Goal: Task Accomplishment & Management: Use online tool/utility

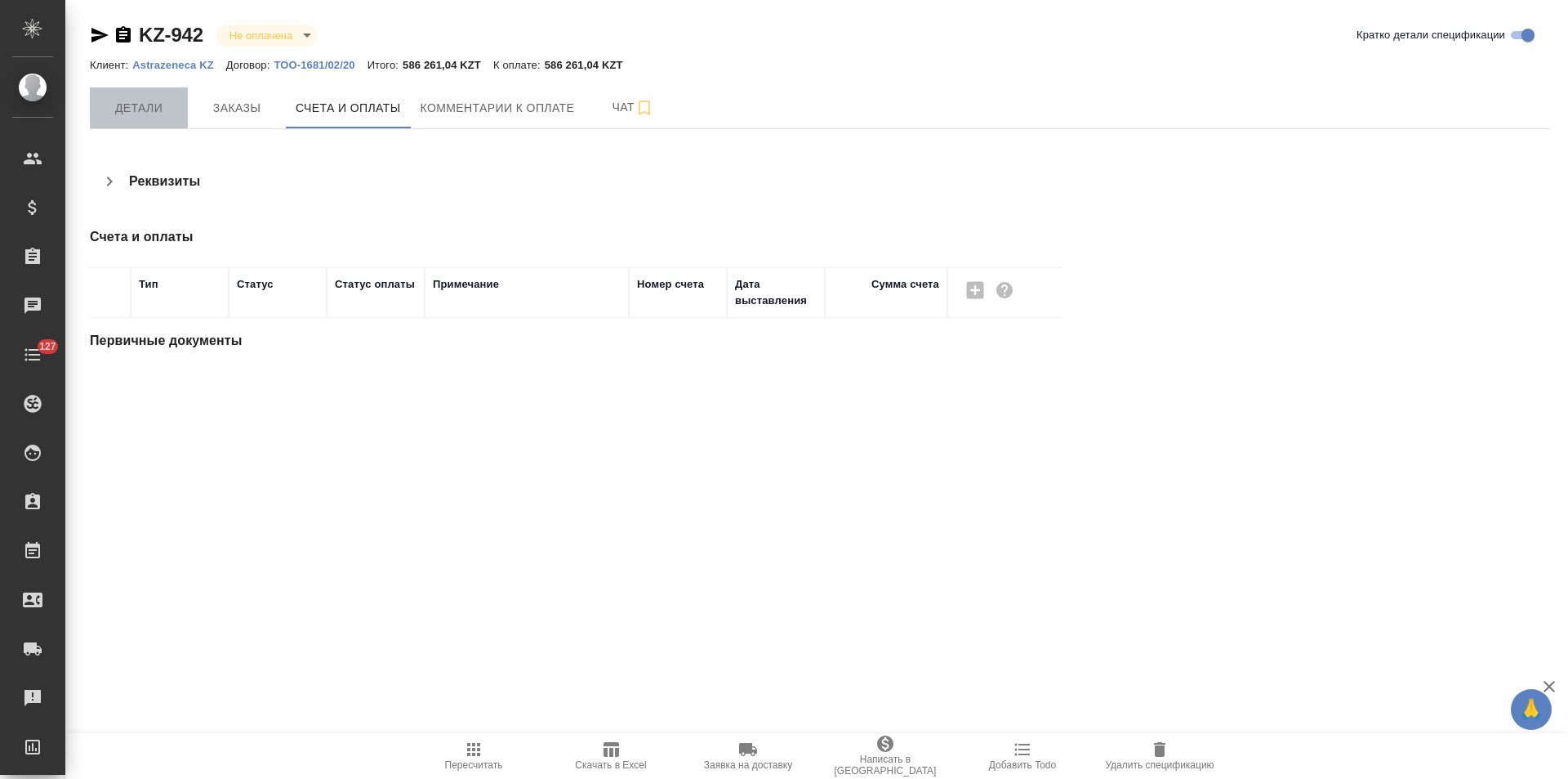
click at [133, 115] on span "Детали" at bounding box center [139, 108] width 79 height 20
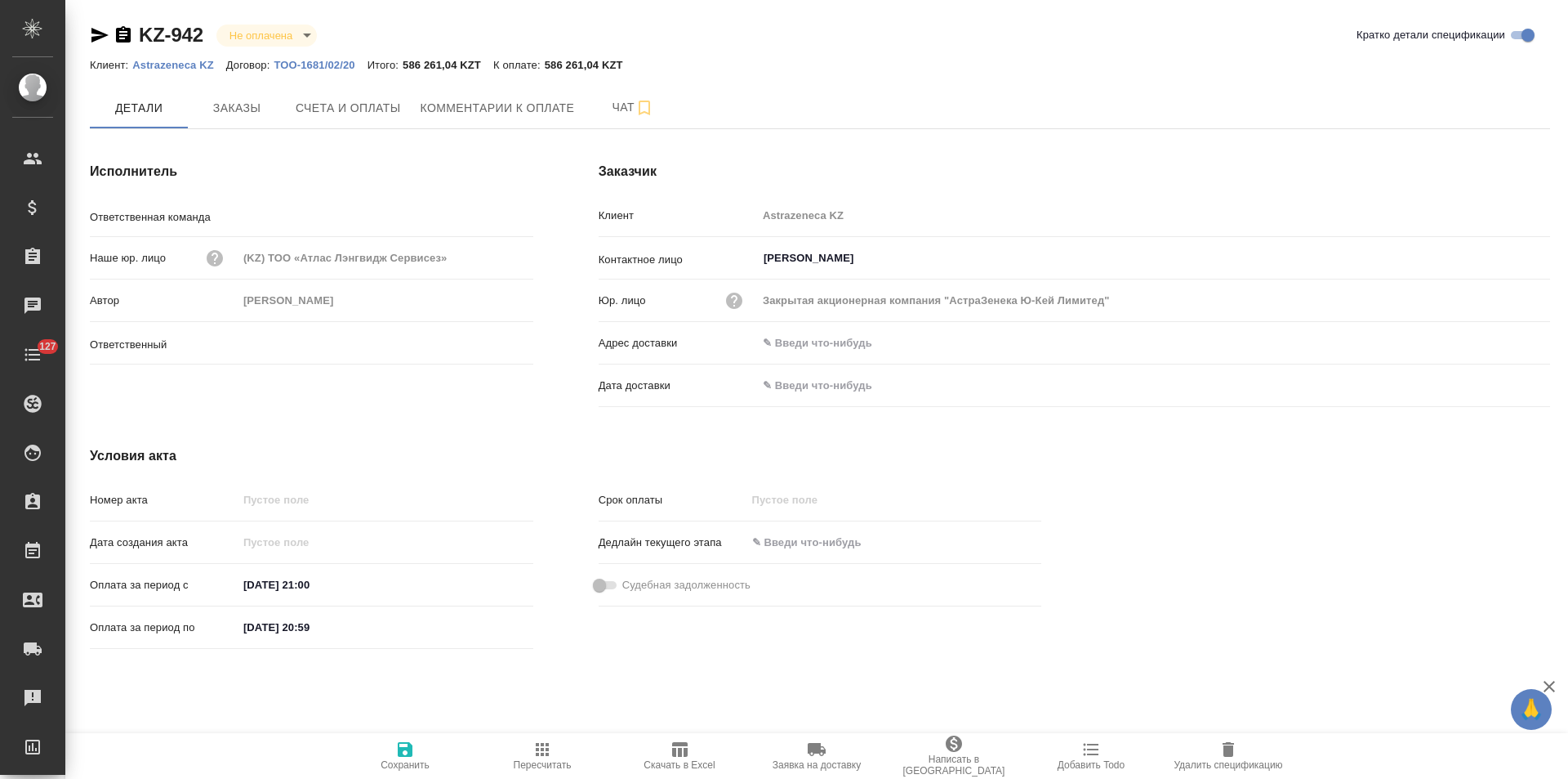
type input "Отдел продаж"
type input "Журавлев Денис"
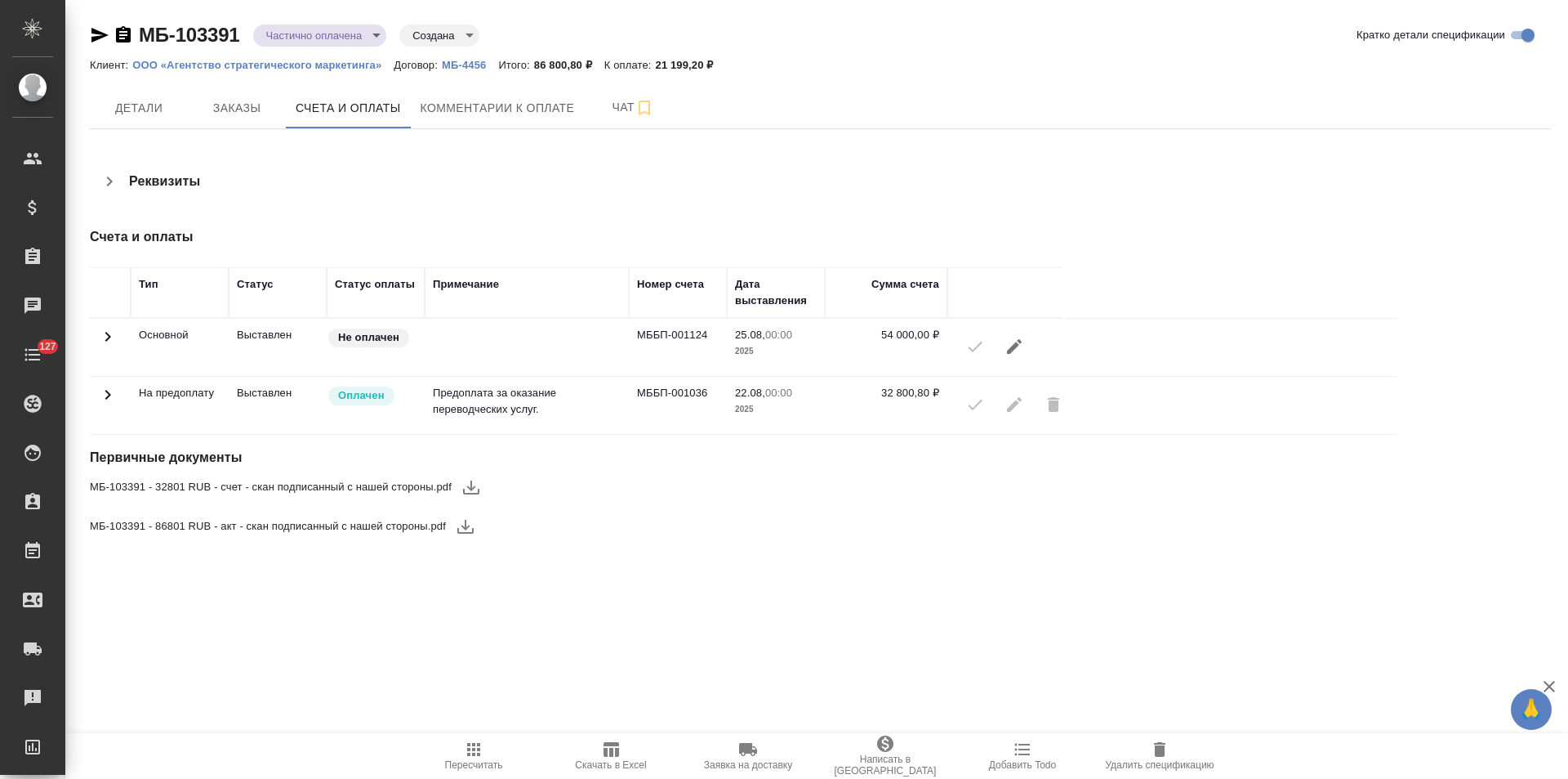
click at [104, 397] on icon at bounding box center [108, 394] width 20 height 20
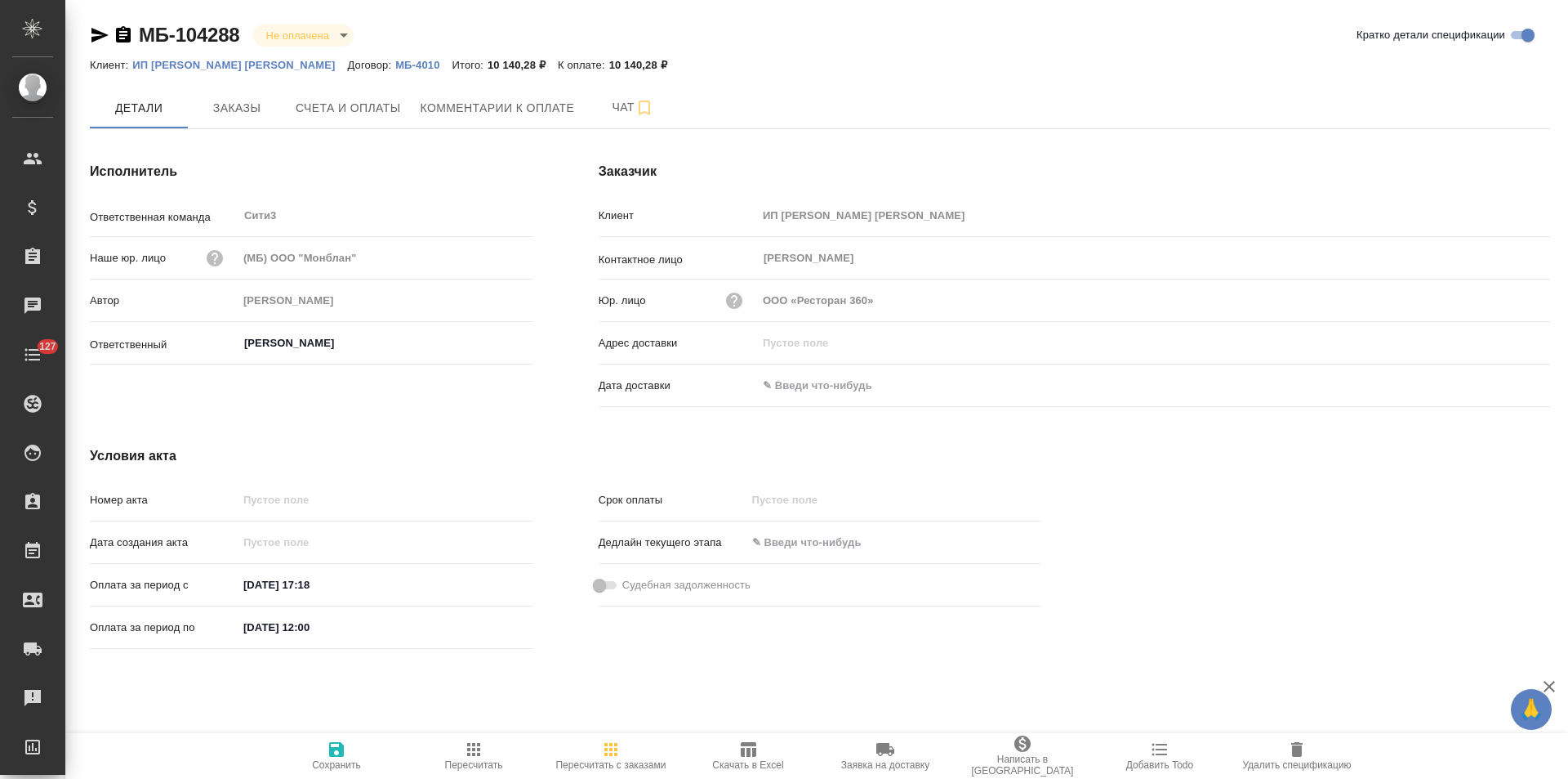
click at [395, 63] on p "МБ-4010" at bounding box center [423, 65] width 56 height 12
click at [225, 108] on span "Заказы" at bounding box center [237, 108] width 79 height 20
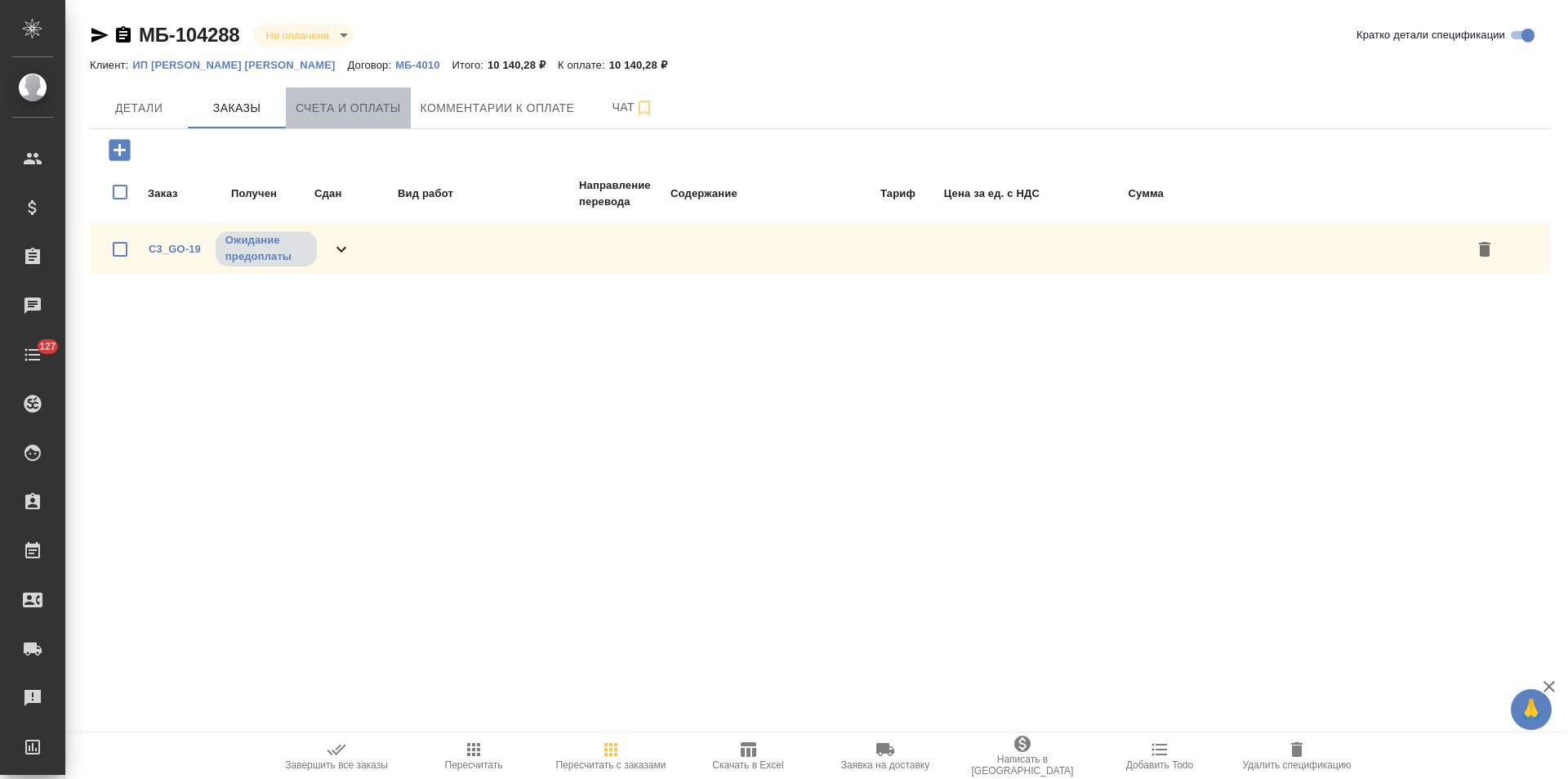
click at [357, 119] on button "Счета и оплаты" at bounding box center [347, 108] width 125 height 41
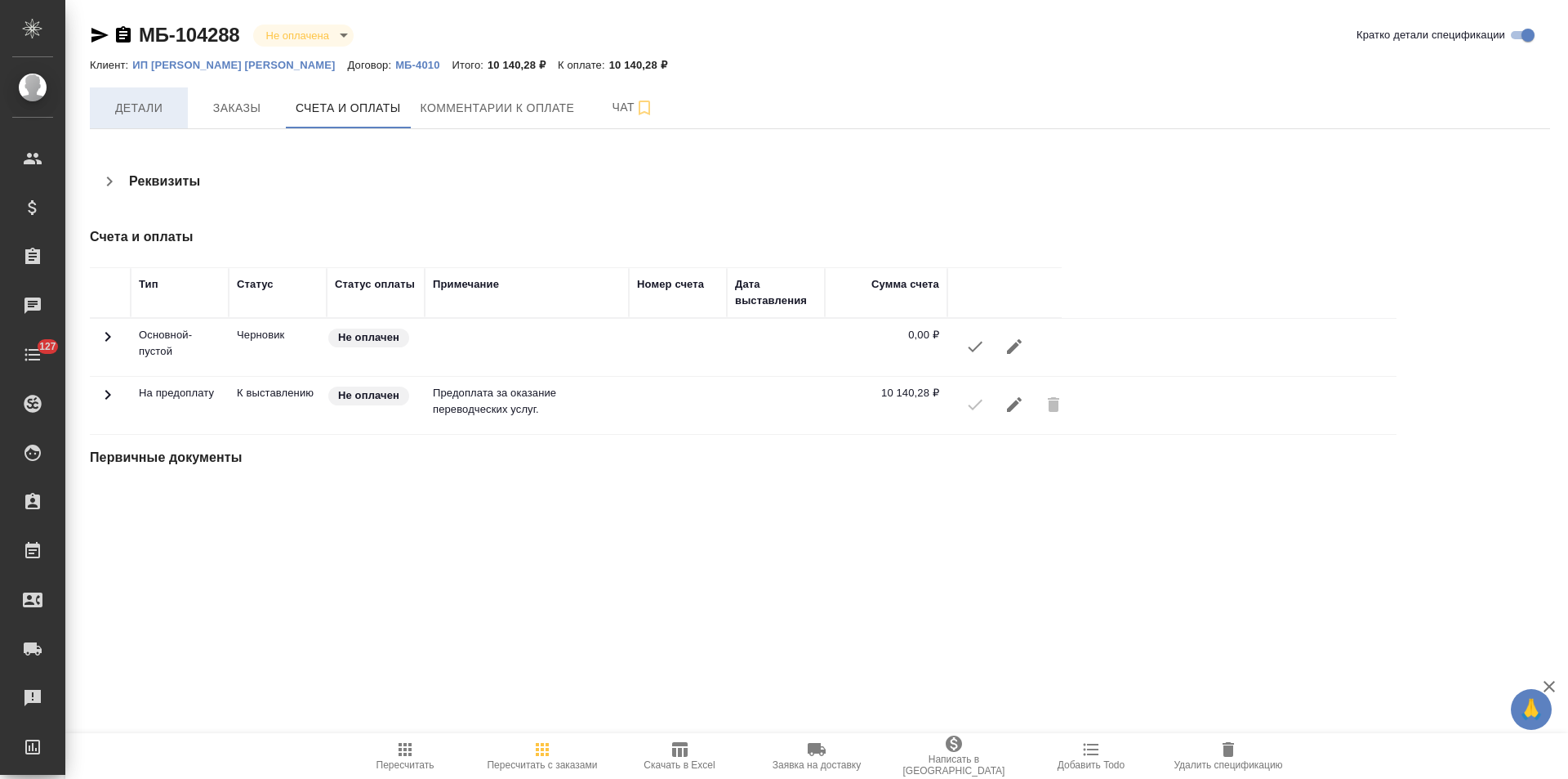
click at [153, 116] on span "Детали" at bounding box center [139, 108] width 79 height 20
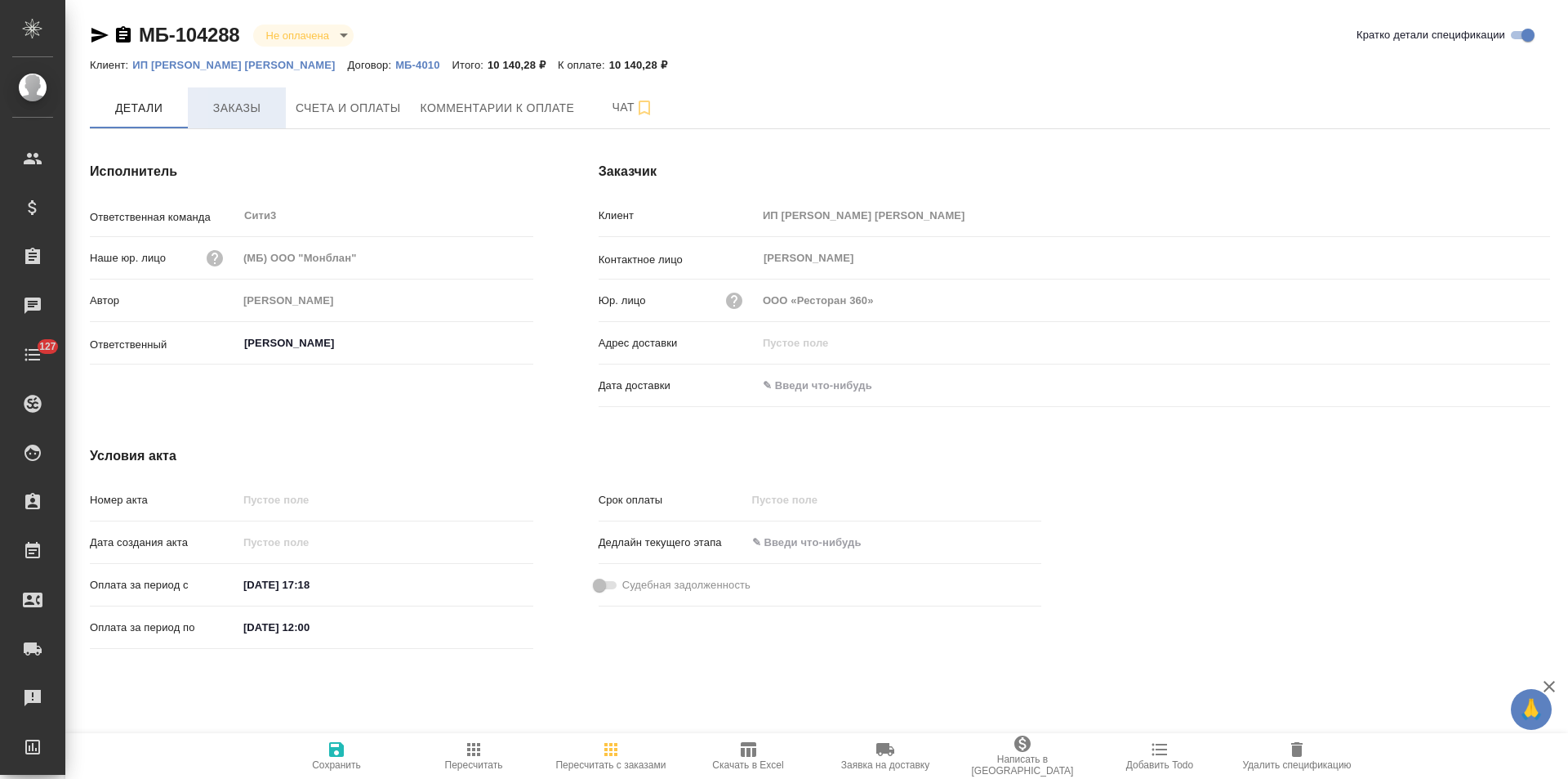
drag, startPoint x: 240, startPoint y: 106, endPoint x: 195, endPoint y: 107, distance: 45.0
click at [240, 106] on span "Заказы" at bounding box center [237, 108] width 79 height 20
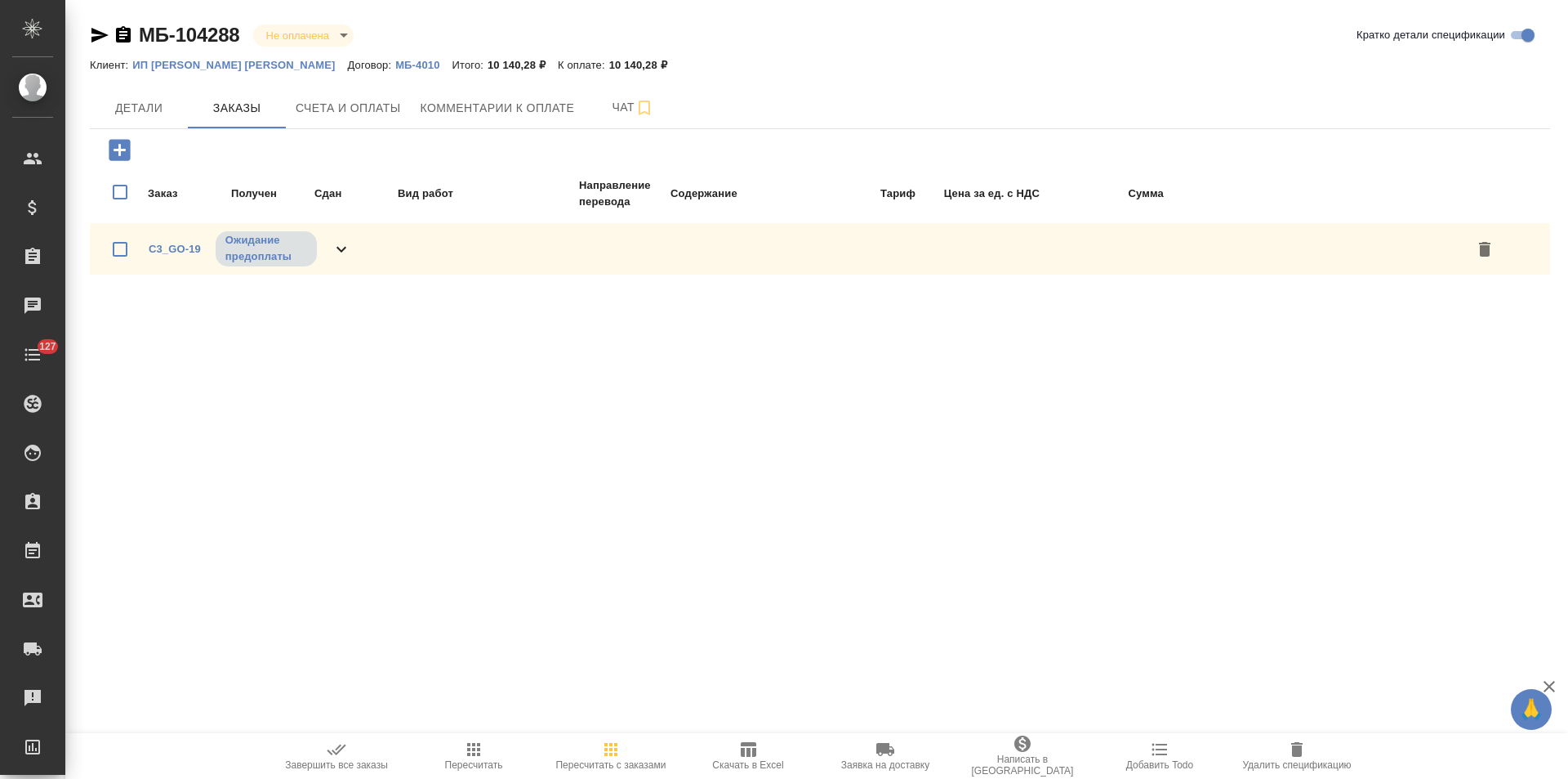
click at [162, 107] on span "Детали" at bounding box center [139, 108] width 79 height 20
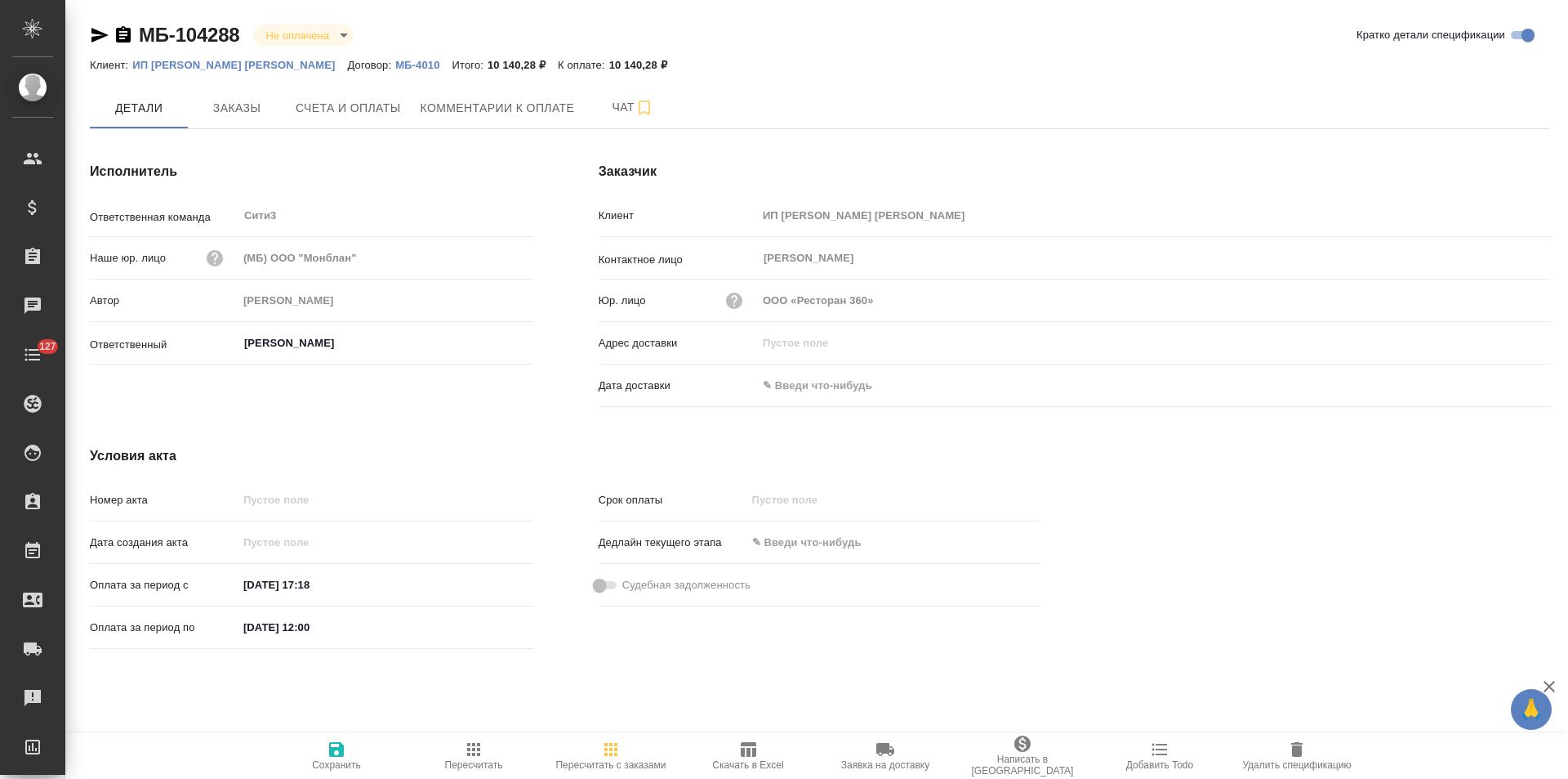
click at [124, 38] on icon "button" at bounding box center [124, 35] width 20 height 20
click at [764, 762] on span "Скачать в Excel" at bounding box center [747, 764] width 71 height 11
click at [365, 101] on span "Счета и оплаты" at bounding box center [348, 108] width 106 height 20
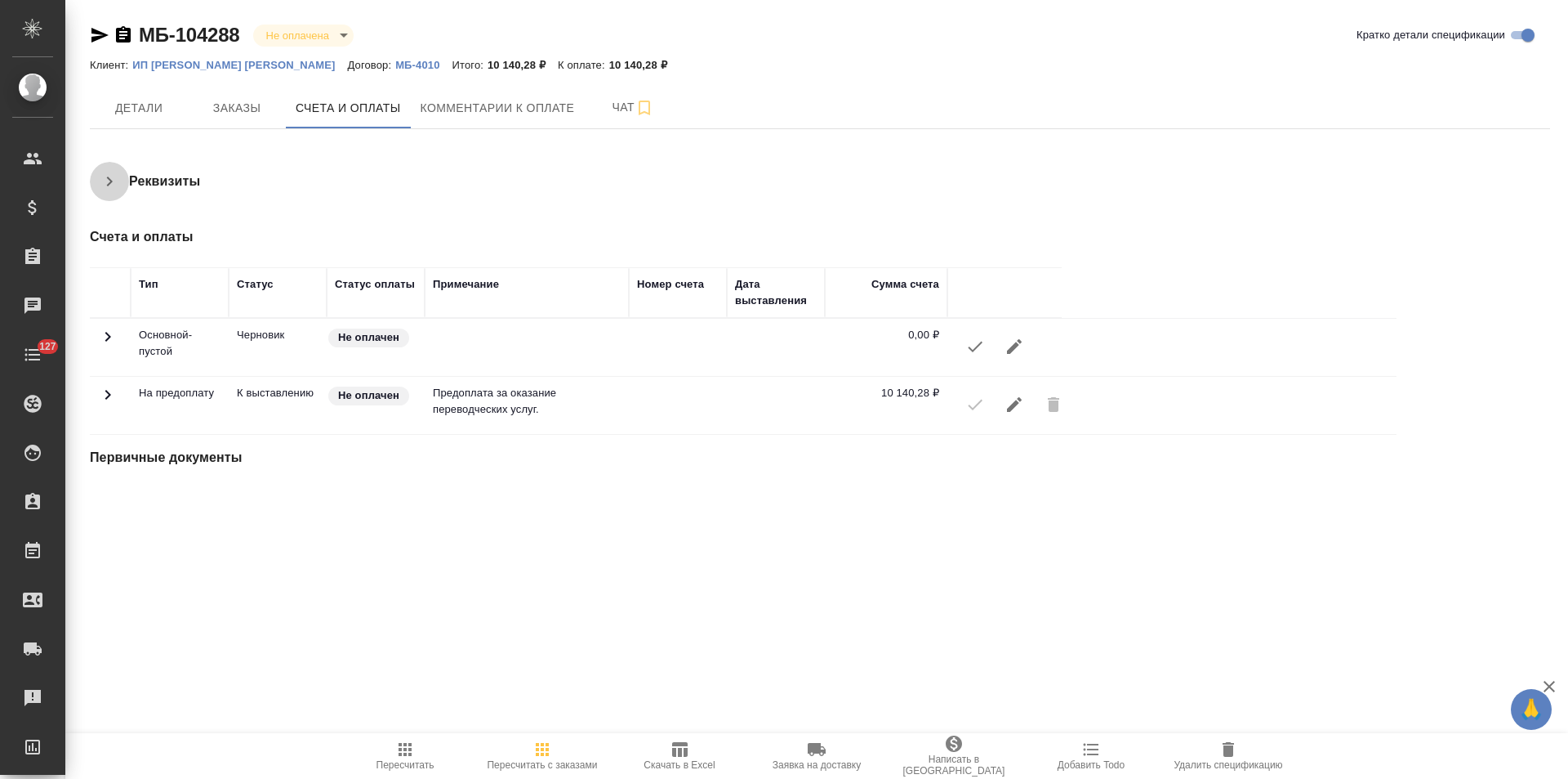
click at [119, 176] on icon "button" at bounding box center [110, 182] width 20 height 20
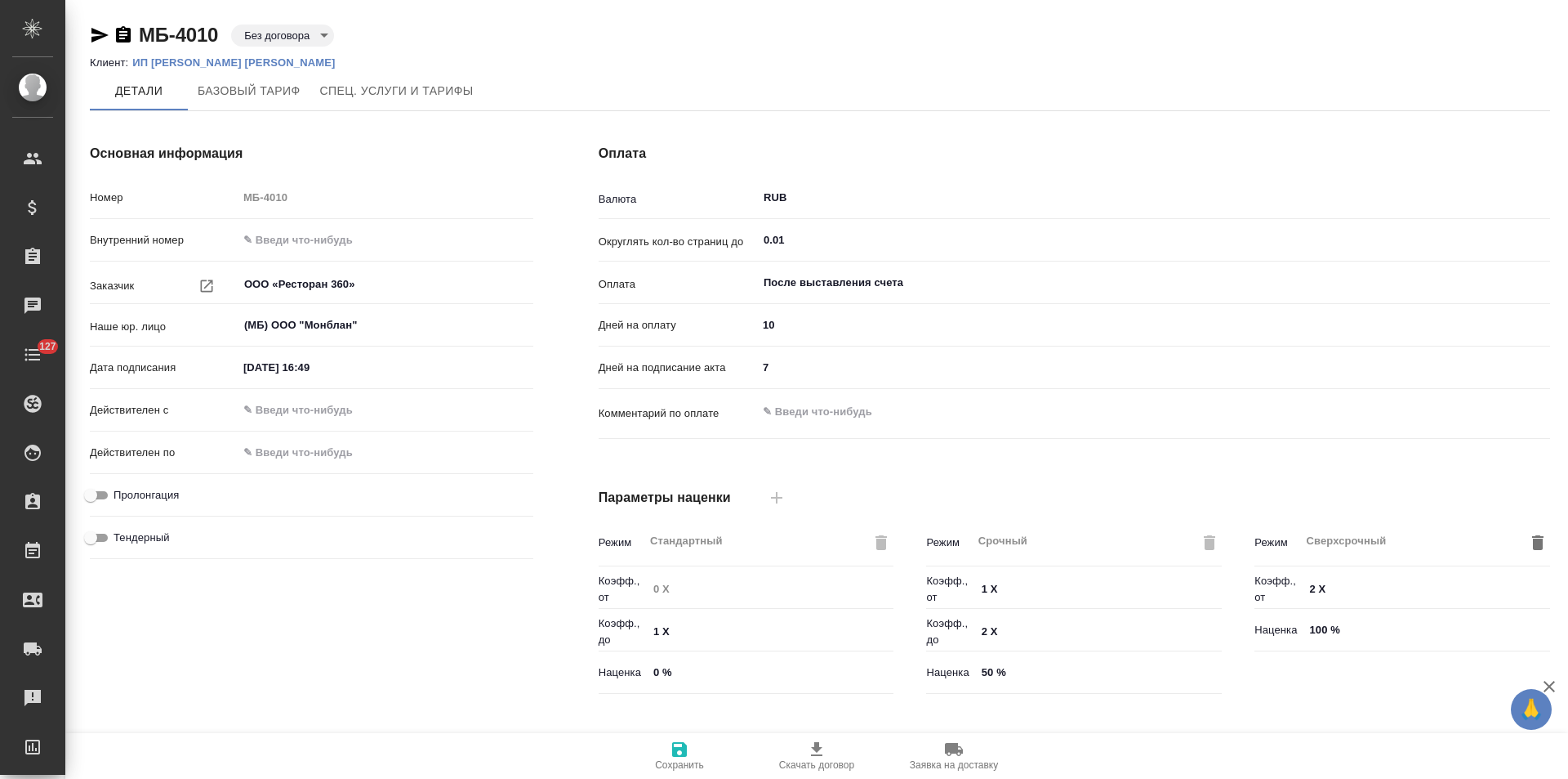
type input "Базовый ТП 2025"
type input "Стандартный шаблон - [PHONE_NUMBER] - ВЫБЕРИ МЕНЯ!"
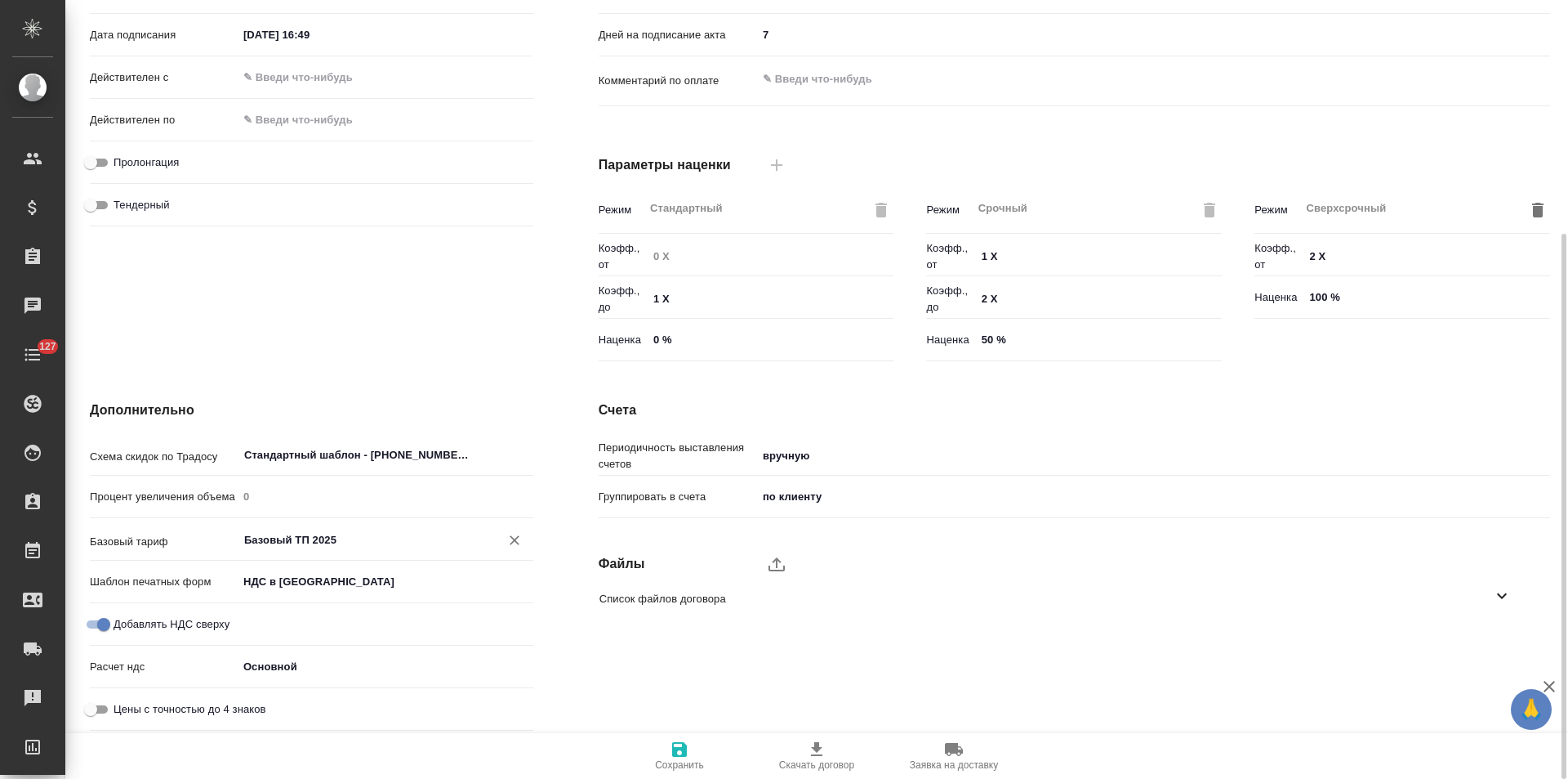
click at [356, 536] on input "Базовый ТП 2025" at bounding box center [357, 539] width 231 height 20
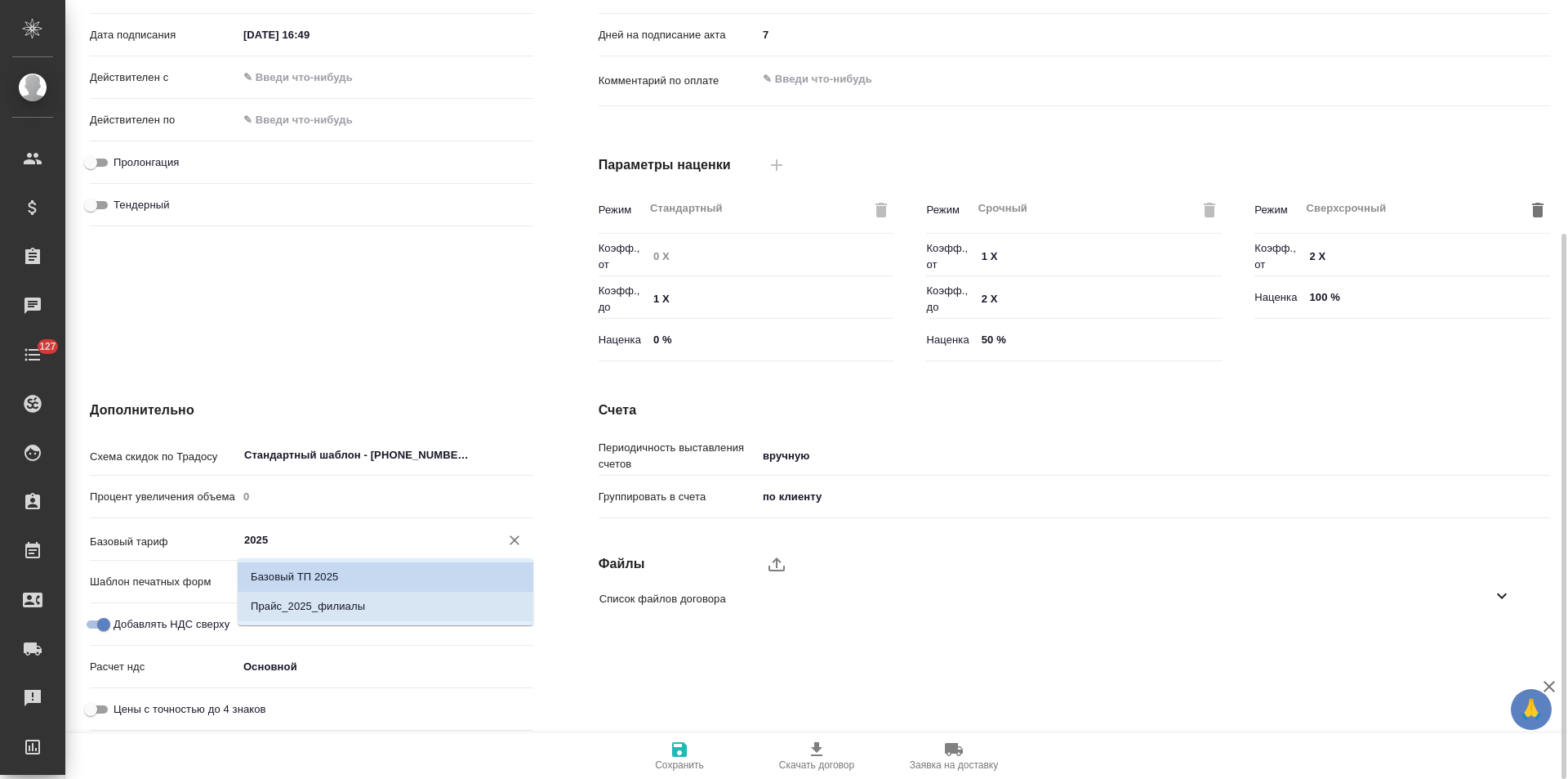
click at [357, 603] on p "Прайс_2025_филиалы" at bounding box center [307, 606] width 115 height 16
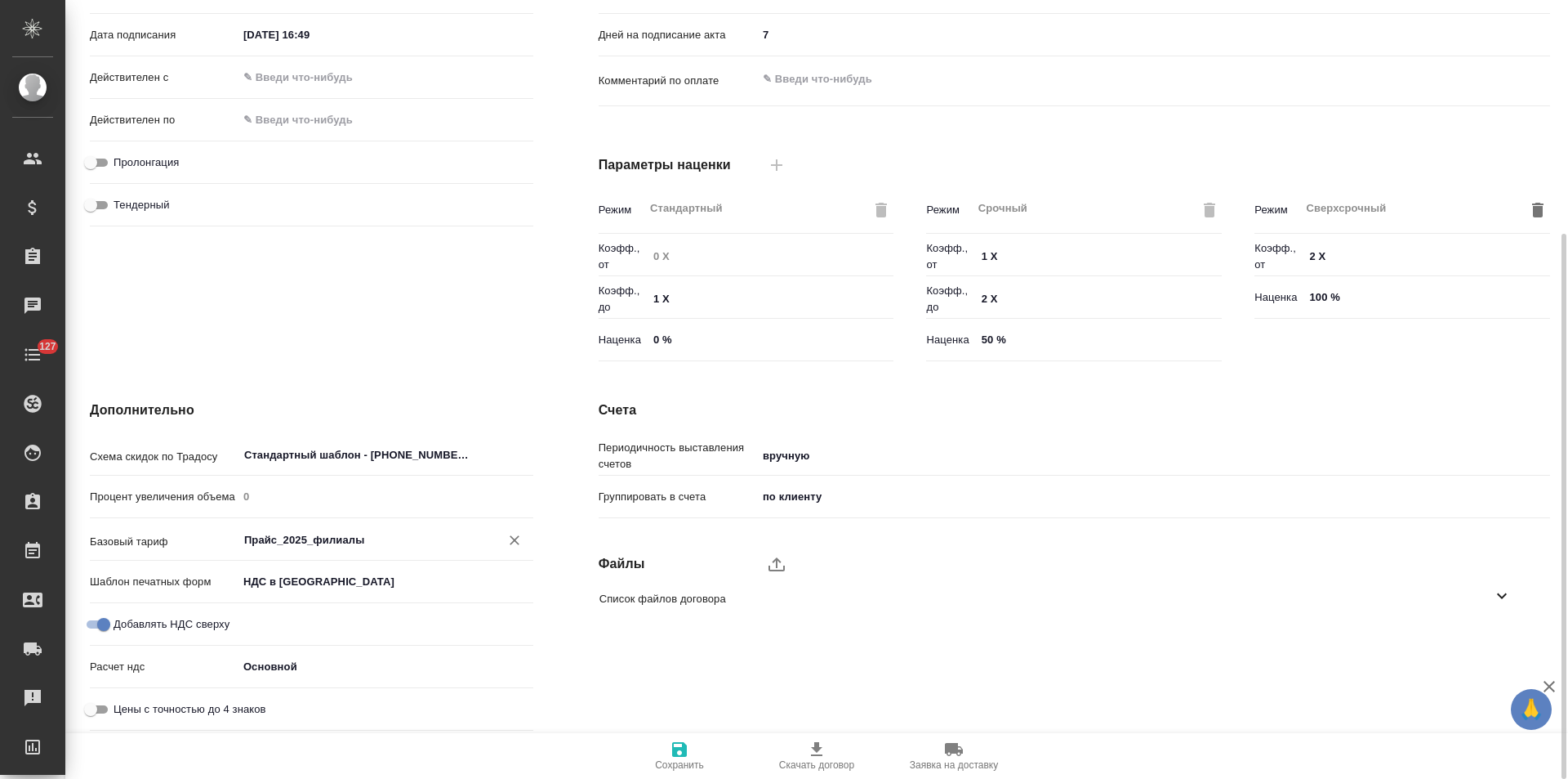
type input "Прайс_2025_филиалы"
drag, startPoint x: 674, startPoint y: 754, endPoint x: 717, endPoint y: 654, distance: 108.9
click at [675, 754] on icon "button" at bounding box center [679, 749] width 15 height 15
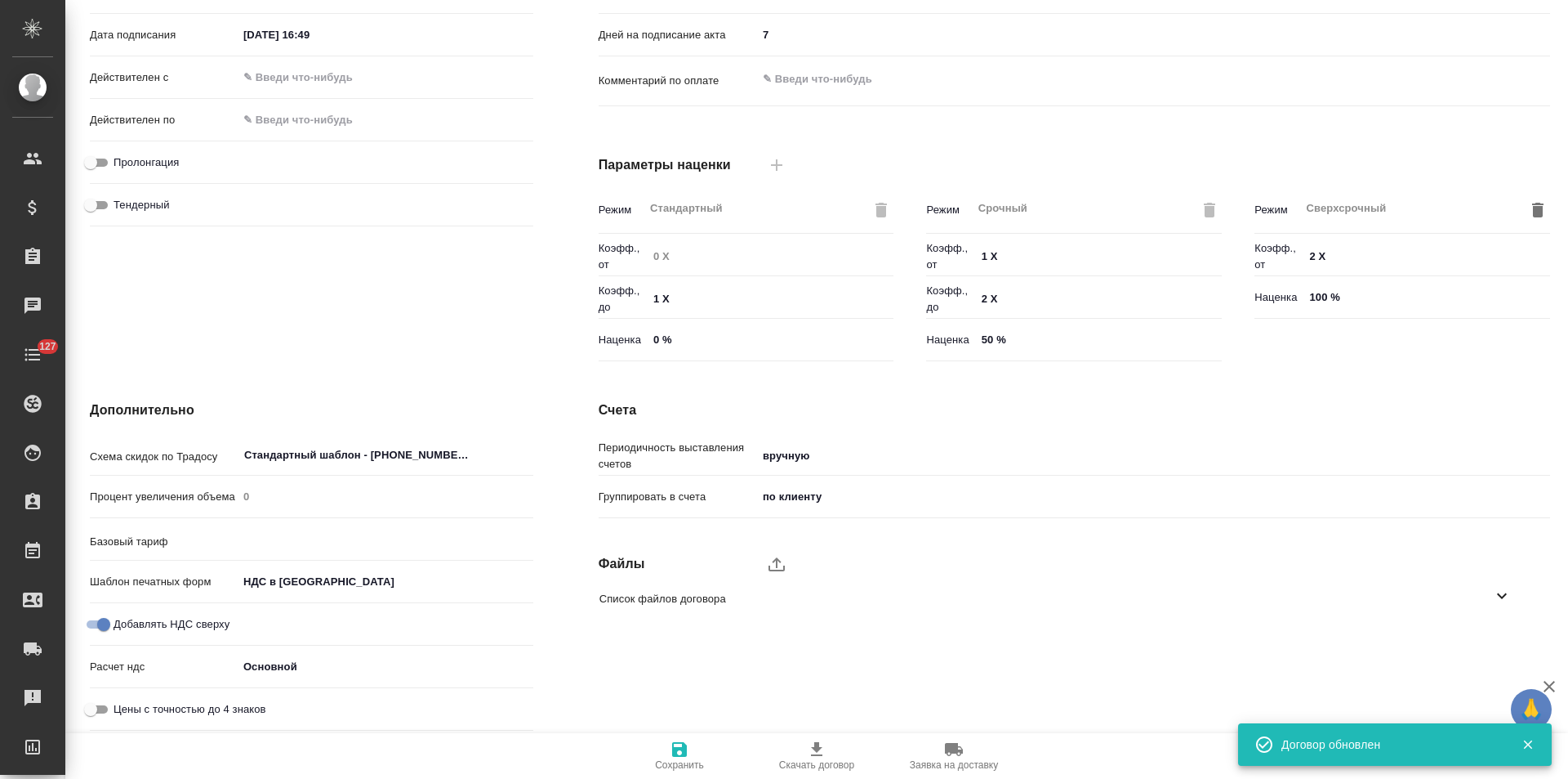
type input "Прайс_2025_филиалы"
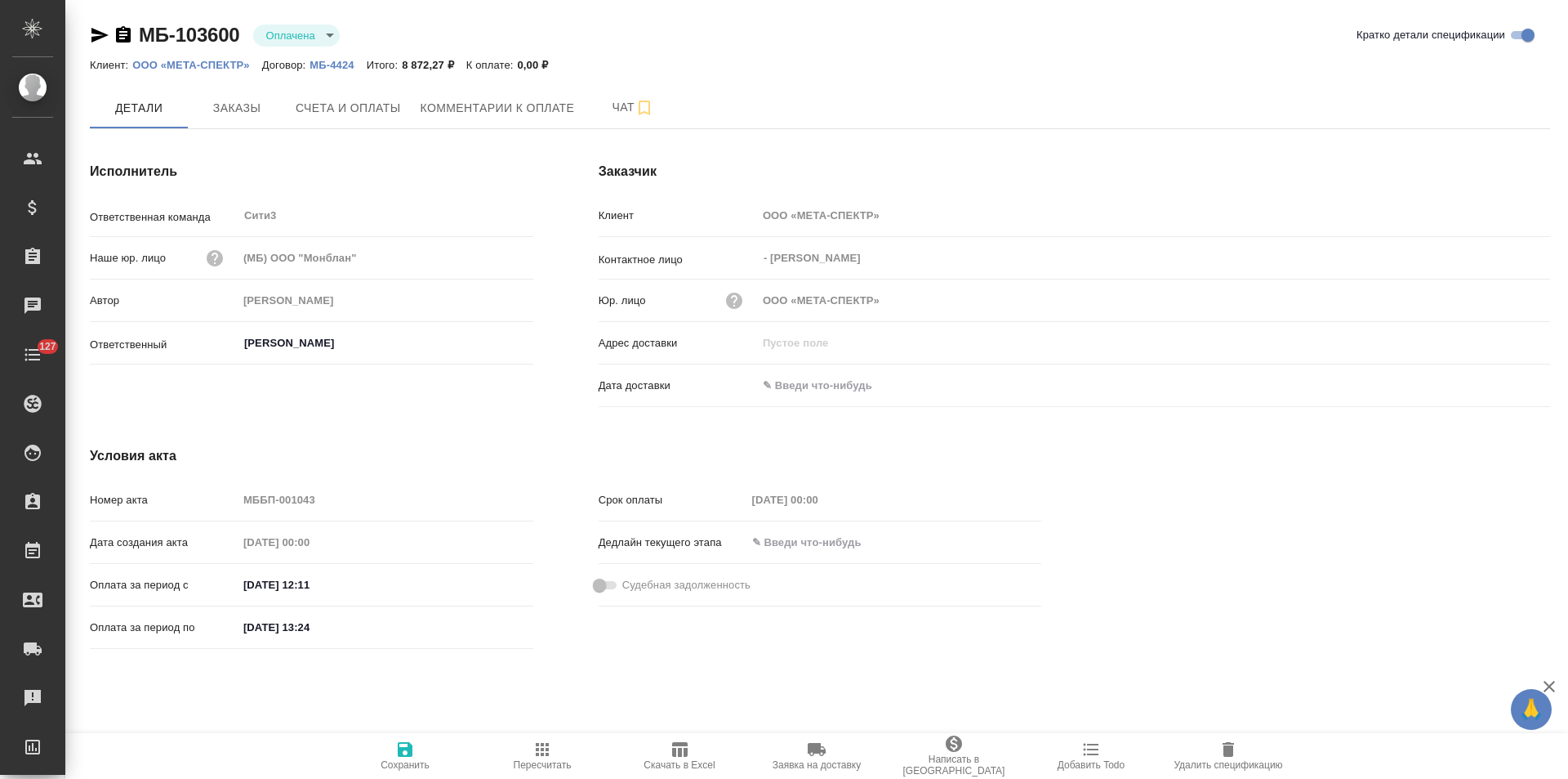
click at [687, 745] on icon "button" at bounding box center [680, 749] width 16 height 15
click at [121, 35] on icon "button" at bounding box center [124, 35] width 20 height 20
click at [260, 110] on span "Заказы" at bounding box center [237, 108] width 79 height 20
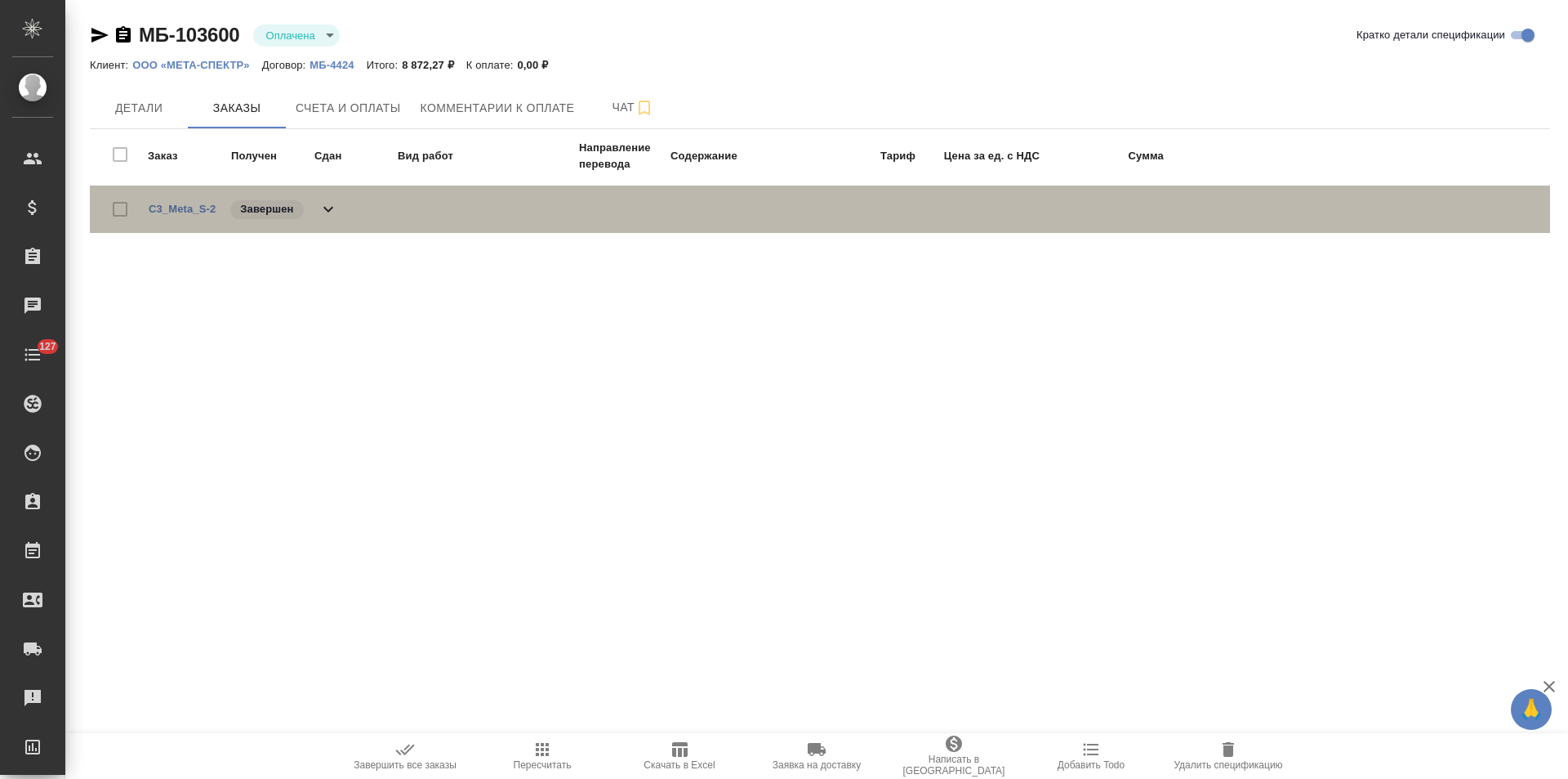
click at [333, 205] on icon at bounding box center [328, 210] width 20 height 20
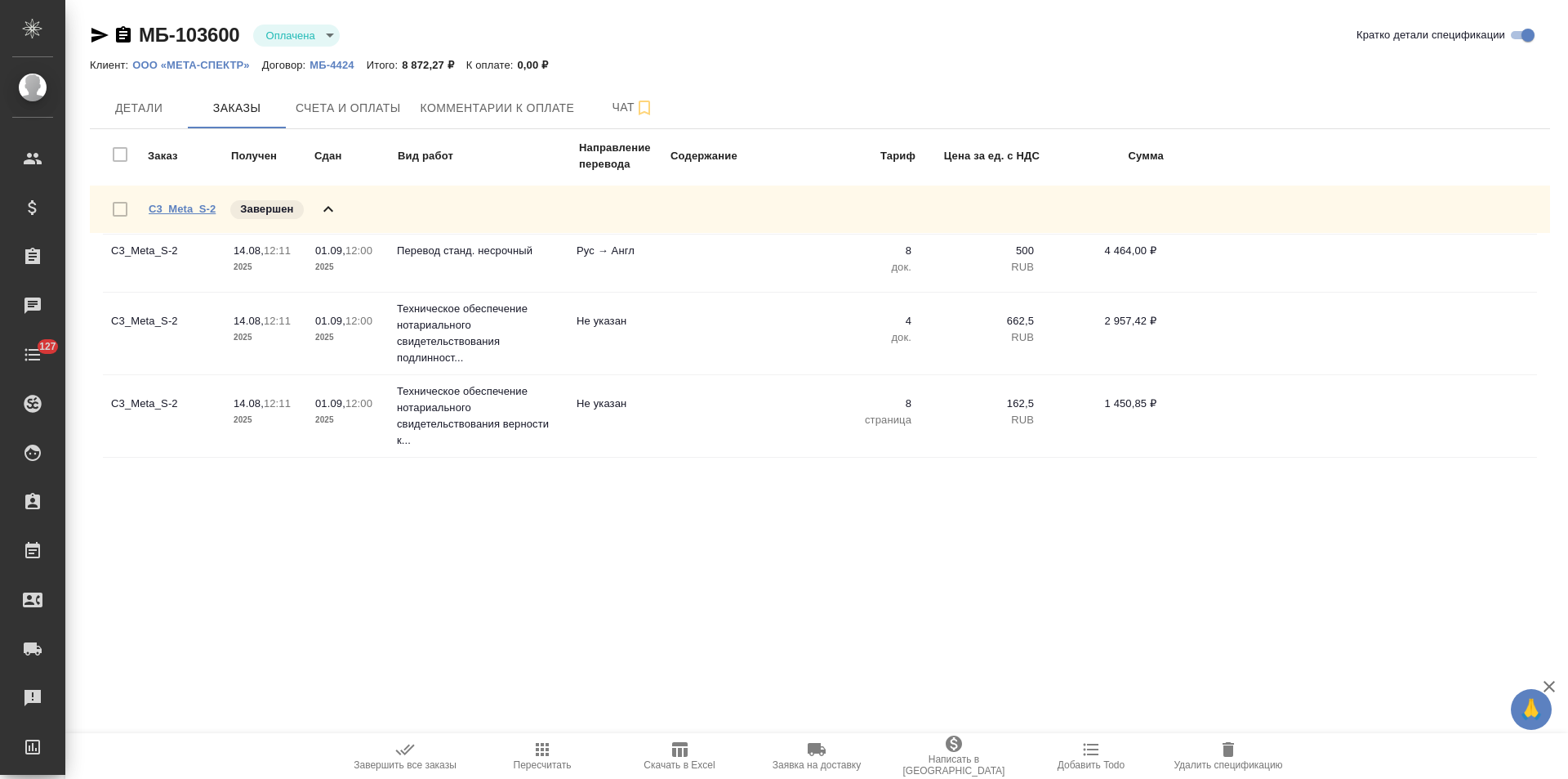
click at [172, 209] on link "C3_Meta_S-2" at bounding box center [182, 209] width 67 height 12
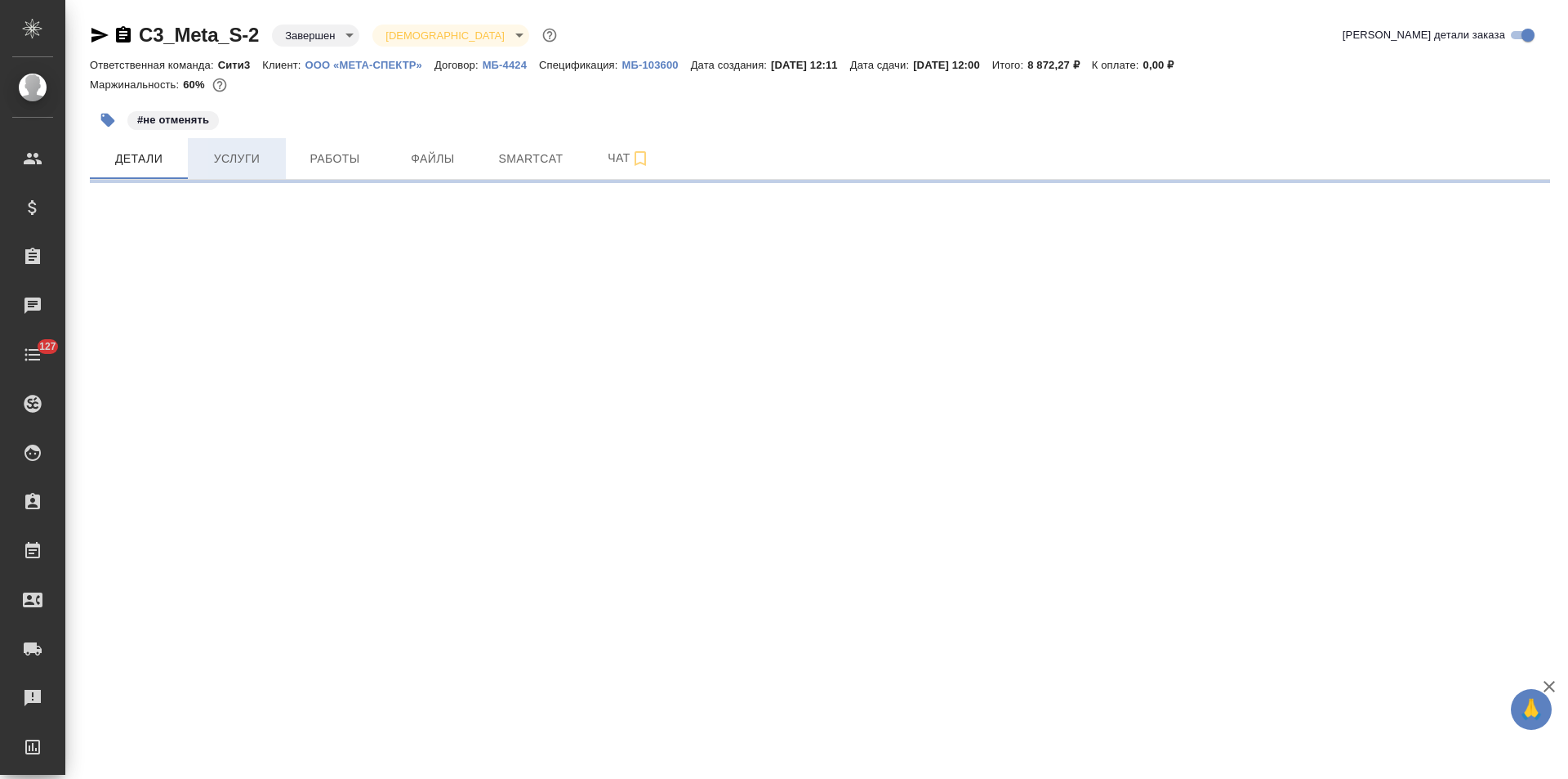
select select "RU"
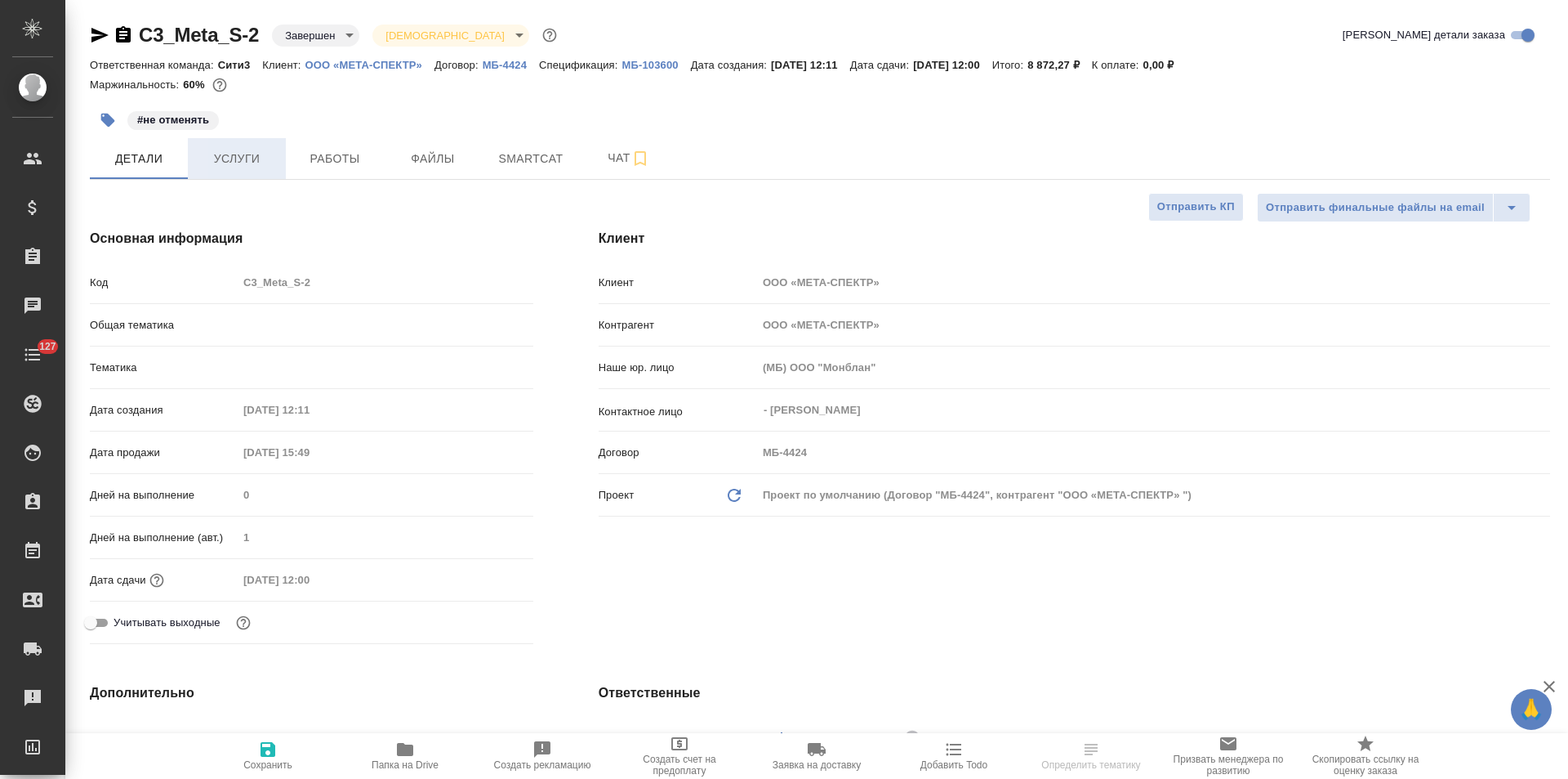
type textarea "x"
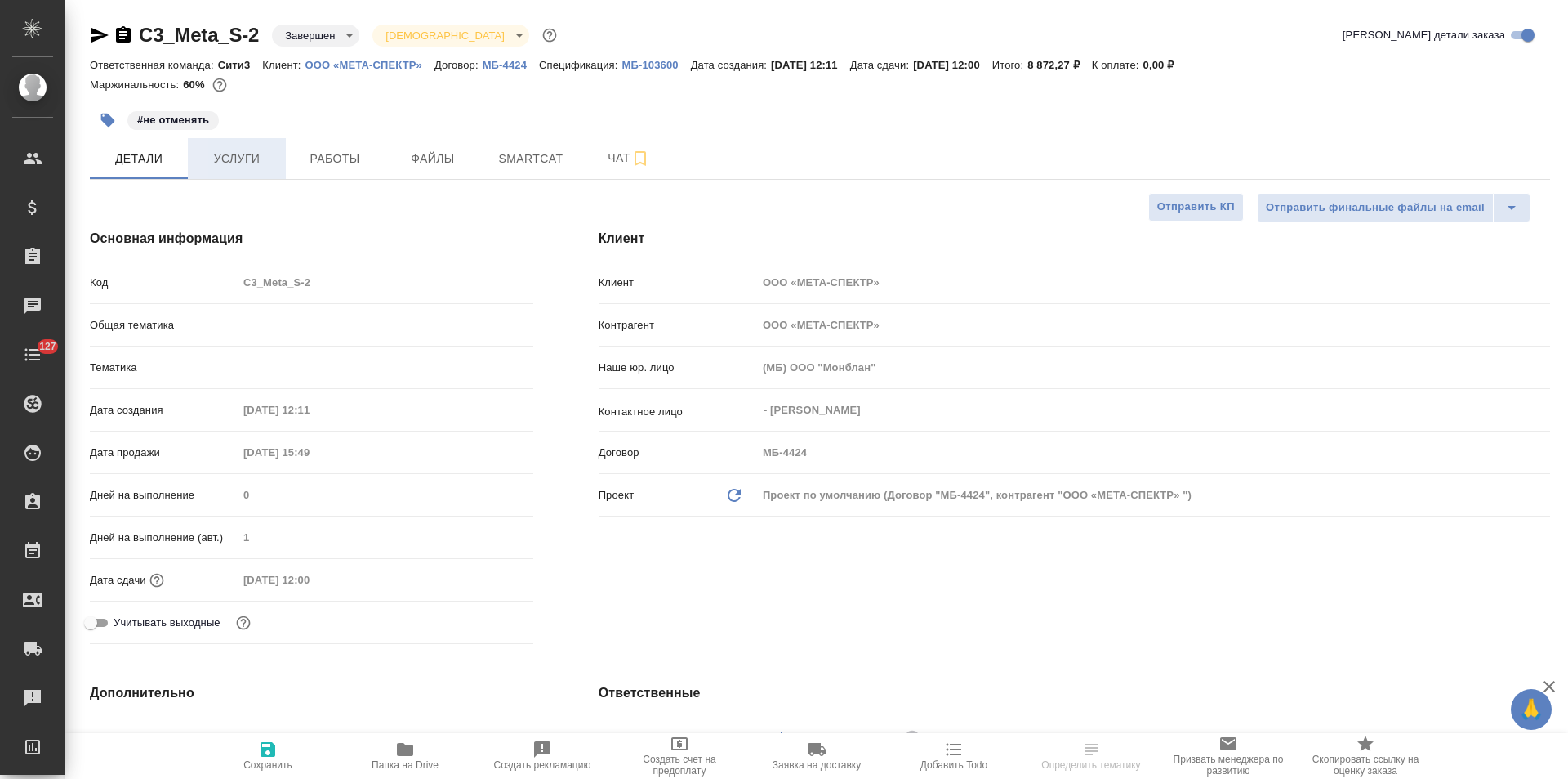
type textarea "x"
click at [248, 168] on span "Услуги" at bounding box center [237, 159] width 79 height 20
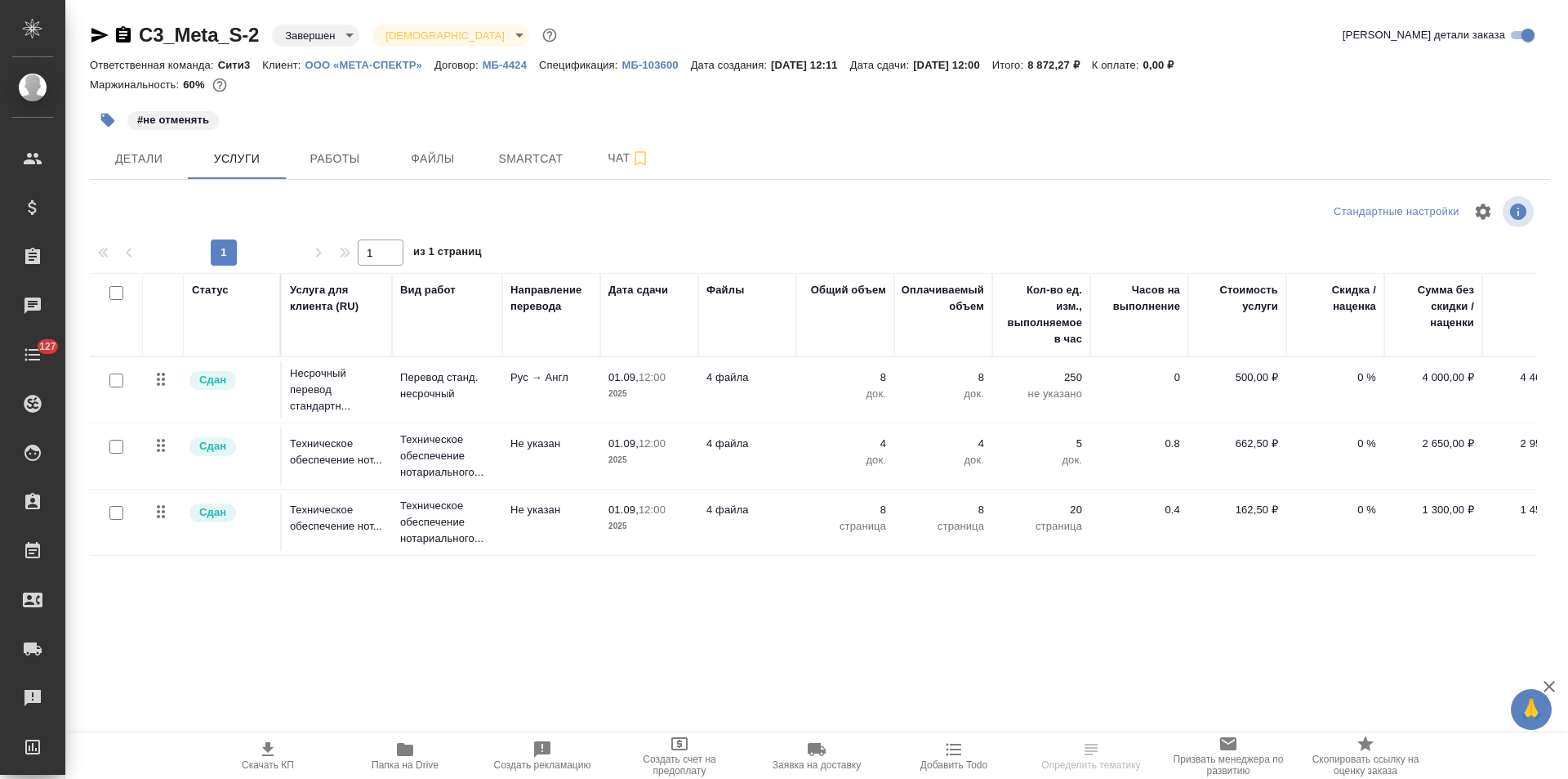
click at [673, 383] on span "01.09, 12:00" at bounding box center [649, 378] width 82 height 16
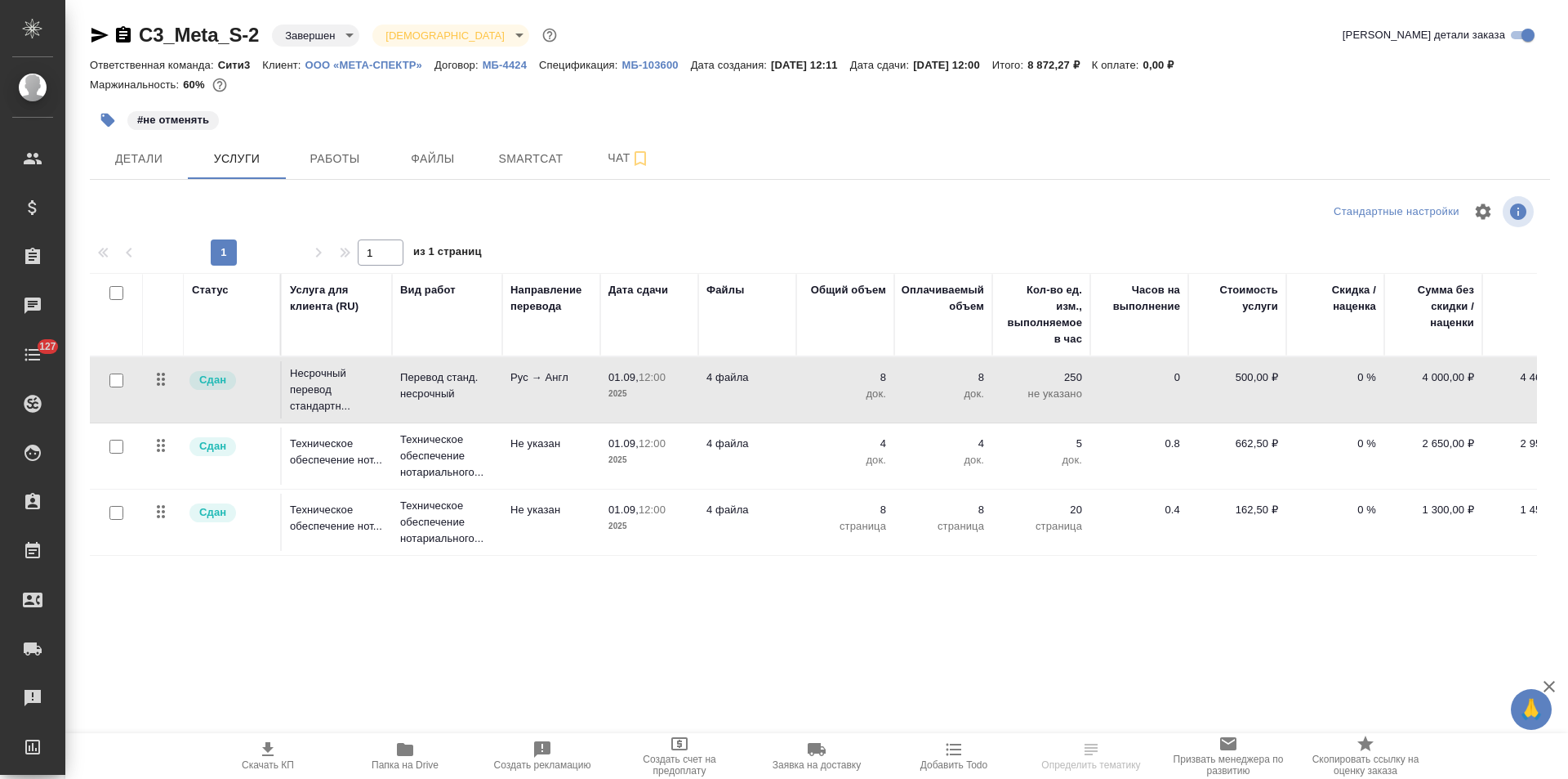
click at [673, 383] on span "01.09, 12:00" at bounding box center [649, 378] width 82 height 16
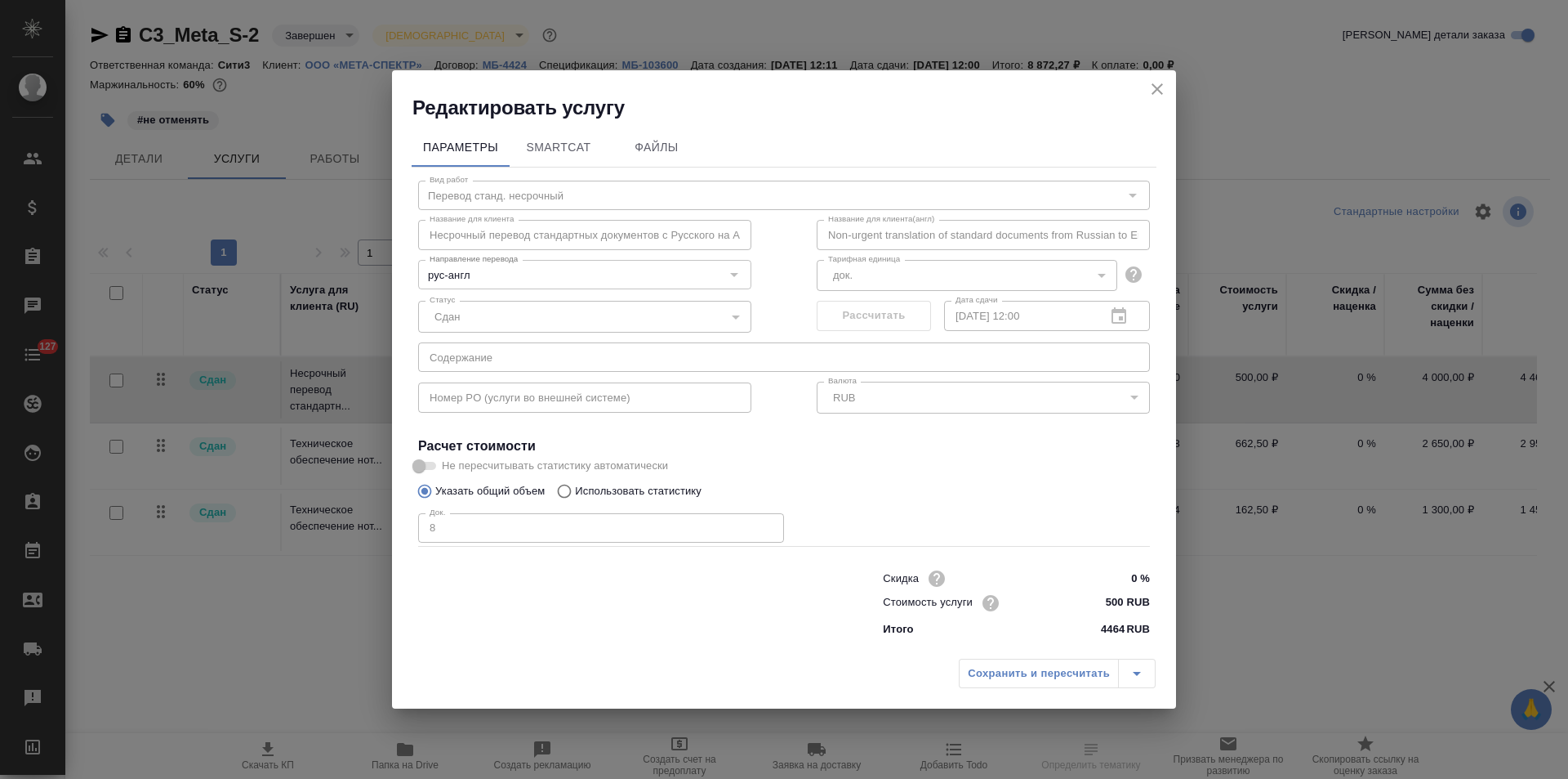
click at [1160, 89] on icon "close" at bounding box center [1157, 89] width 20 height 20
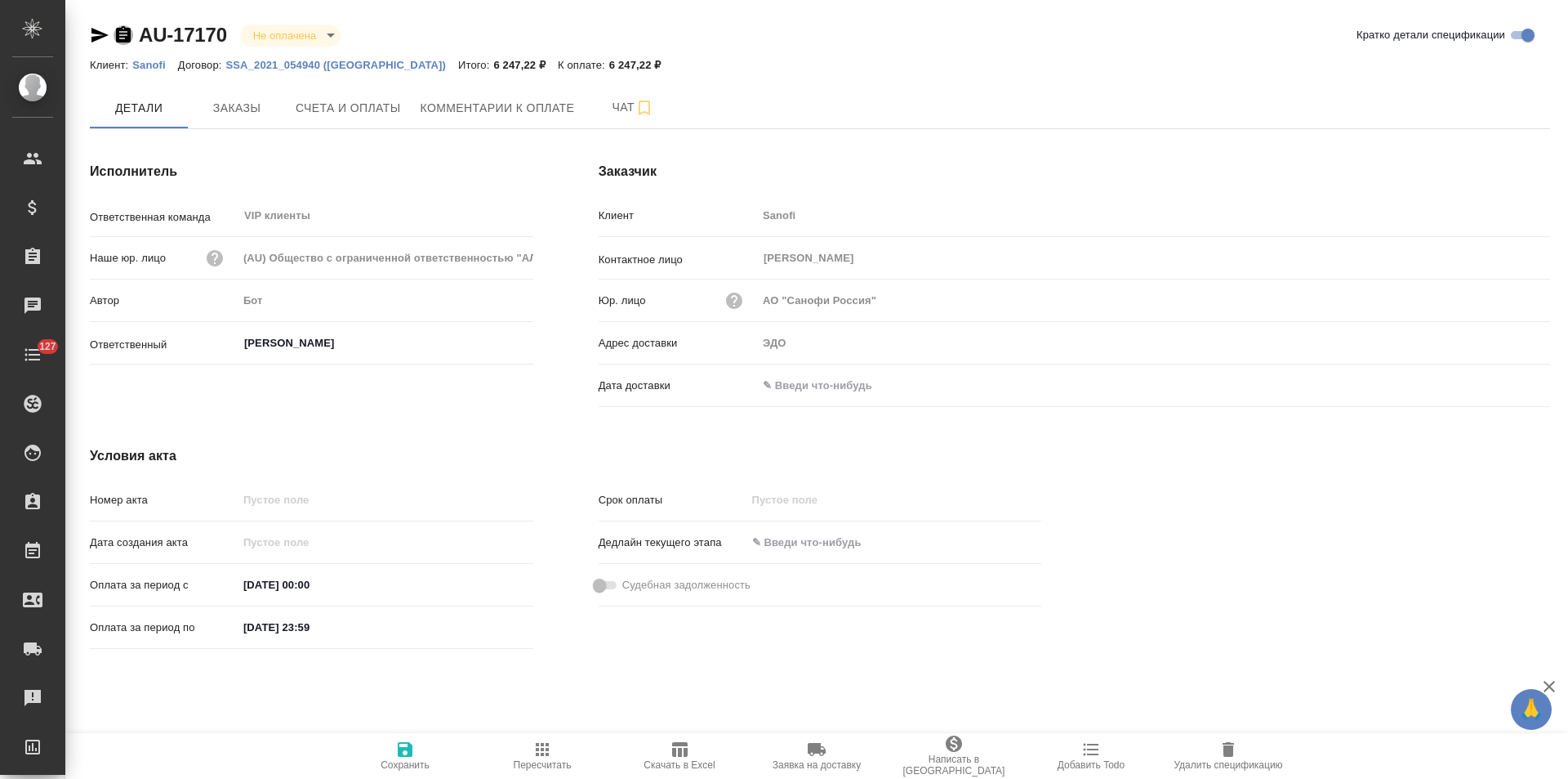
click at [121, 37] on icon "button" at bounding box center [123, 34] width 15 height 16
click at [249, 117] on span "Заказы" at bounding box center [237, 108] width 79 height 20
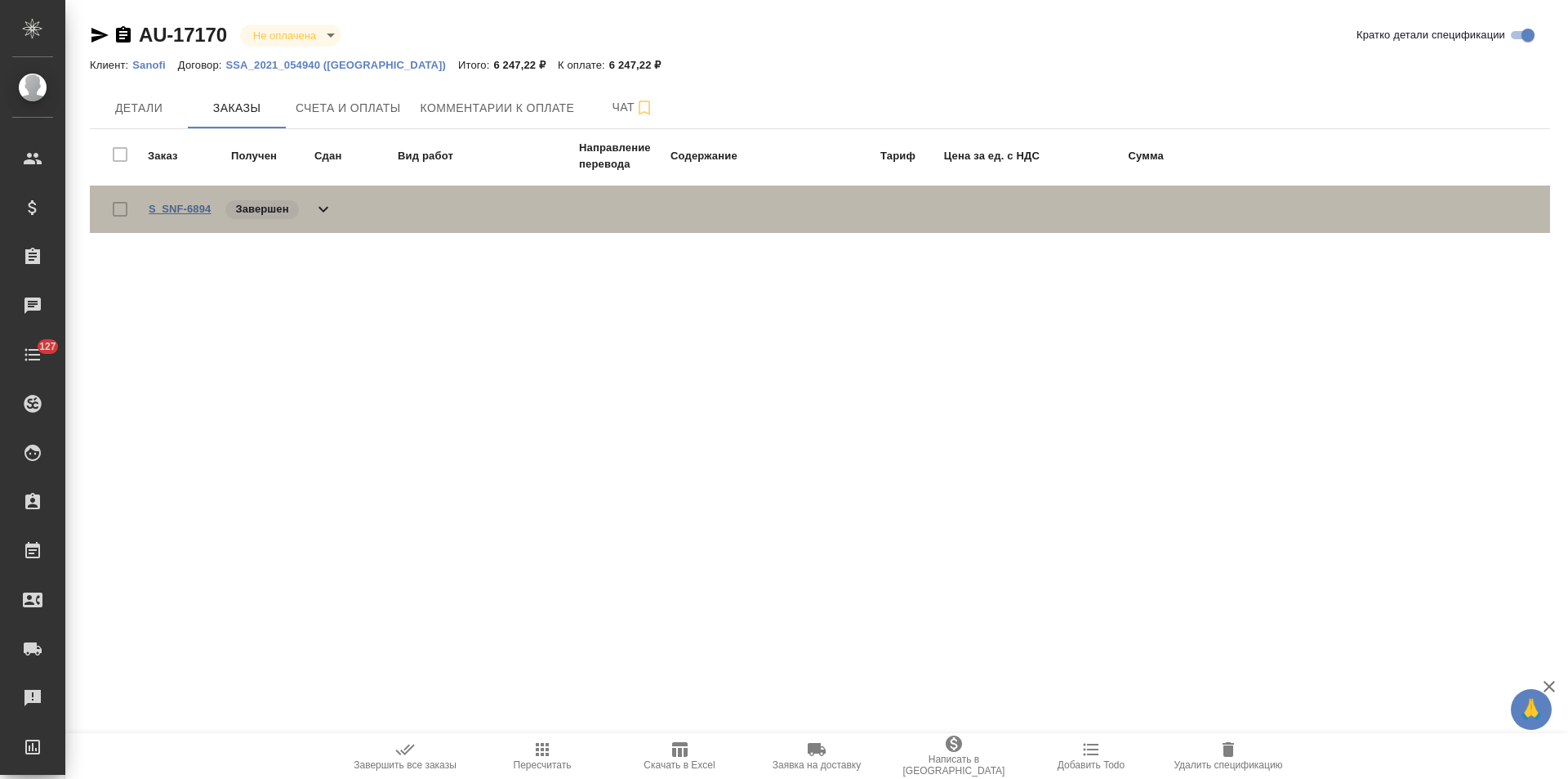
click at [182, 211] on link "S_SNF-6894" at bounding box center [180, 209] width 62 height 12
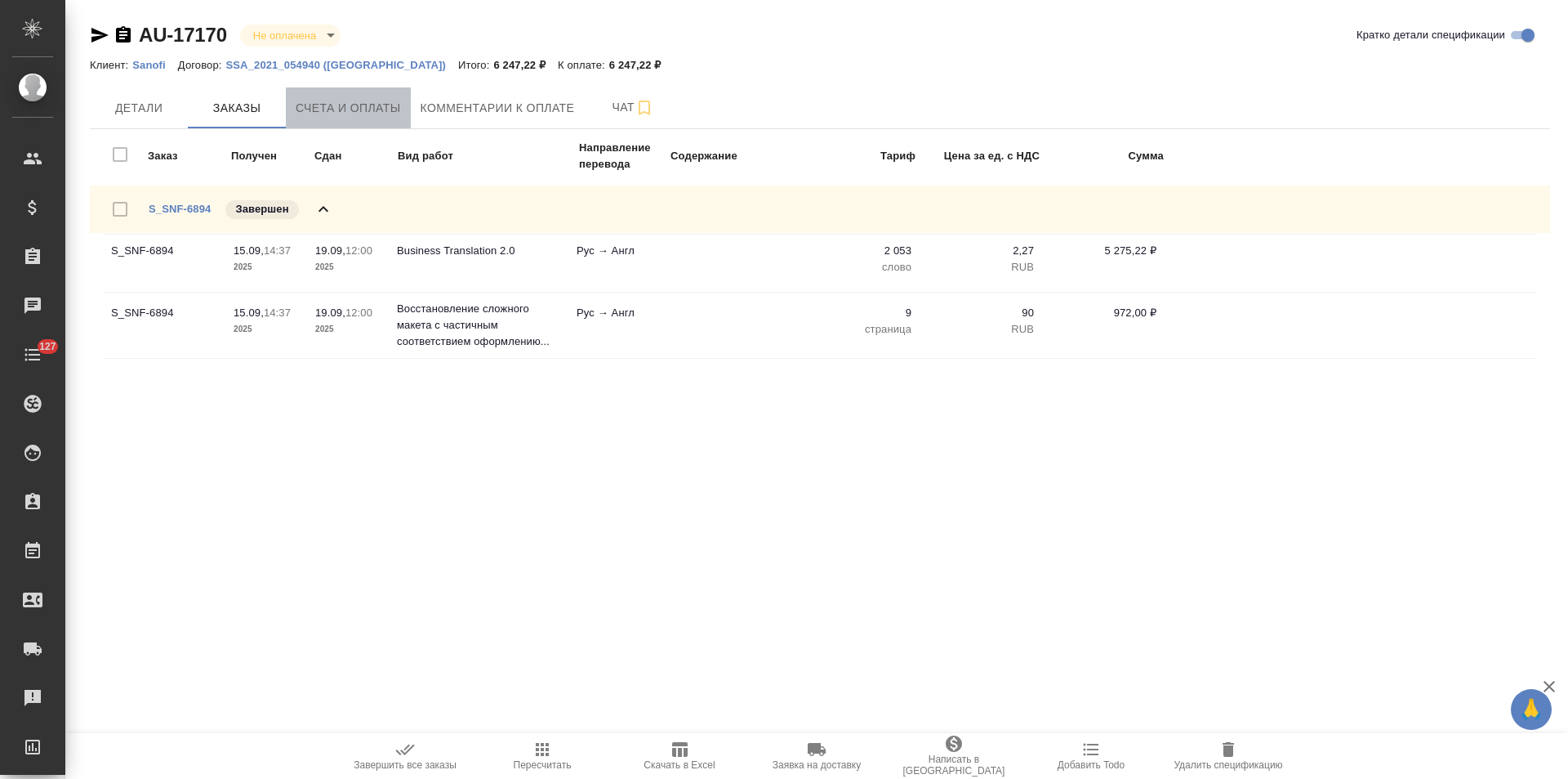
click at [379, 119] on button "Счета и оплаты" at bounding box center [347, 108] width 125 height 41
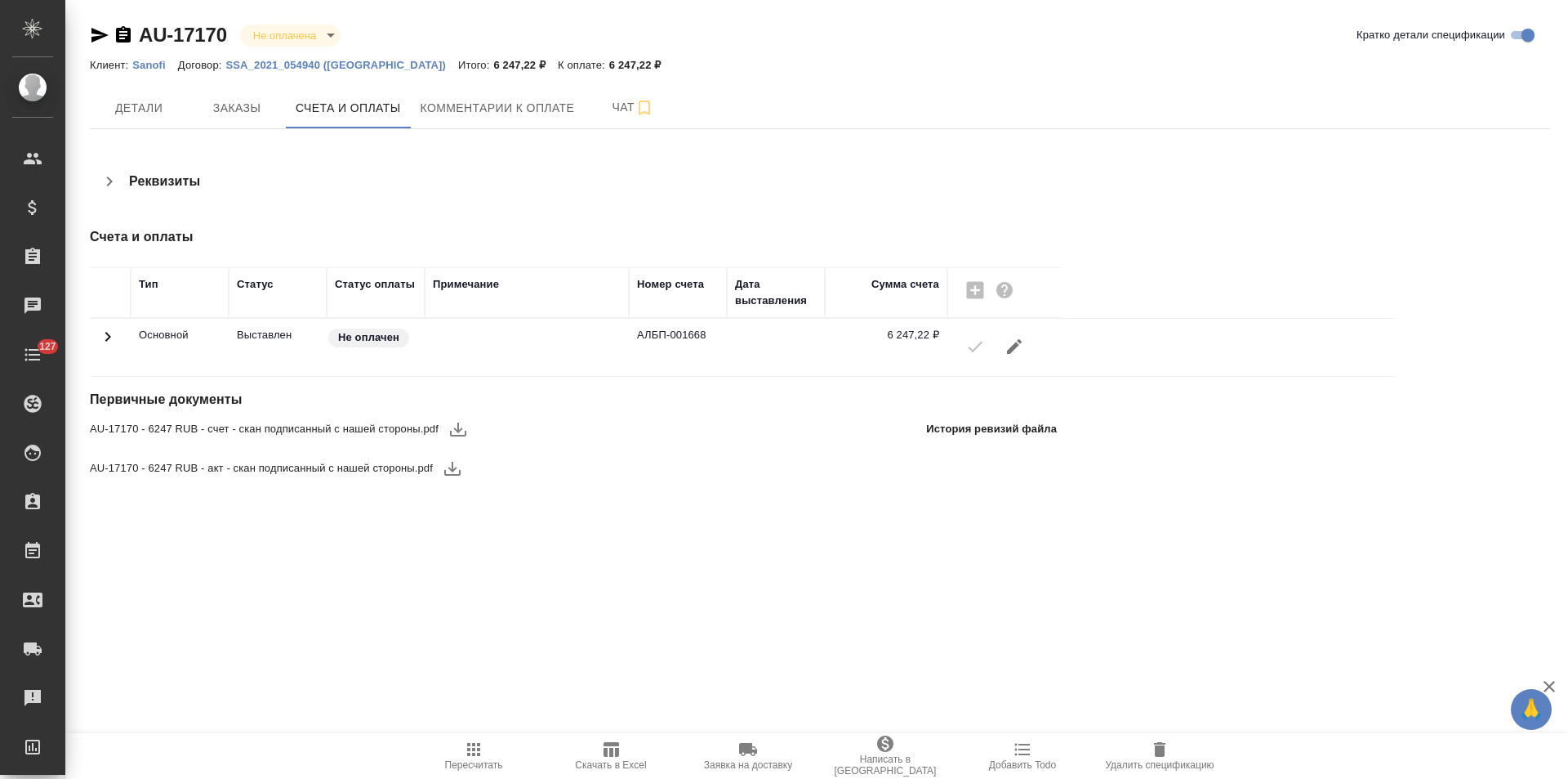
click at [143, 115] on span "Детали" at bounding box center [139, 108] width 79 height 20
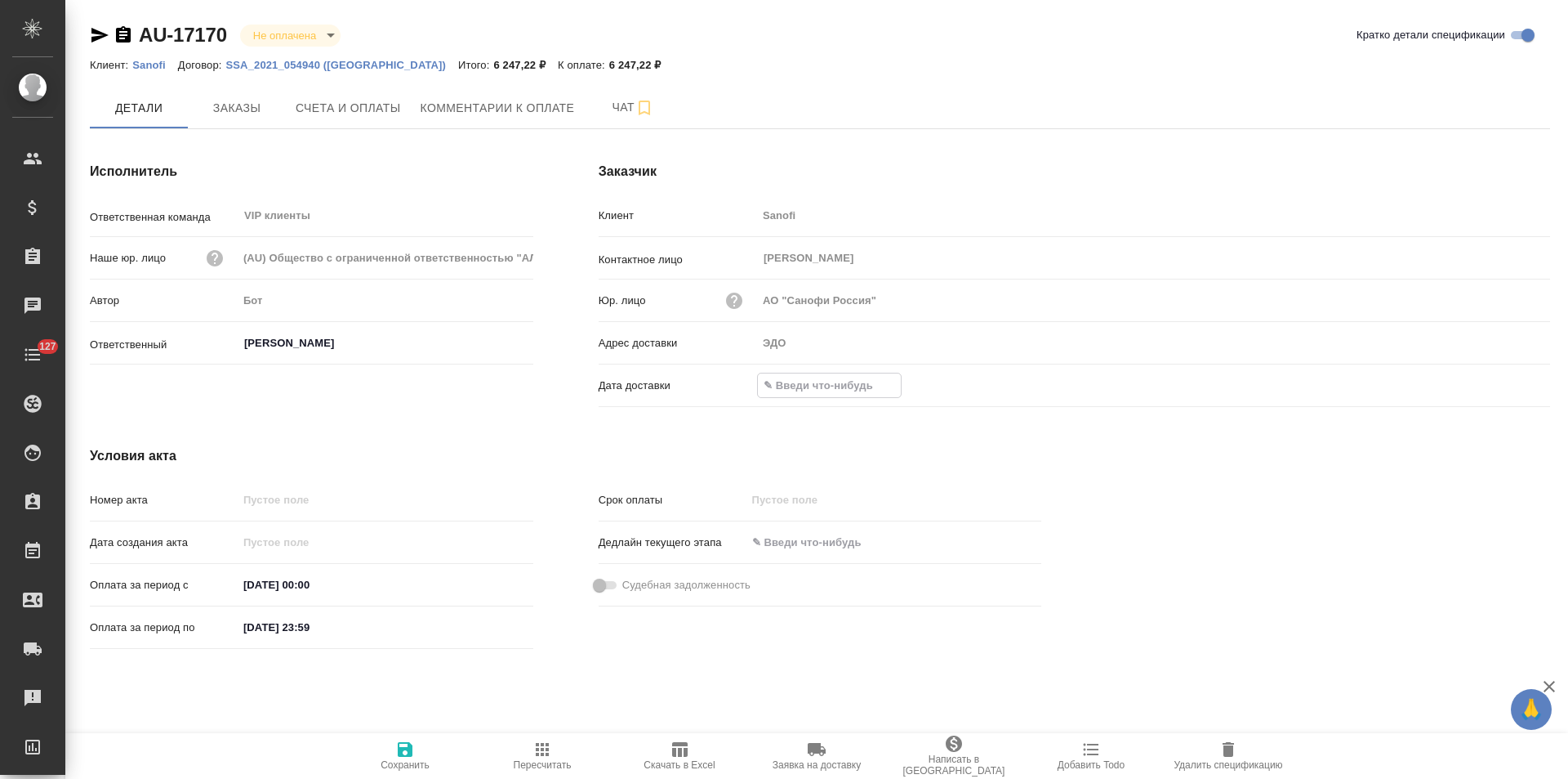
click at [811, 383] on input "text" at bounding box center [828, 386] width 143 height 24
click at [1499, 388] on icon "button" at bounding box center [1502, 385] width 20 height 20
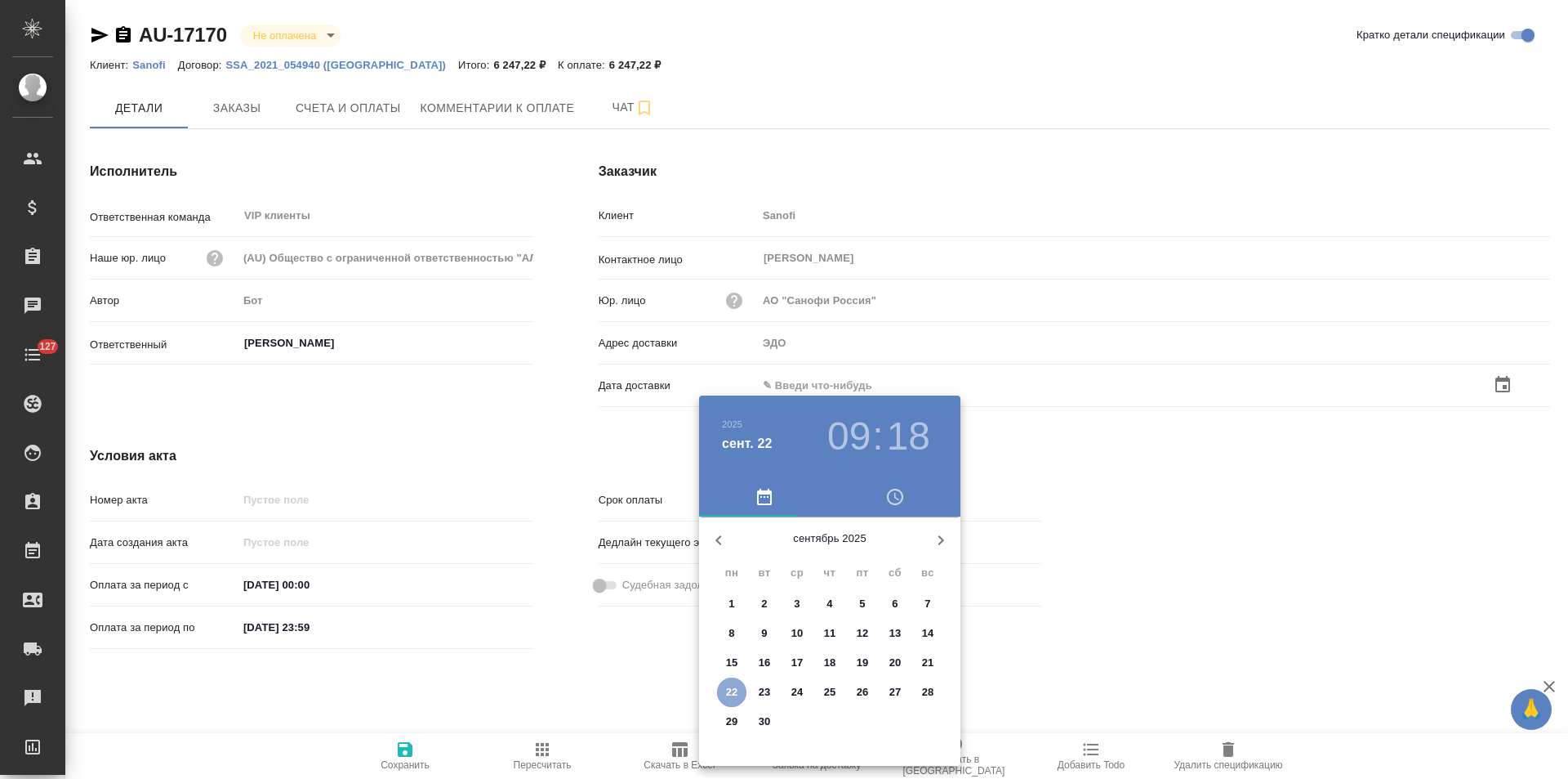
click at [724, 694] on span "22" at bounding box center [731, 692] width 29 height 16
type input "22.09.2025 09:18"
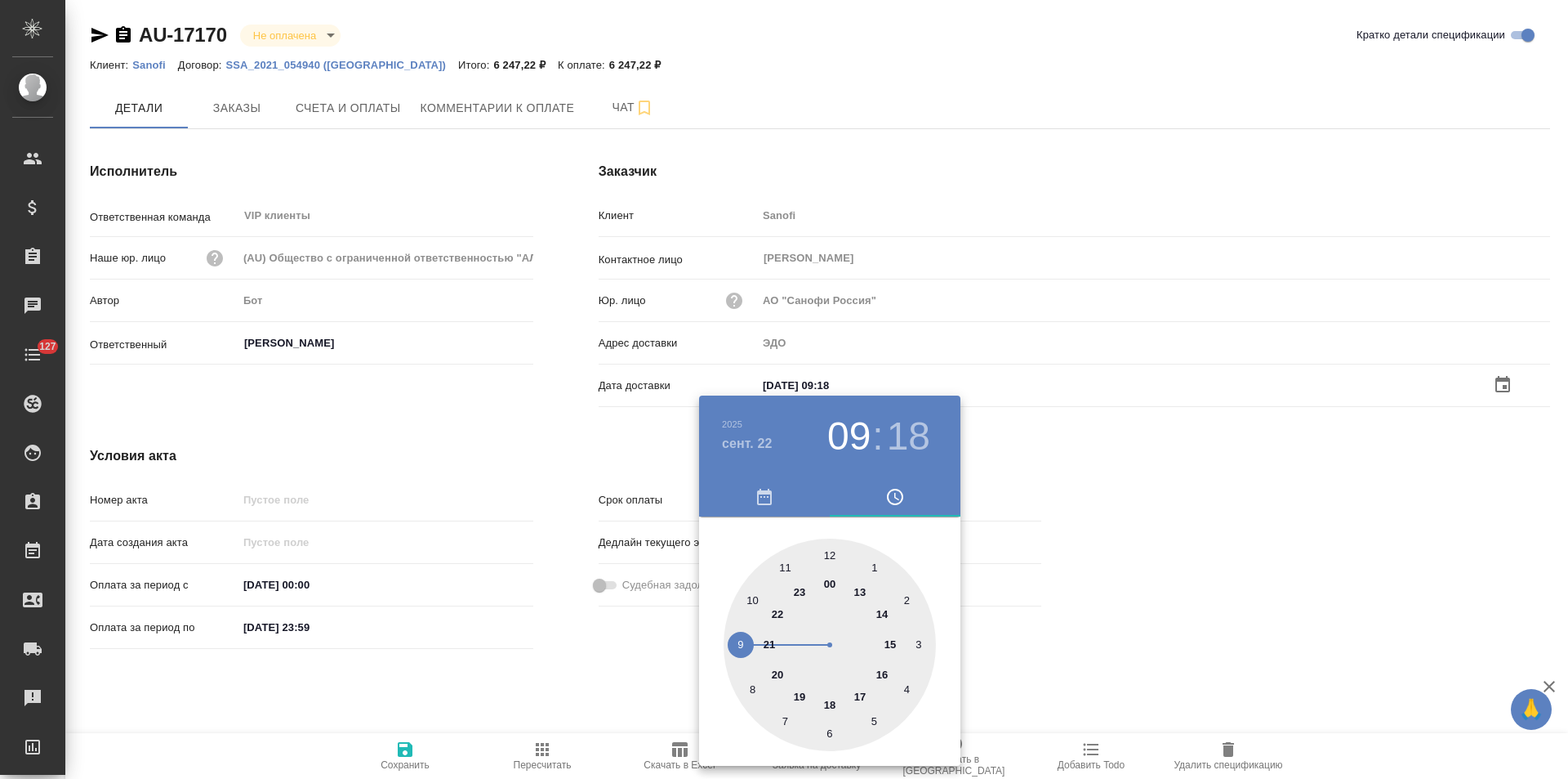
click at [614, 693] on div at bounding box center [784, 390] width 1568 height 779
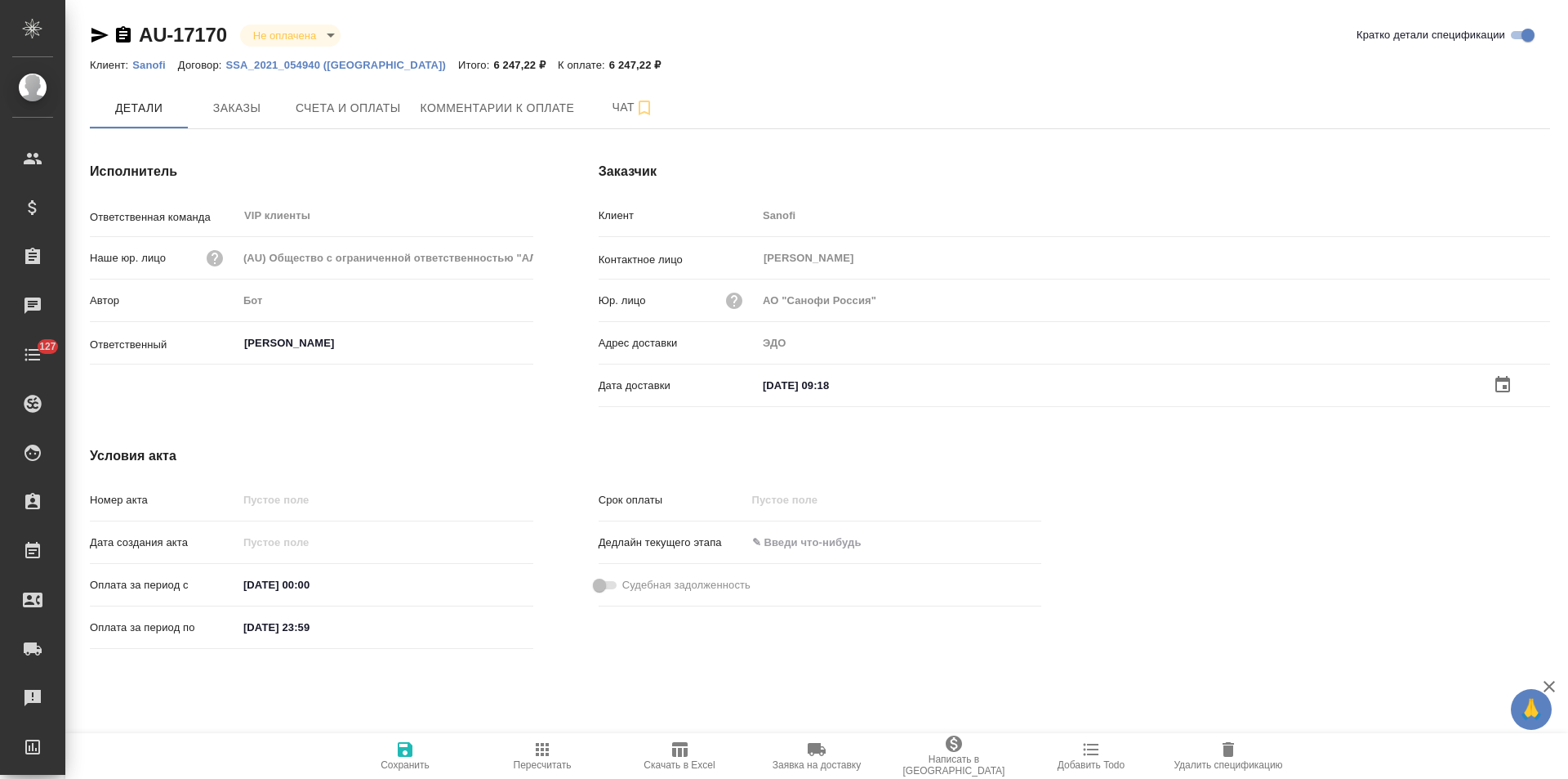
click at [410, 751] on icon "button" at bounding box center [404, 749] width 15 height 15
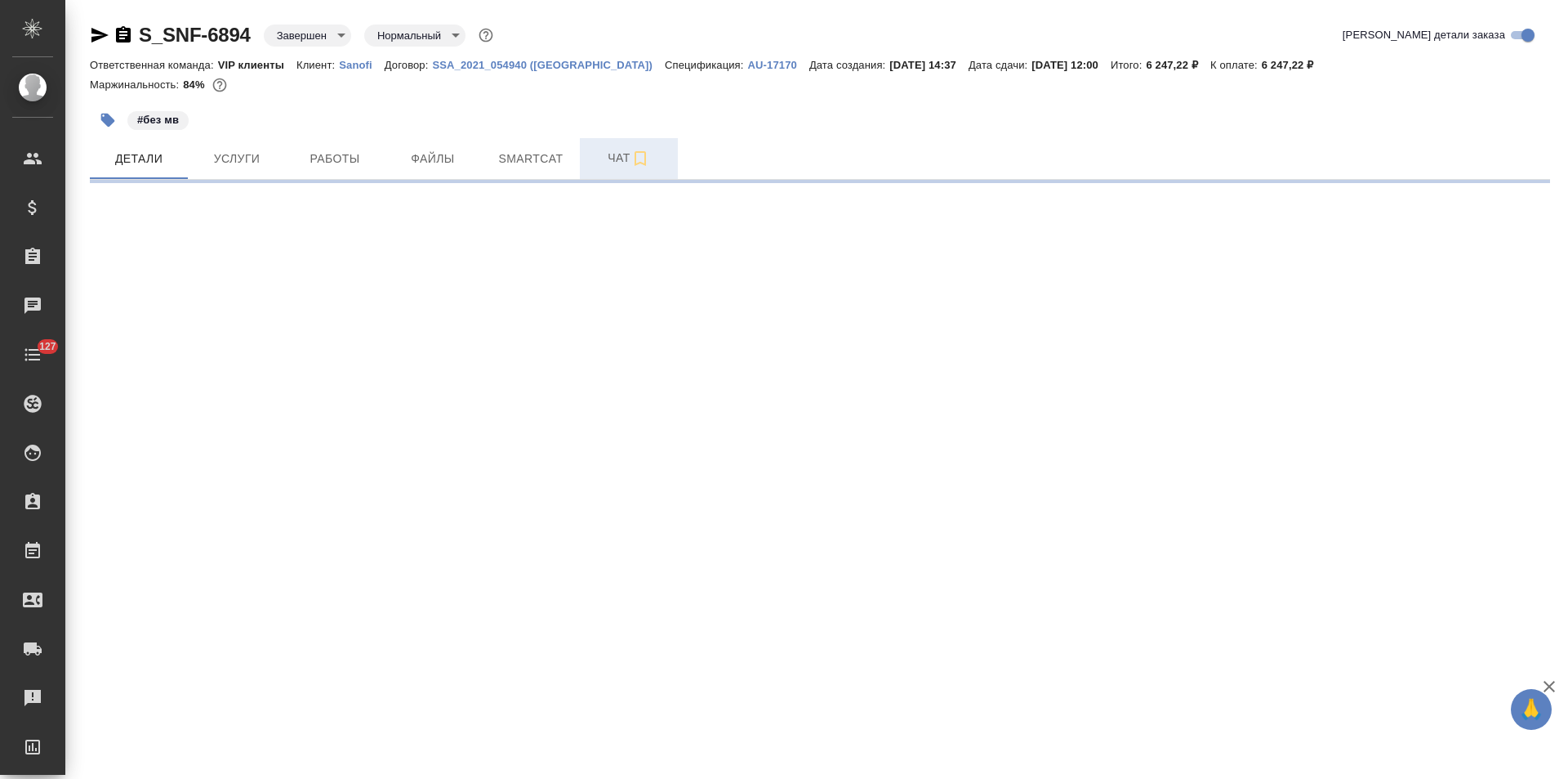
select select "RU"
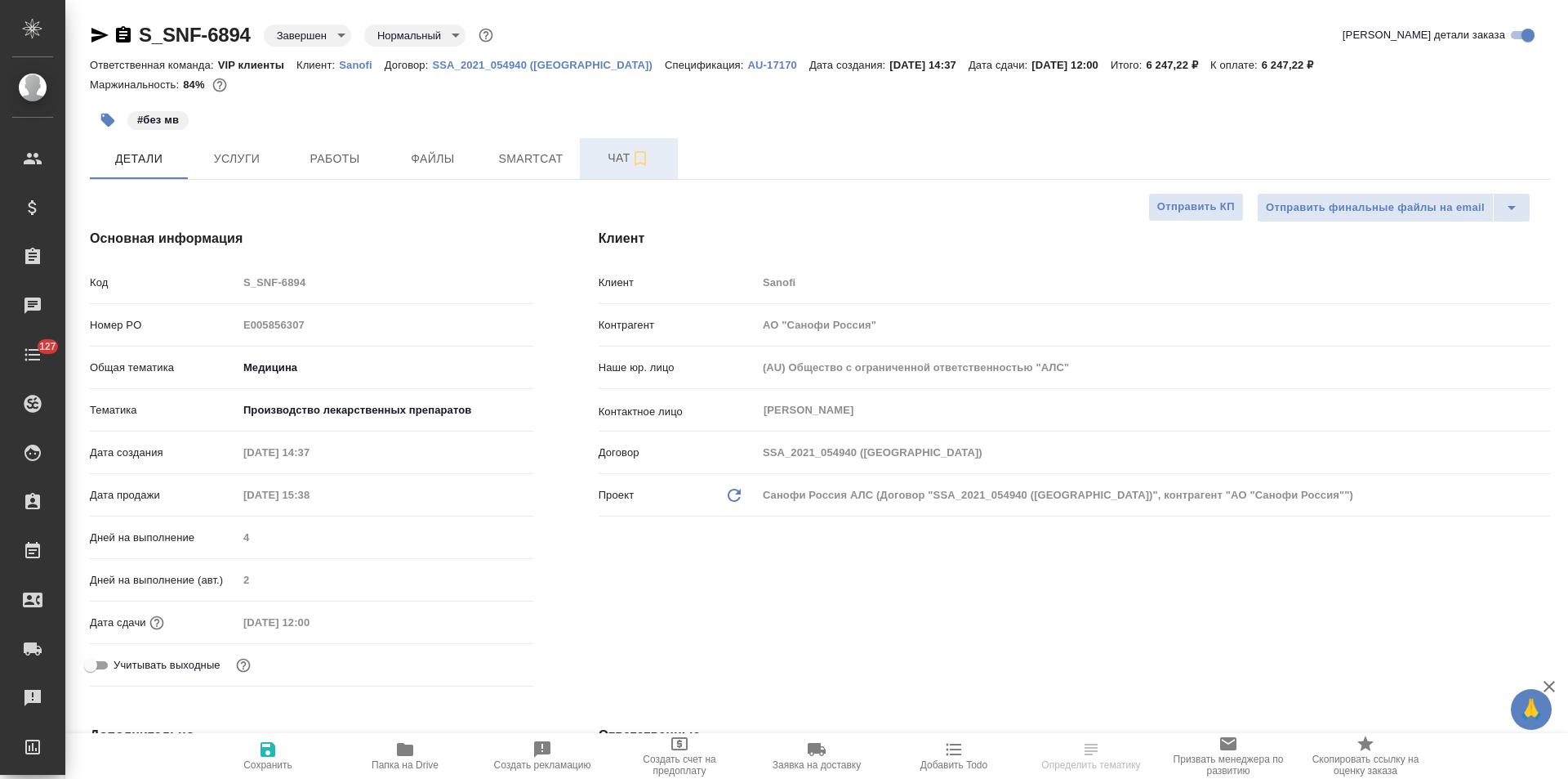
type textarea "x"
click at [597, 162] on span "Чат" at bounding box center [629, 158] width 79 height 20
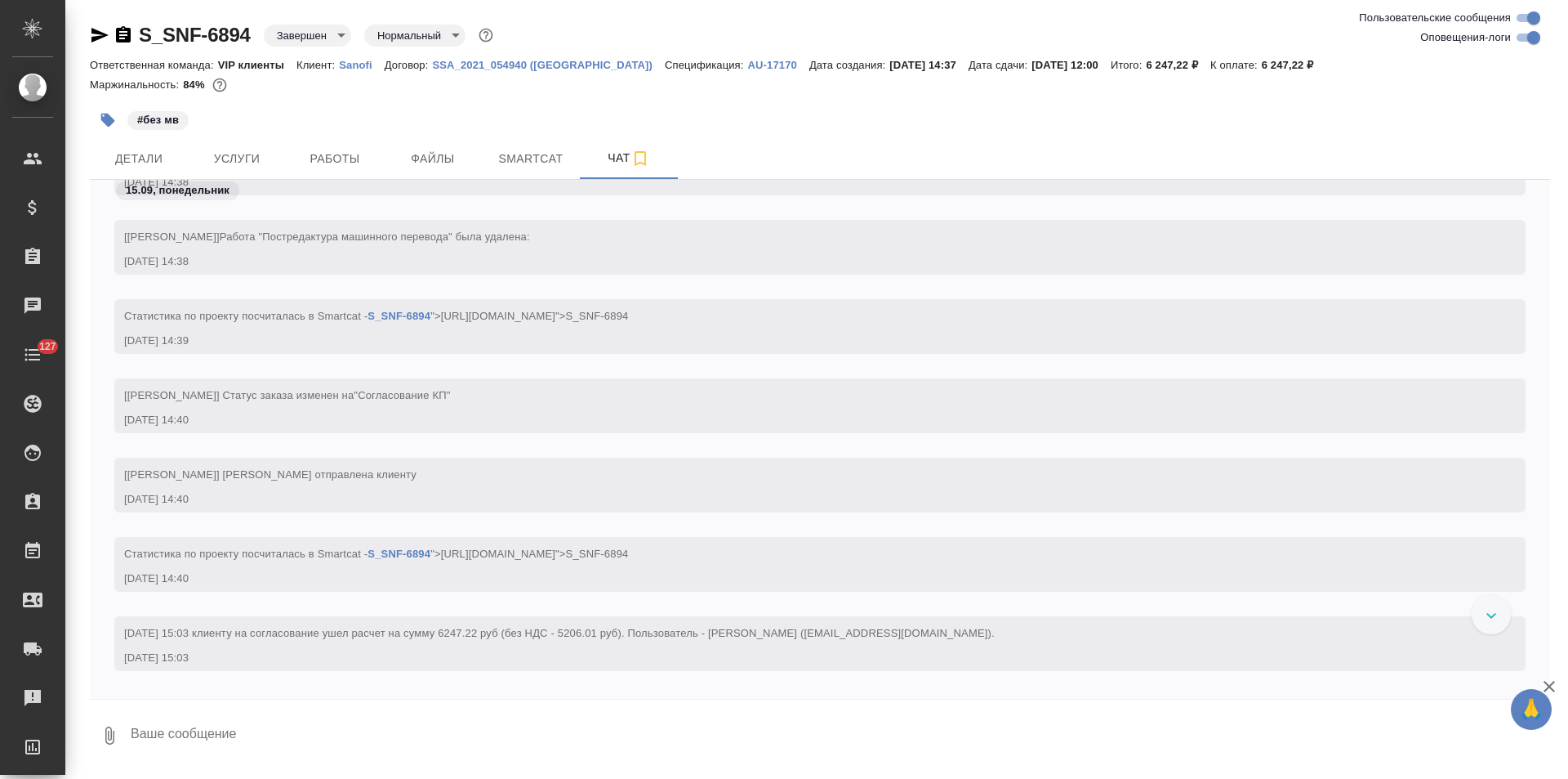
scroll to position [1031, 0]
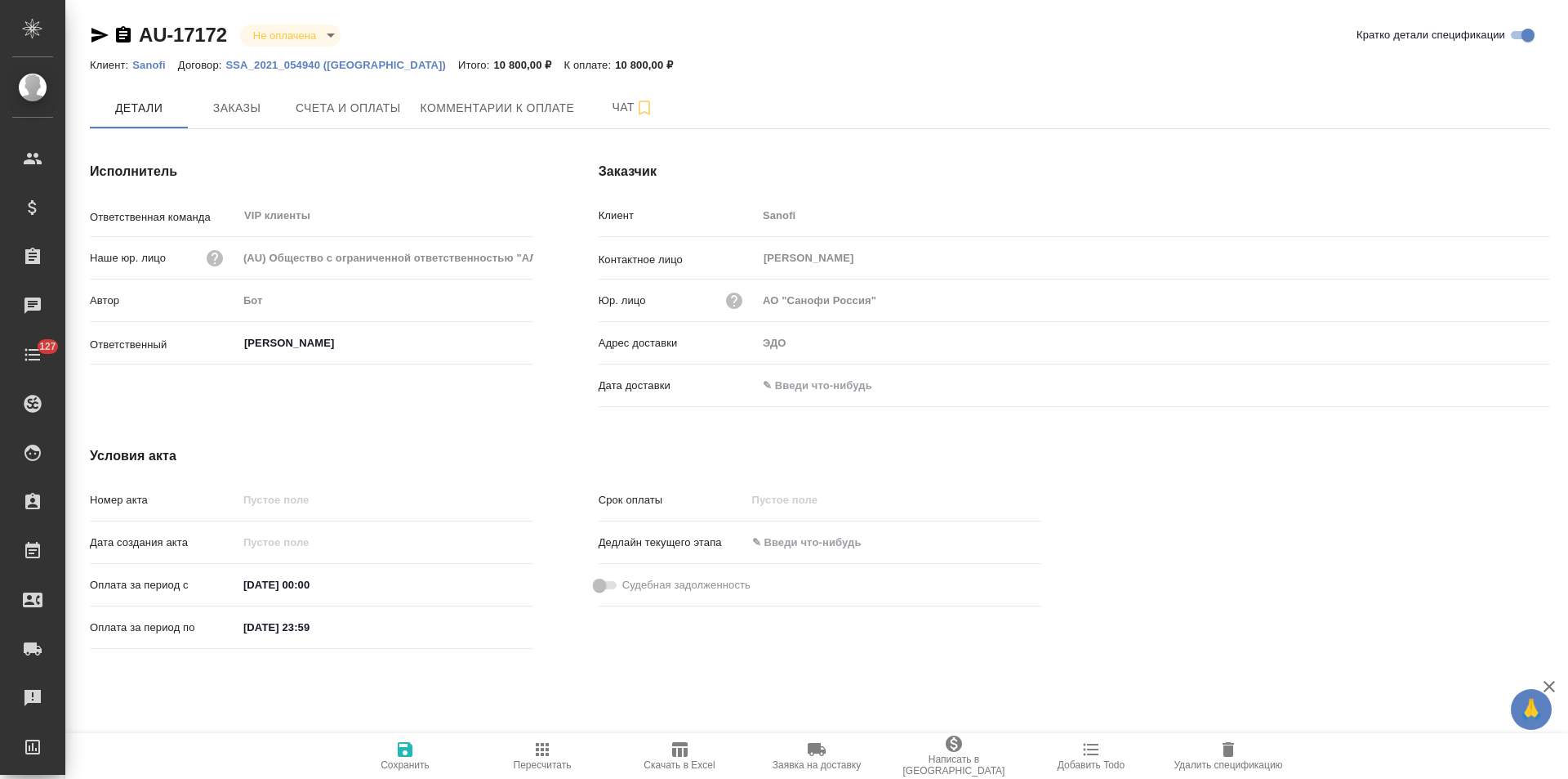
click at [122, 37] on icon "button" at bounding box center [123, 34] width 15 height 16
click at [261, 120] on button "Заказы" at bounding box center [237, 108] width 98 height 41
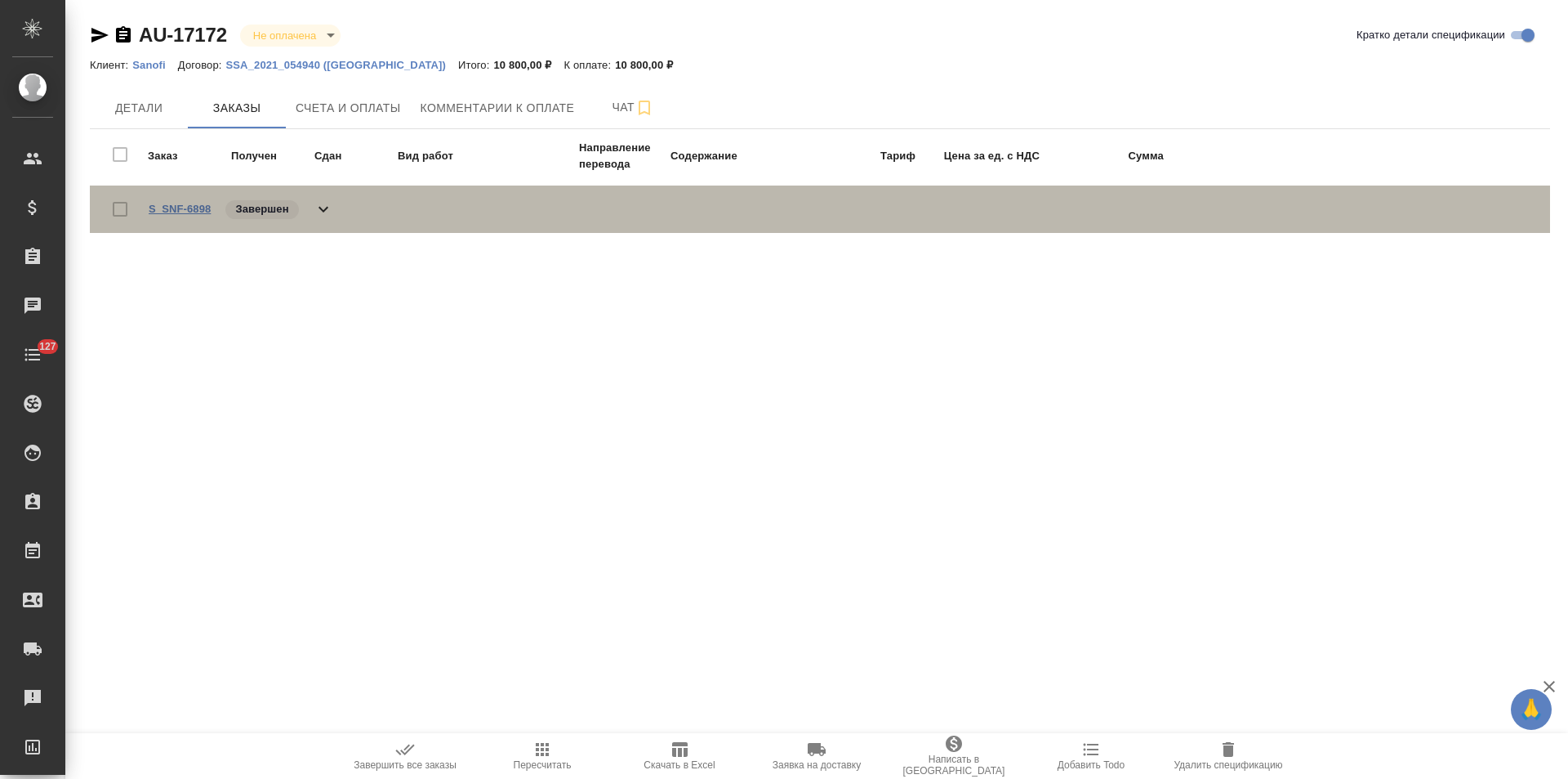
click at [181, 212] on link "S_SNF-6898" at bounding box center [180, 209] width 62 height 12
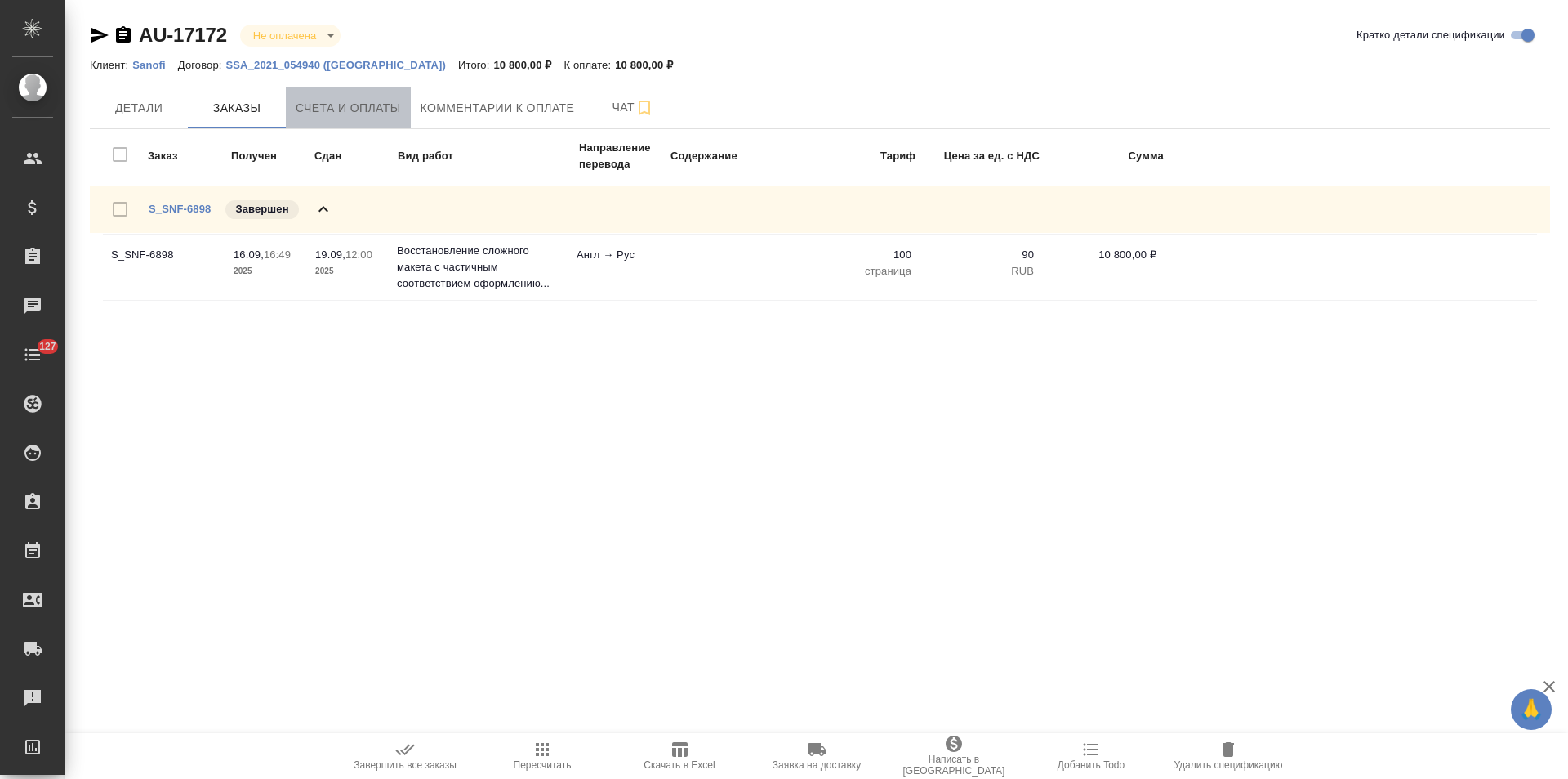
click at [337, 119] on button "Счета и оплаты" at bounding box center [347, 108] width 125 height 41
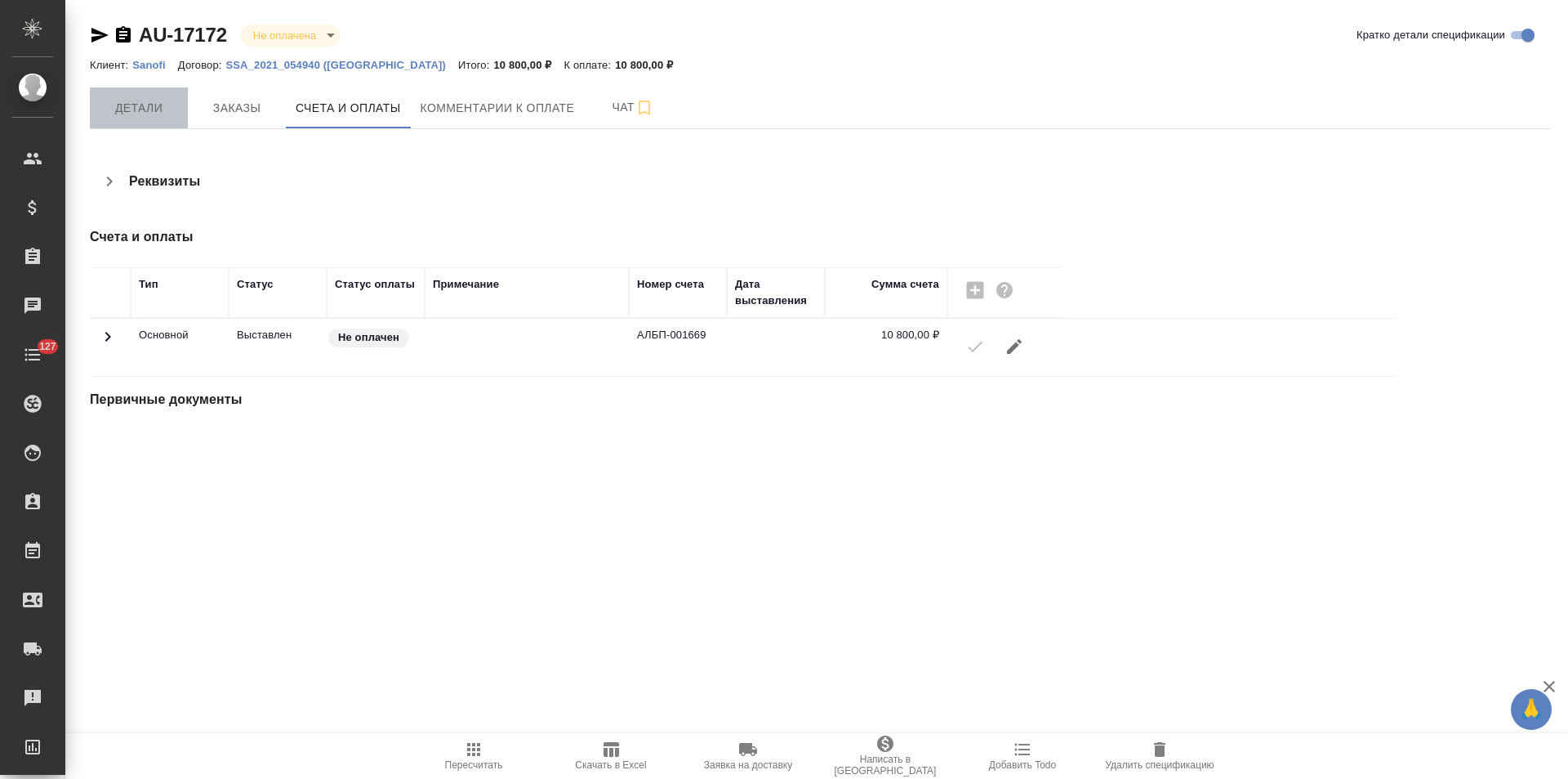
click at [157, 115] on span "Детали" at bounding box center [139, 108] width 79 height 20
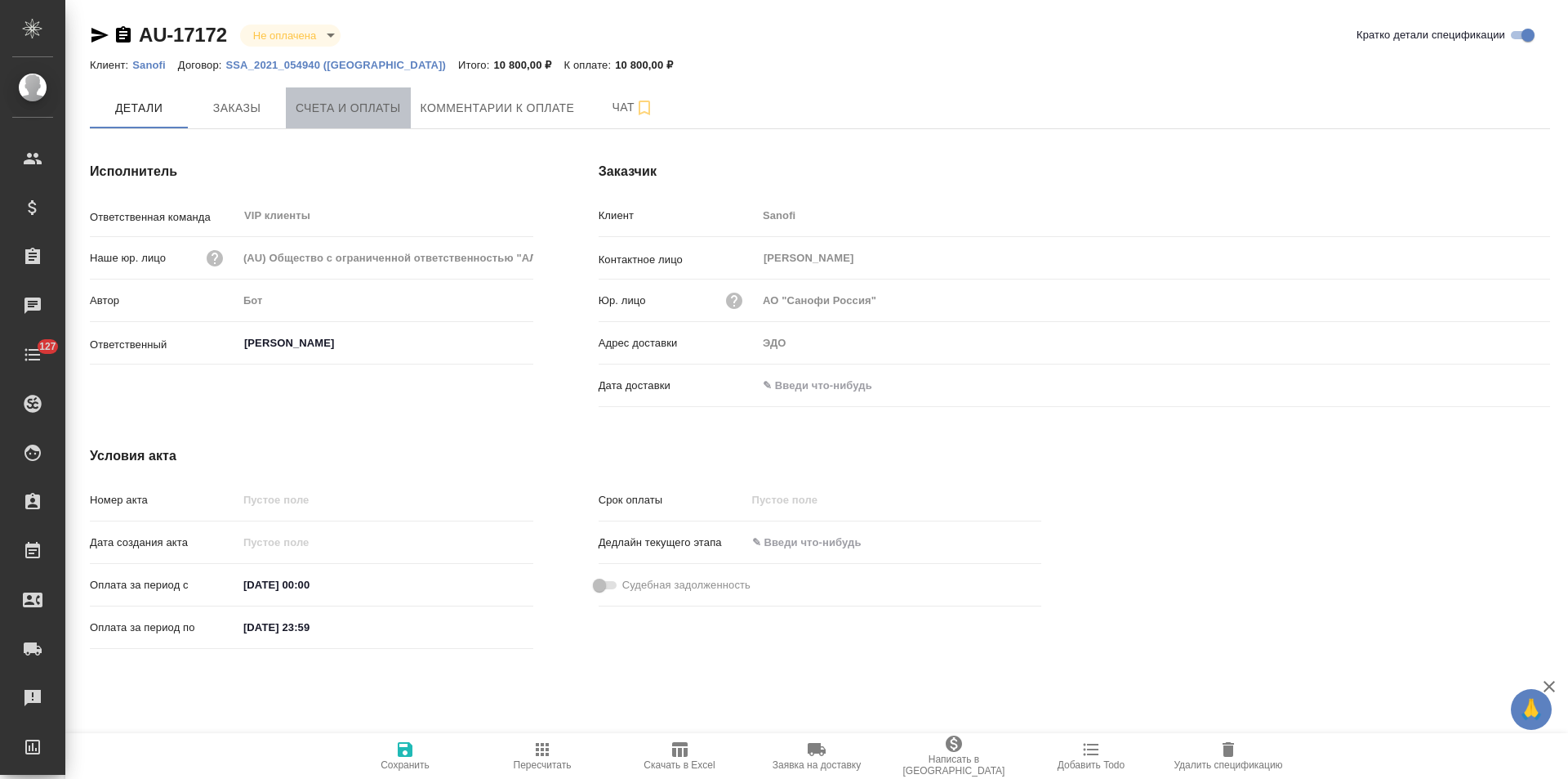
click at [361, 121] on button "Счета и оплаты" at bounding box center [347, 108] width 125 height 41
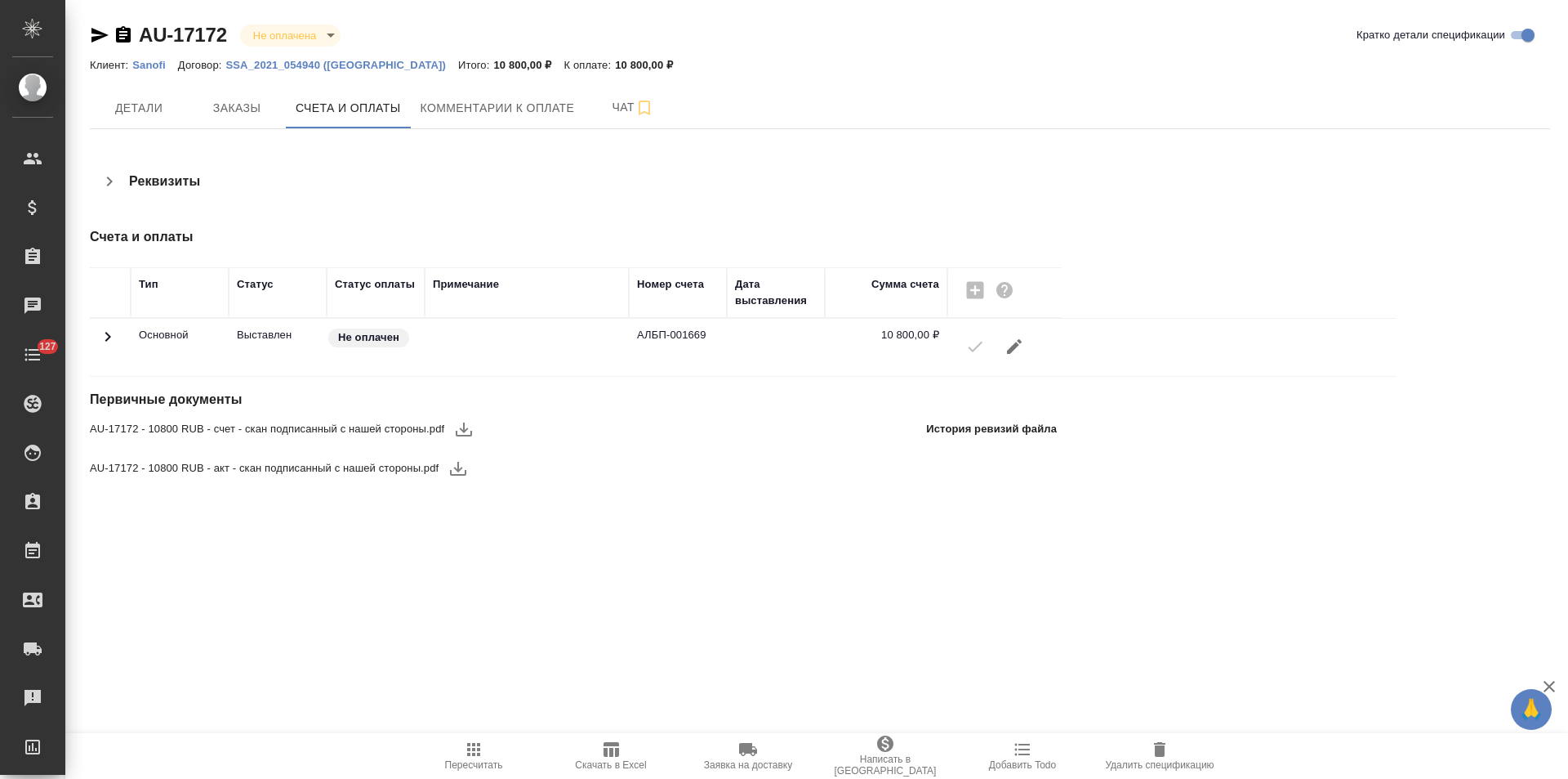
click at [160, 118] on span "Детали" at bounding box center [139, 108] width 79 height 20
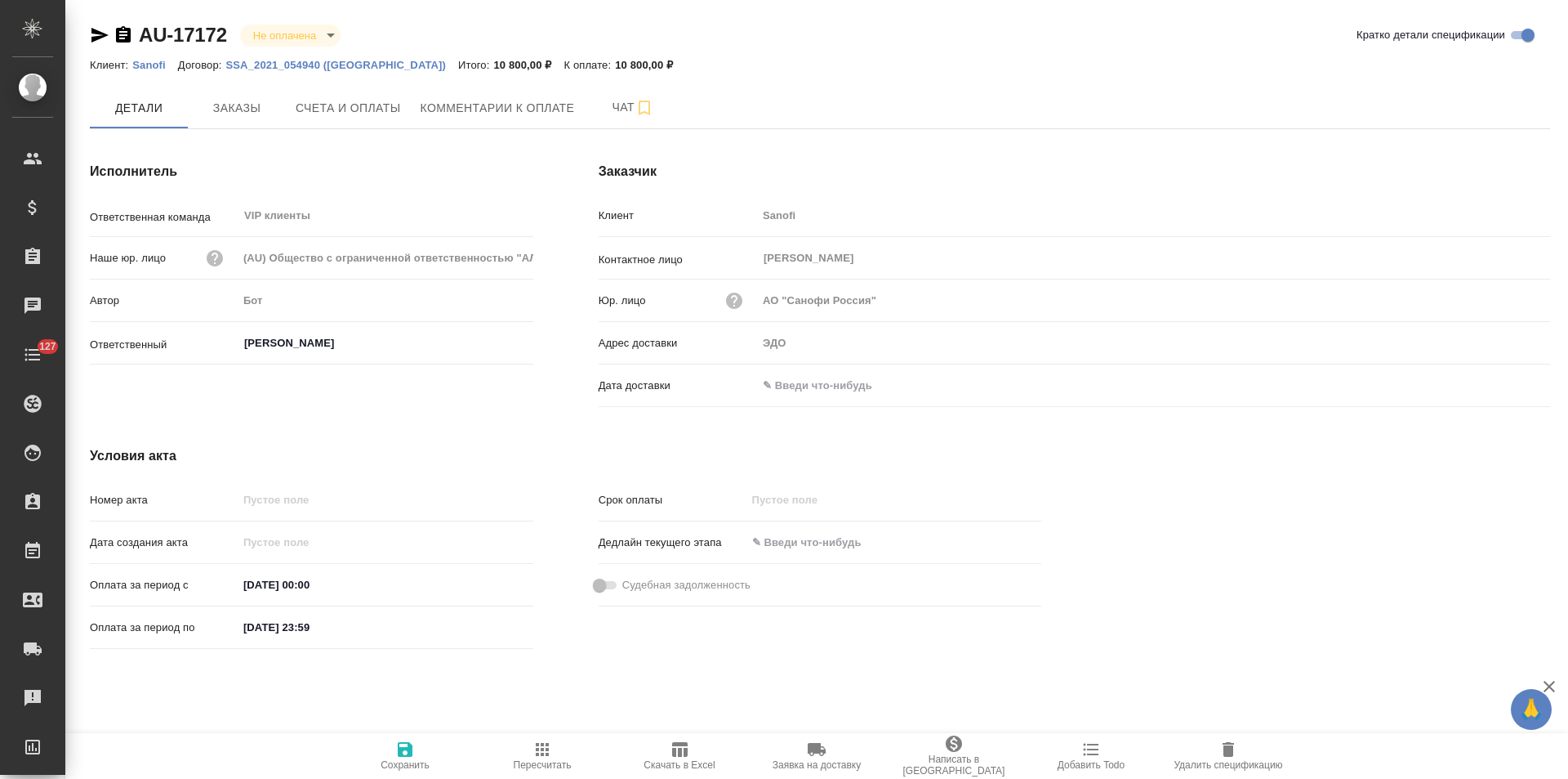
click at [854, 378] on input "text" at bounding box center [827, 386] width 143 height 24
click at [1508, 380] on icon "button" at bounding box center [1502, 384] width 15 height 16
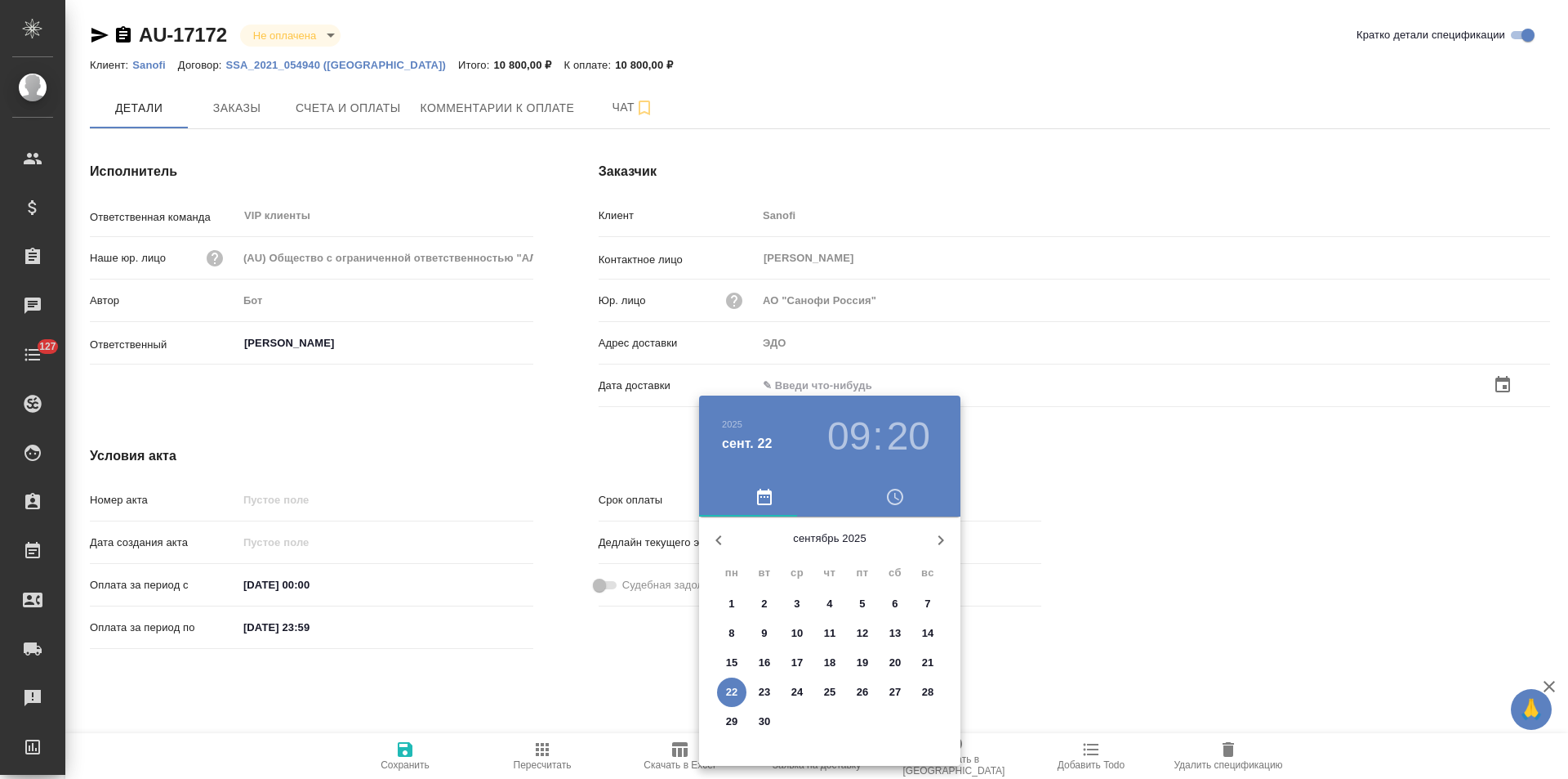
click at [734, 689] on p "22" at bounding box center [732, 692] width 12 height 16
type input "22.09.2025 09:20"
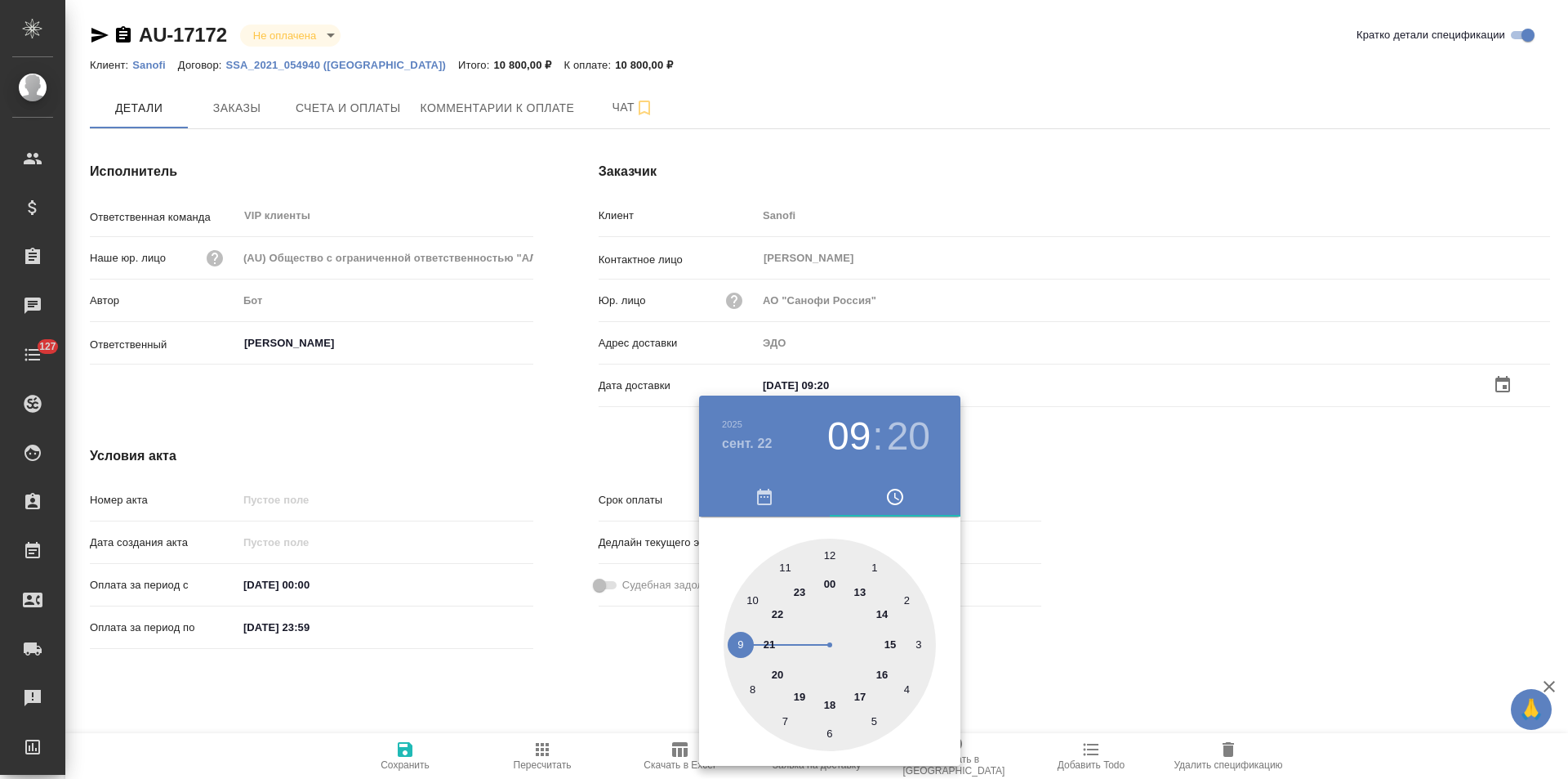
click at [604, 681] on div at bounding box center [784, 390] width 1568 height 779
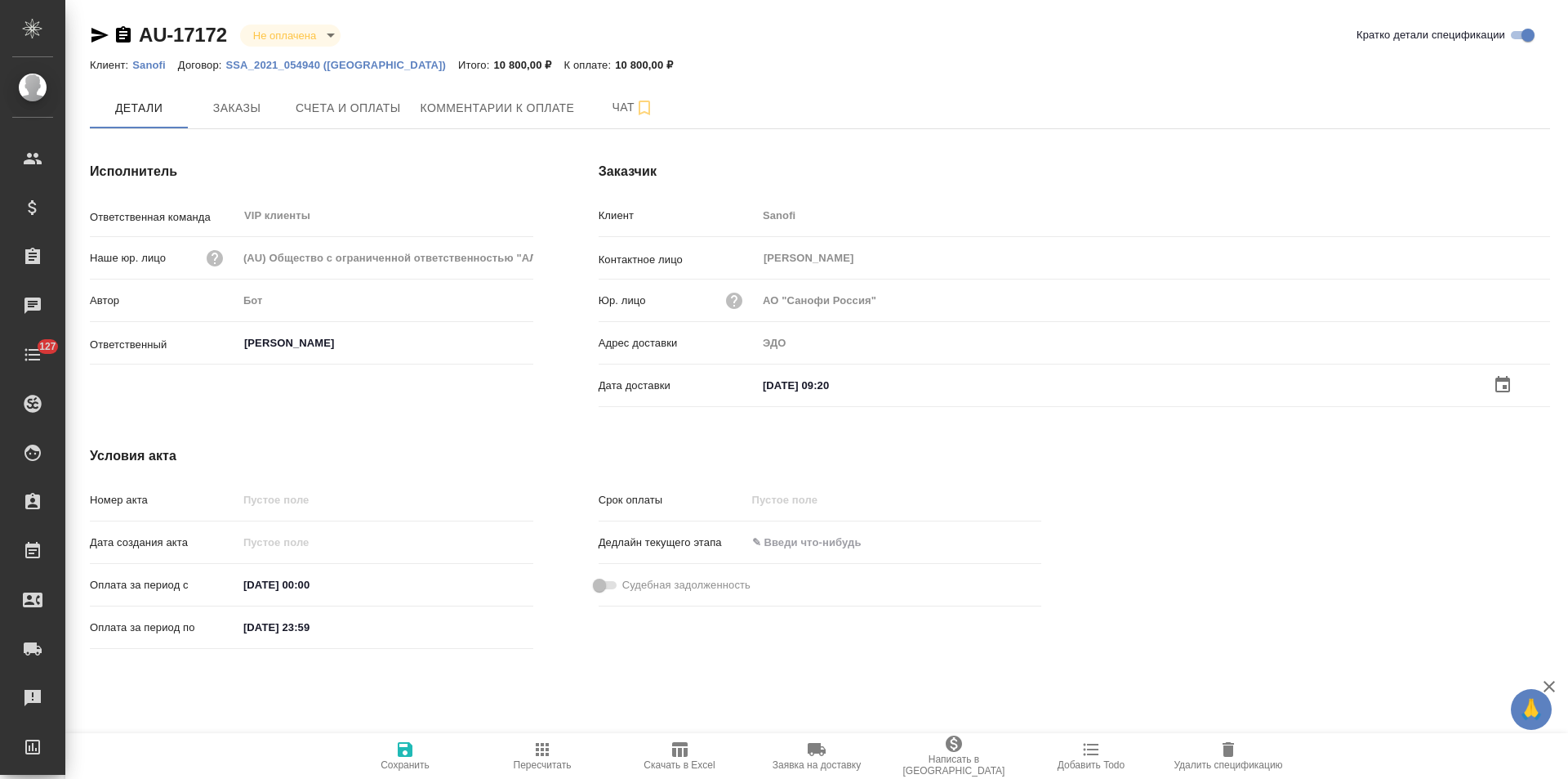
click at [414, 750] on icon "button" at bounding box center [405, 749] width 20 height 20
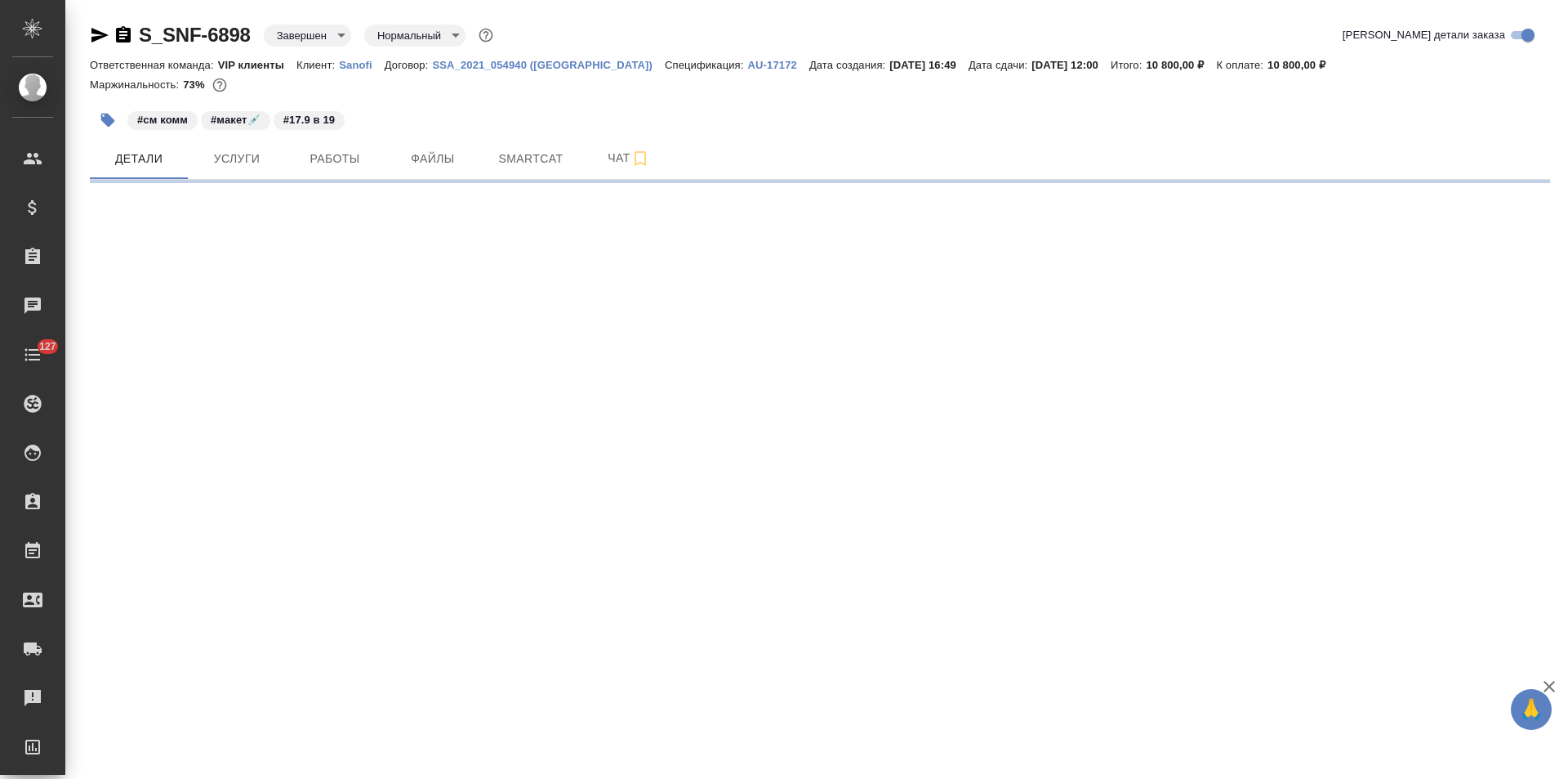
select select "RU"
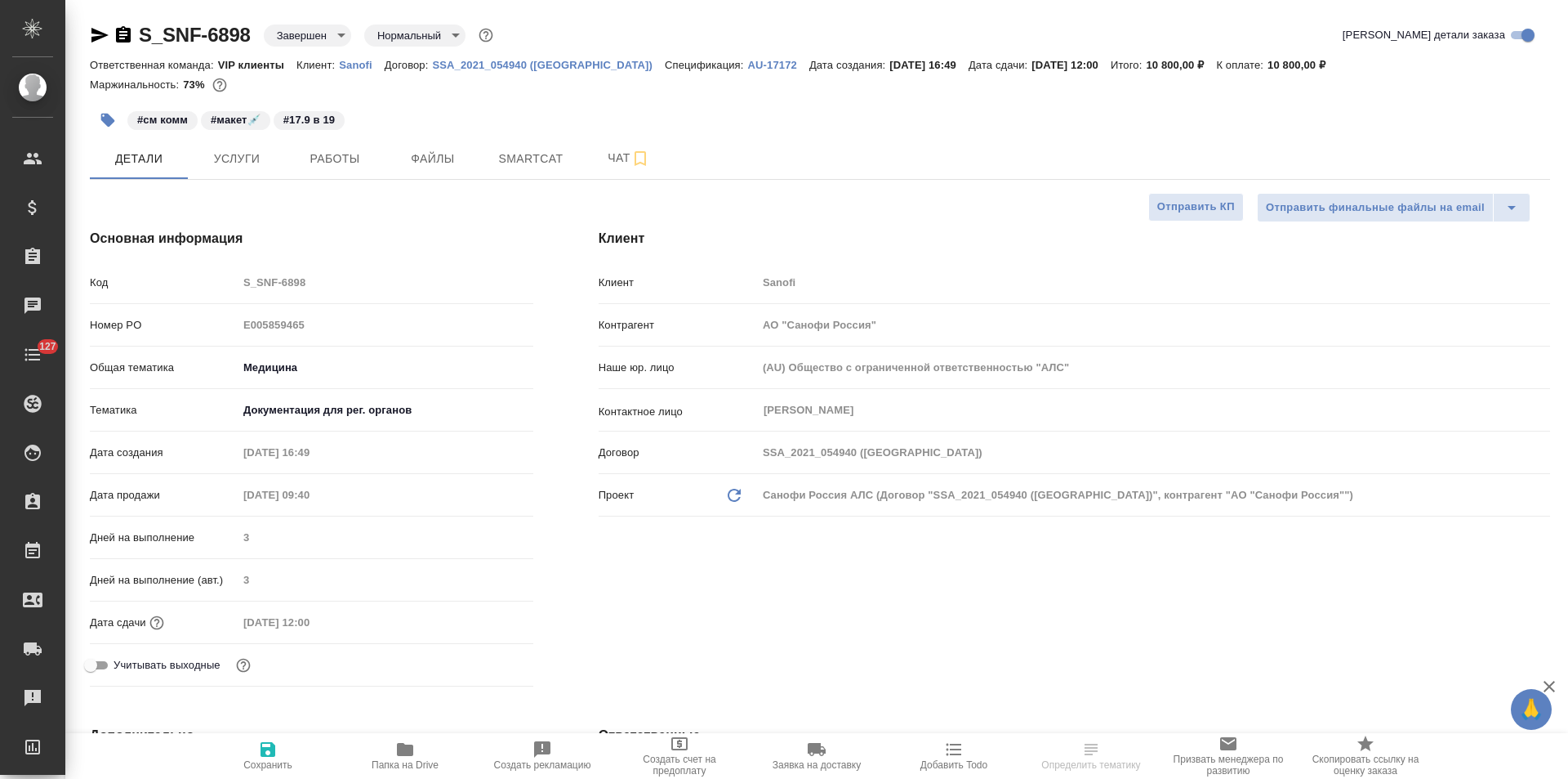
type textarea "x"
click at [599, 164] on span "Чат" at bounding box center [629, 158] width 79 height 20
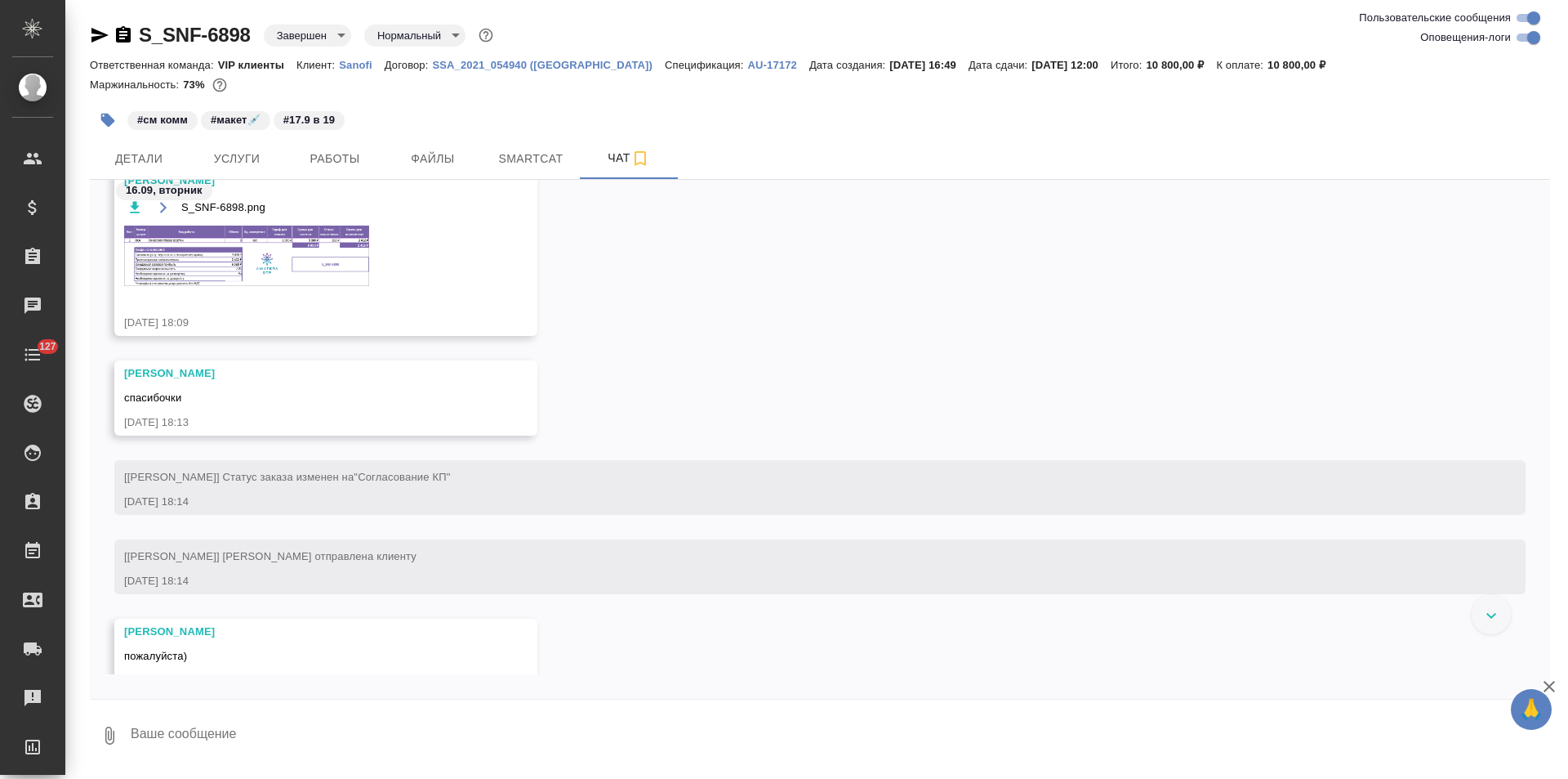
scroll to position [1746, 0]
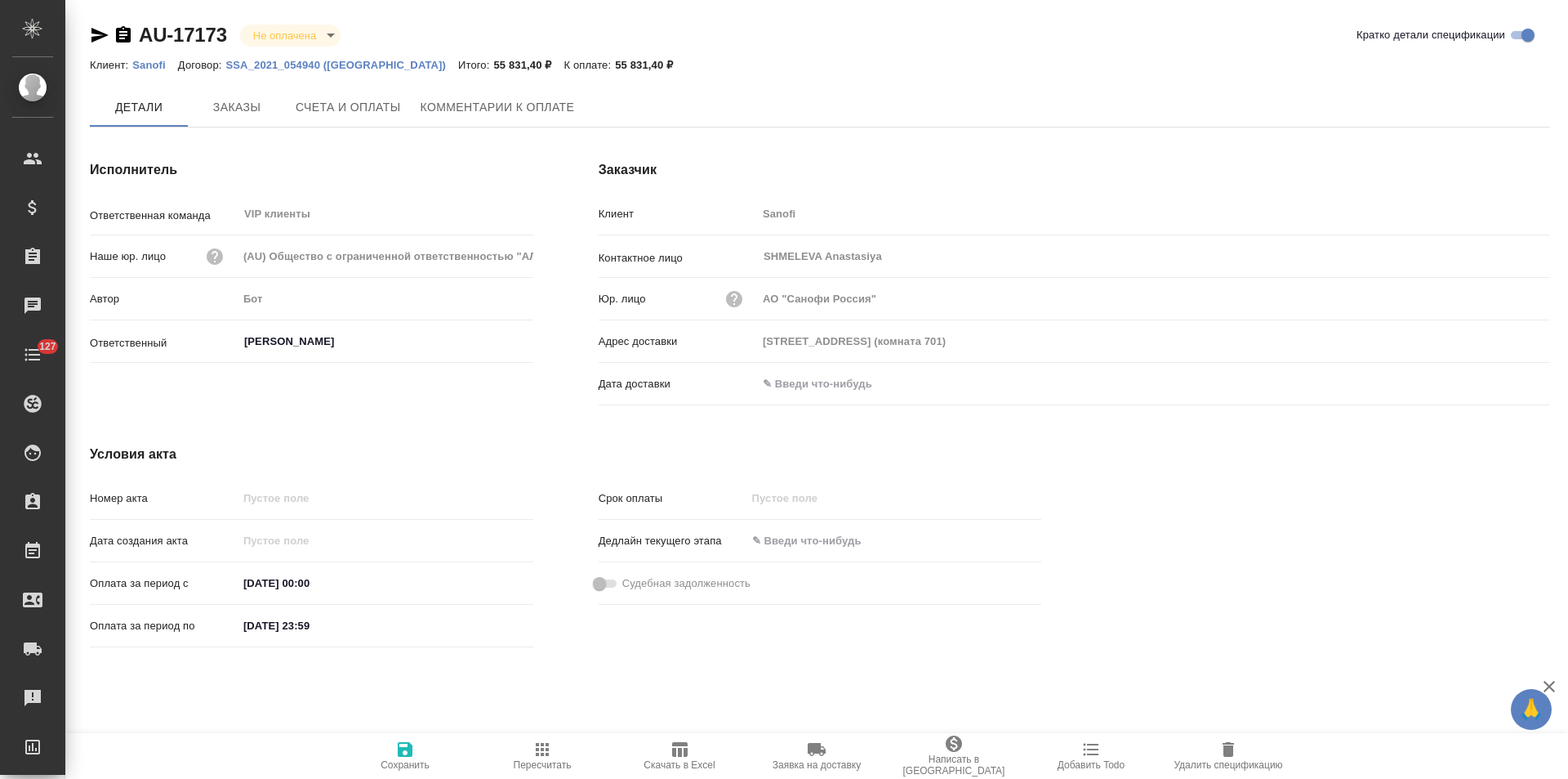
click at [125, 35] on icon "button" at bounding box center [124, 35] width 20 height 20
click at [249, 115] on span "Заказы" at bounding box center [237, 108] width 79 height 20
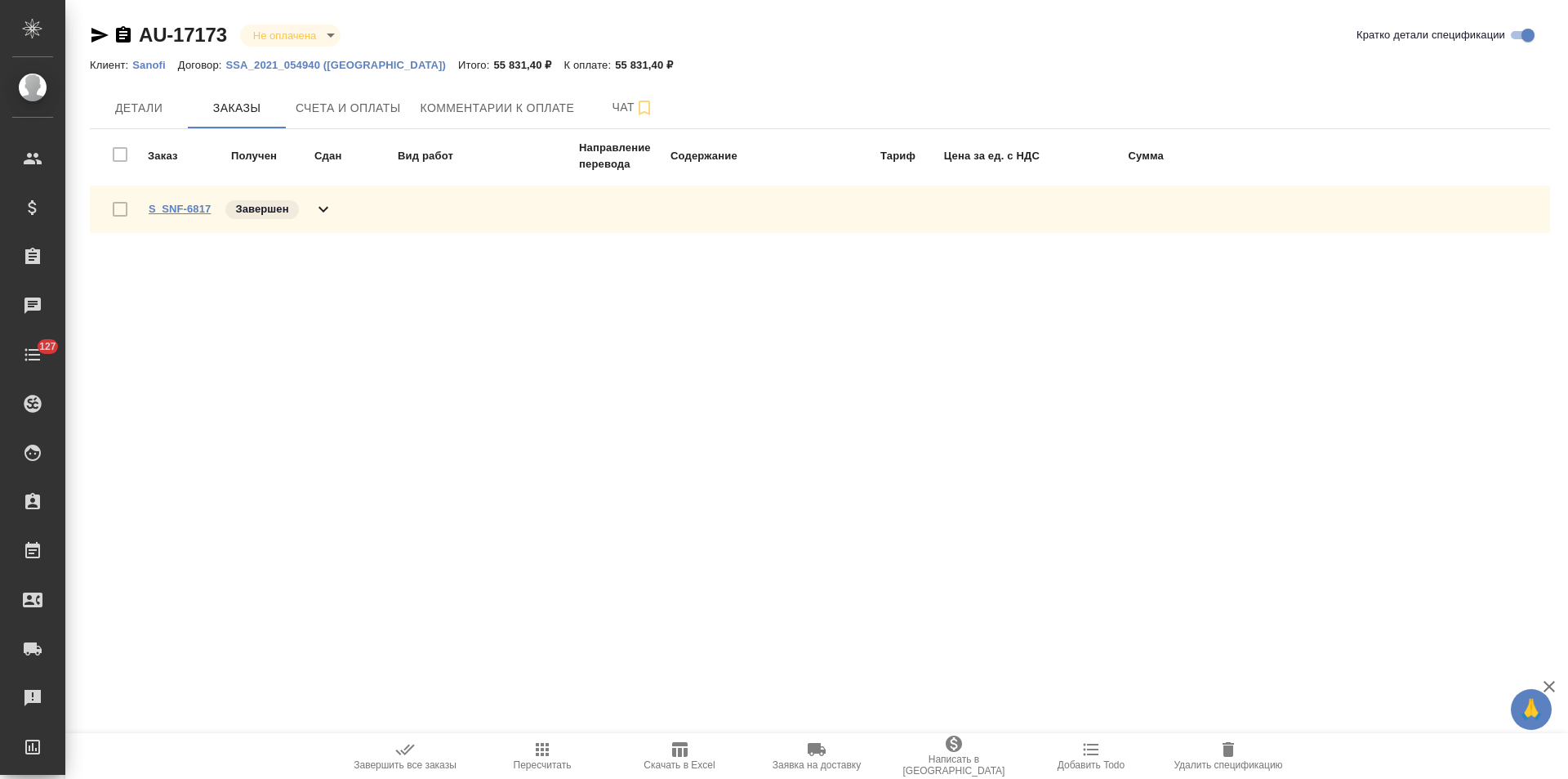
click at [189, 207] on link "S_SNF-6817" at bounding box center [180, 209] width 62 height 12
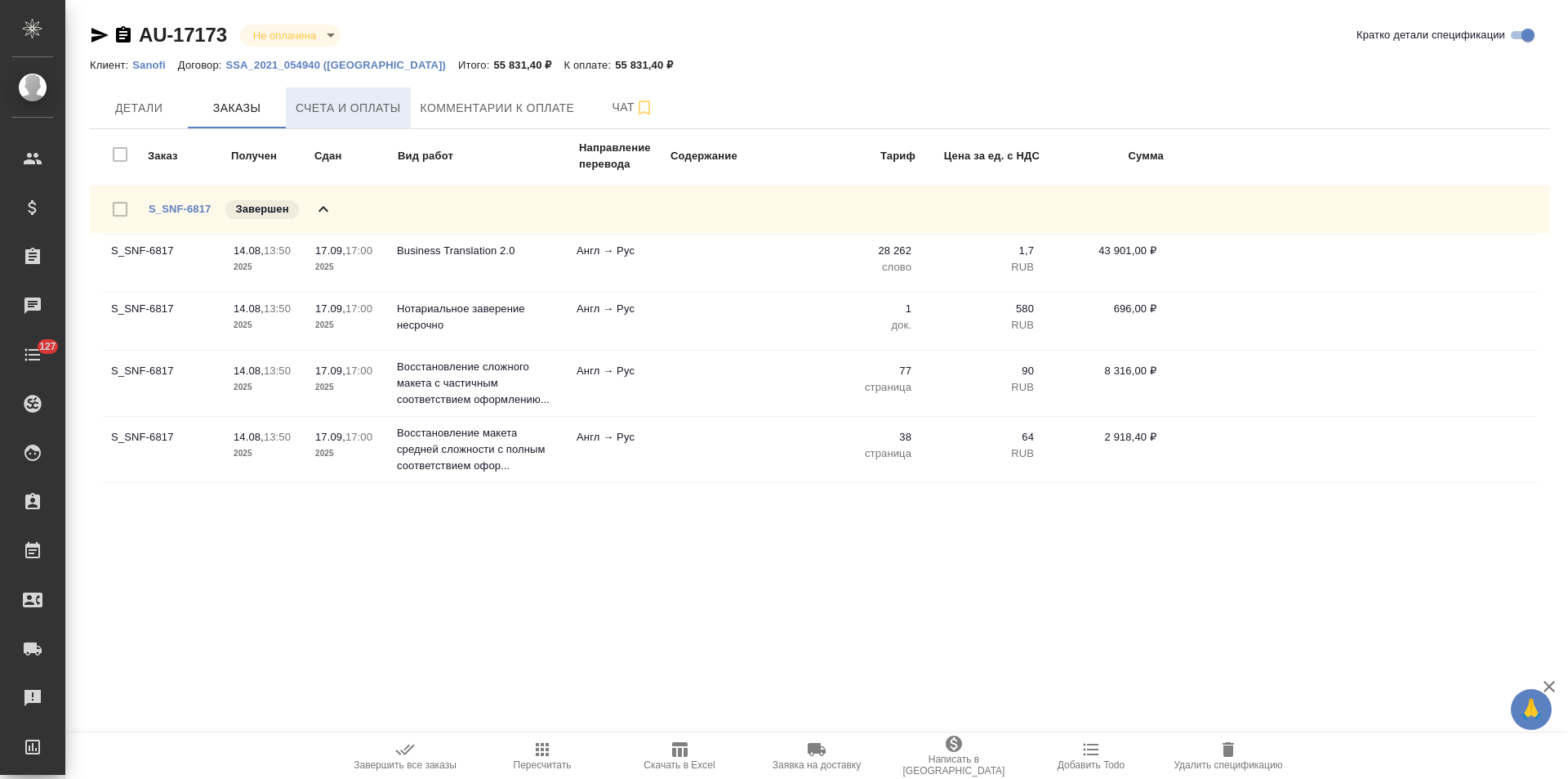
click at [375, 113] on span "Счета и оплаты" at bounding box center [348, 108] width 106 height 20
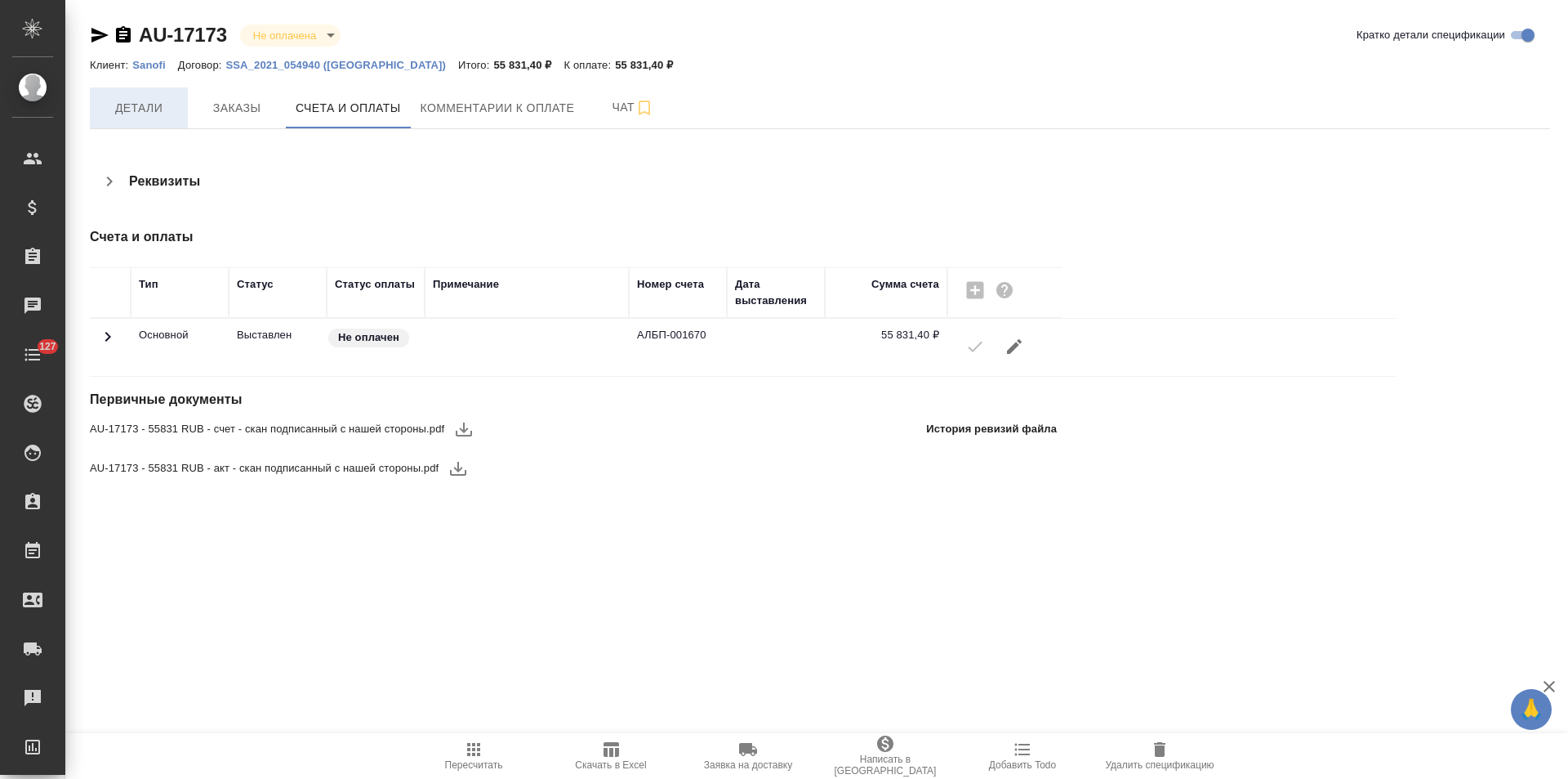
click at [149, 115] on span "Детали" at bounding box center [139, 108] width 79 height 20
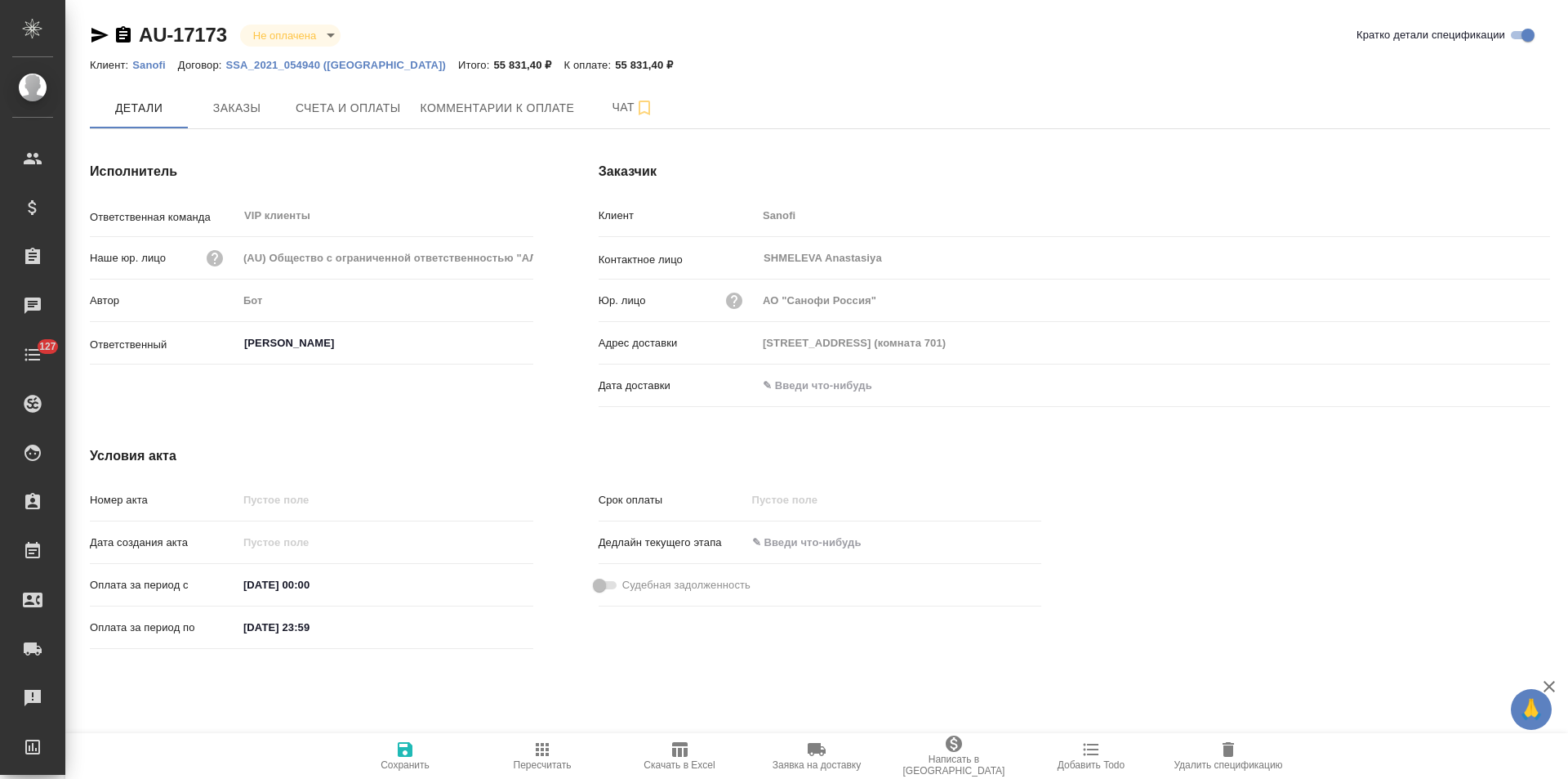
click at [830, 383] on input "text" at bounding box center [827, 386] width 143 height 24
click at [1492, 384] on icon "button" at bounding box center [1502, 385] width 20 height 20
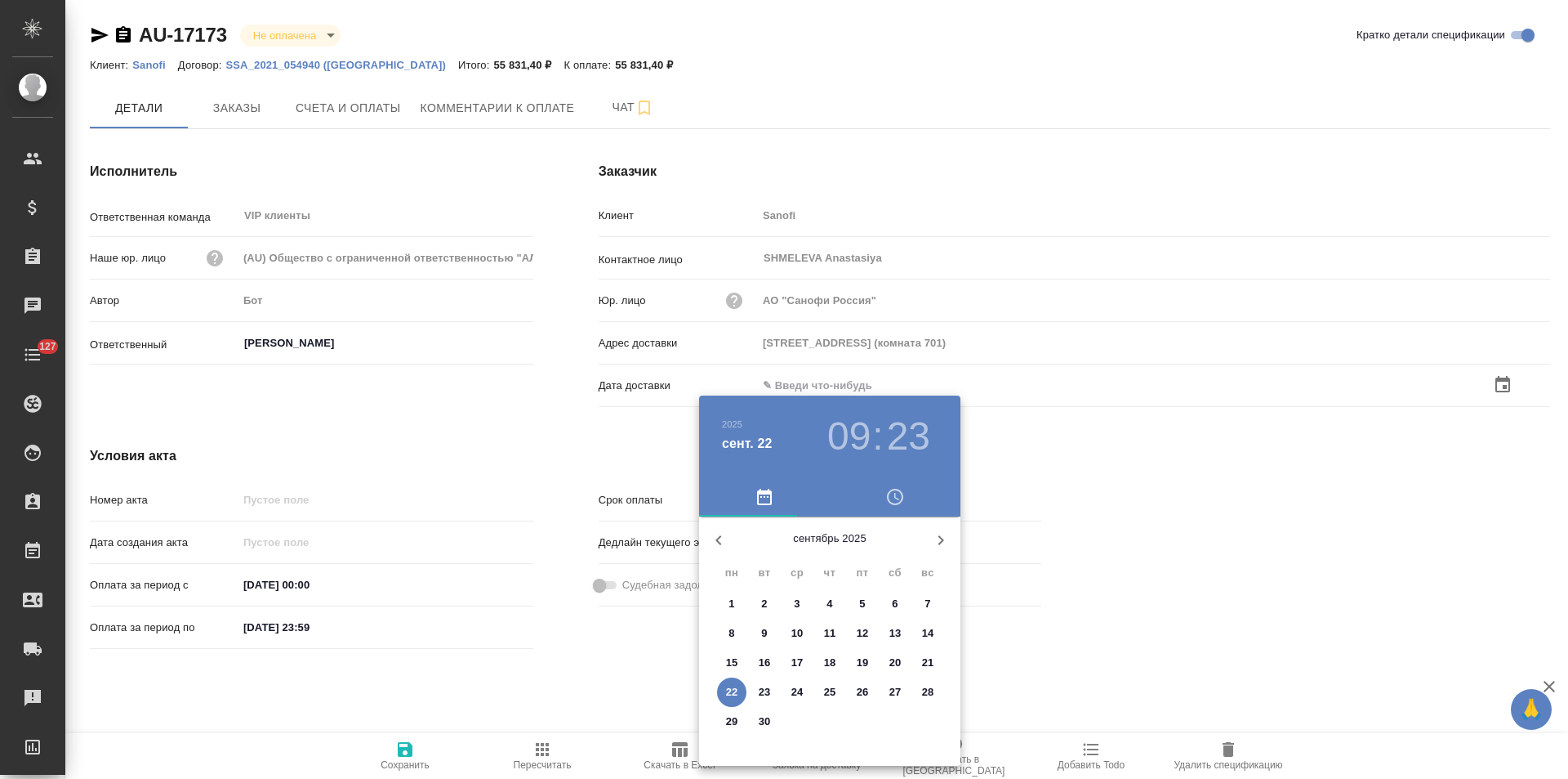
click at [732, 693] on p "22" at bounding box center [732, 692] width 12 height 16
type input "22.09.2025 09:23"
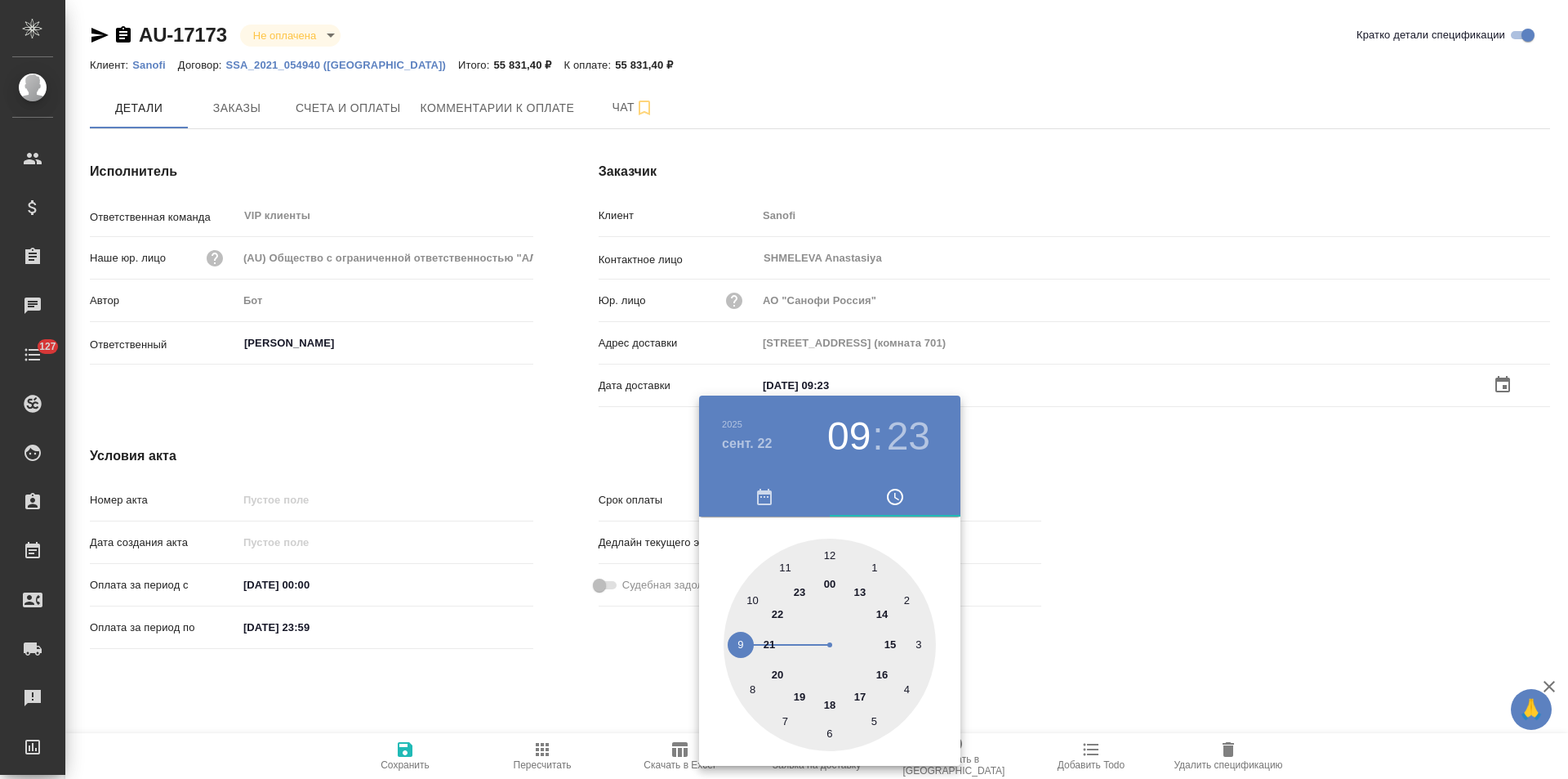
click at [579, 681] on div at bounding box center [784, 390] width 1568 height 779
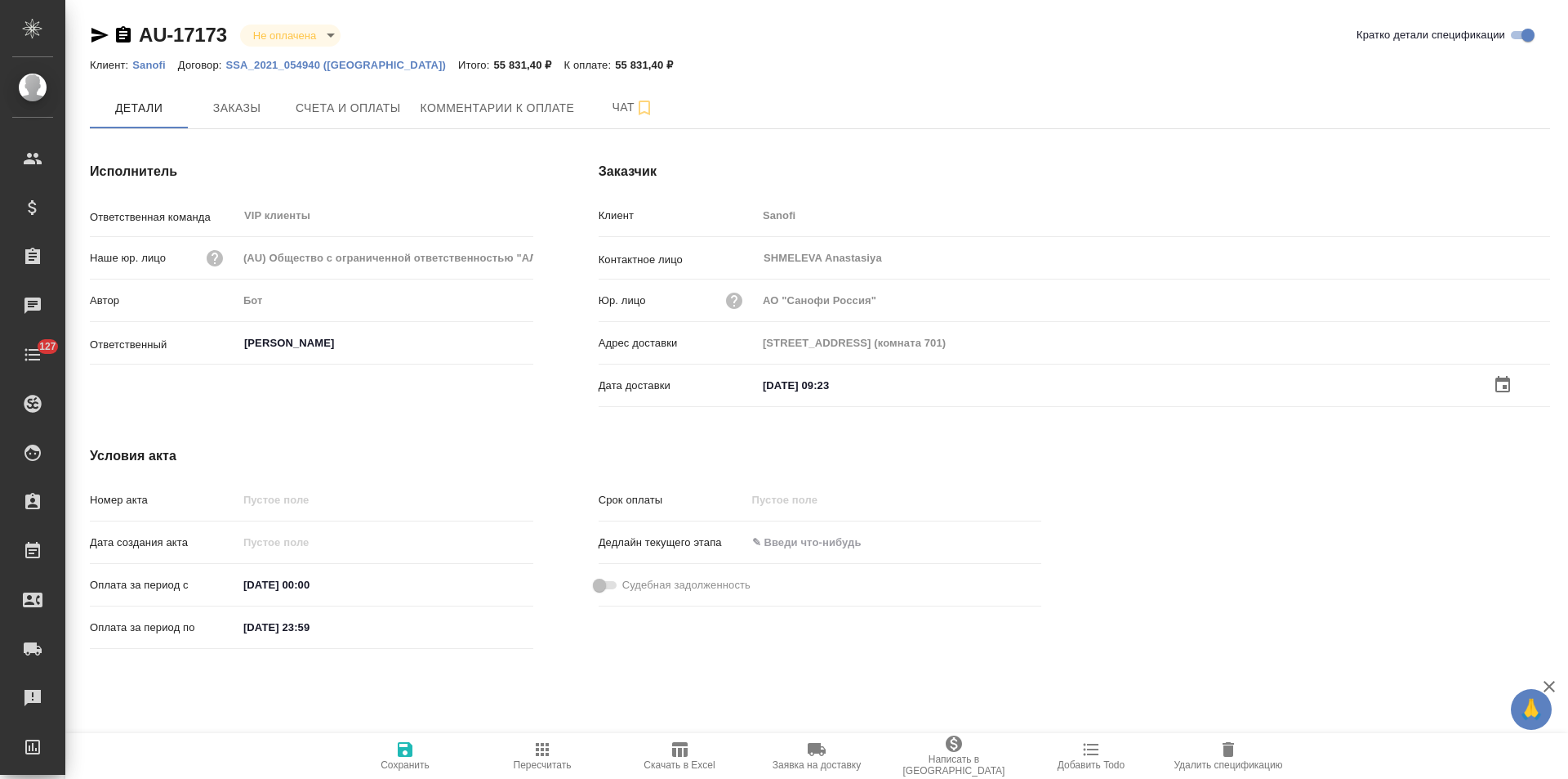
click at [413, 761] on span "Сохранить" at bounding box center [404, 764] width 49 height 11
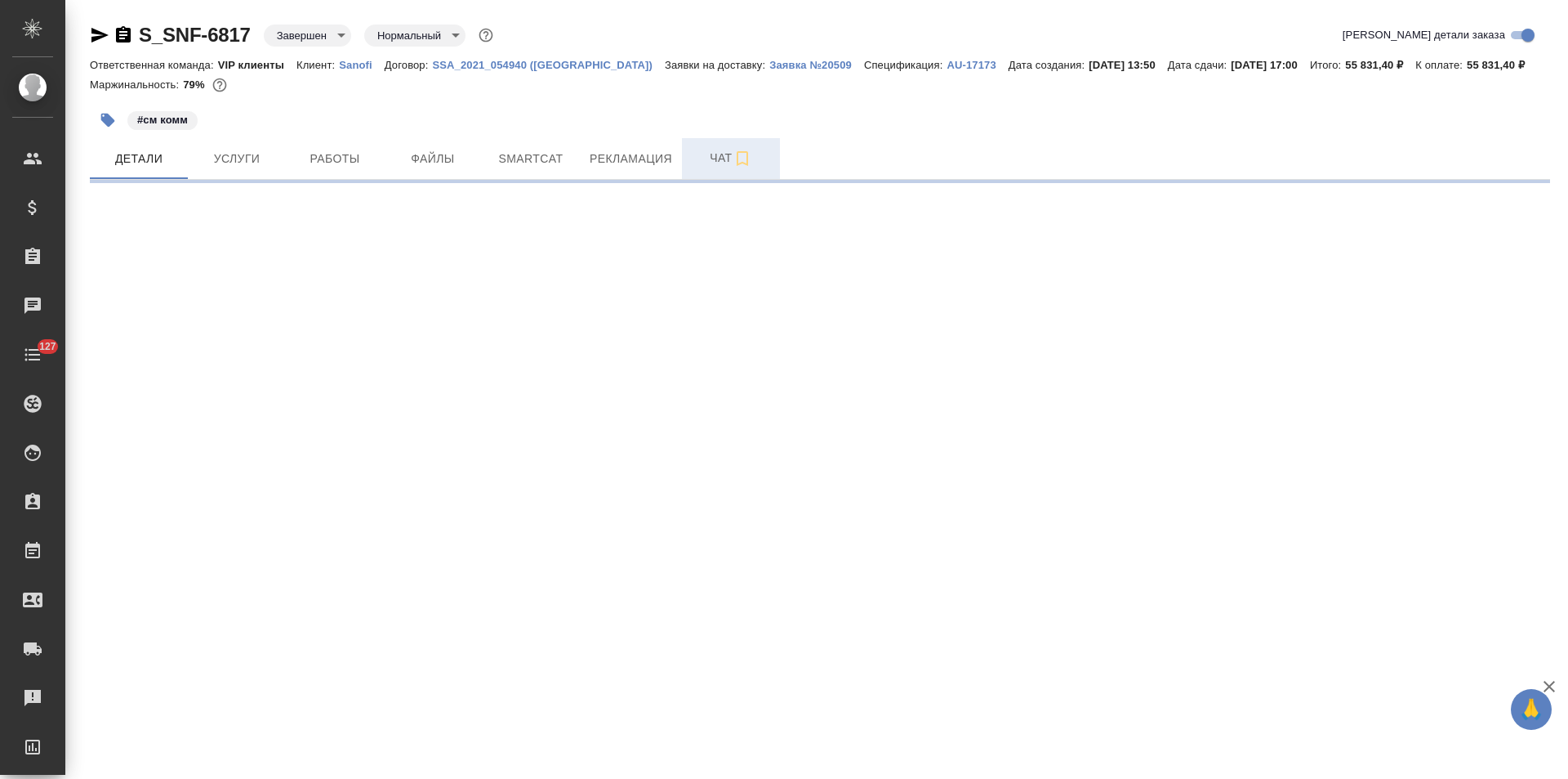
select select "RU"
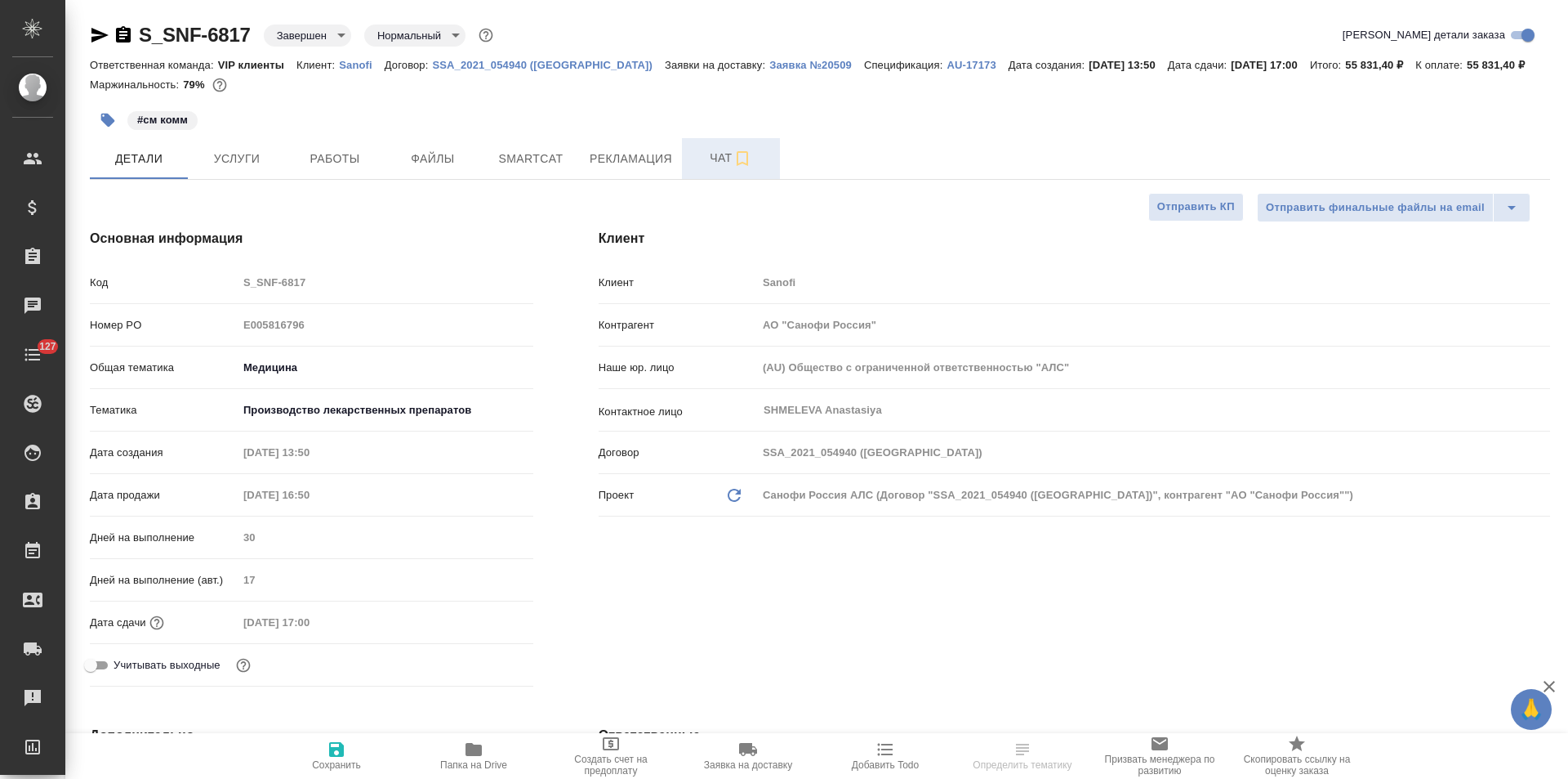
type textarea "x"
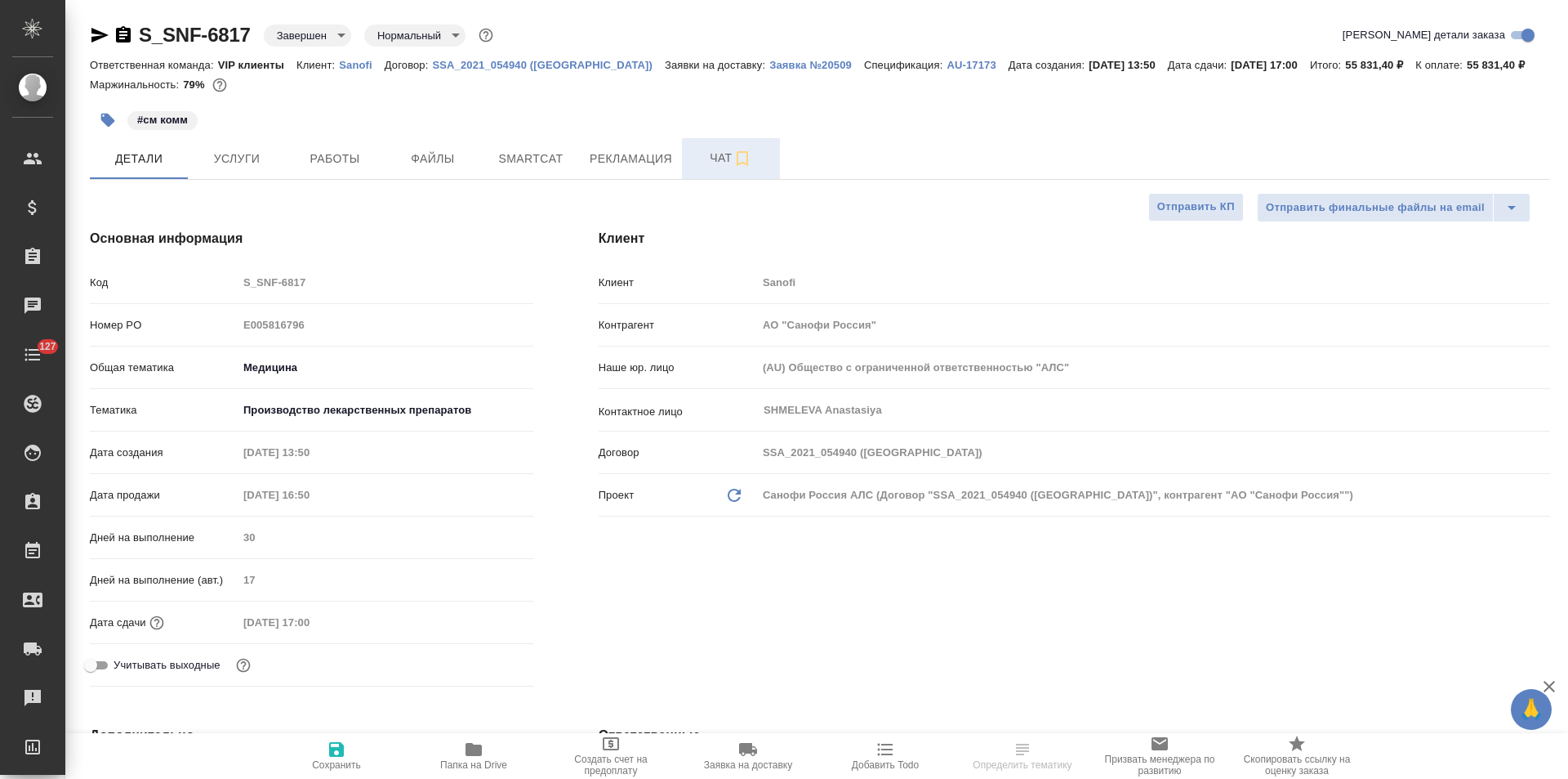
type textarea "x"
click at [690, 169] on button "Чат" at bounding box center [731, 158] width 98 height 41
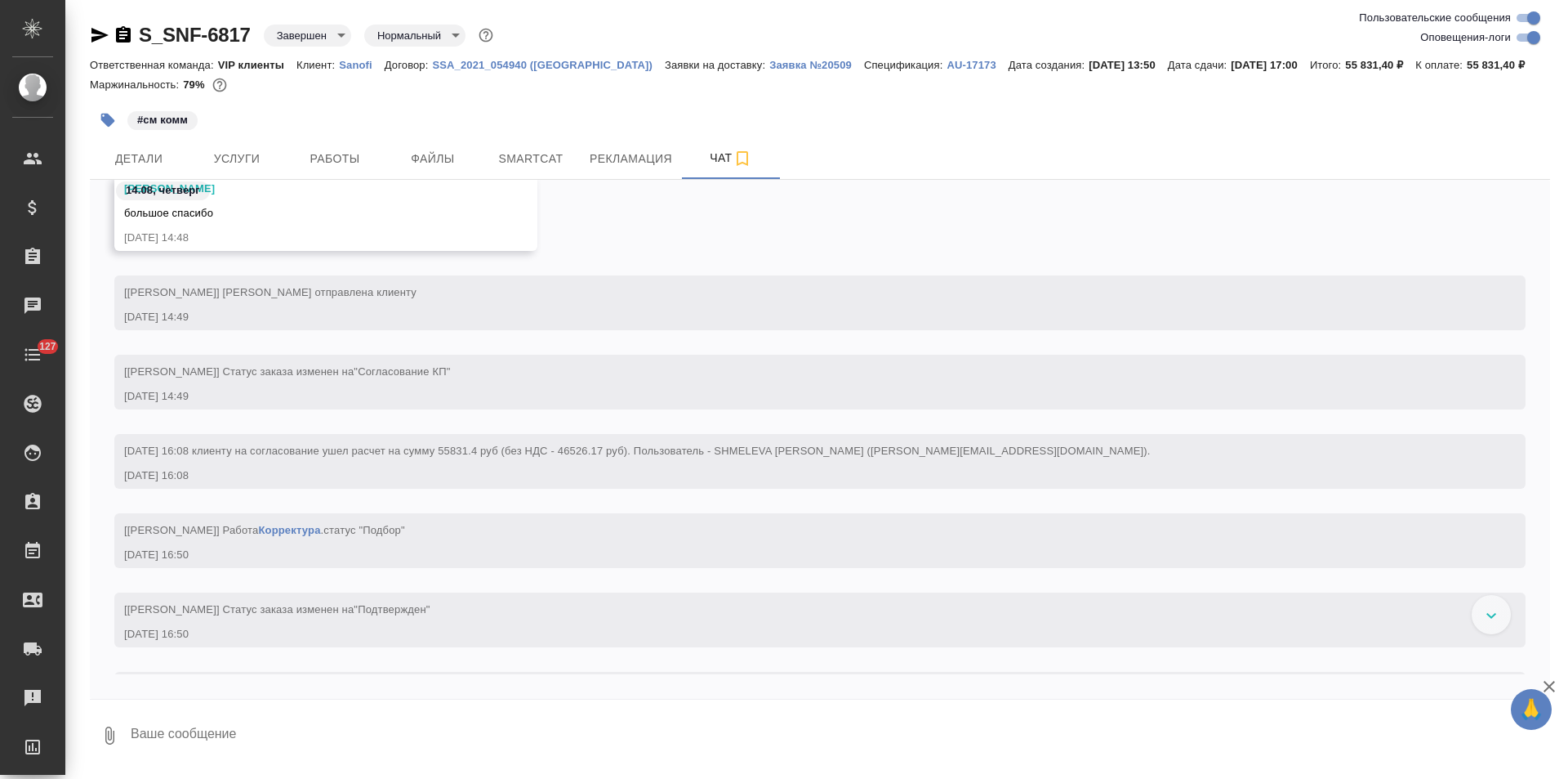
scroll to position [2961, 0]
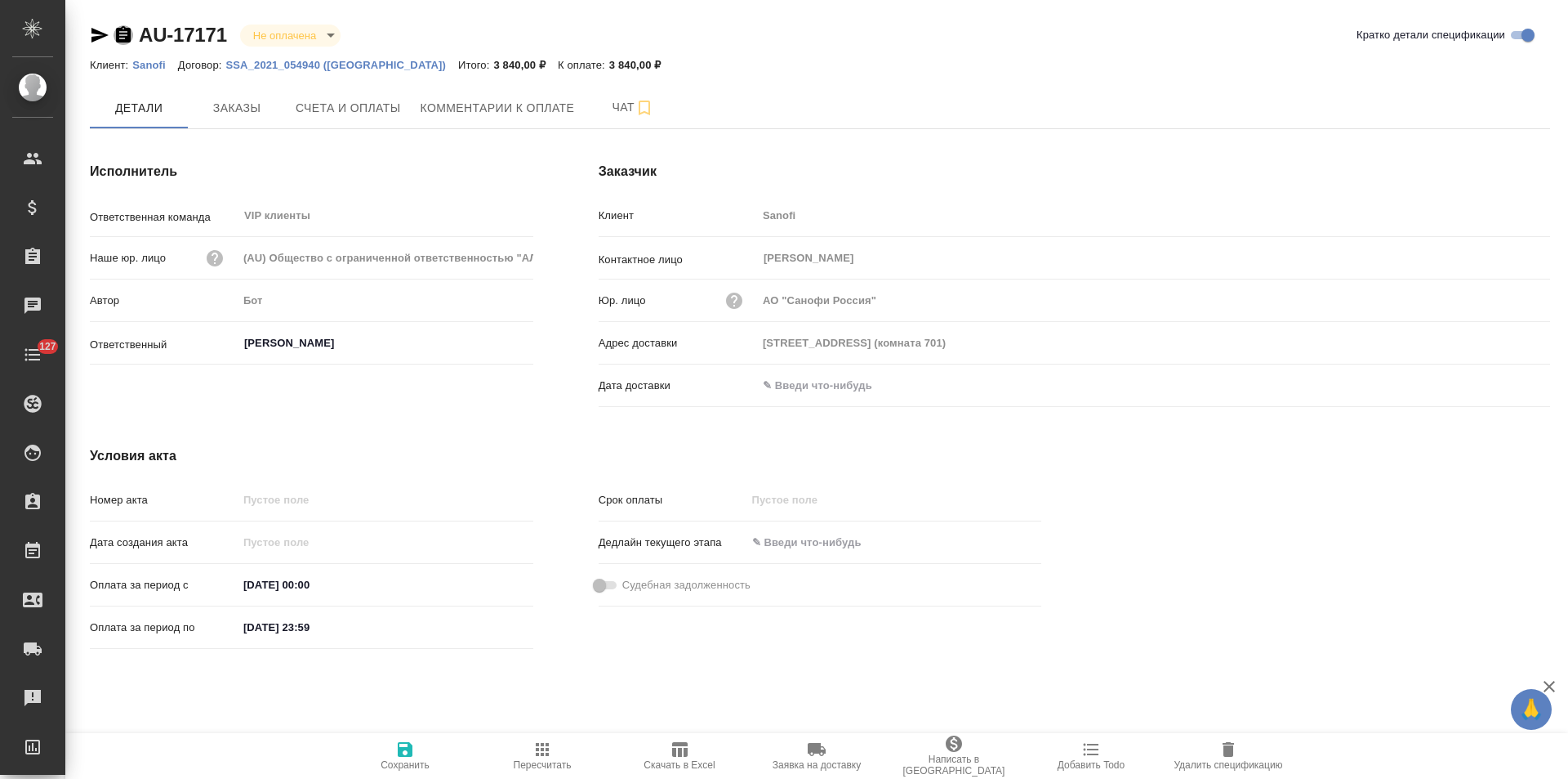
click at [125, 38] on icon "button" at bounding box center [123, 34] width 15 height 16
click at [243, 102] on span "Заказы" at bounding box center [237, 108] width 79 height 20
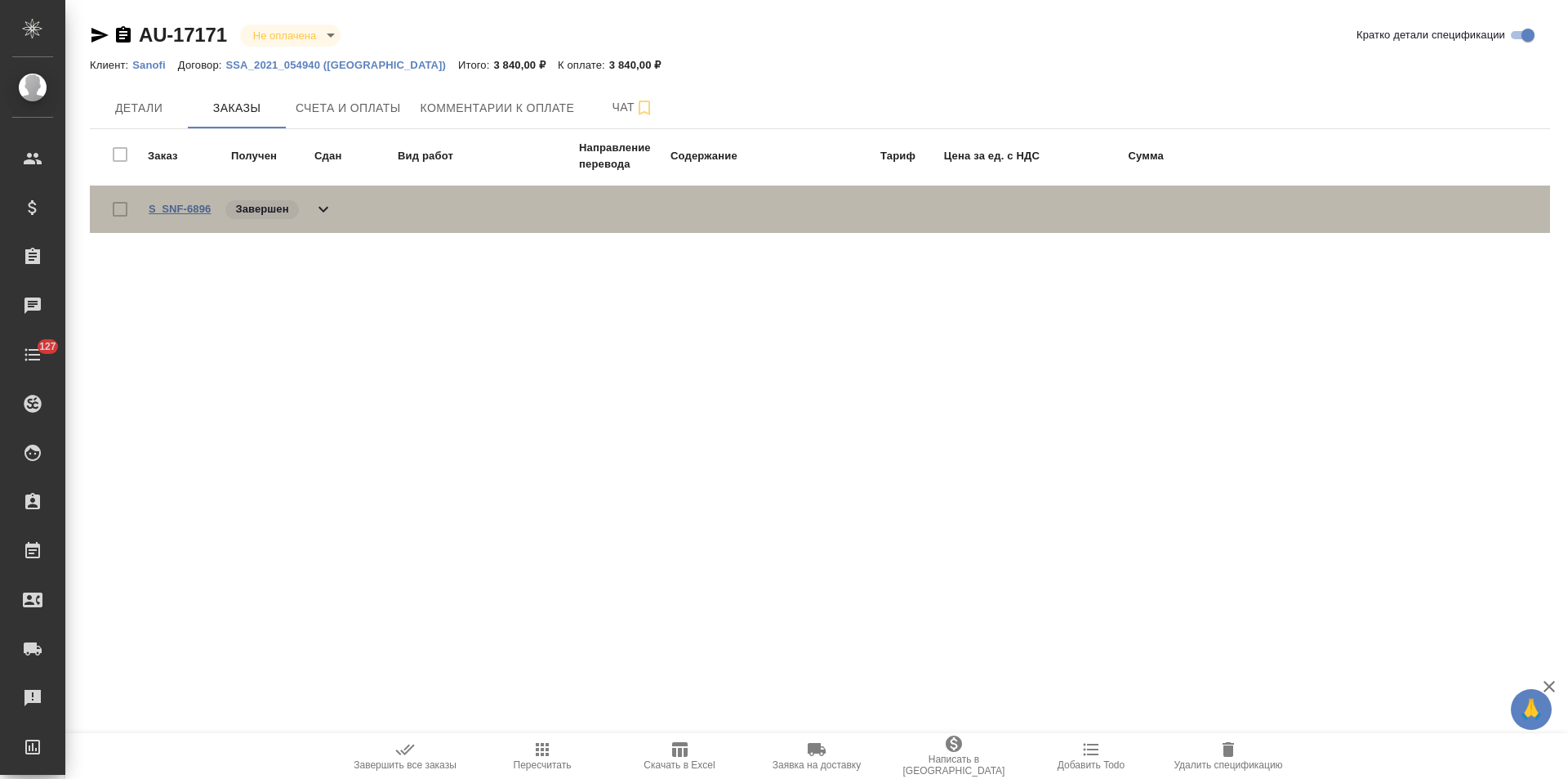
click at [209, 210] on link "S_SNF-6896" at bounding box center [180, 209] width 62 height 12
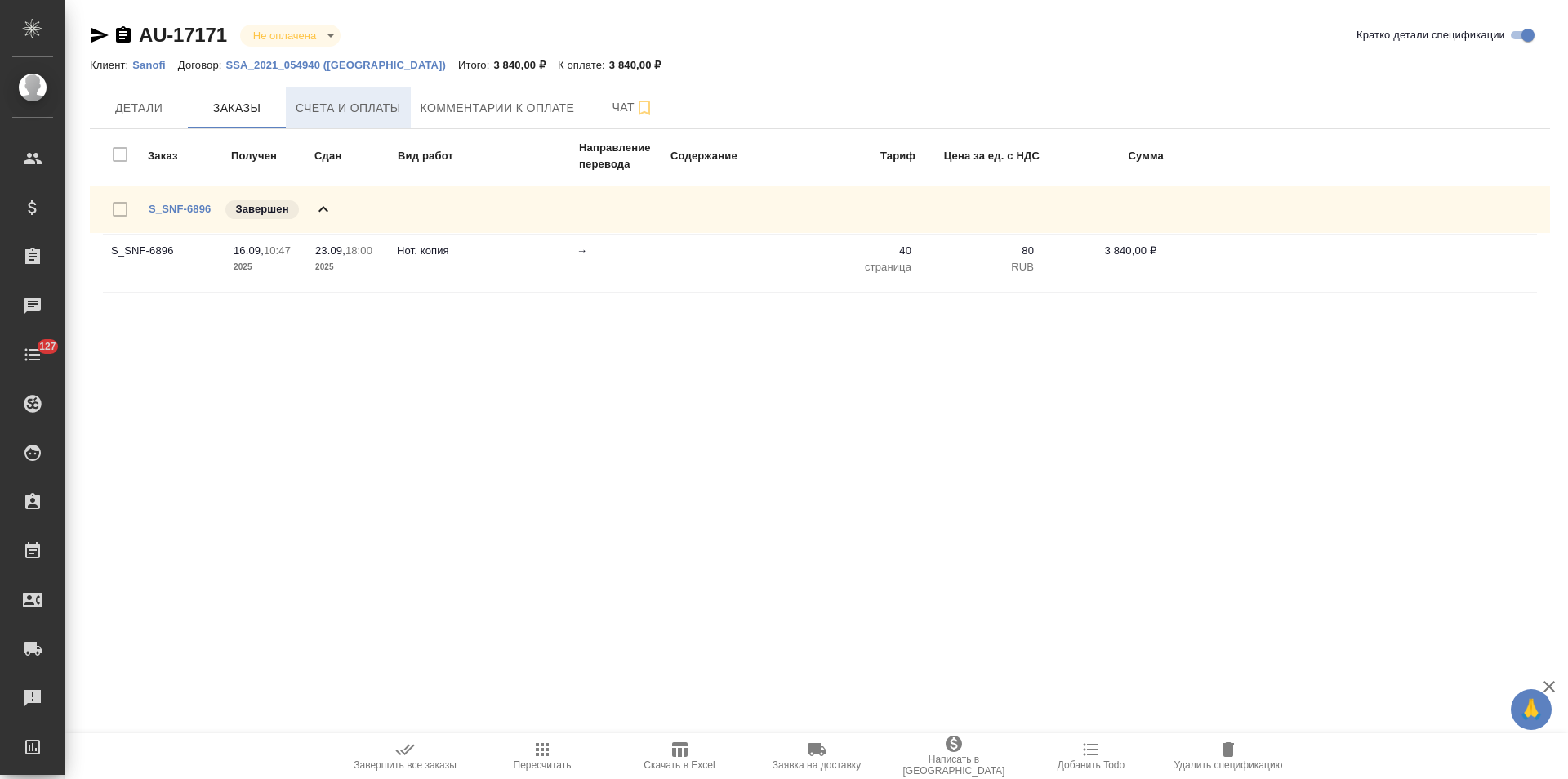
click at [374, 96] on button "Счета и оплаты" at bounding box center [347, 108] width 125 height 41
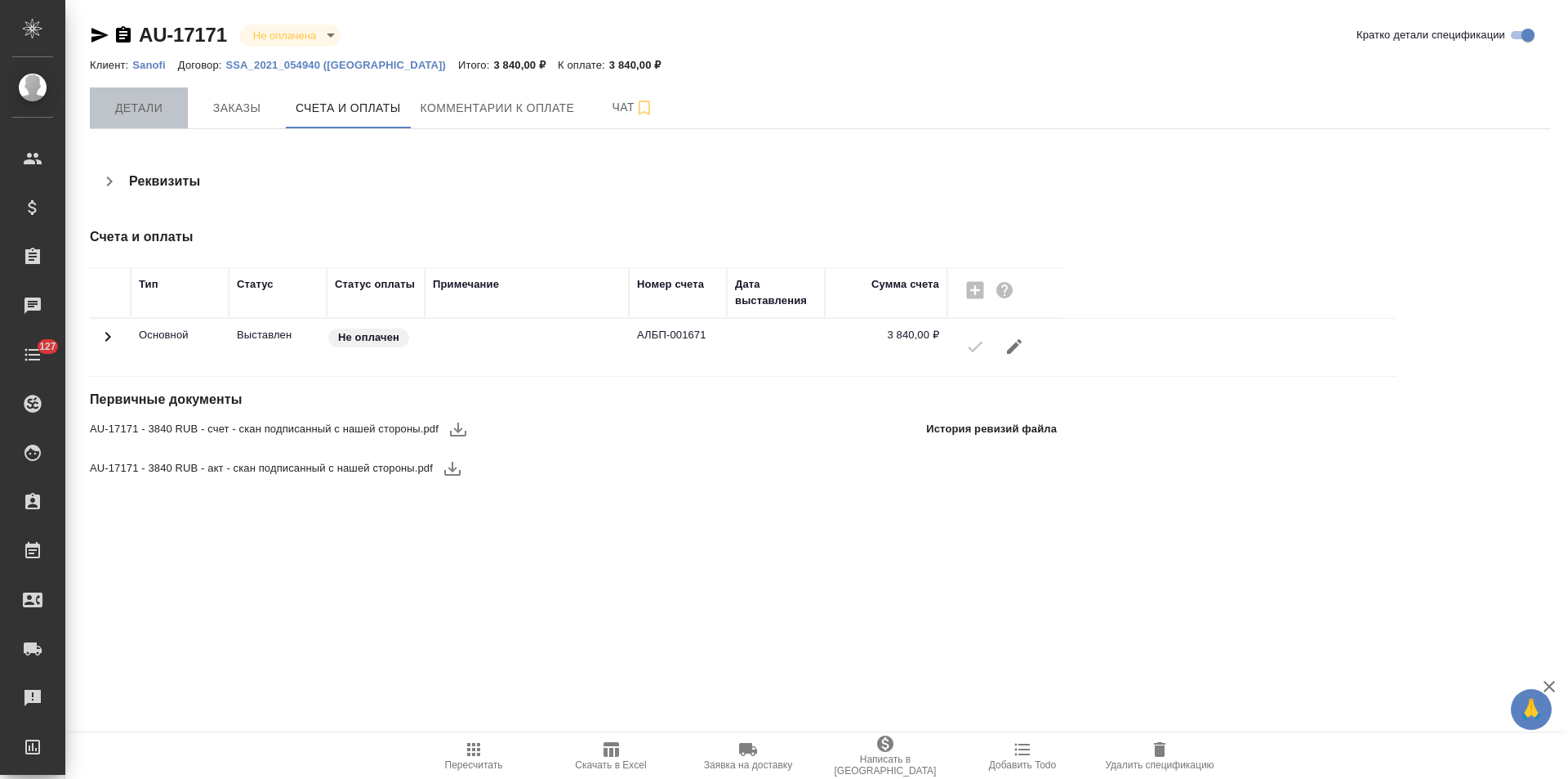
click at [147, 111] on span "Детали" at bounding box center [139, 108] width 79 height 20
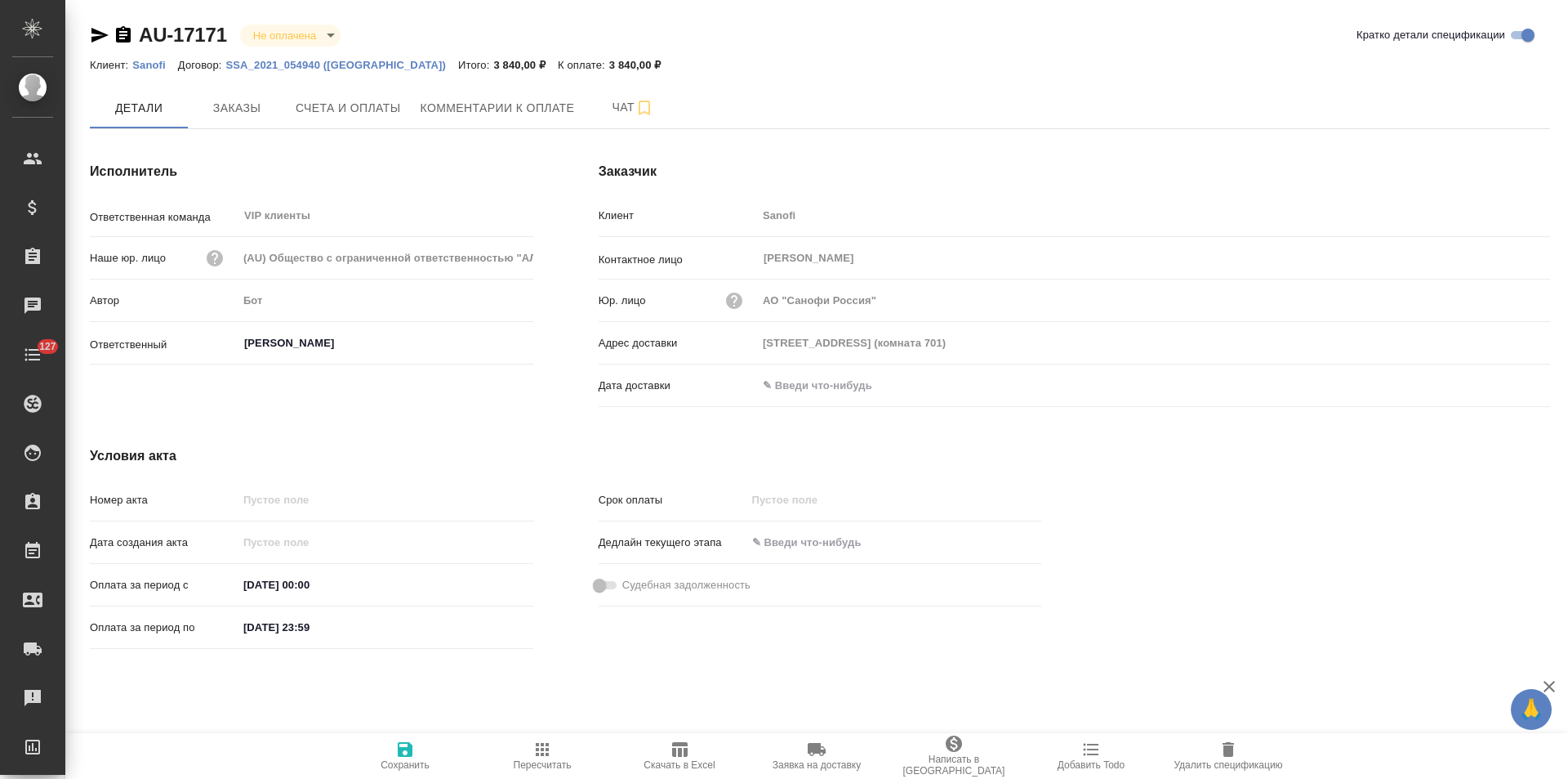
click at [841, 389] on input "text" at bounding box center [827, 386] width 143 height 24
click at [1495, 385] on icon "button" at bounding box center [1502, 383] width 15 height 16
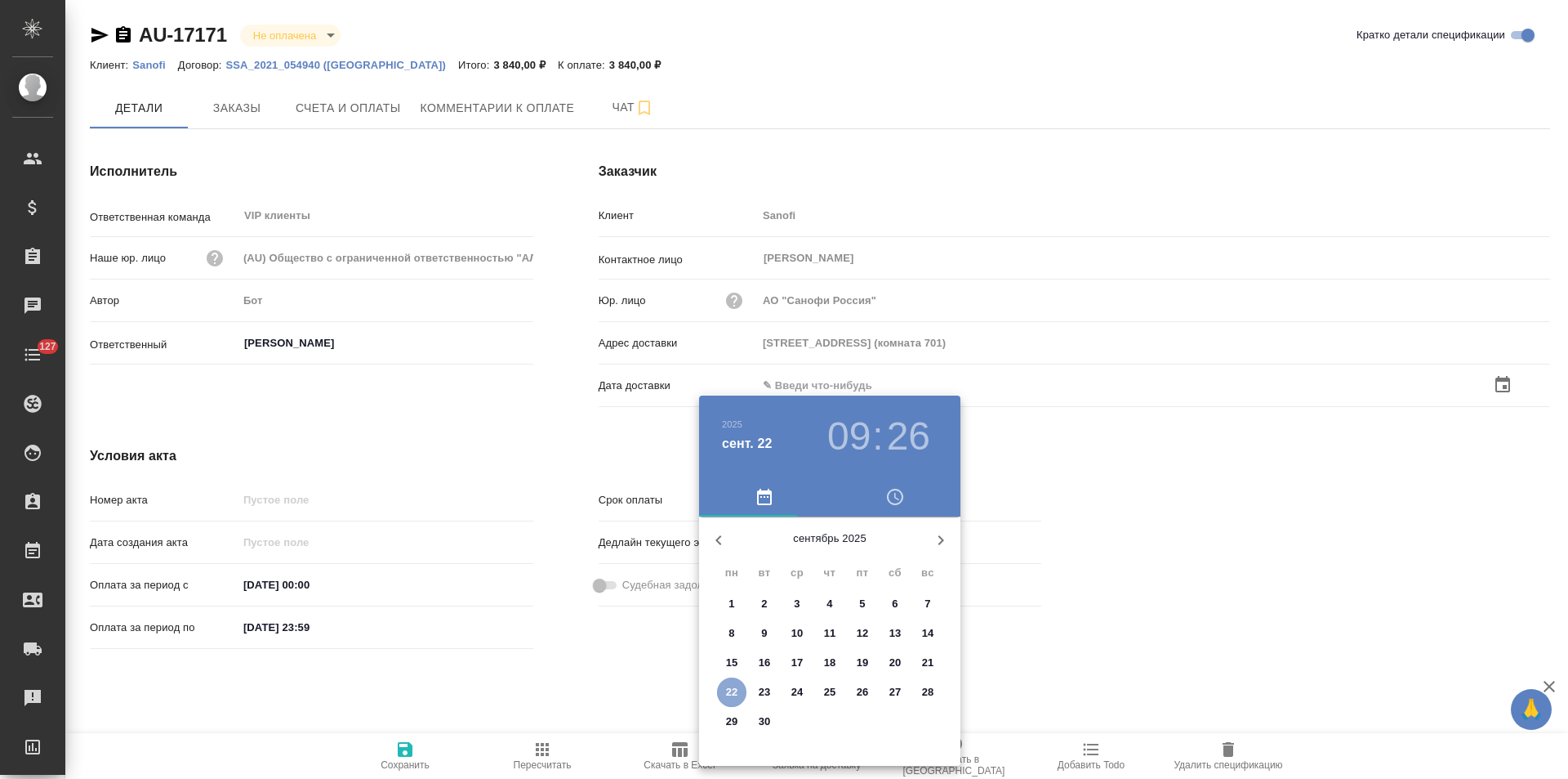
click at [741, 689] on span "22" at bounding box center [731, 692] width 29 height 16
type input "22.09.2025 09:26"
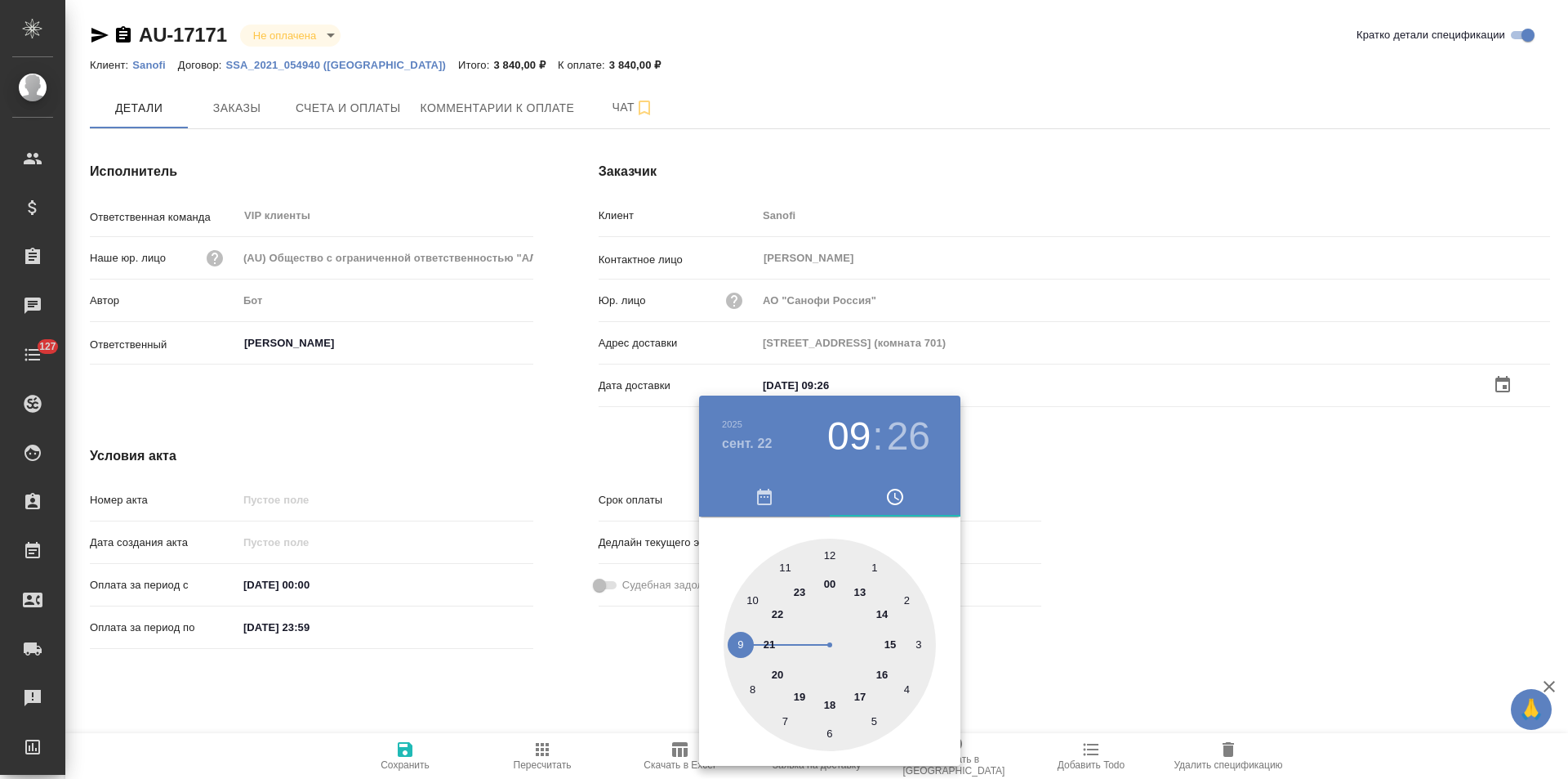
click at [587, 689] on div at bounding box center [784, 390] width 1568 height 779
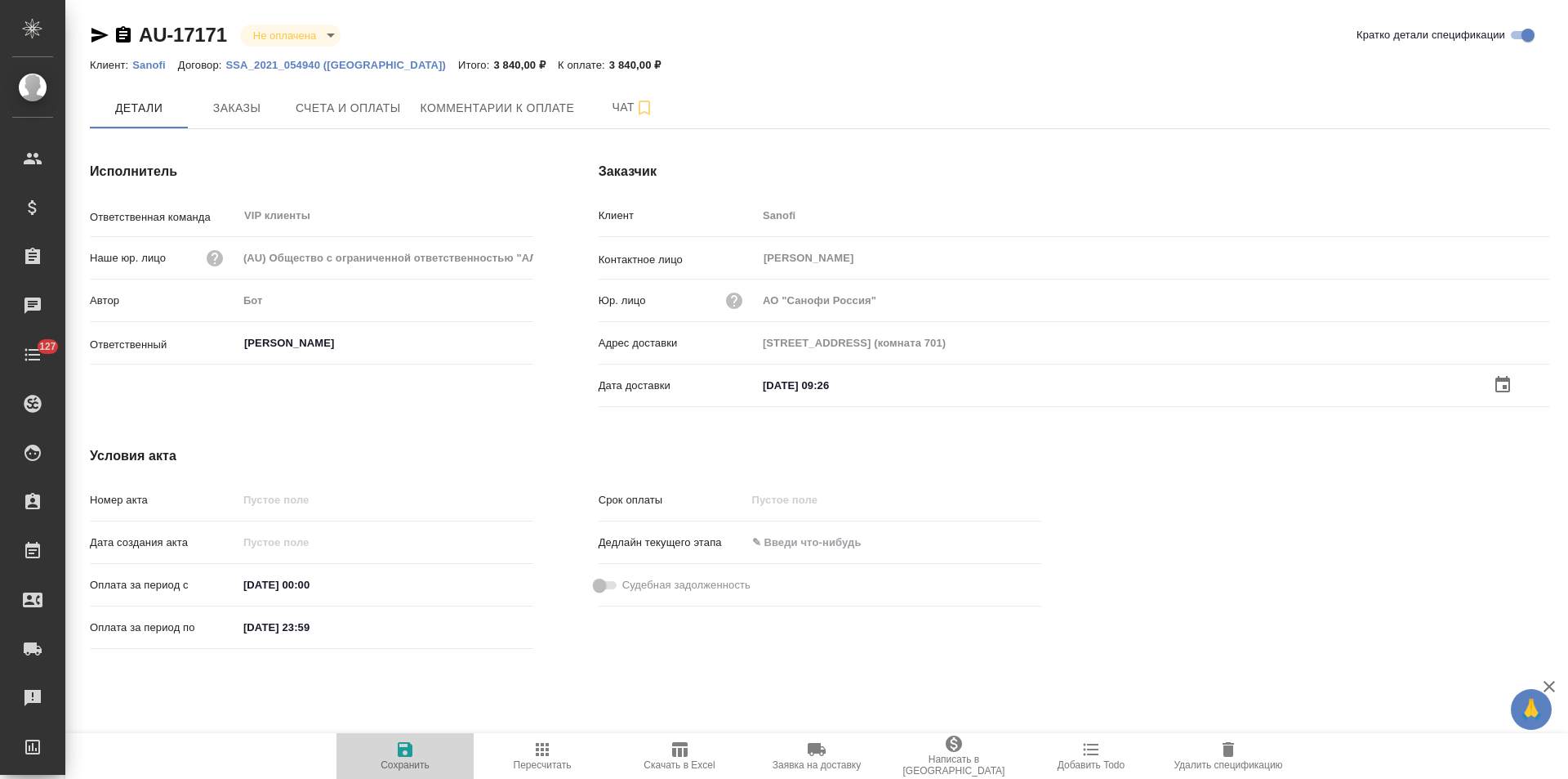
click at [409, 747] on icon "button" at bounding box center [404, 749] width 15 height 15
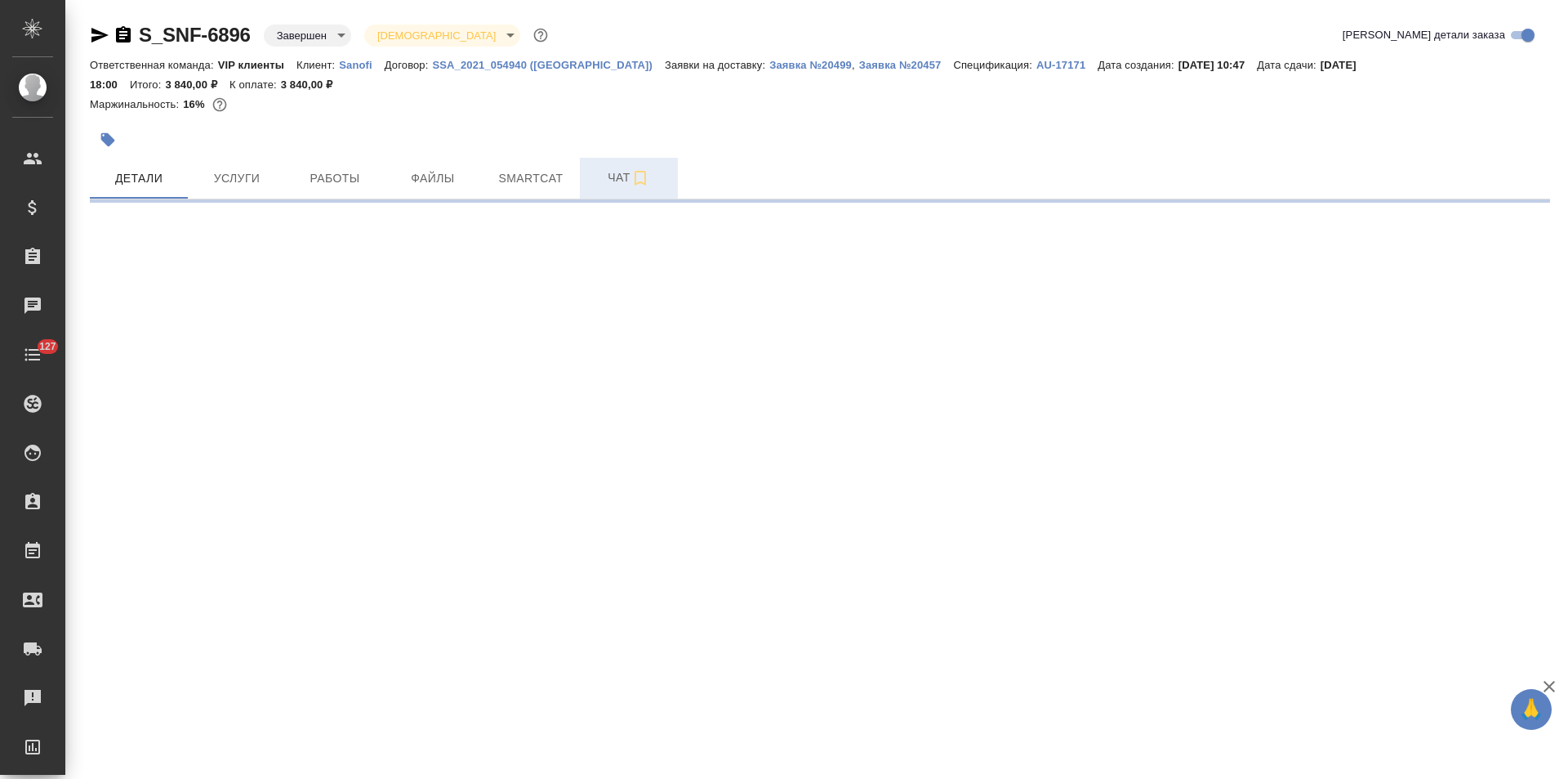
select select "RU"
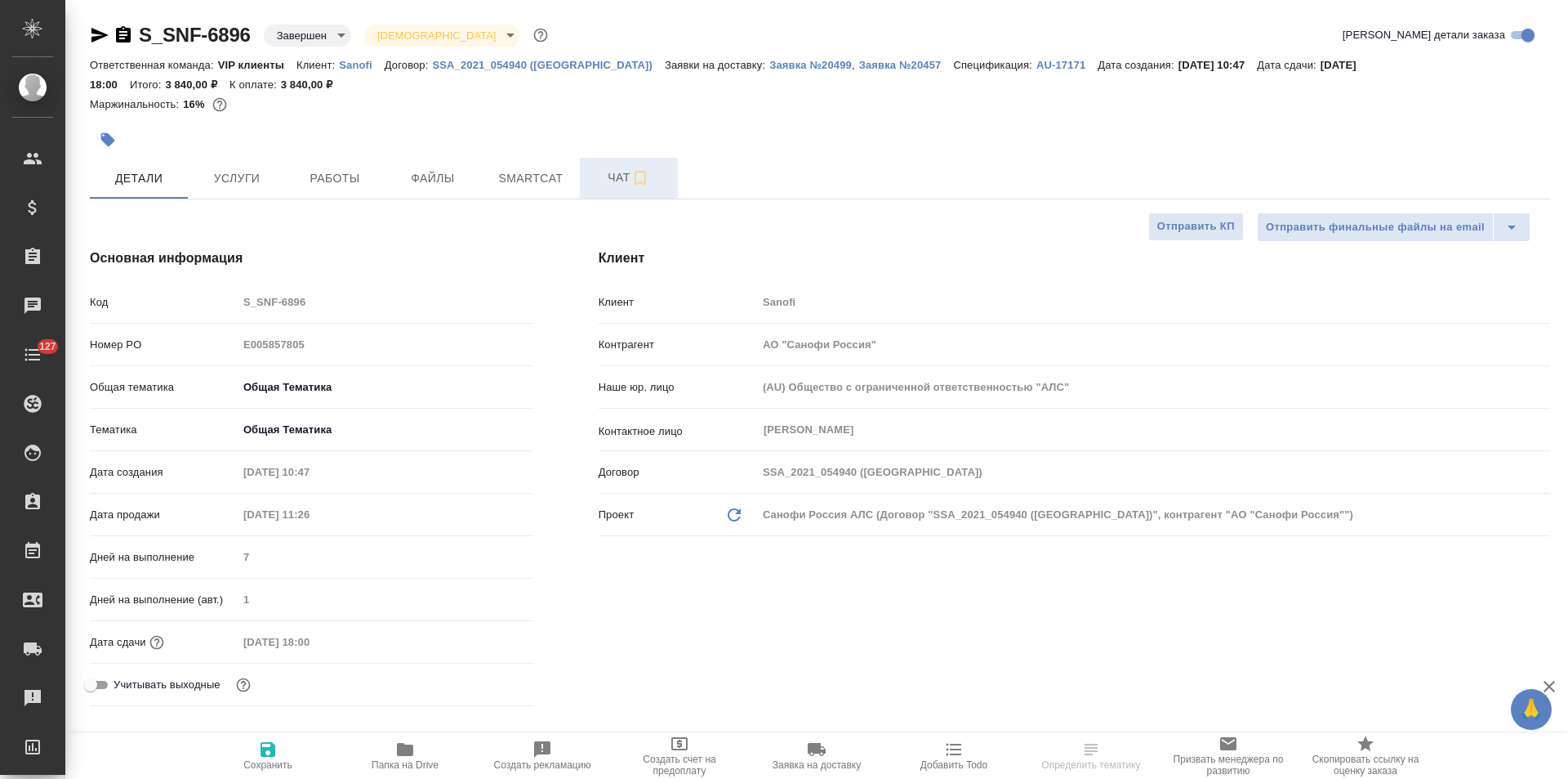
type textarea "x"
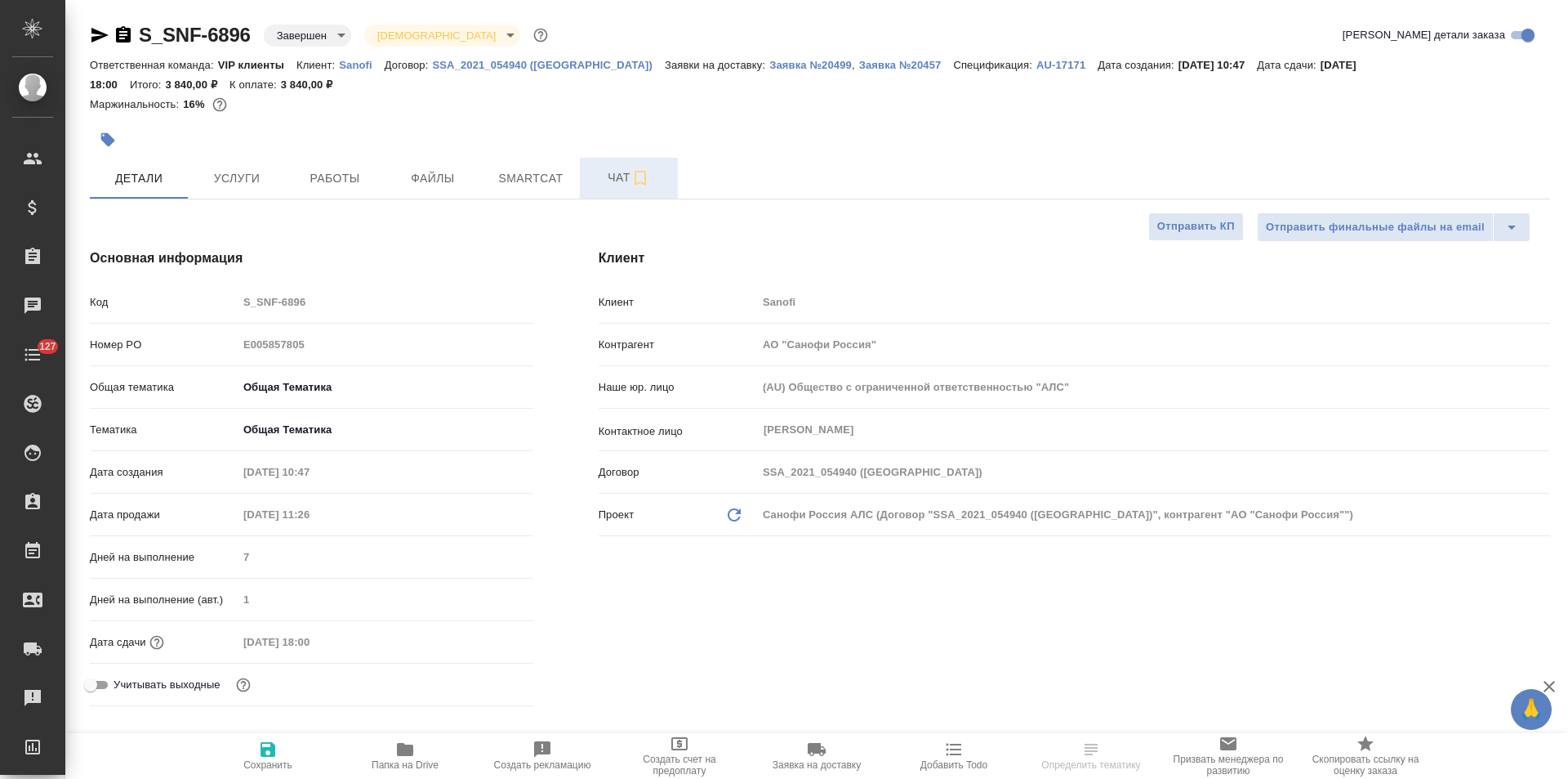
type textarea "x"
click at [595, 184] on span "Чат" at bounding box center [629, 178] width 79 height 20
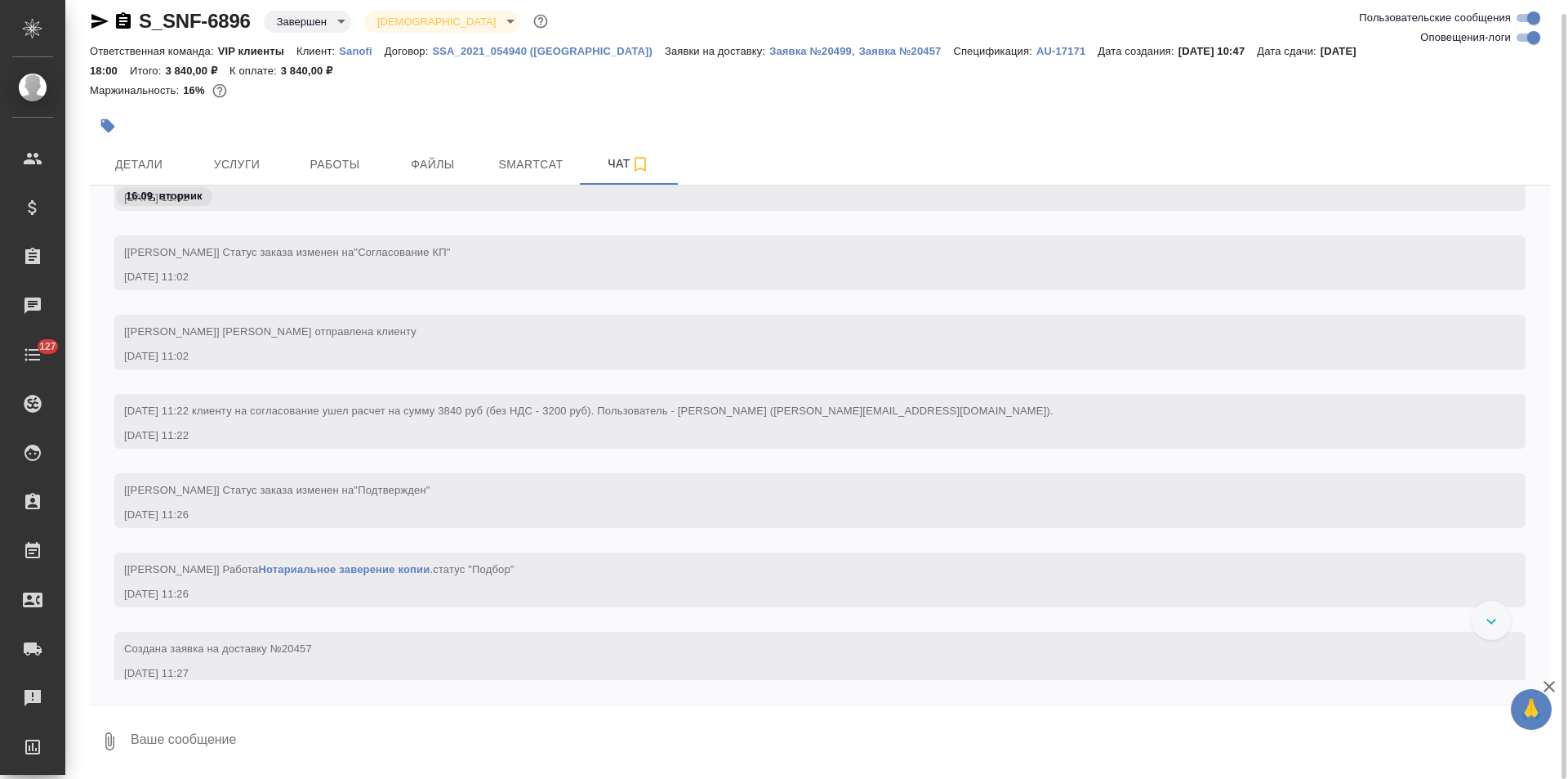
scroll to position [653, 0]
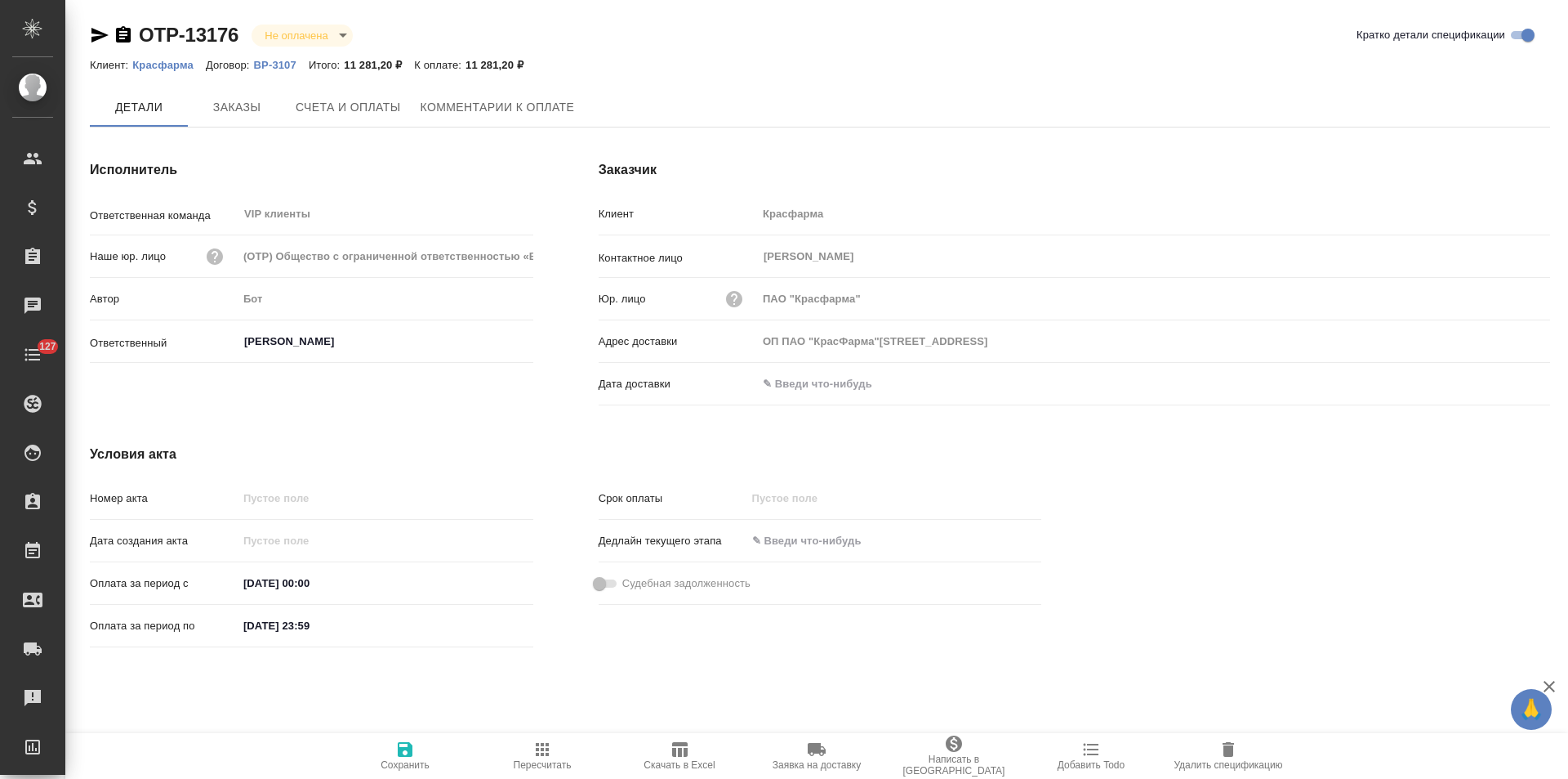
type input "ОП ПАО "КрасФарма"[STREET_ADDRESS]"
click at [124, 36] on icon "button" at bounding box center [123, 34] width 15 height 16
click at [373, 105] on span "Счета и оплаты" at bounding box center [348, 107] width 106 height 20
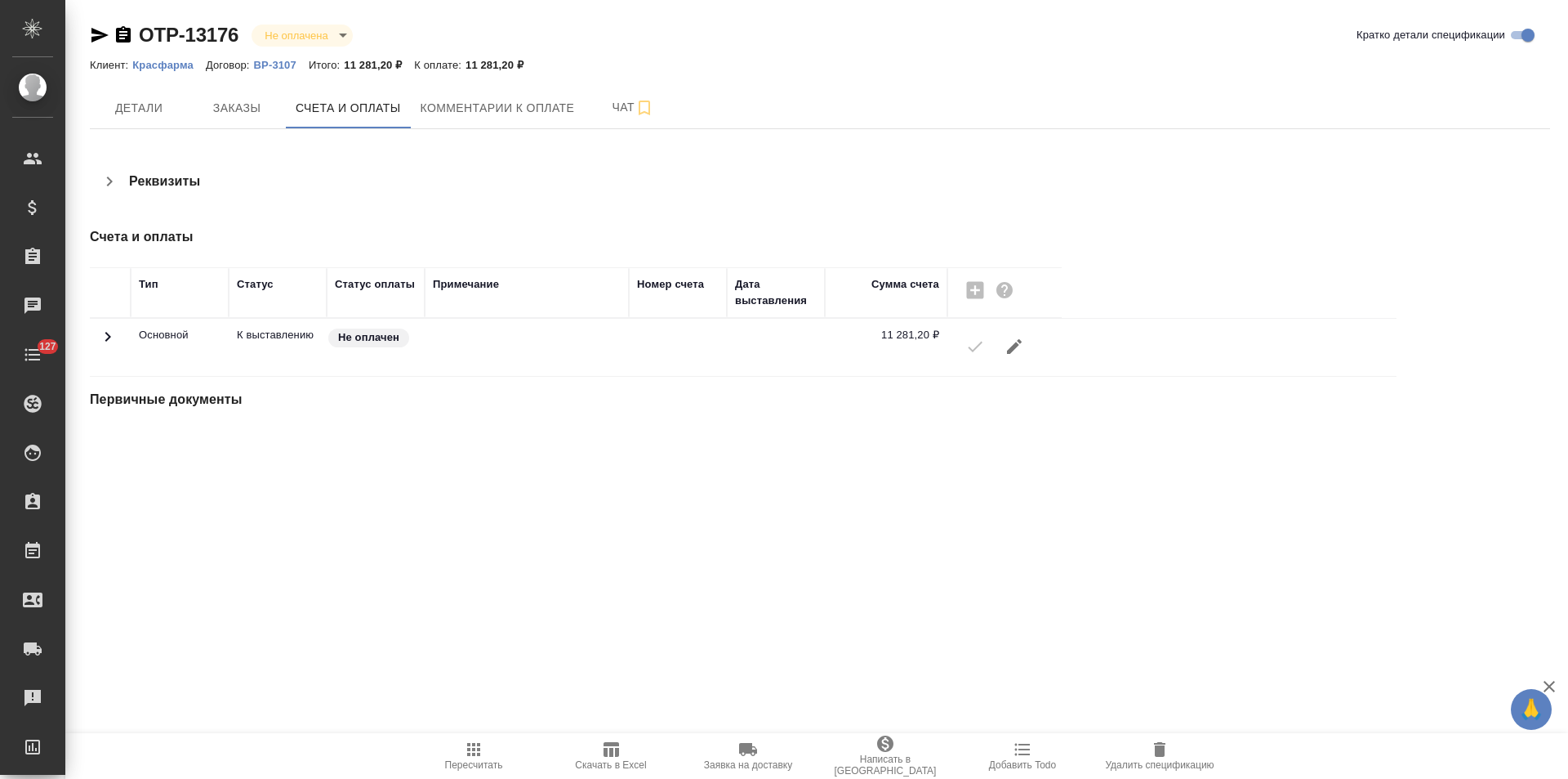
click at [162, 114] on span "Детали" at bounding box center [139, 108] width 79 height 20
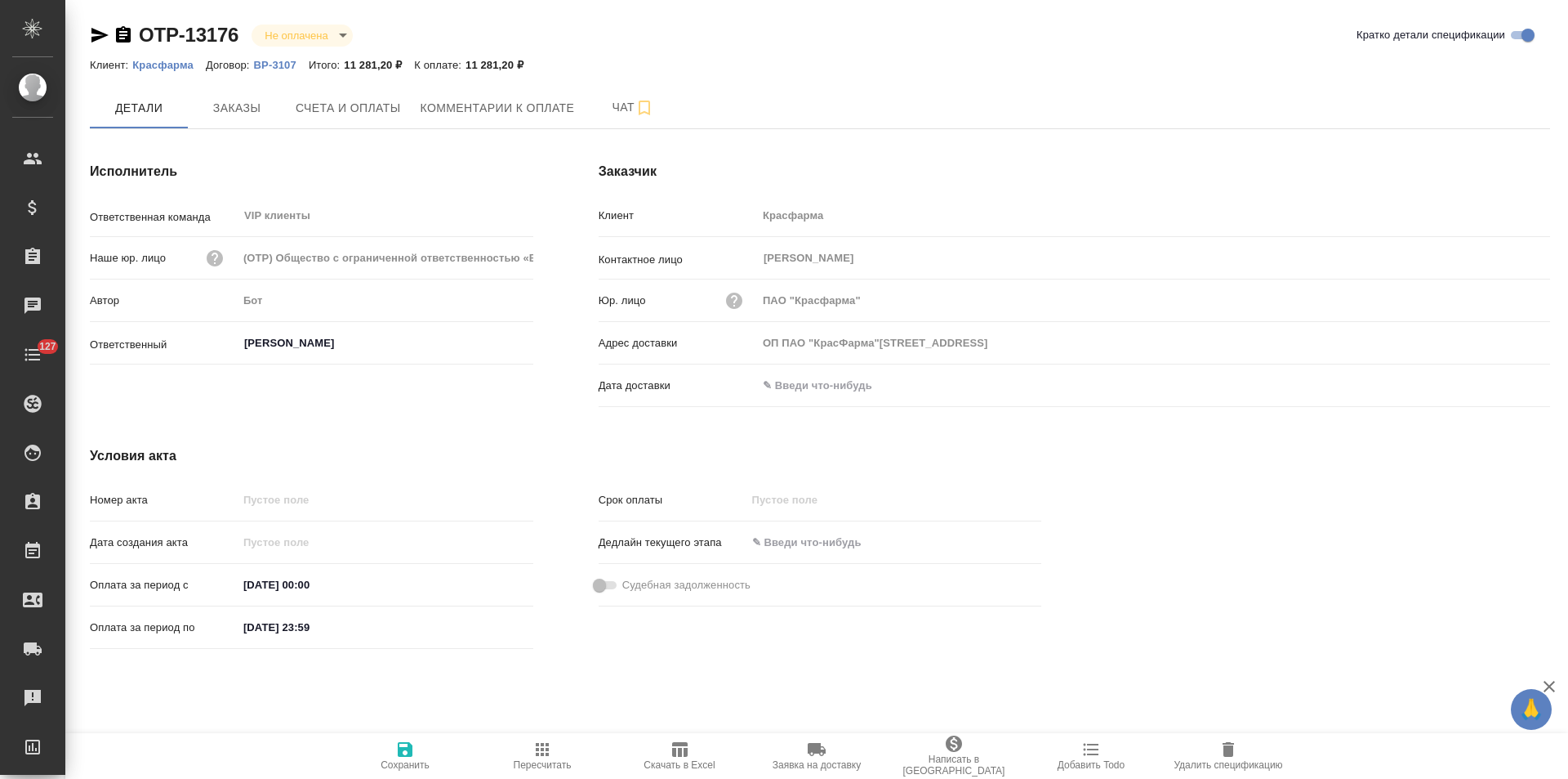
click at [125, 33] on icon "button" at bounding box center [123, 34] width 15 height 16
click at [125, 38] on icon "button" at bounding box center [123, 34] width 15 height 16
click at [356, 117] on span "Счета и оплаты" at bounding box center [348, 108] width 106 height 20
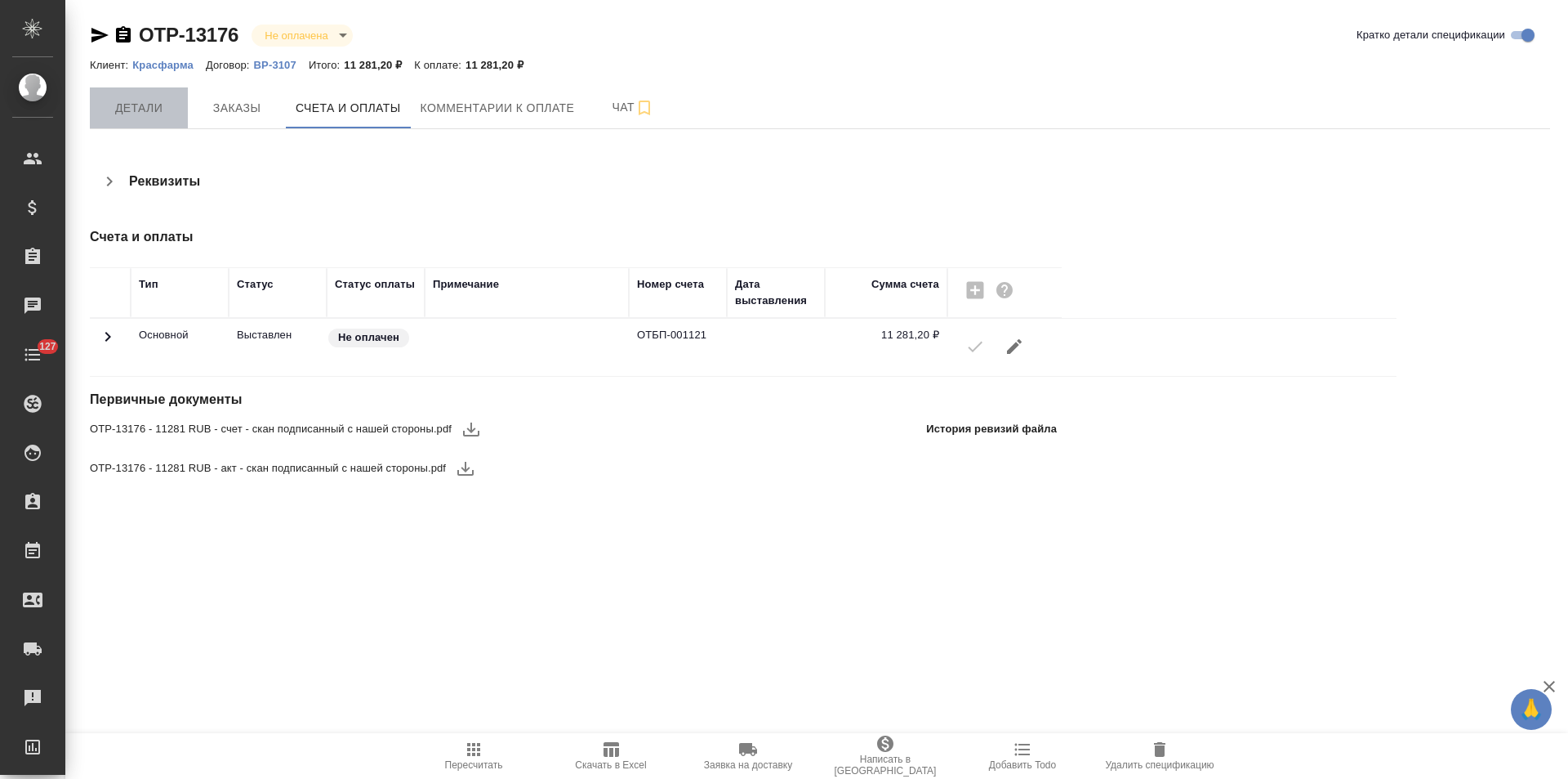
click at [133, 116] on span "Детали" at bounding box center [139, 108] width 79 height 20
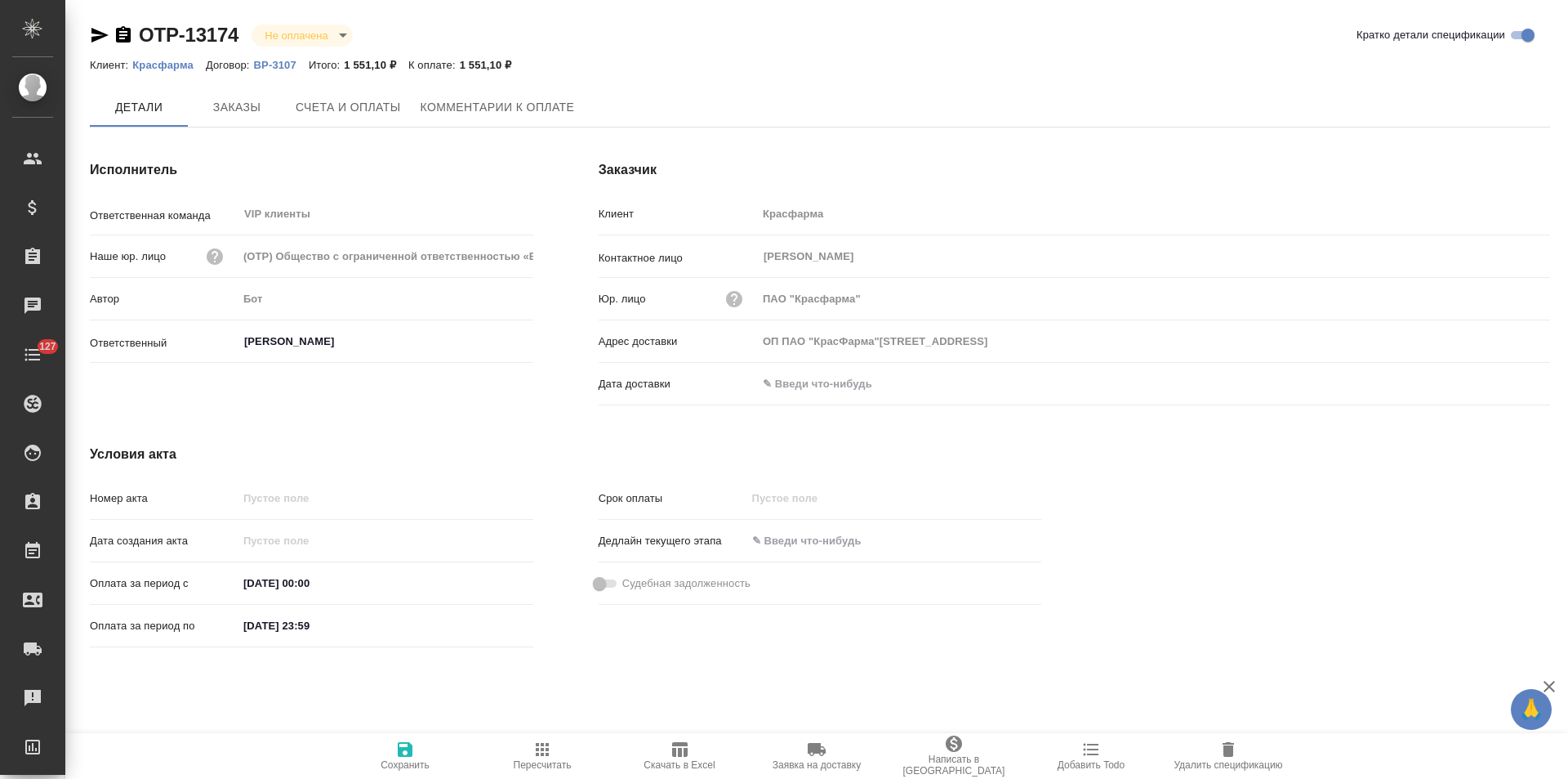
type input "ОП ПАО "КрасФарма"[STREET_ADDRESS]"
click at [127, 34] on icon "button" at bounding box center [123, 34] width 15 height 16
click at [122, 38] on icon "button" at bounding box center [123, 34] width 15 height 16
click at [356, 116] on span "Счета и оплаты" at bounding box center [348, 108] width 106 height 20
type input "ОП ПАО "КрасФарма"[STREET_ADDRESS]"
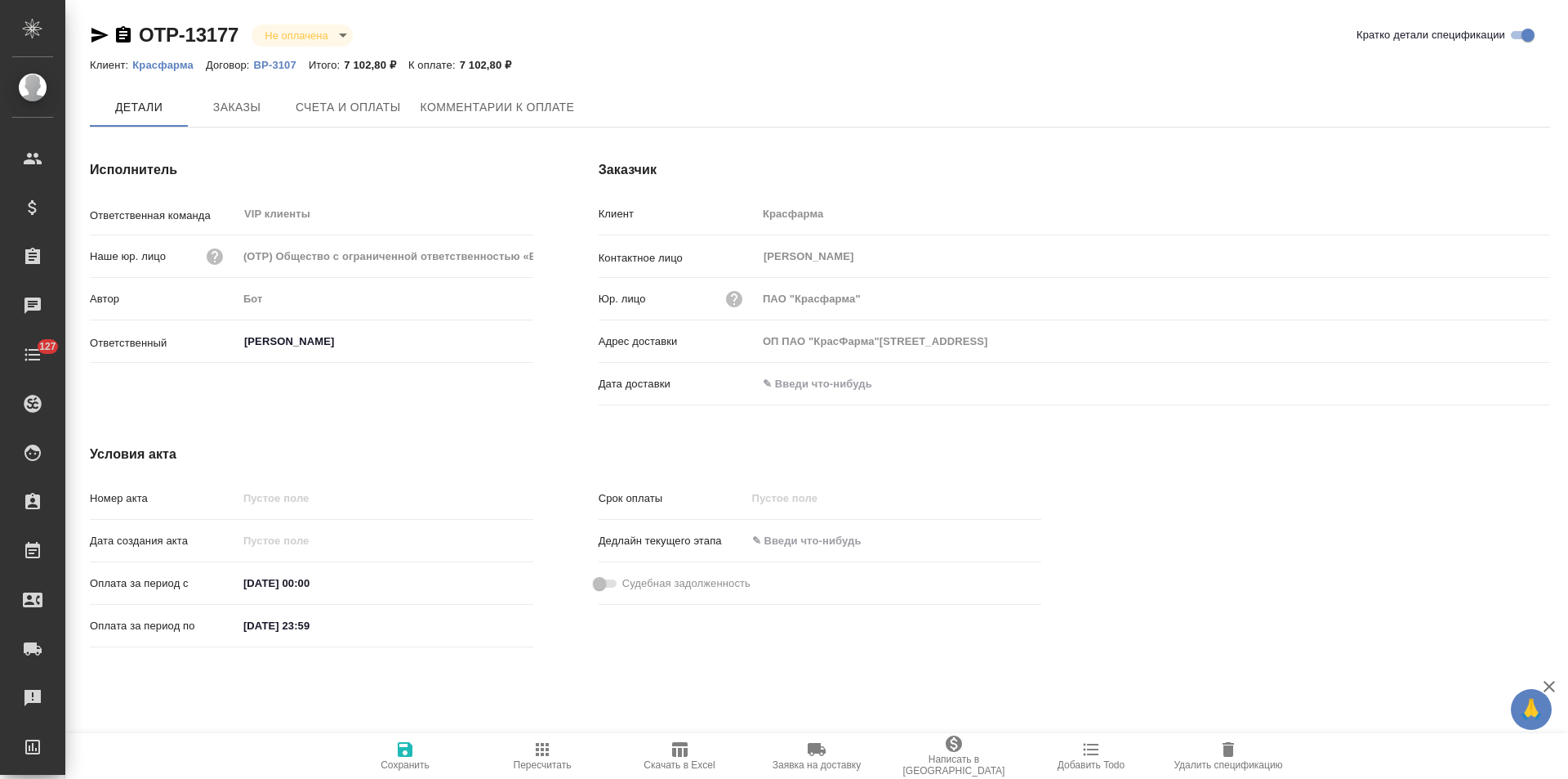
drag, startPoint x: 0, startPoint y: 0, endPoint x: 129, endPoint y: 36, distance: 133.9
click at [129, 36] on icon "button" at bounding box center [123, 34] width 15 height 16
click at [311, 111] on span "Счета и оплаты" at bounding box center [348, 108] width 106 height 20
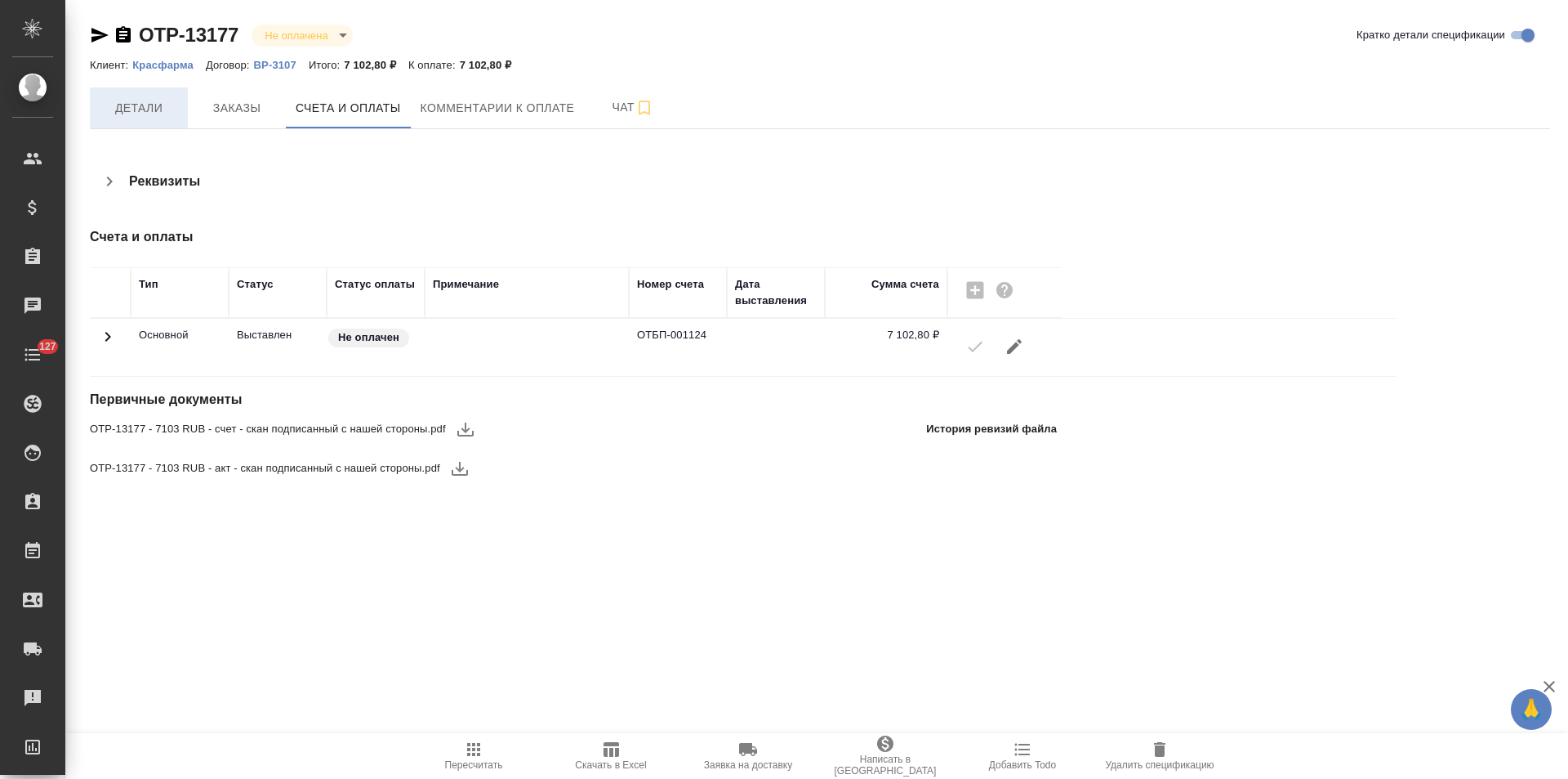
click at [142, 118] on span "Детали" at bounding box center [139, 108] width 79 height 20
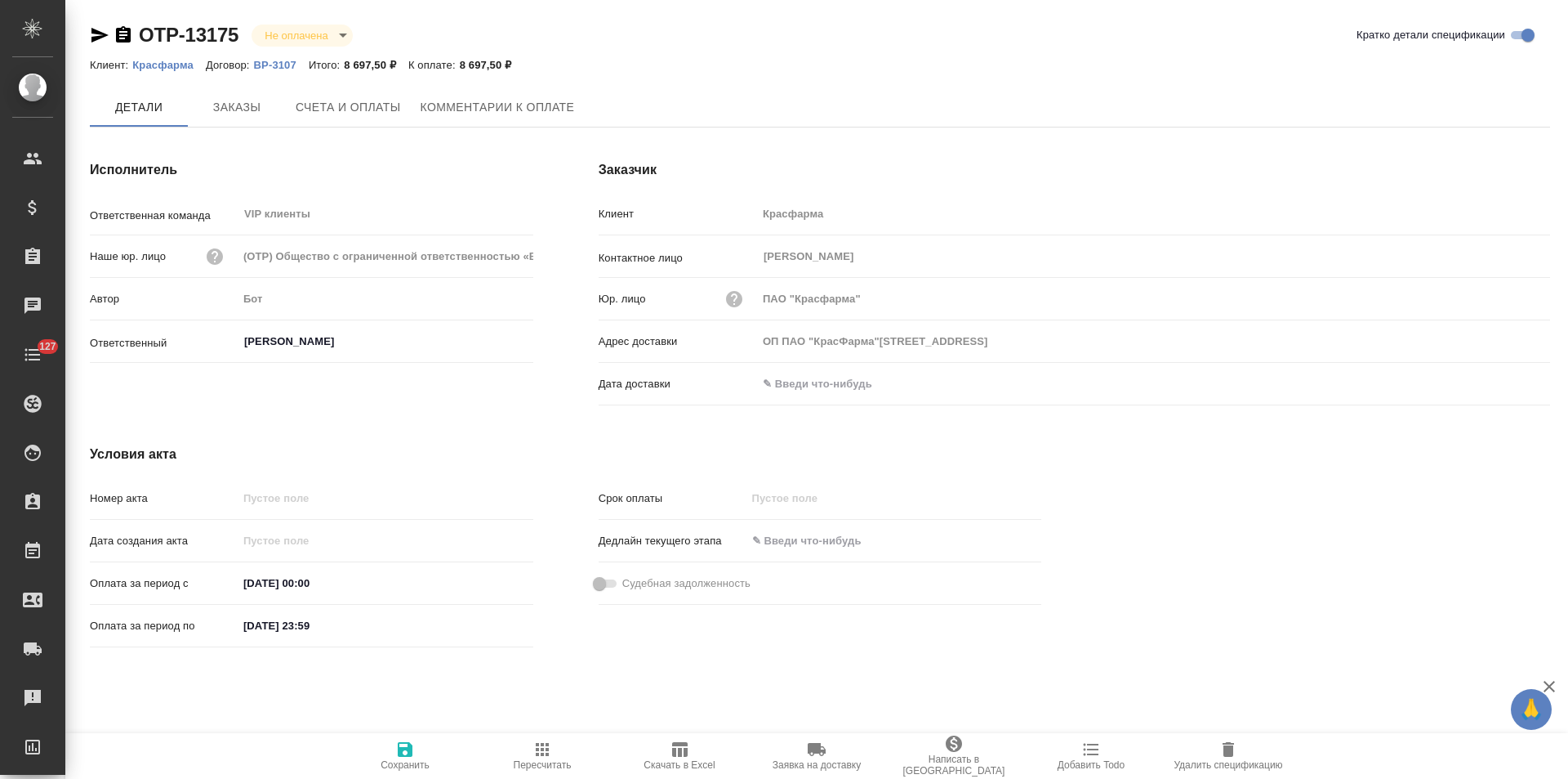
type input "ОП ПАО "КрасФарма"[STREET_ADDRESS]"
click at [122, 35] on icon "button" at bounding box center [124, 35] width 20 height 20
click at [364, 109] on span "Счета и оплаты" at bounding box center [348, 108] width 106 height 20
click at [121, 36] on icon "button" at bounding box center [123, 34] width 15 height 16
click at [294, 115] on button "Счета и оплаты" at bounding box center [347, 108] width 125 height 41
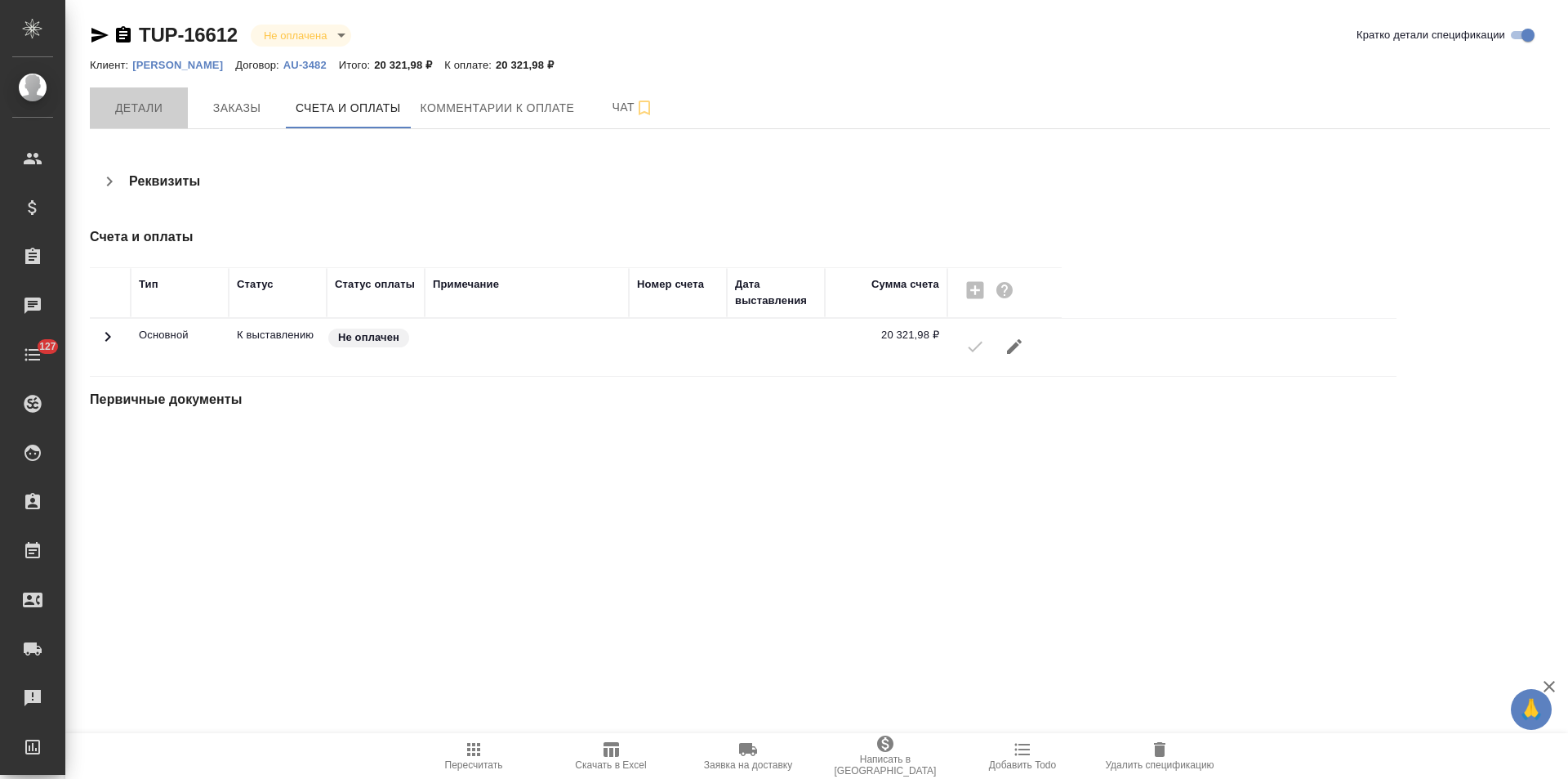
click at [157, 116] on span "Детали" at bounding box center [139, 108] width 79 height 20
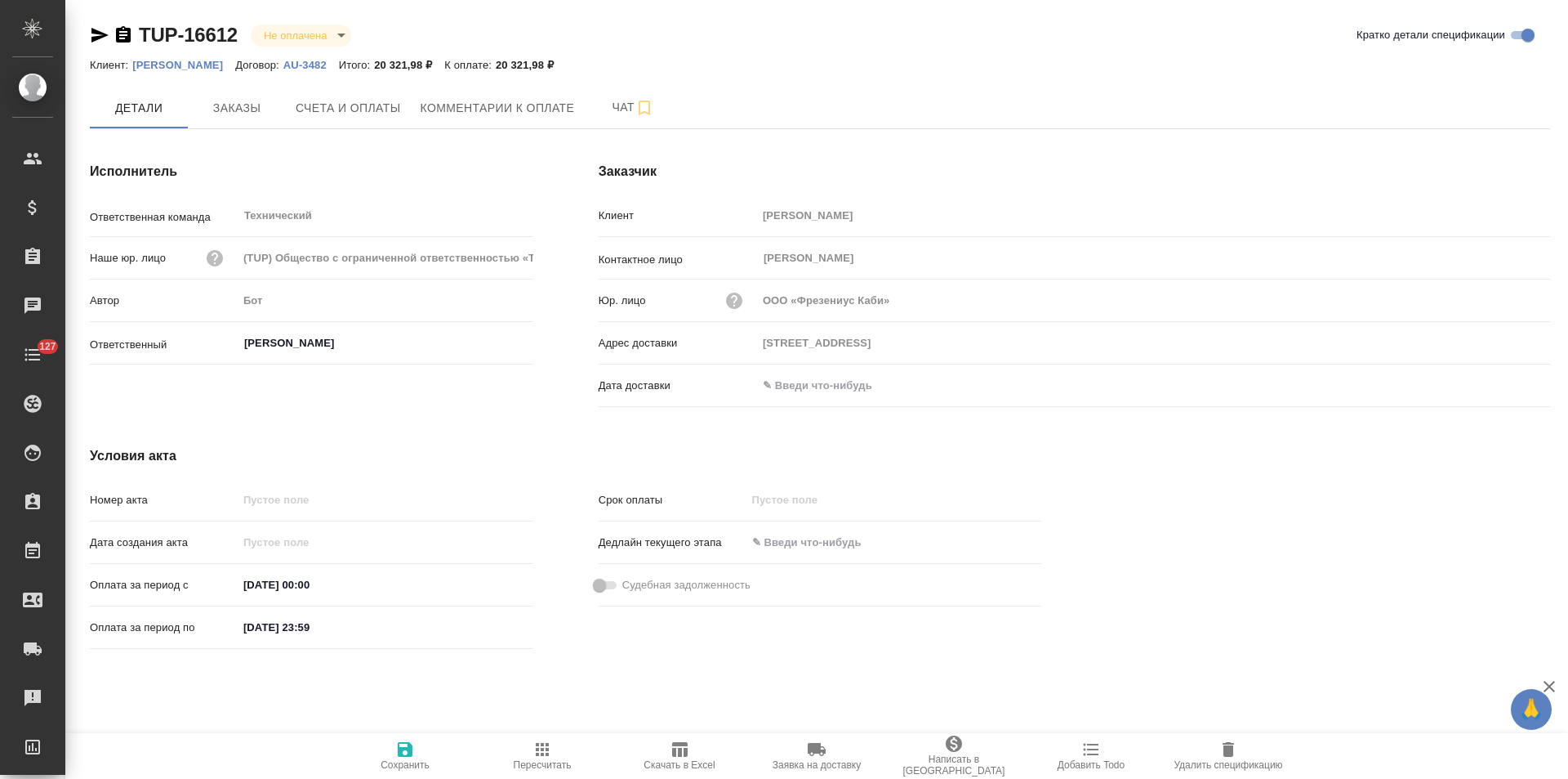
click at [119, 34] on icon "button" at bounding box center [123, 34] width 15 height 16
click at [298, 61] on p "AU-3482" at bounding box center [311, 65] width 56 height 12
click at [404, 101] on button "Счета и оплаты" at bounding box center [347, 108] width 125 height 41
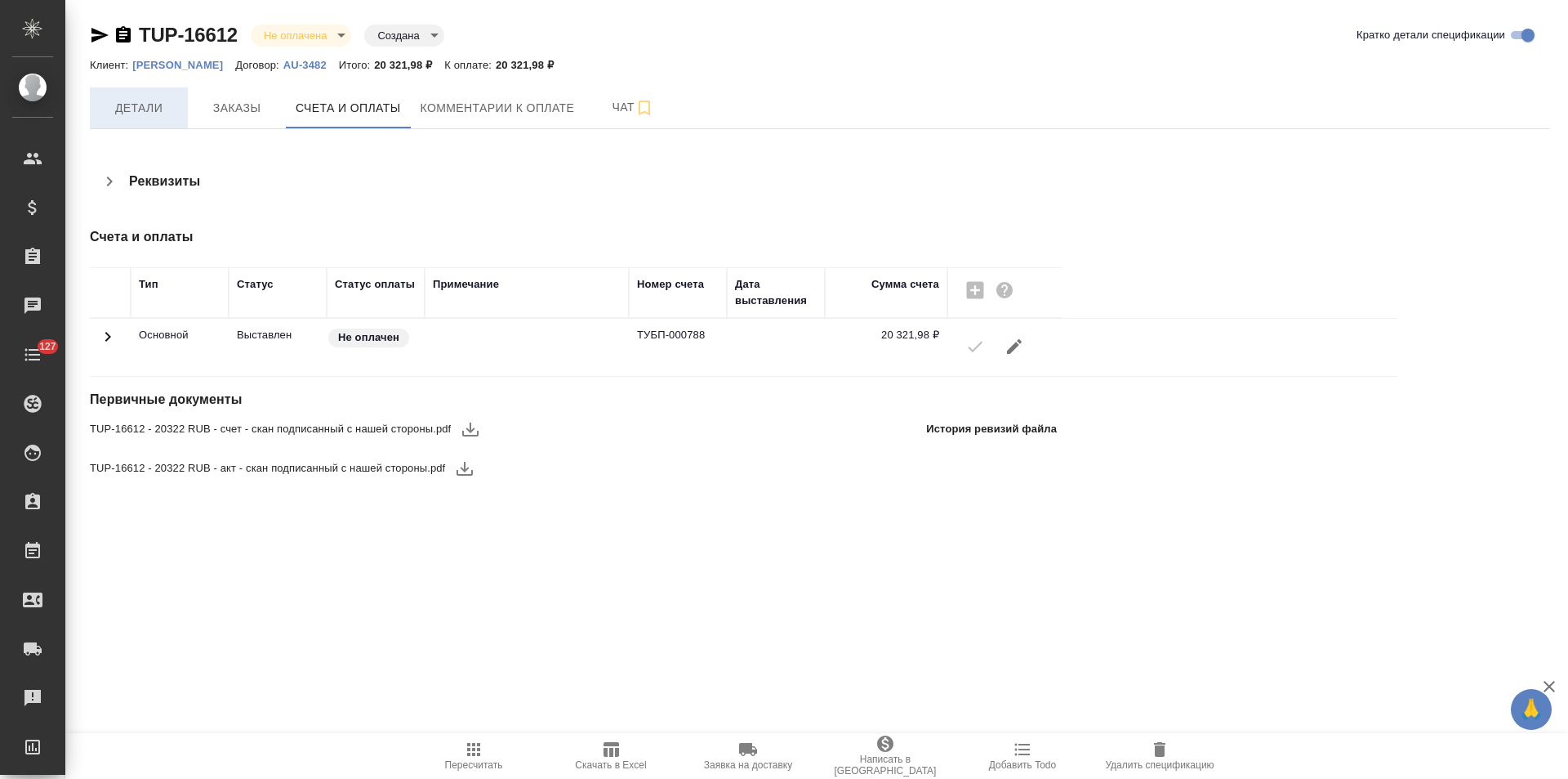
click at [164, 113] on span "Детали" at bounding box center [139, 108] width 79 height 20
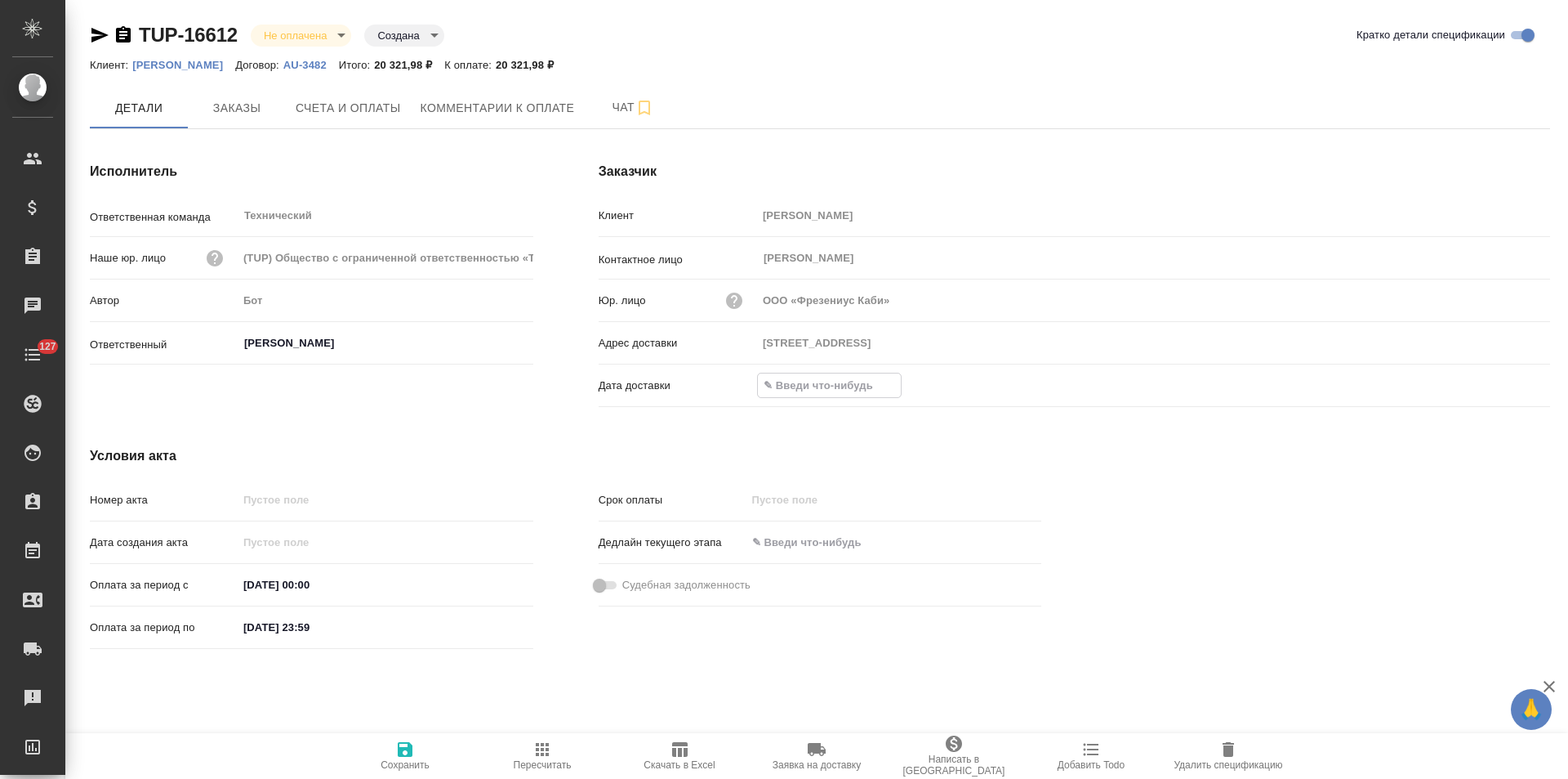
click at [863, 384] on input "text" at bounding box center [828, 386] width 143 height 24
click at [1504, 387] on icon "button" at bounding box center [1502, 384] width 15 height 16
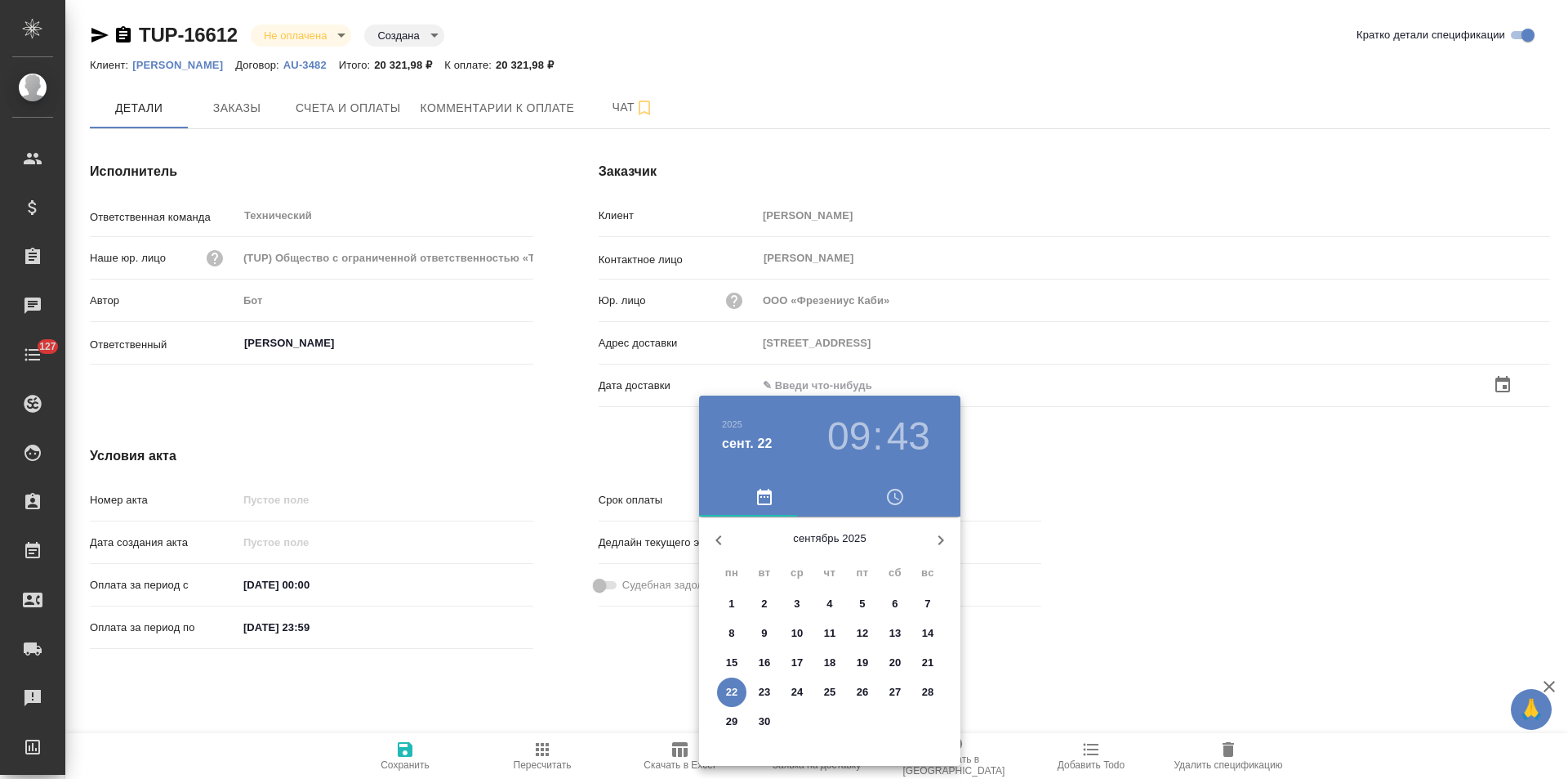
click at [731, 690] on p "22" at bounding box center [732, 692] width 12 height 16
type input "22.09.2025 09:43"
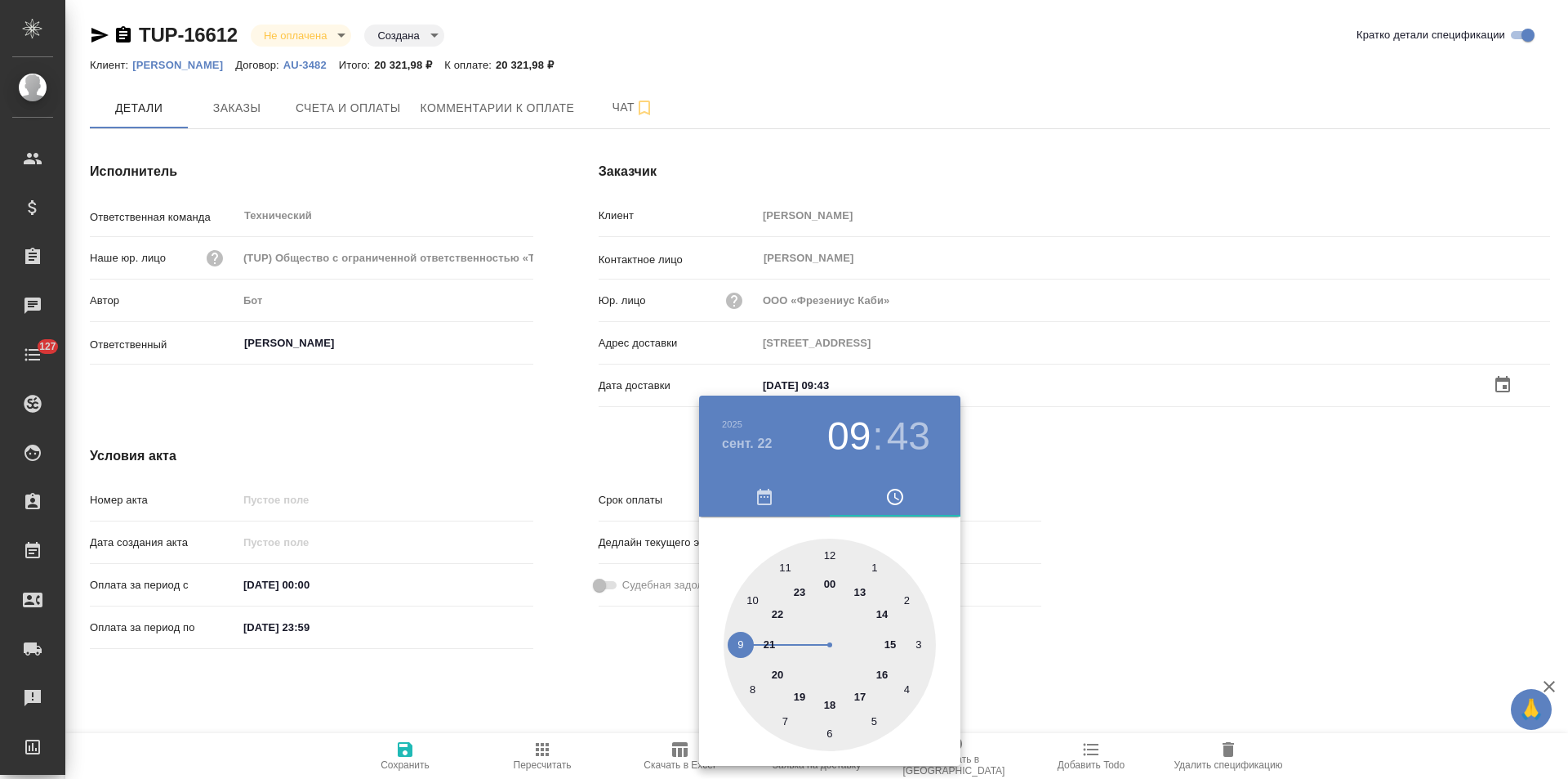
drag, startPoint x: 586, startPoint y: 680, endPoint x: 440, endPoint y: 711, distance: 149.3
click at [585, 680] on div at bounding box center [784, 390] width 1568 height 779
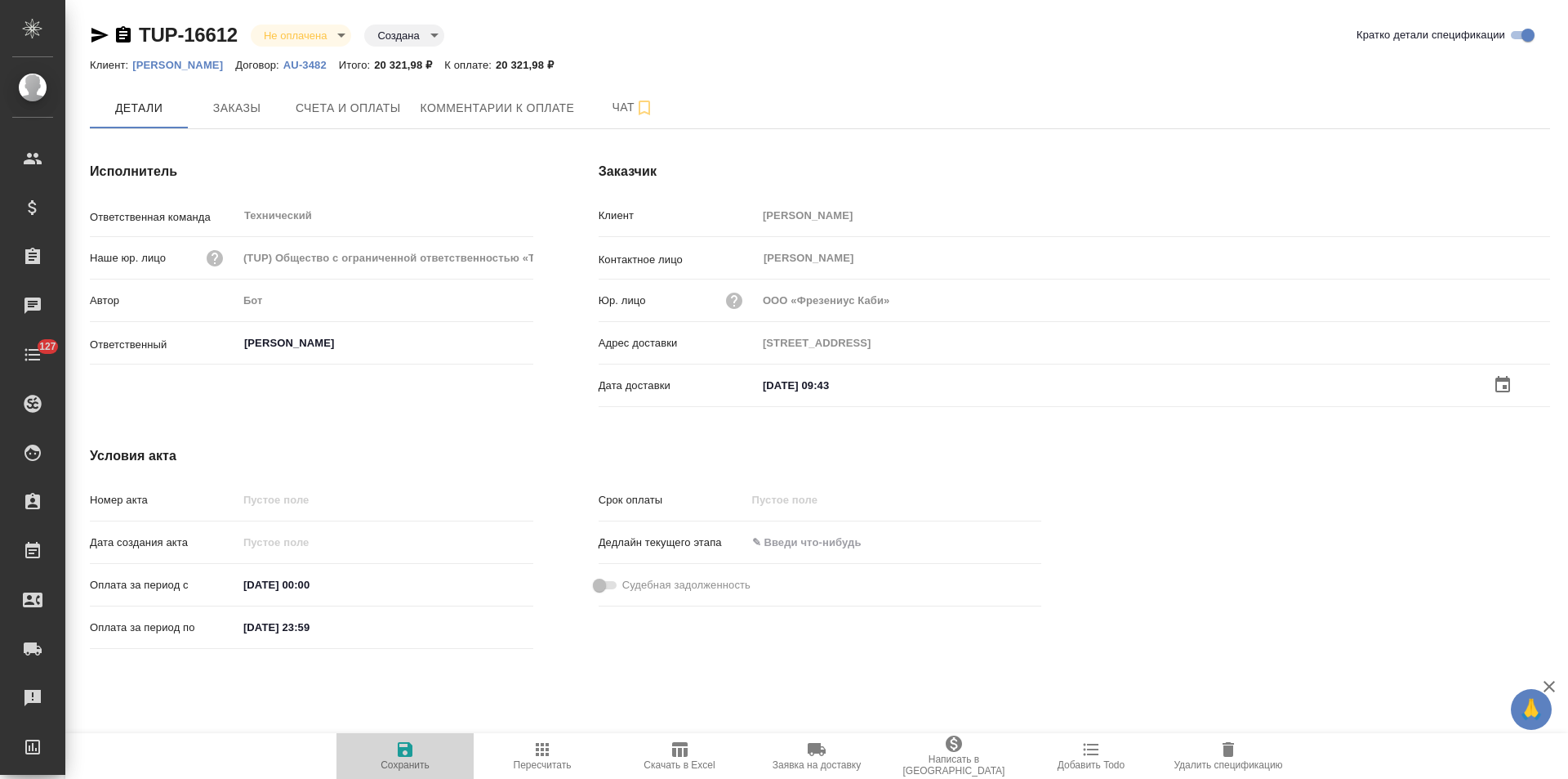
click at [409, 748] on icon "button" at bounding box center [404, 749] width 15 height 15
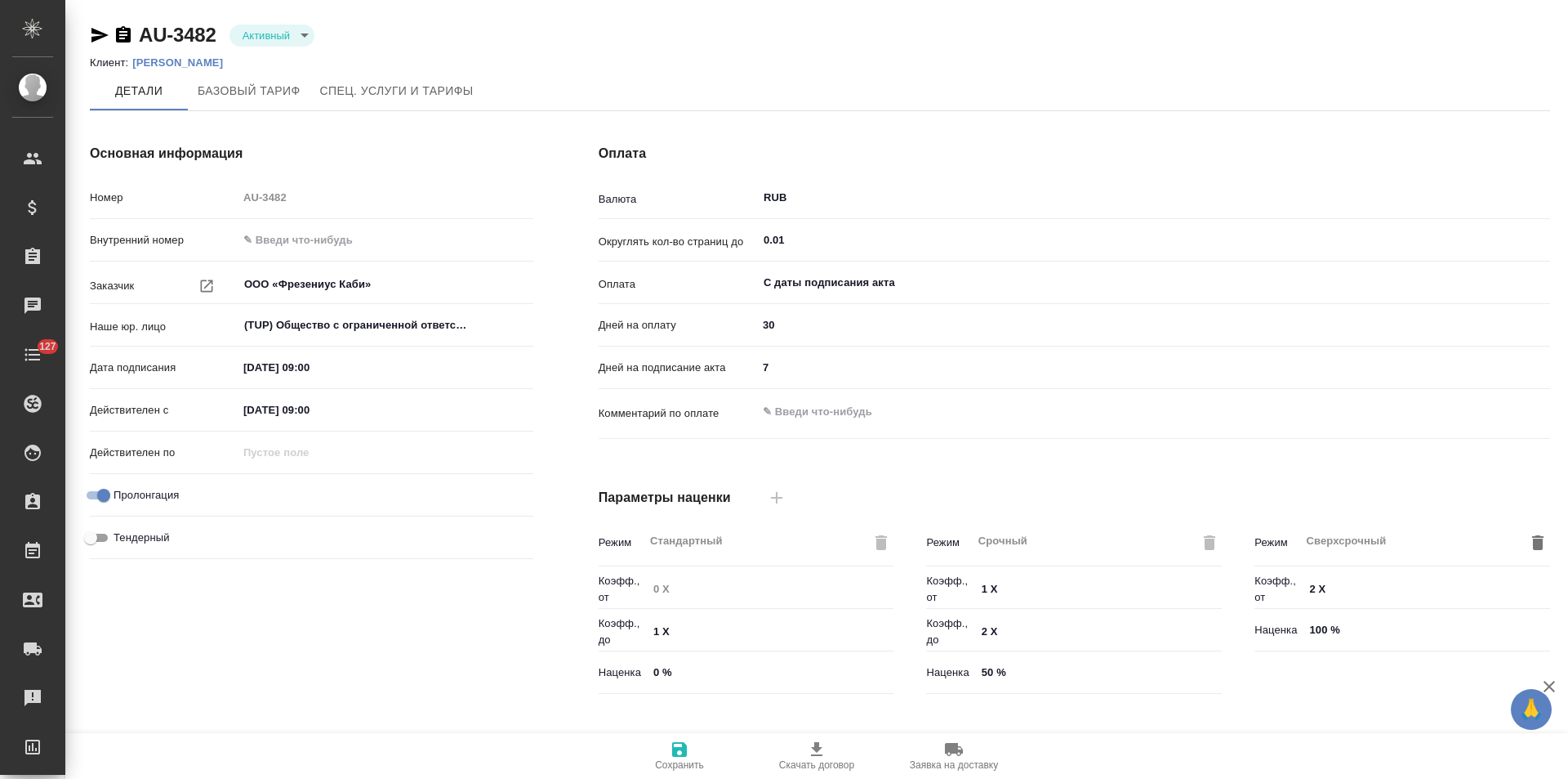
type input "1062 awatera + Marketing"
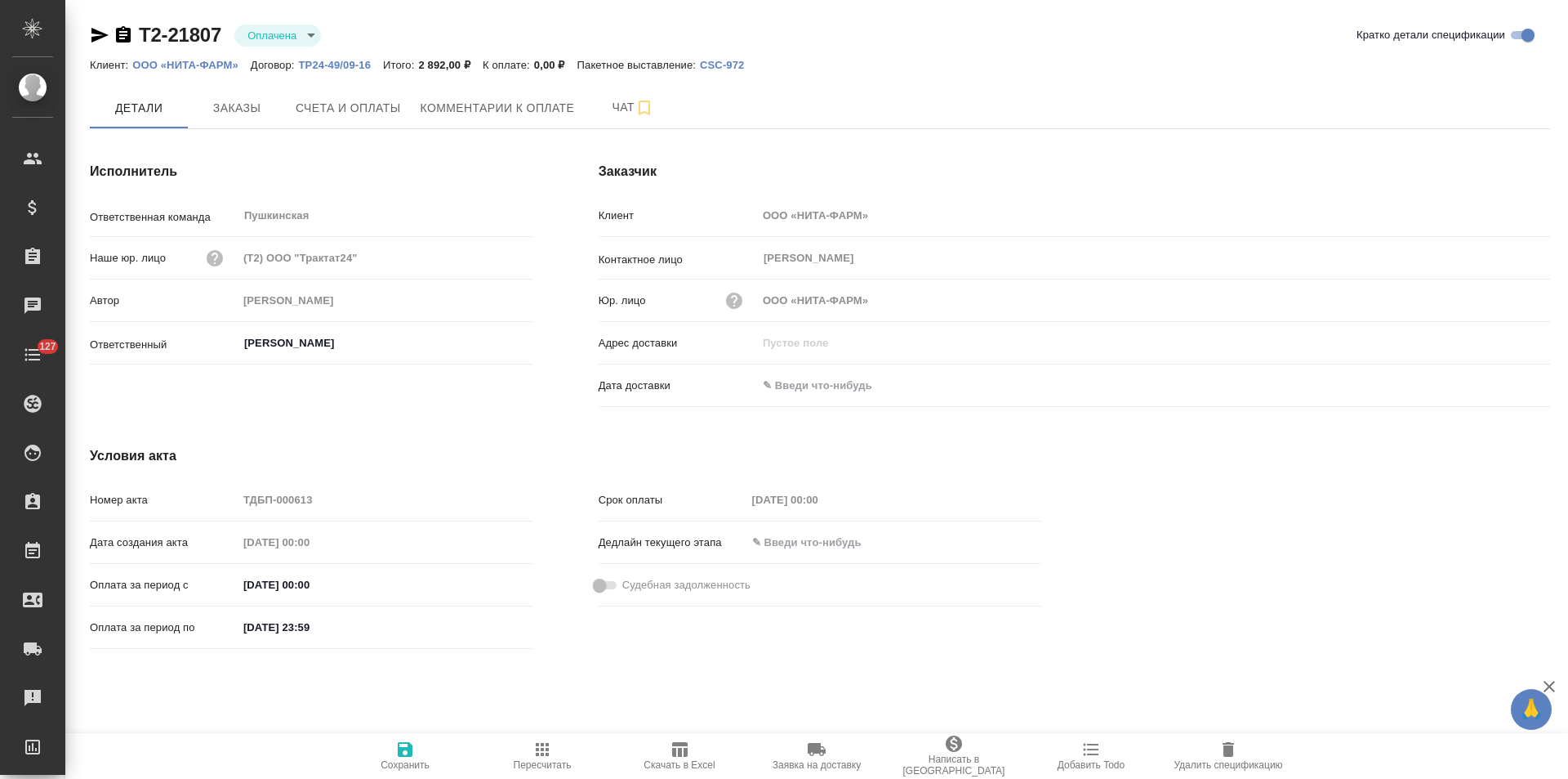
click at [572, 208] on div "Заказчик Клиент ООО «НИТА-ФАРМ» Контактное лицо [PERSON_NAME] ​ Юр. лицо ООО «Н…" at bounding box center [1074, 287] width 1016 height 317
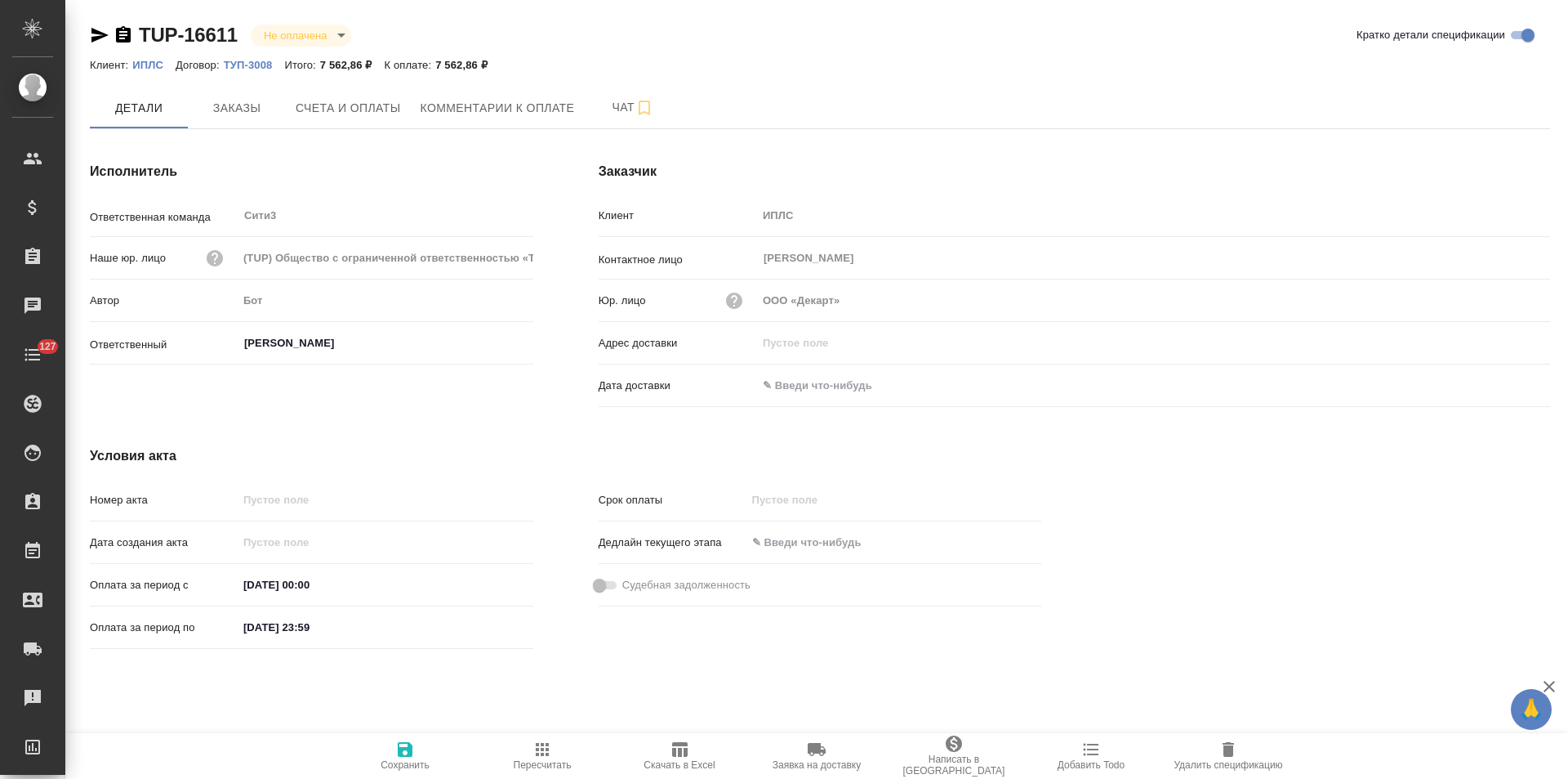
click at [267, 67] on p "ТУП-3008" at bounding box center [254, 65] width 61 height 12
click at [128, 36] on icon "button" at bounding box center [123, 34] width 15 height 16
click at [260, 99] on span "Заказы" at bounding box center [237, 108] width 79 height 20
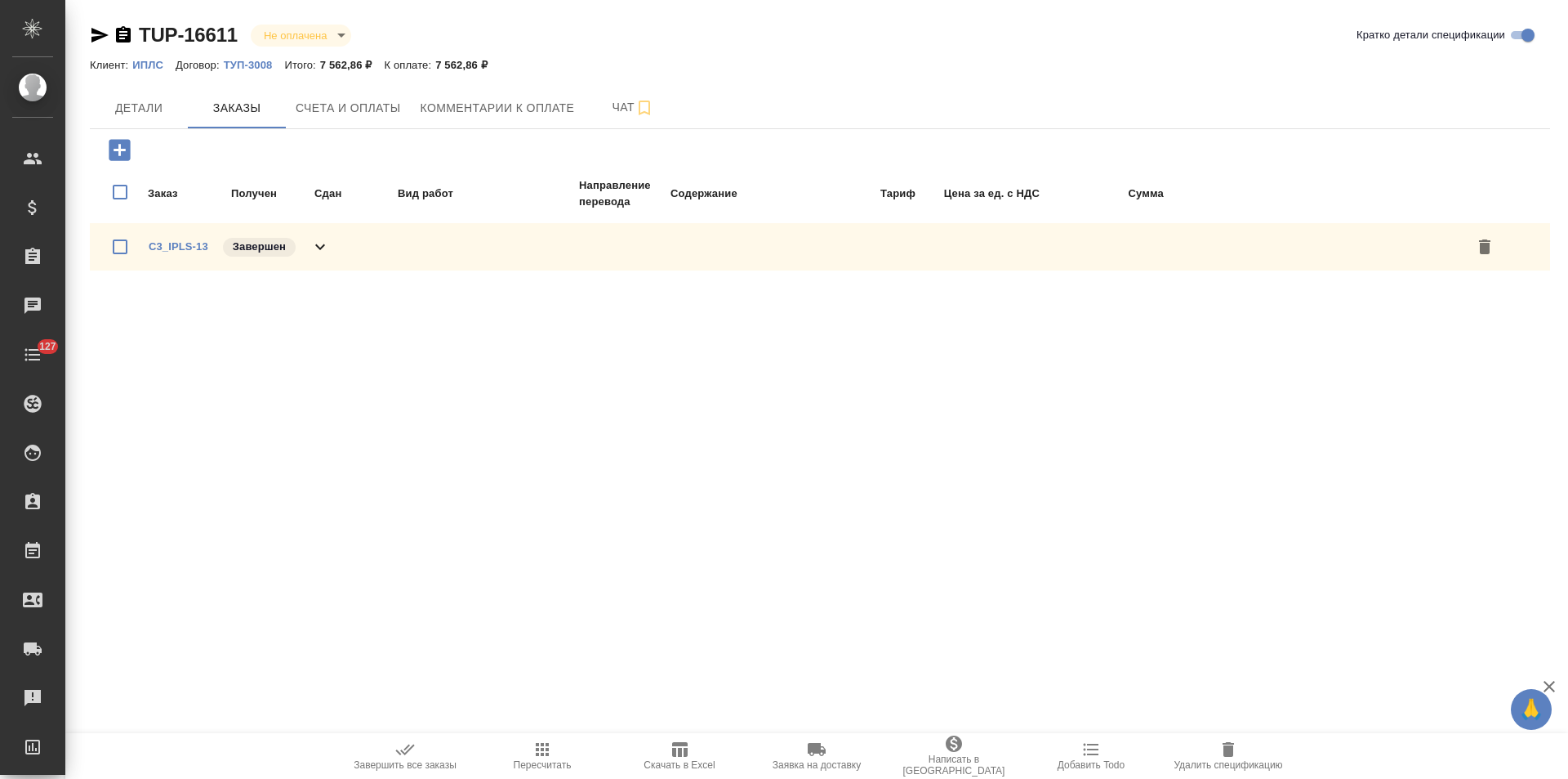
click at [323, 245] on icon at bounding box center [320, 248] width 10 height 6
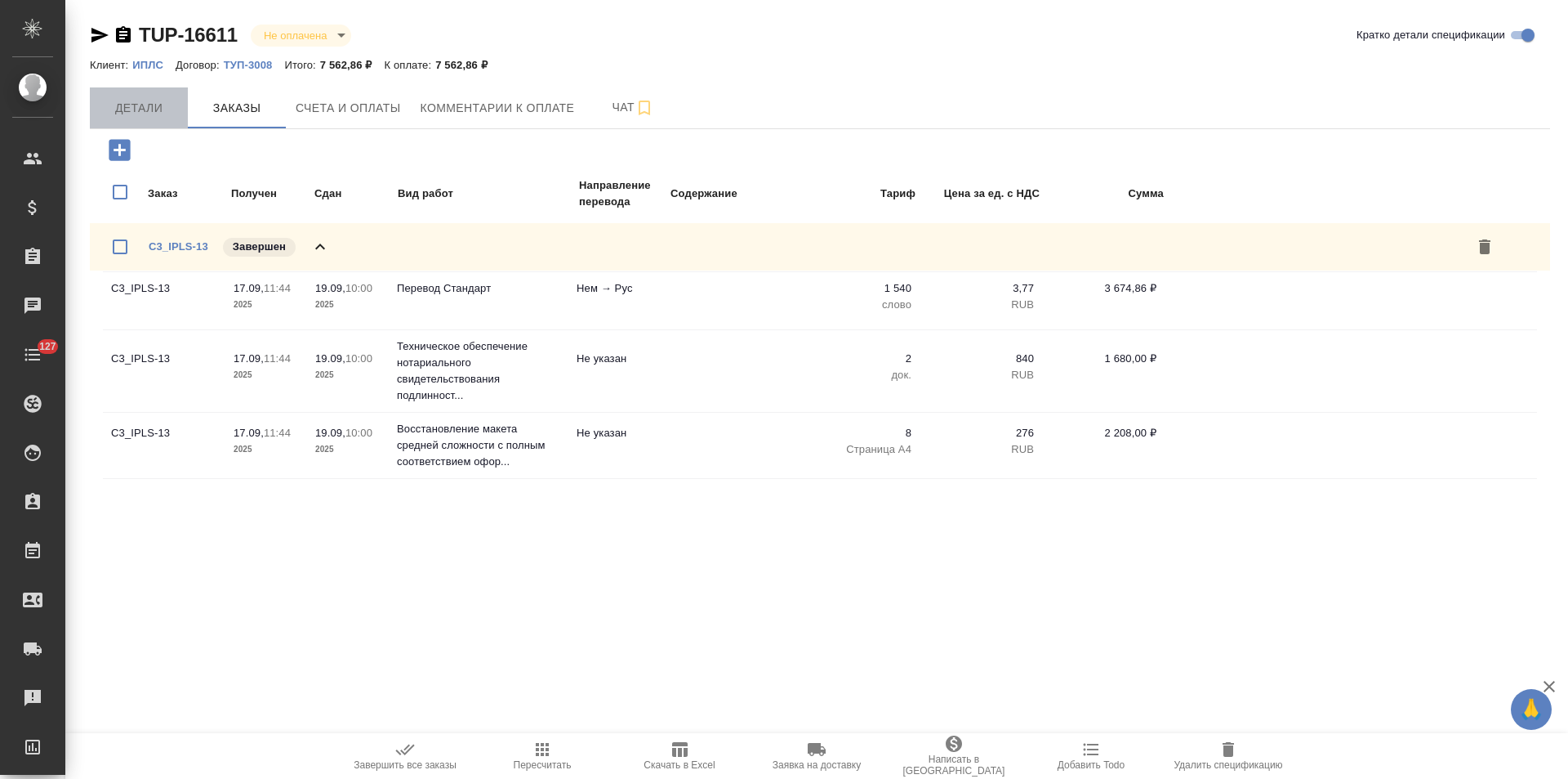
click at [147, 117] on span "Детали" at bounding box center [139, 108] width 79 height 20
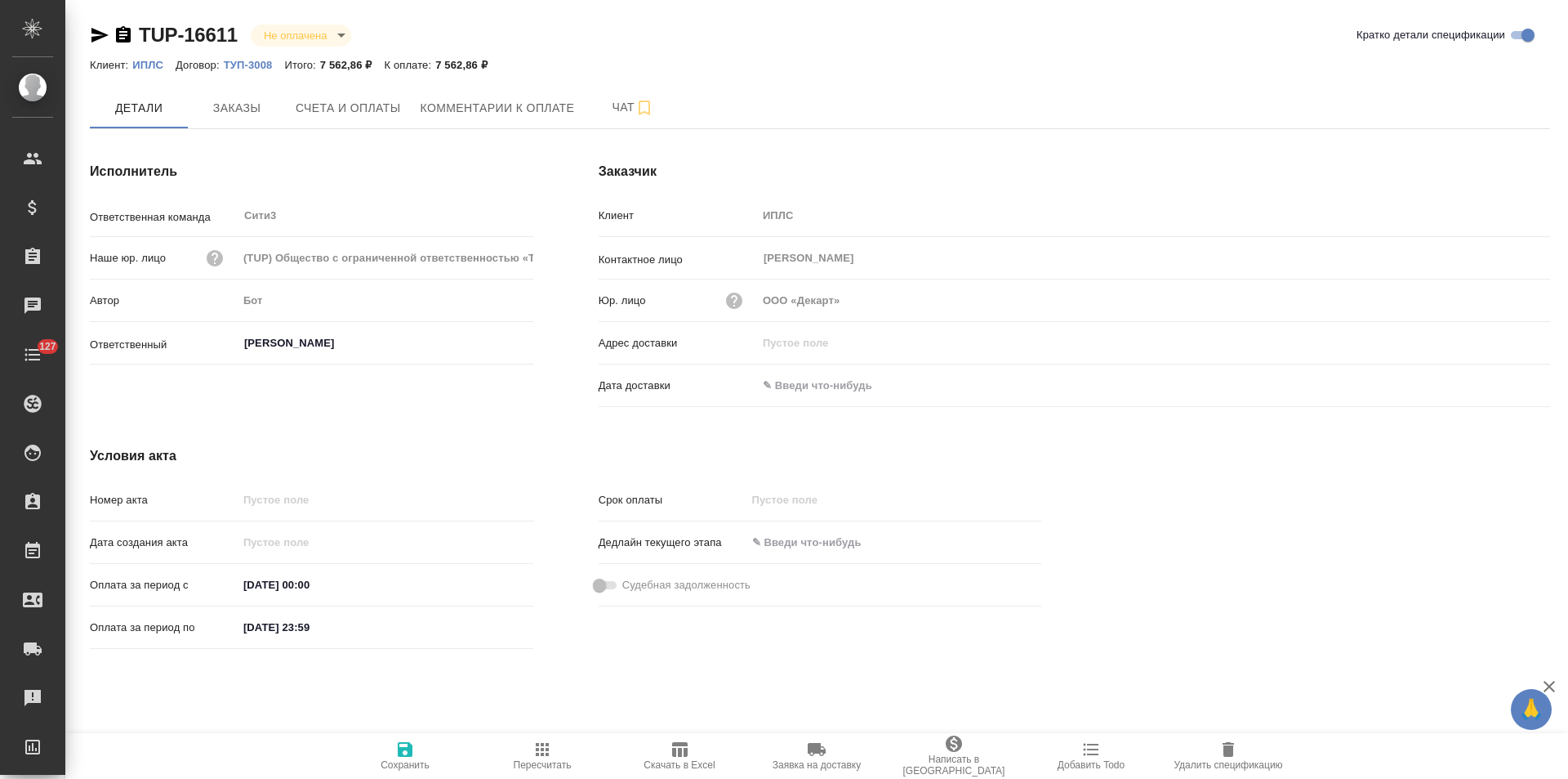
click at [126, 34] on icon "button" at bounding box center [123, 34] width 15 height 16
click at [327, 121] on button "Счета и оплаты" at bounding box center [347, 108] width 125 height 41
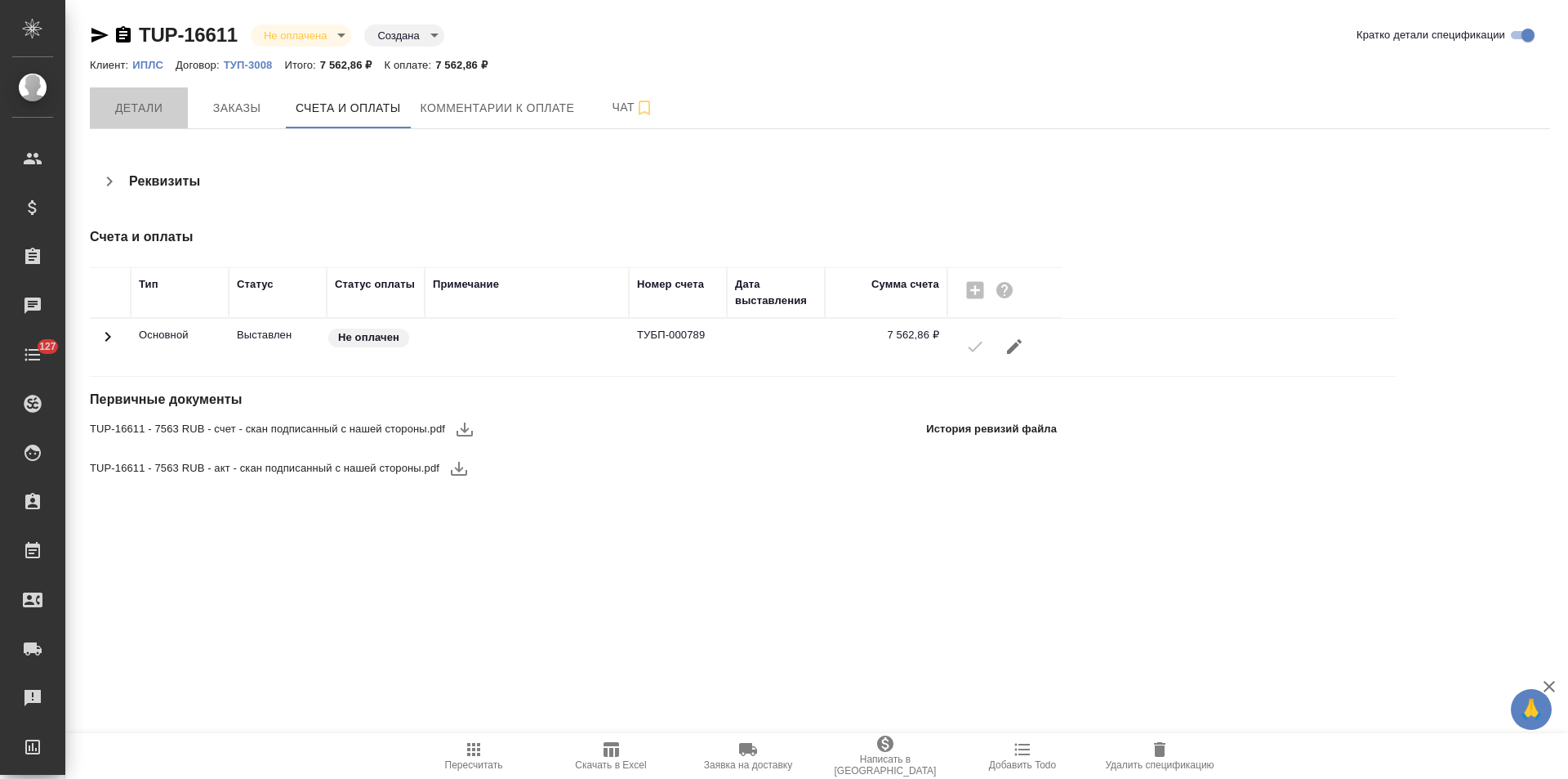
click at [126, 112] on span "Детали" at bounding box center [139, 108] width 79 height 20
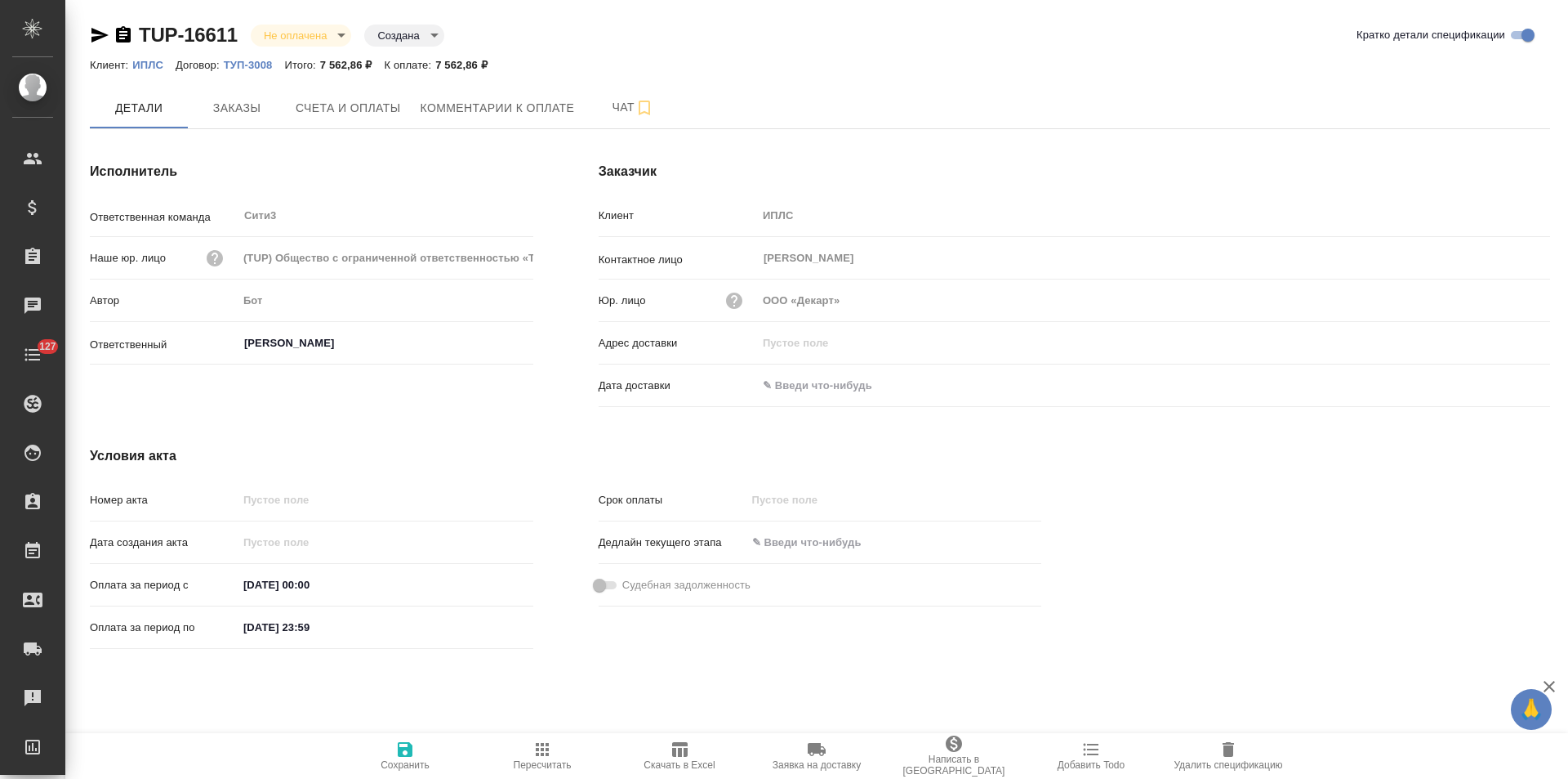
click at [869, 386] on input "text" at bounding box center [827, 386] width 143 height 24
click at [1509, 384] on icon "button" at bounding box center [1502, 383] width 15 height 16
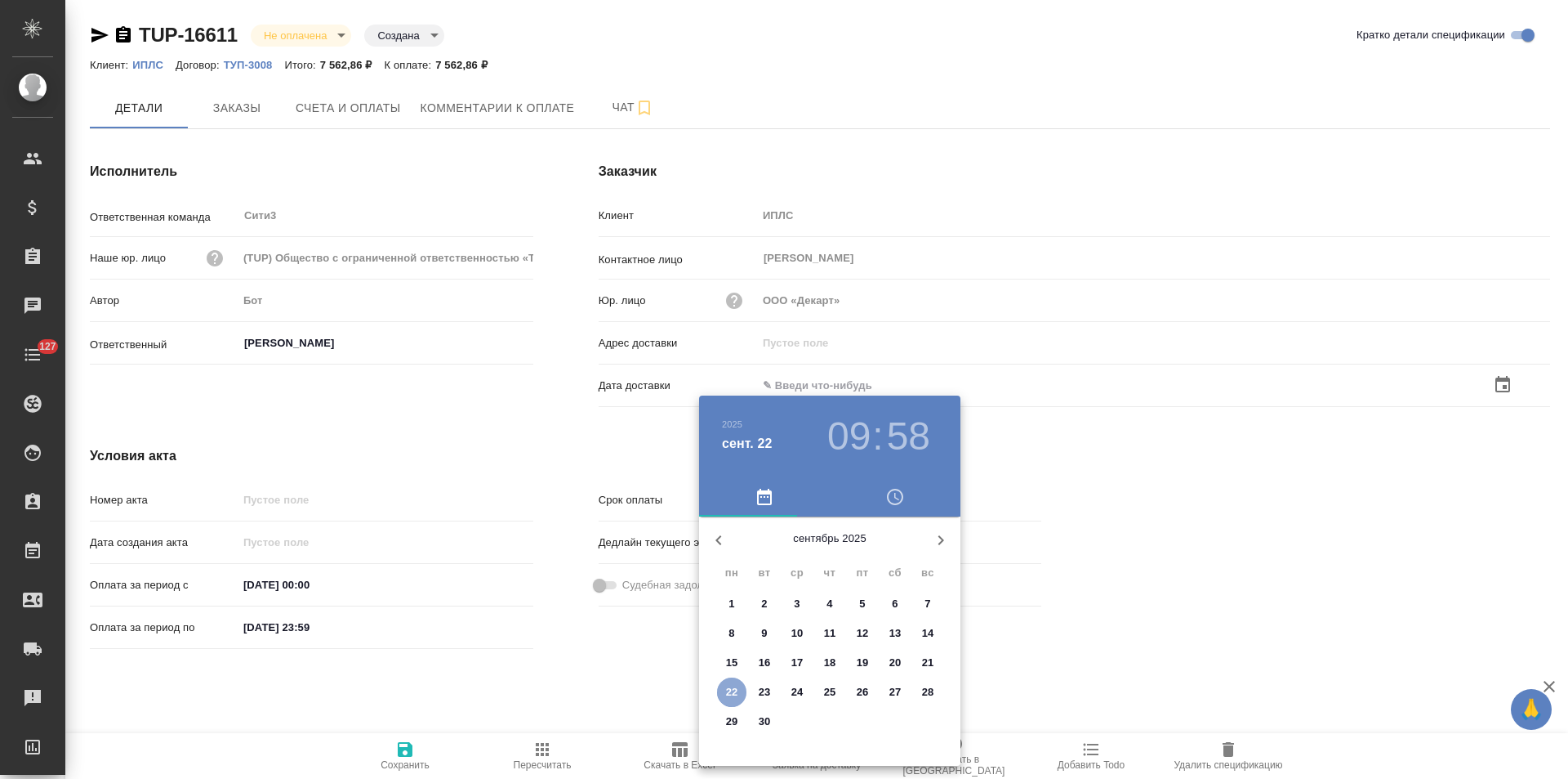
click at [732, 689] on p "22" at bounding box center [732, 692] width 12 height 16
type input "22.09.2025 09:58"
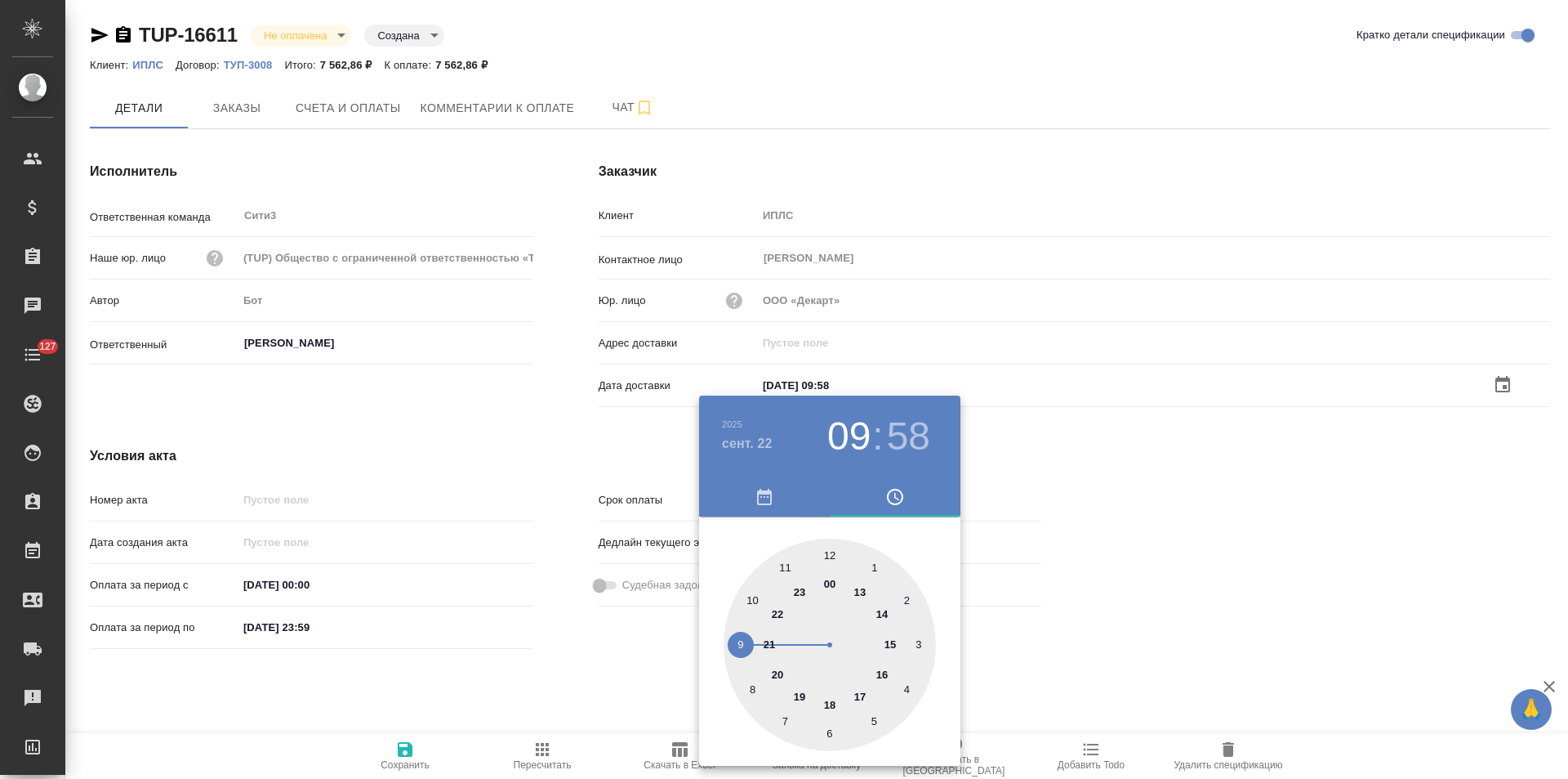
drag, startPoint x: 585, startPoint y: 667, endPoint x: 508, endPoint y: 695, distance: 81.9
click at [584, 667] on div at bounding box center [784, 390] width 1568 height 779
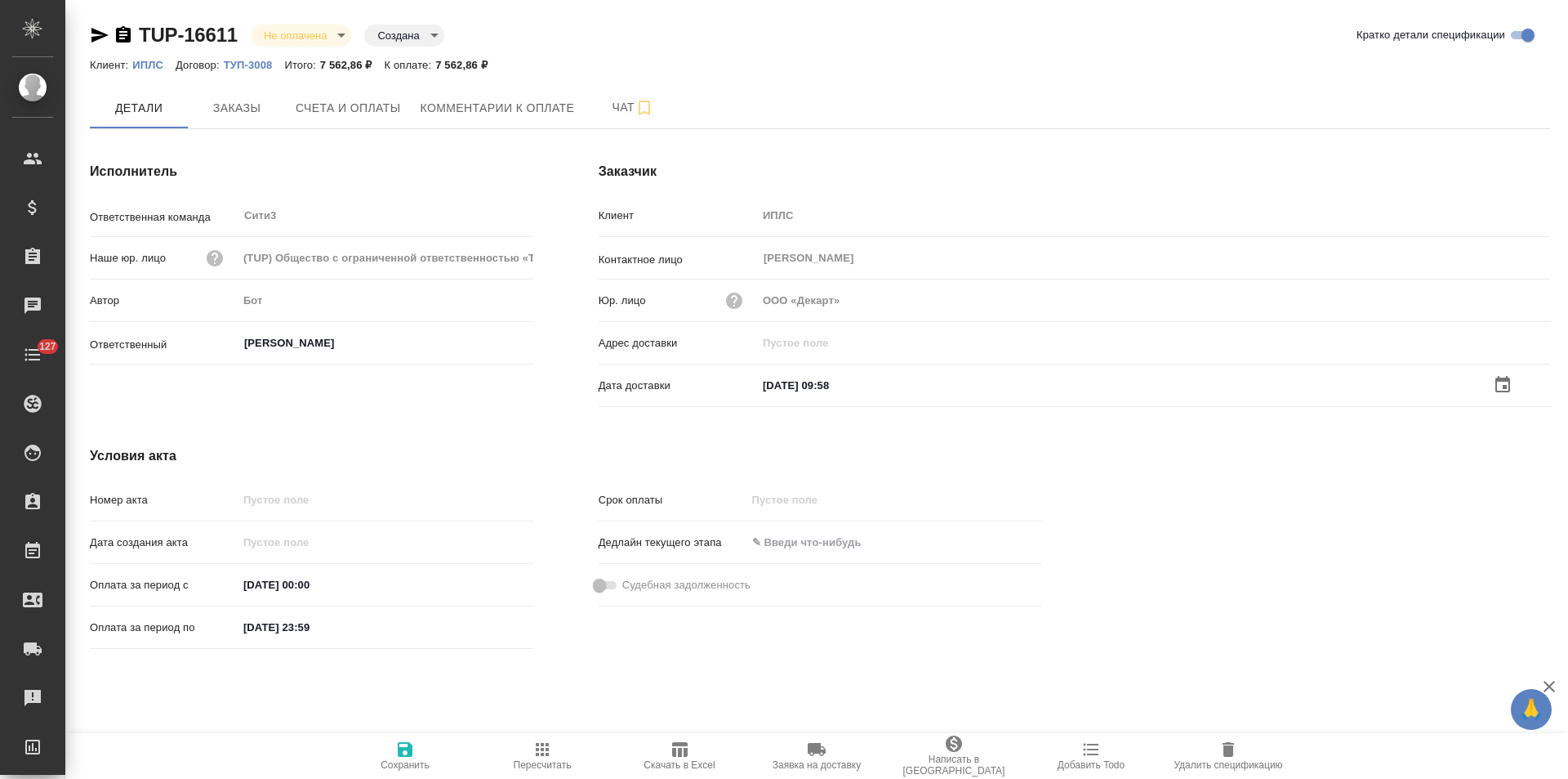
click at [397, 740] on icon "button" at bounding box center [405, 749] width 20 height 20
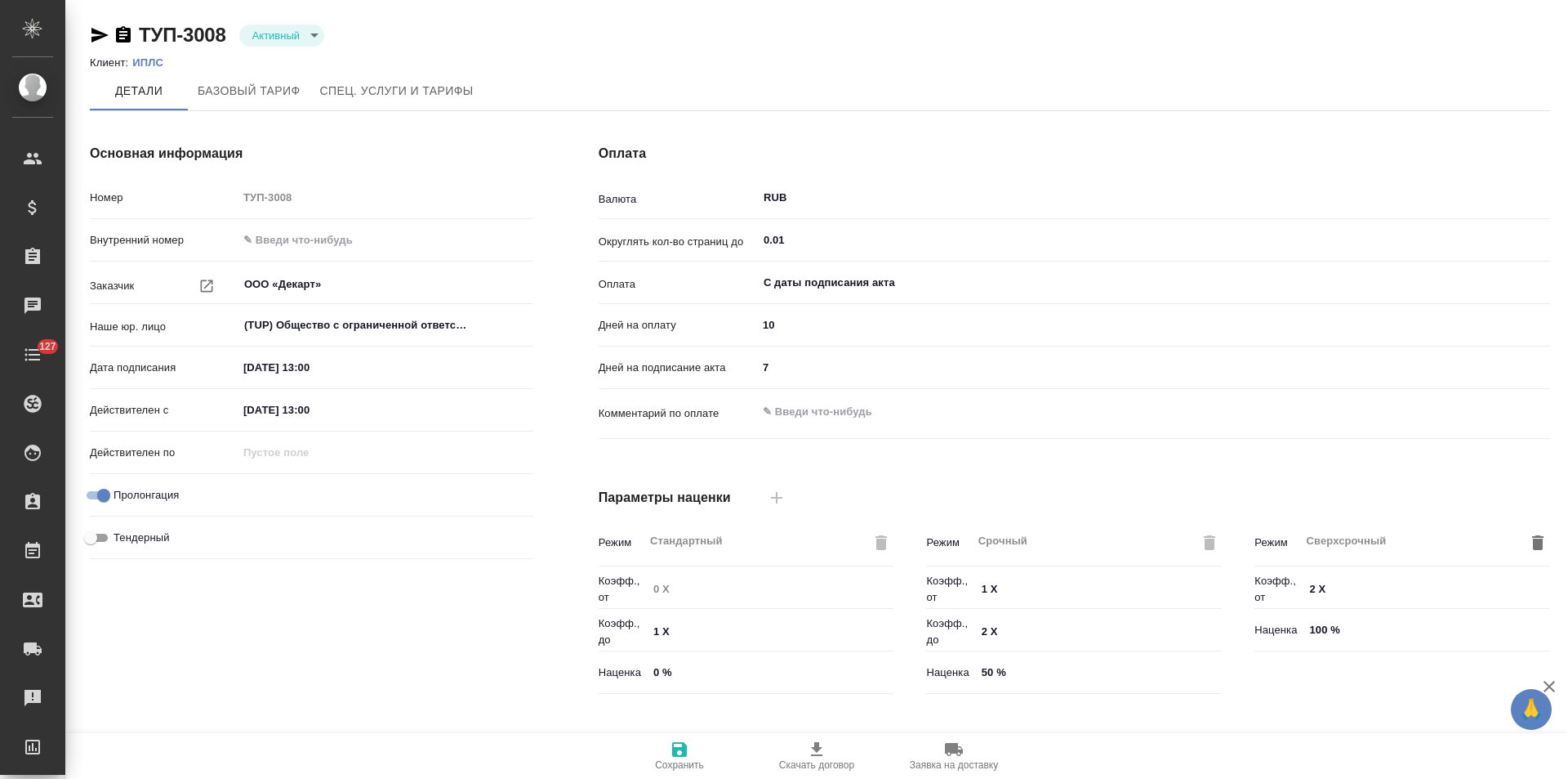
type input "Новый НДС, 2022 (руб.)"
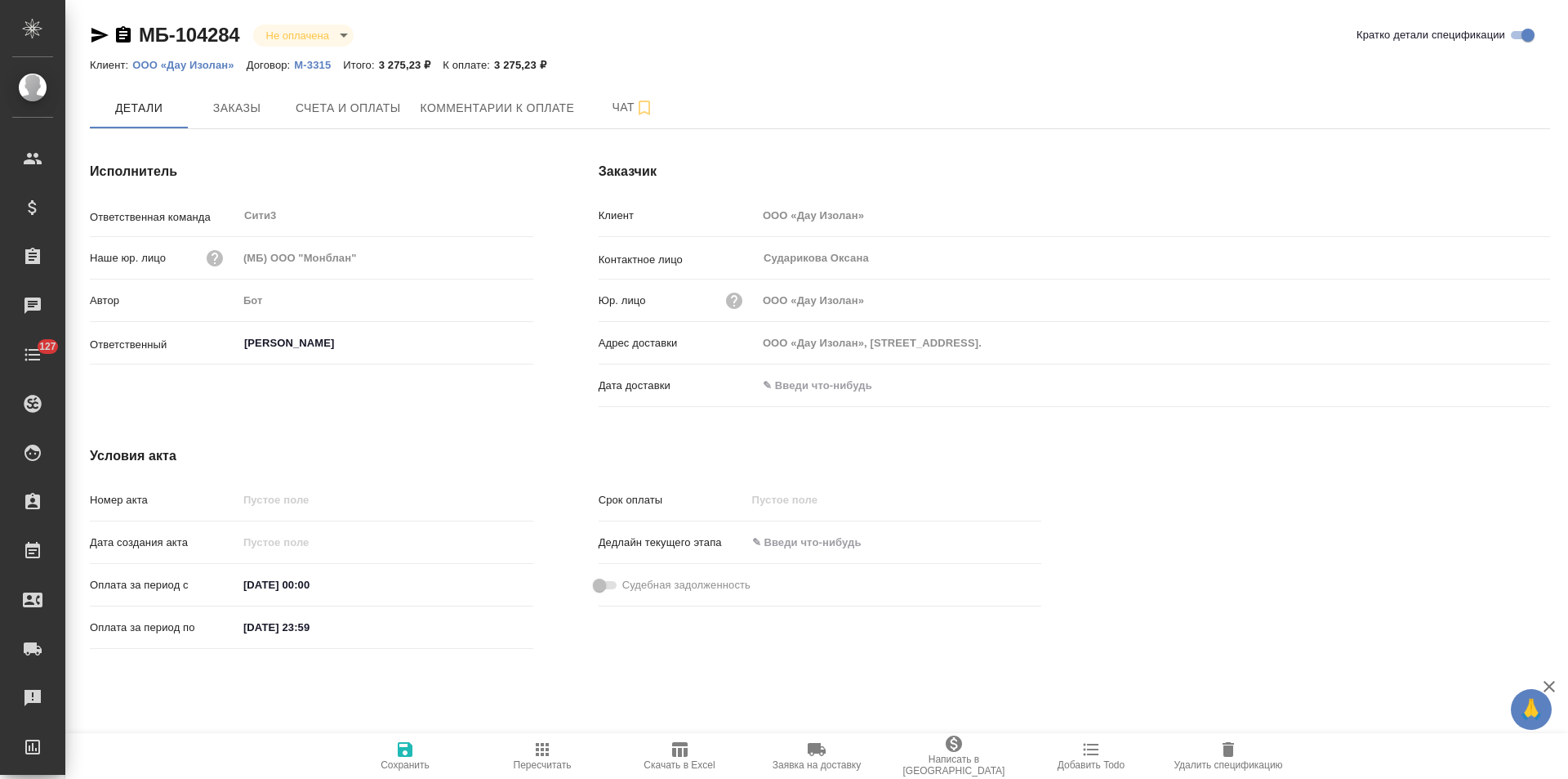
click at [309, 68] on p "М-3315" at bounding box center [317, 65] width 49 height 12
click at [125, 37] on icon "button" at bounding box center [123, 34] width 15 height 16
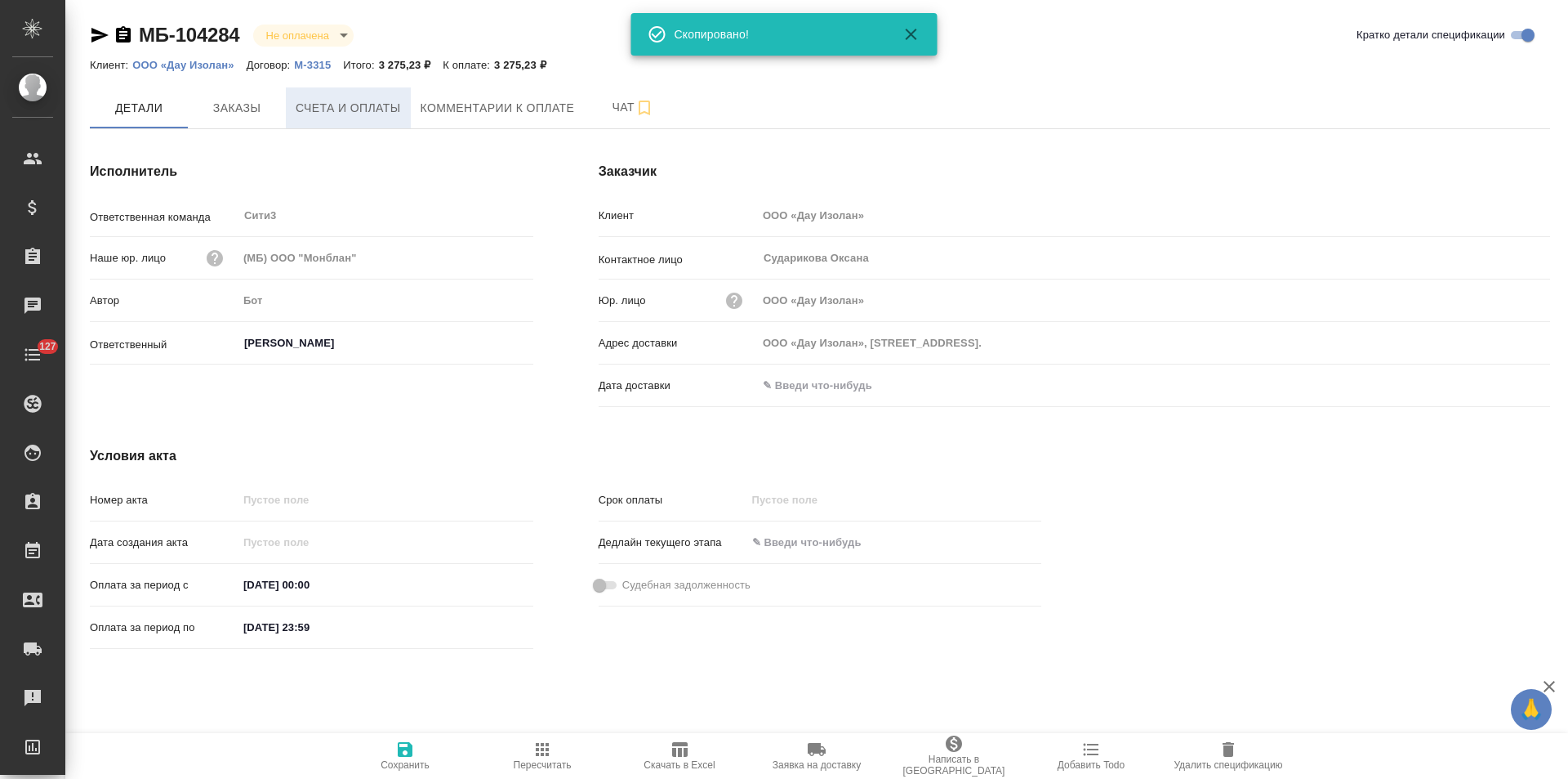
click at [312, 101] on span "Счета и оплаты" at bounding box center [348, 108] width 106 height 20
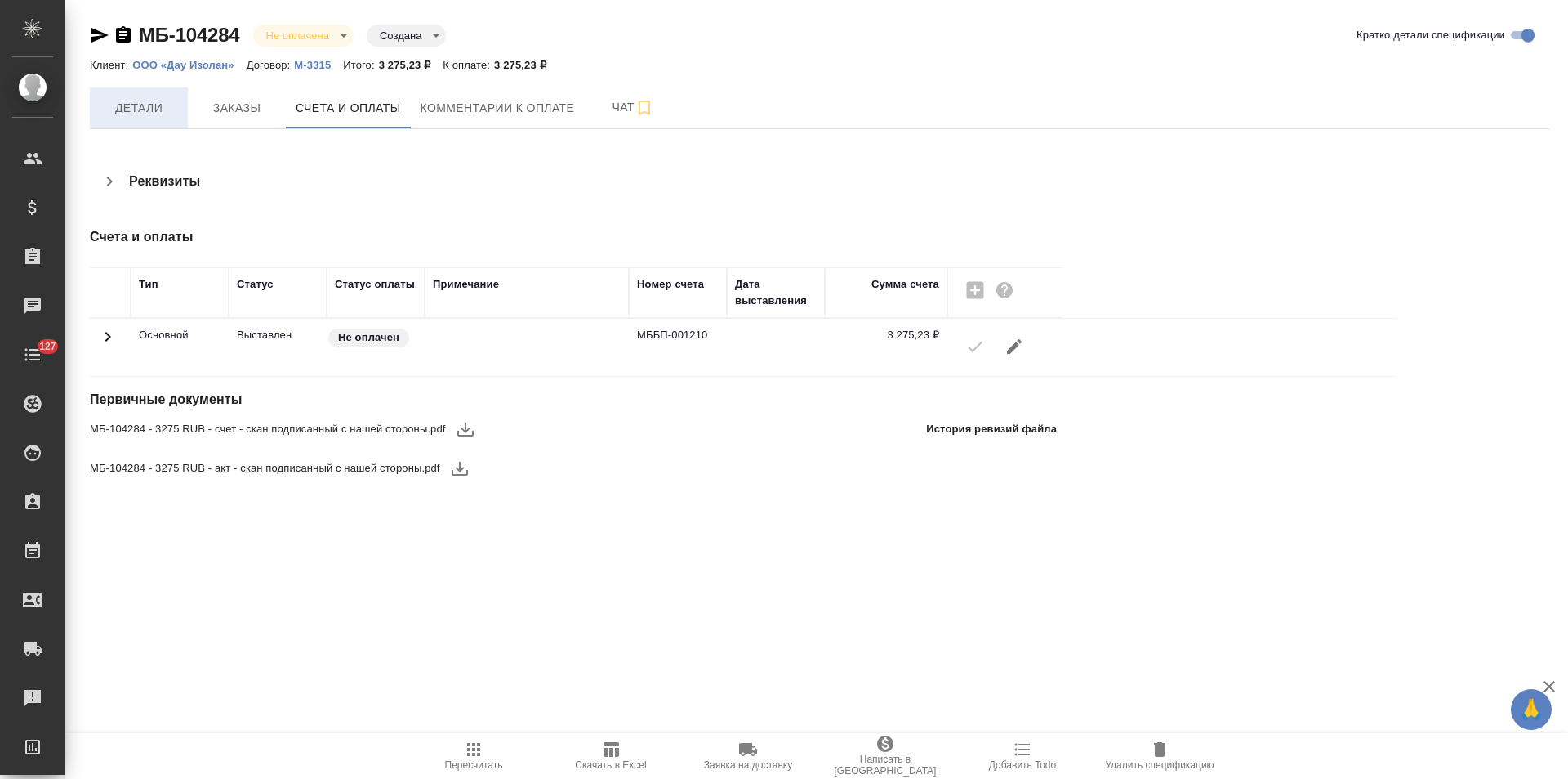
click at [162, 115] on span "Детали" at bounding box center [139, 108] width 79 height 20
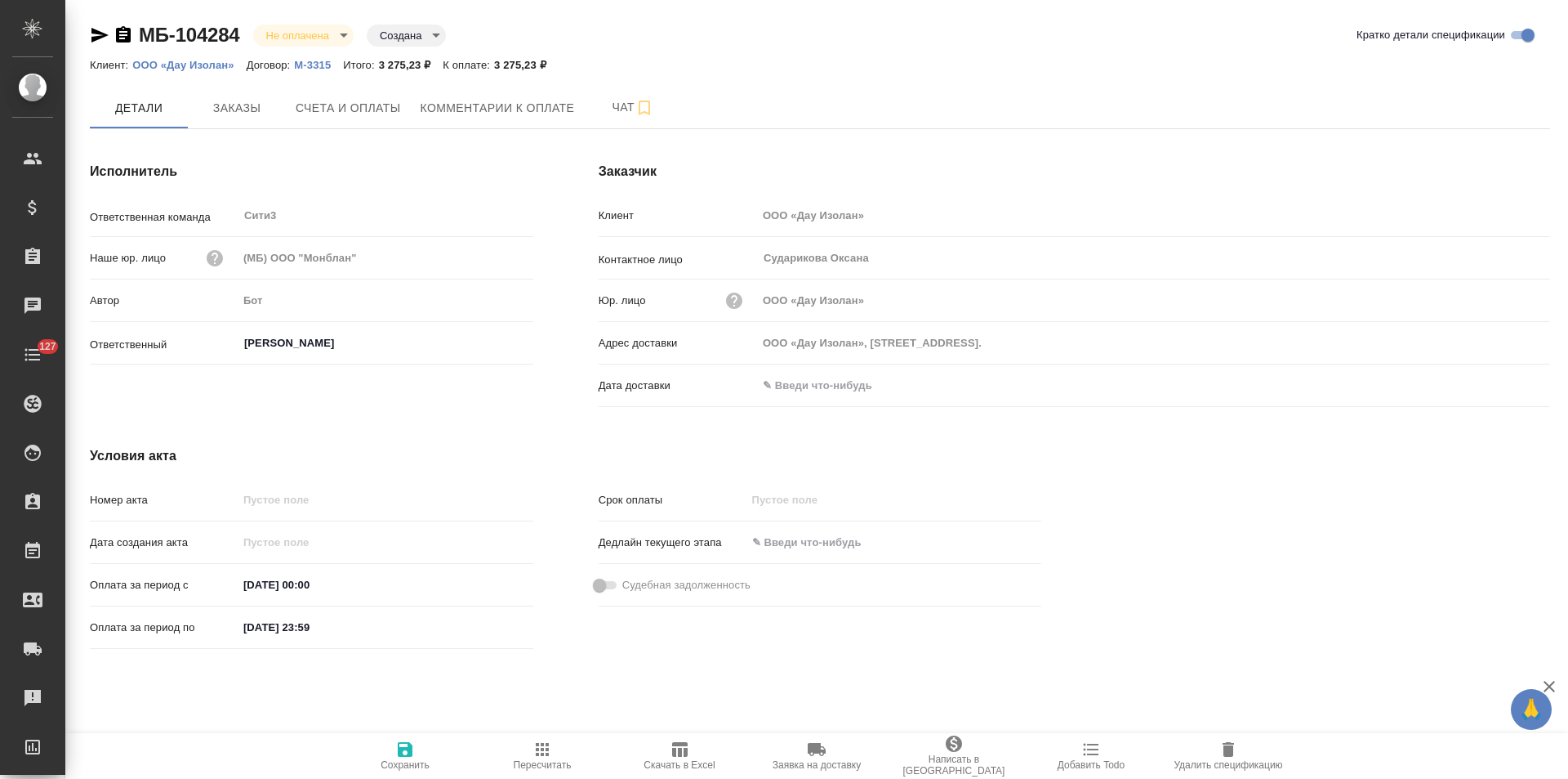
click at [842, 392] on input "text" at bounding box center [827, 386] width 143 height 24
click at [1499, 381] on icon "button" at bounding box center [1502, 385] width 20 height 20
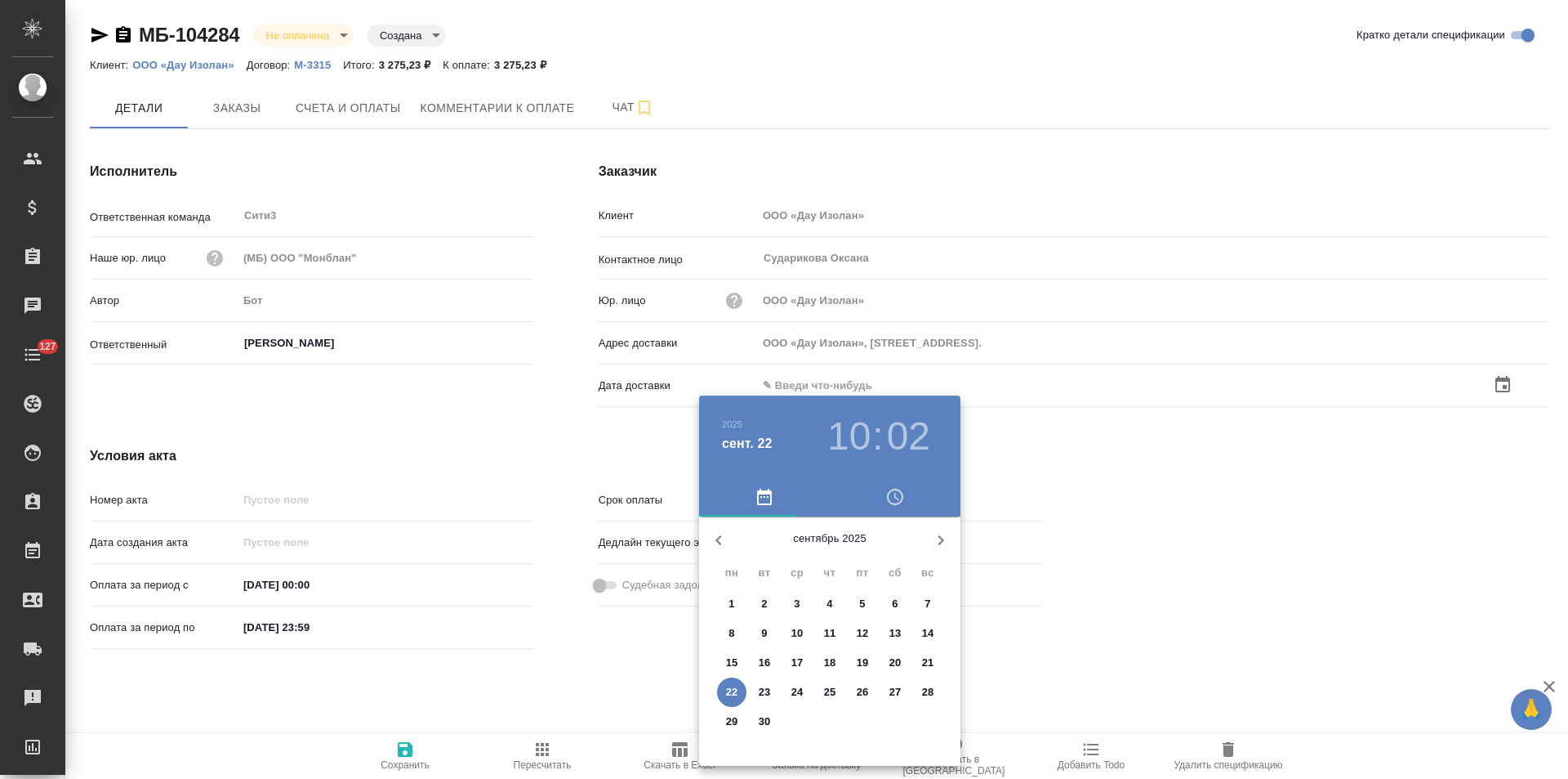
click at [731, 689] on p "22" at bounding box center [732, 692] width 12 height 16
type input "22.09.2025 10:02"
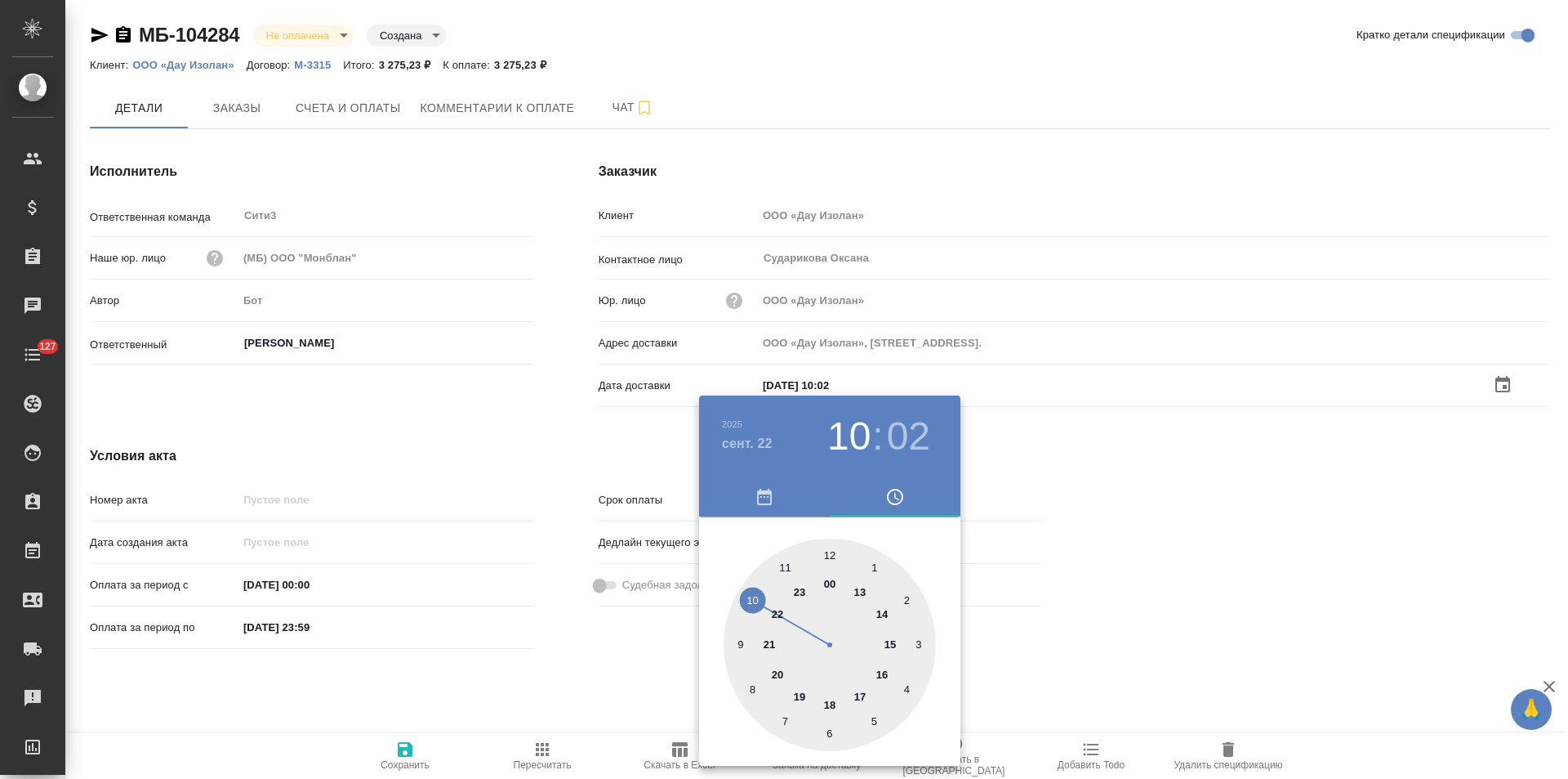
click at [603, 669] on div at bounding box center [784, 390] width 1568 height 779
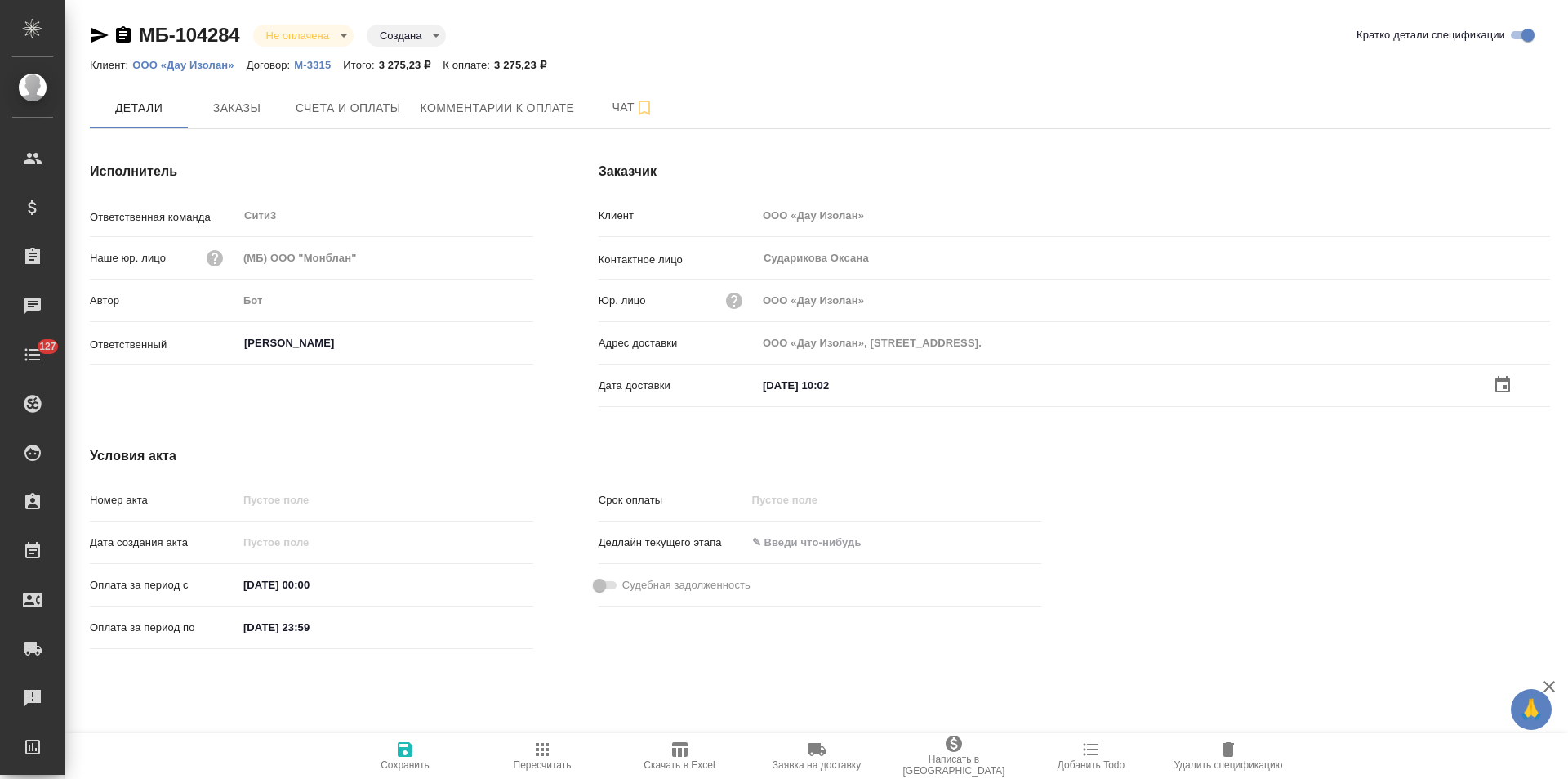
click at [410, 752] on icon "button" at bounding box center [404, 749] width 15 height 15
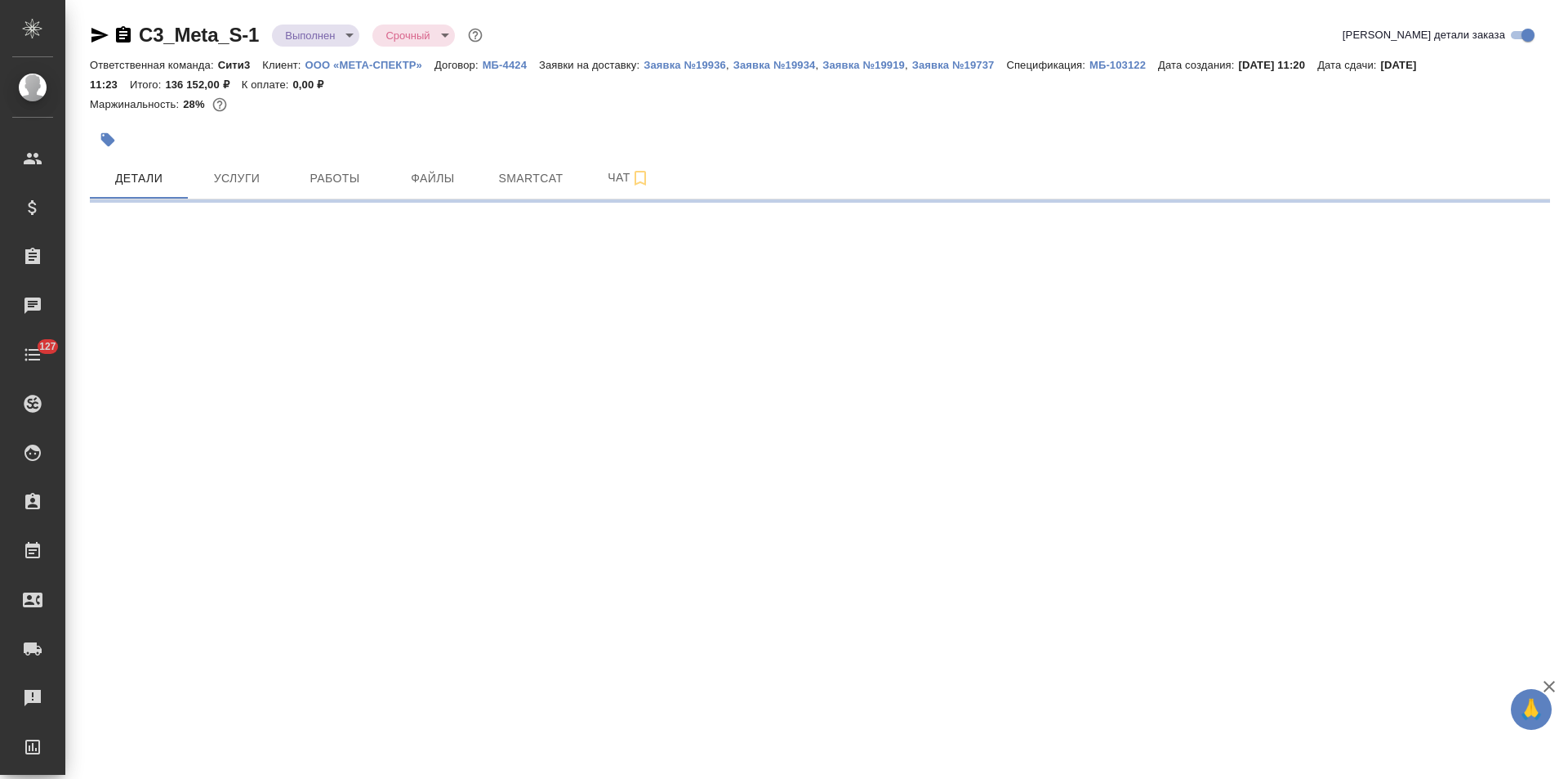
select select "RU"
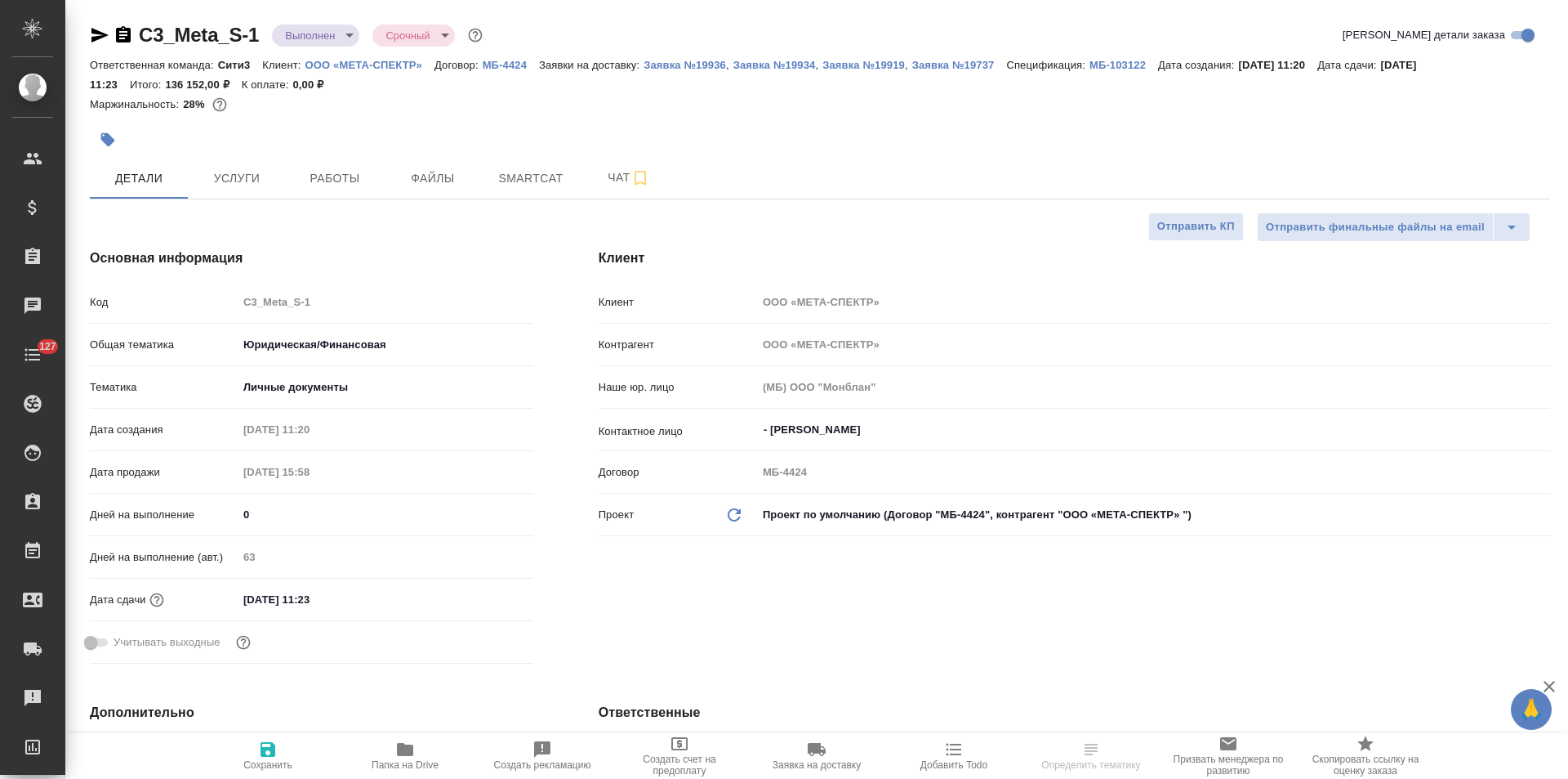
type textarea "x"
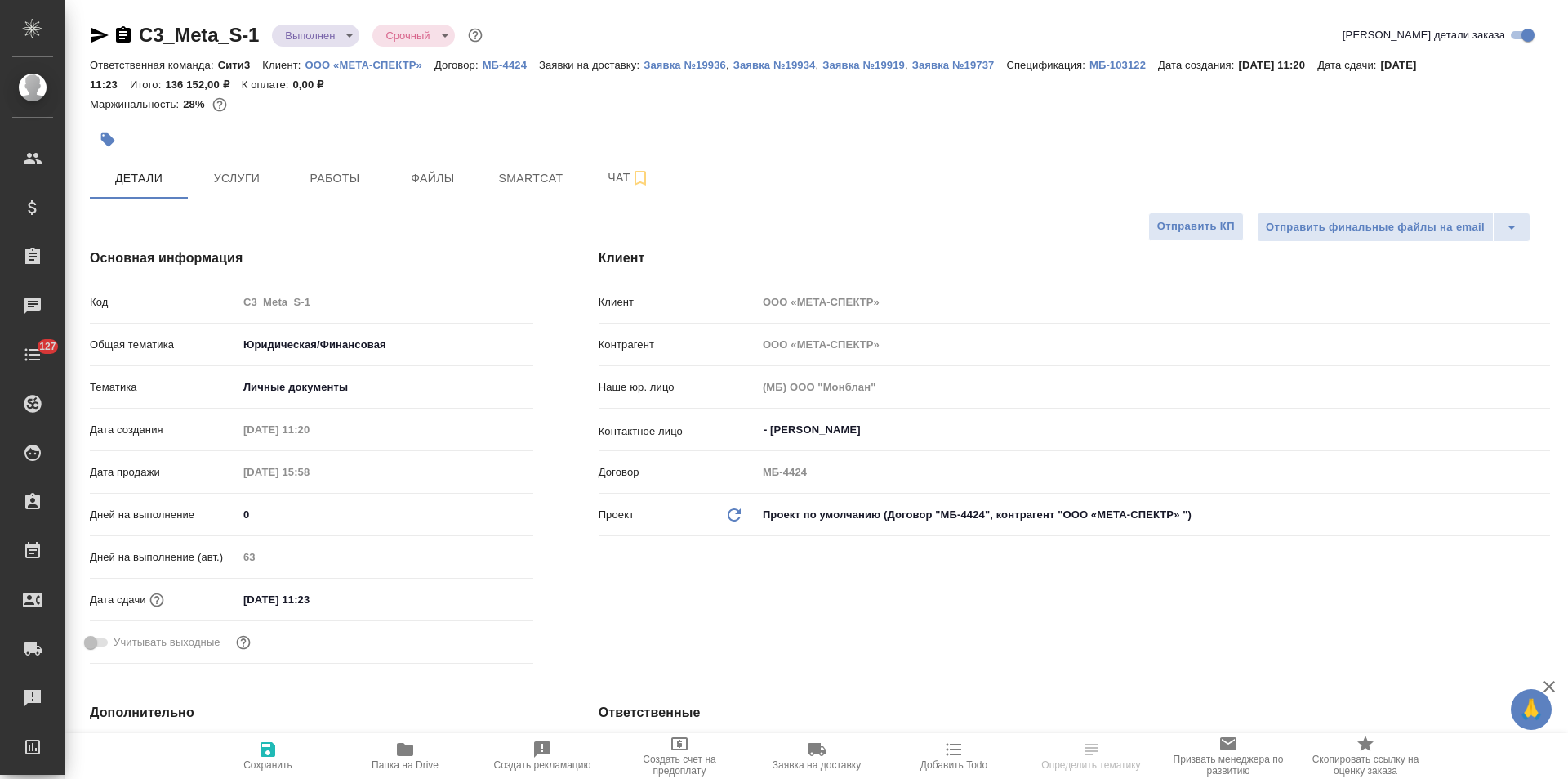
type textarea "x"
click at [1114, 63] on p "МБ-103122" at bounding box center [1123, 65] width 69 height 12
type textarea "x"
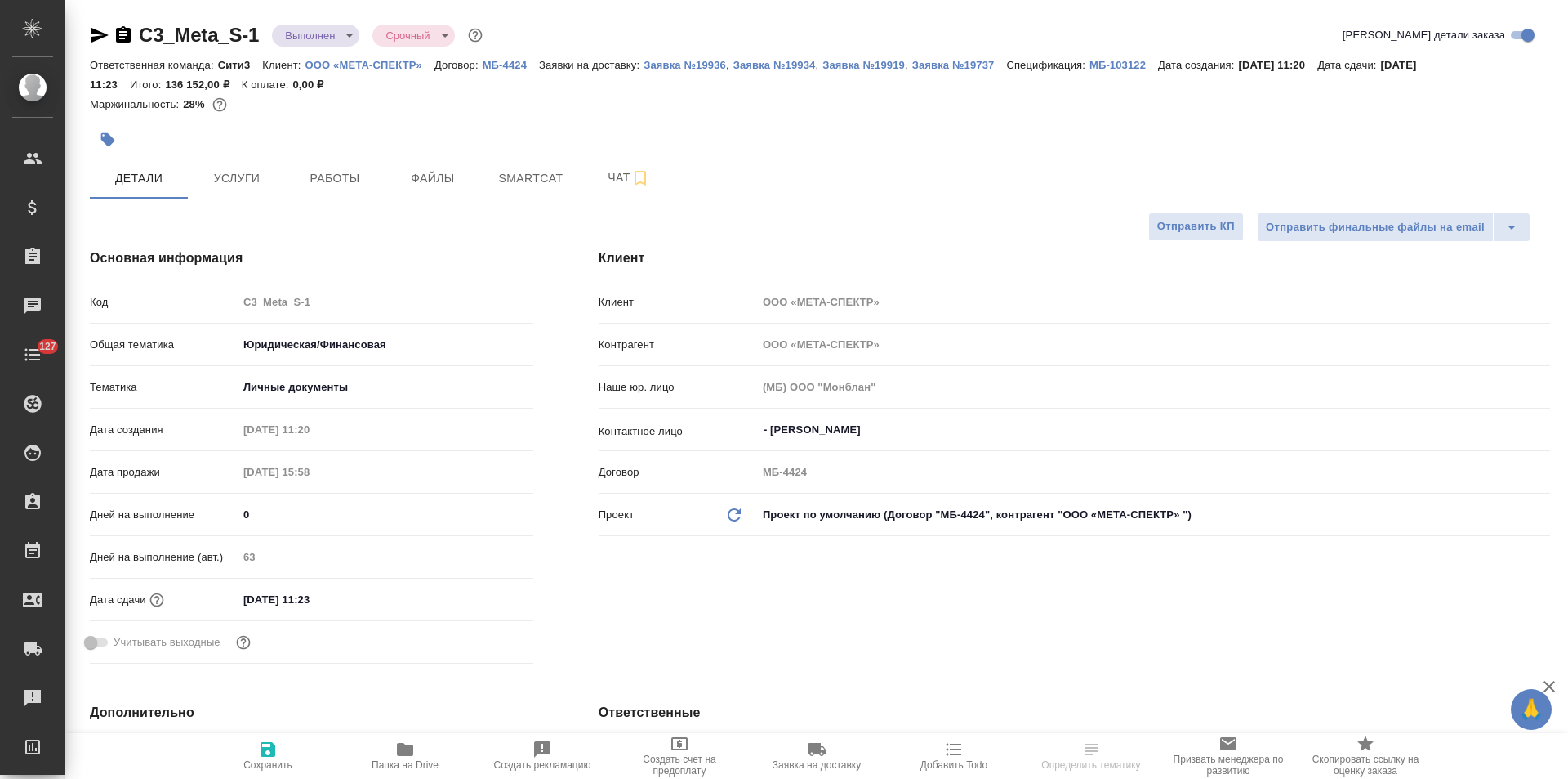
select select "RU"
type textarea "x"
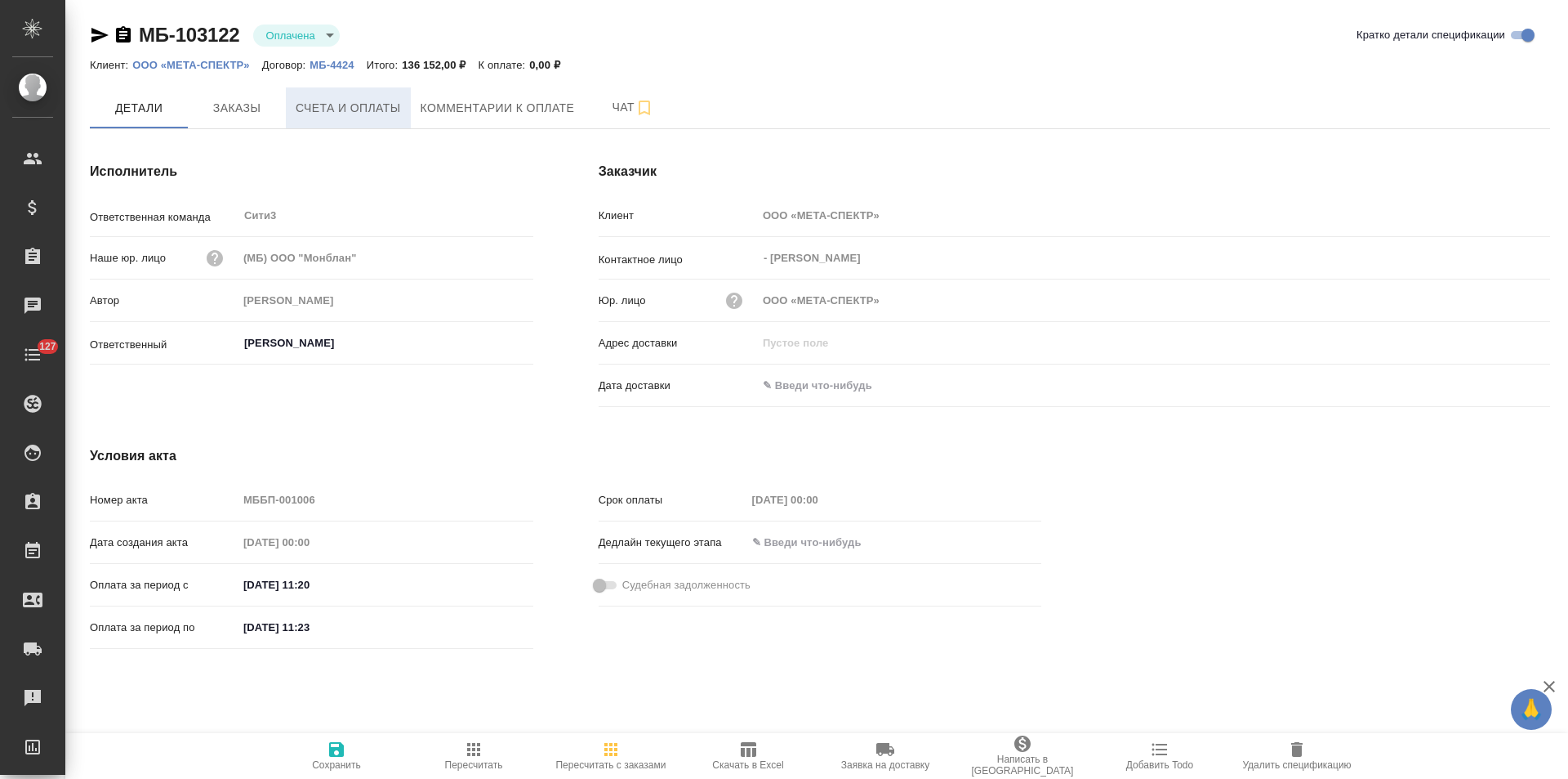
click at [370, 115] on span "Счета и оплаты" at bounding box center [348, 108] width 106 height 20
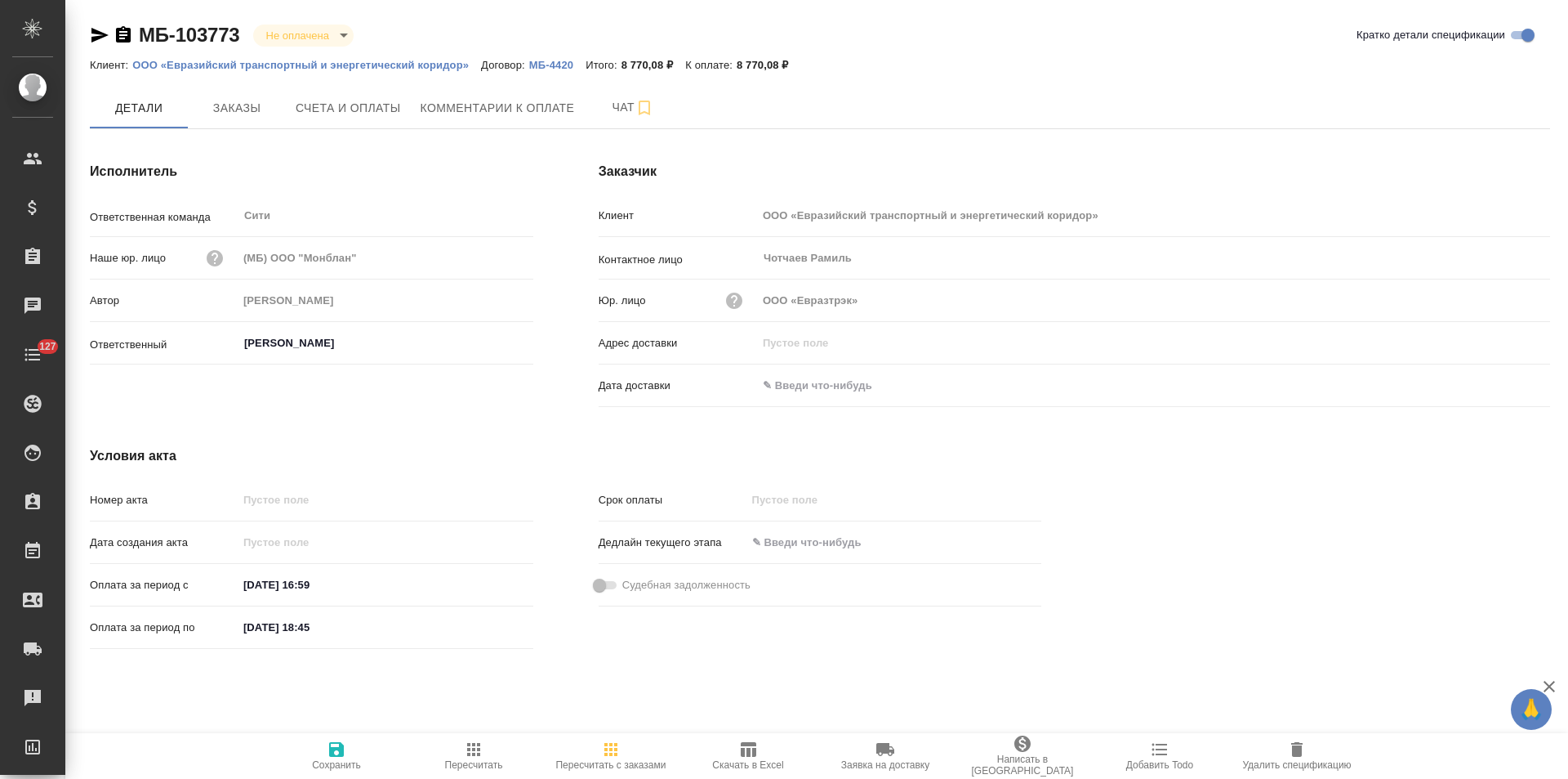
click at [117, 35] on icon "button" at bounding box center [123, 34] width 15 height 16
click at [125, 39] on icon "button" at bounding box center [123, 34] width 15 height 16
click at [232, 100] on span "Заказы" at bounding box center [237, 108] width 79 height 20
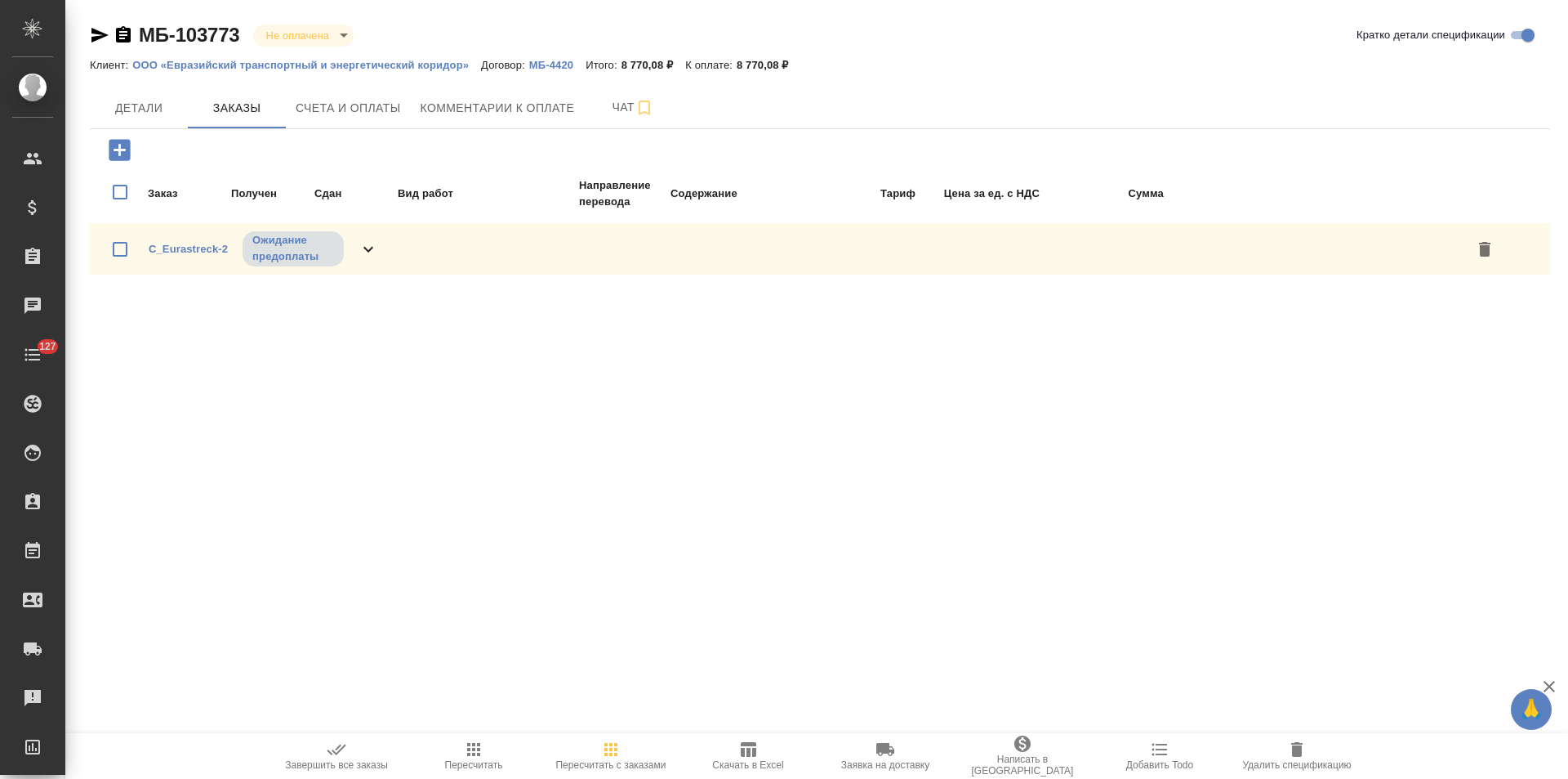
click at [366, 251] on icon at bounding box center [368, 250] width 20 height 20
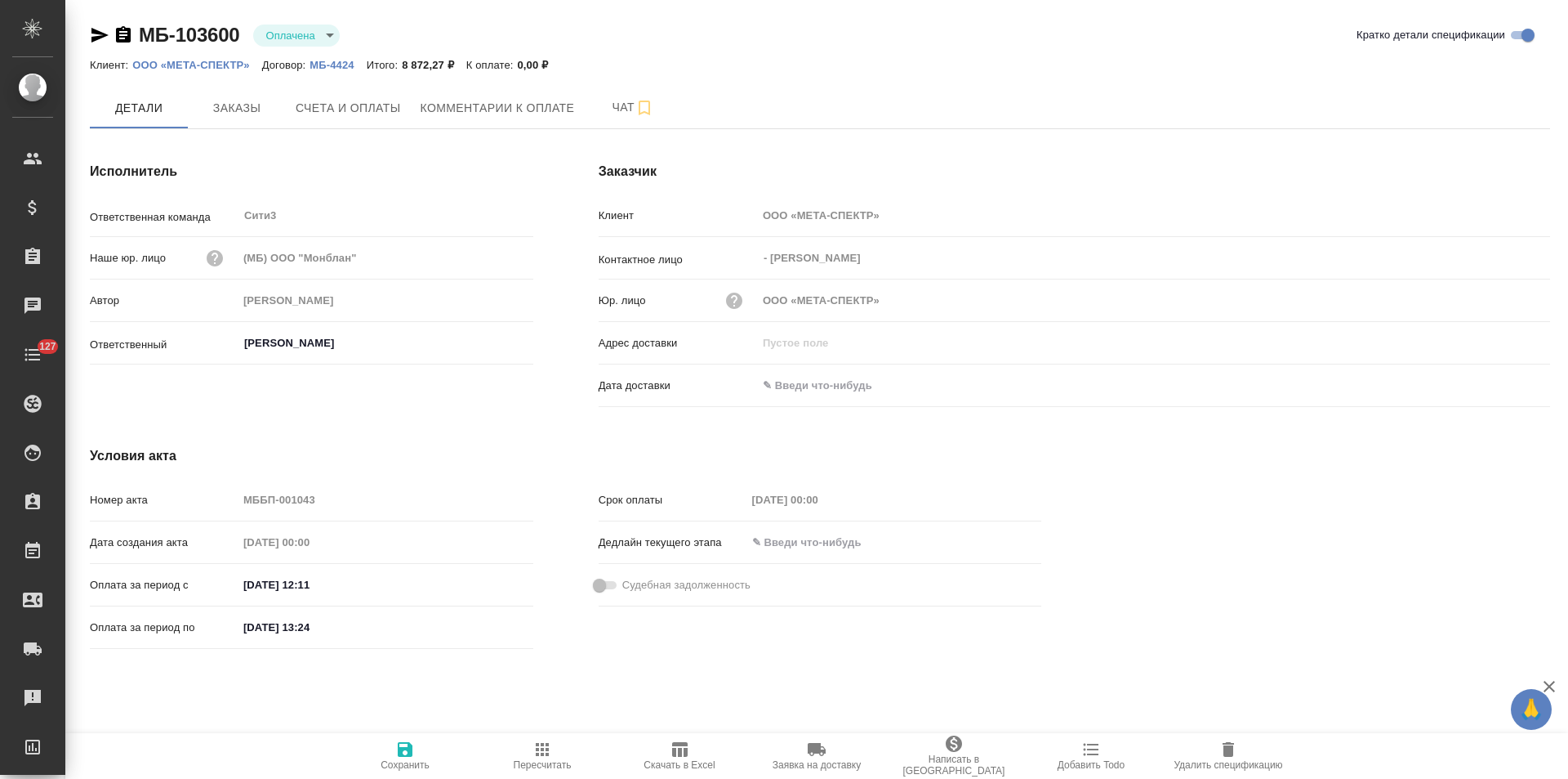
click at [690, 755] on span "Скачать в Excel" at bounding box center [680, 754] width 118 height 31
click at [124, 37] on icon "button" at bounding box center [123, 34] width 15 height 16
click at [334, 111] on span "Счета и оплаты" at bounding box center [348, 108] width 106 height 20
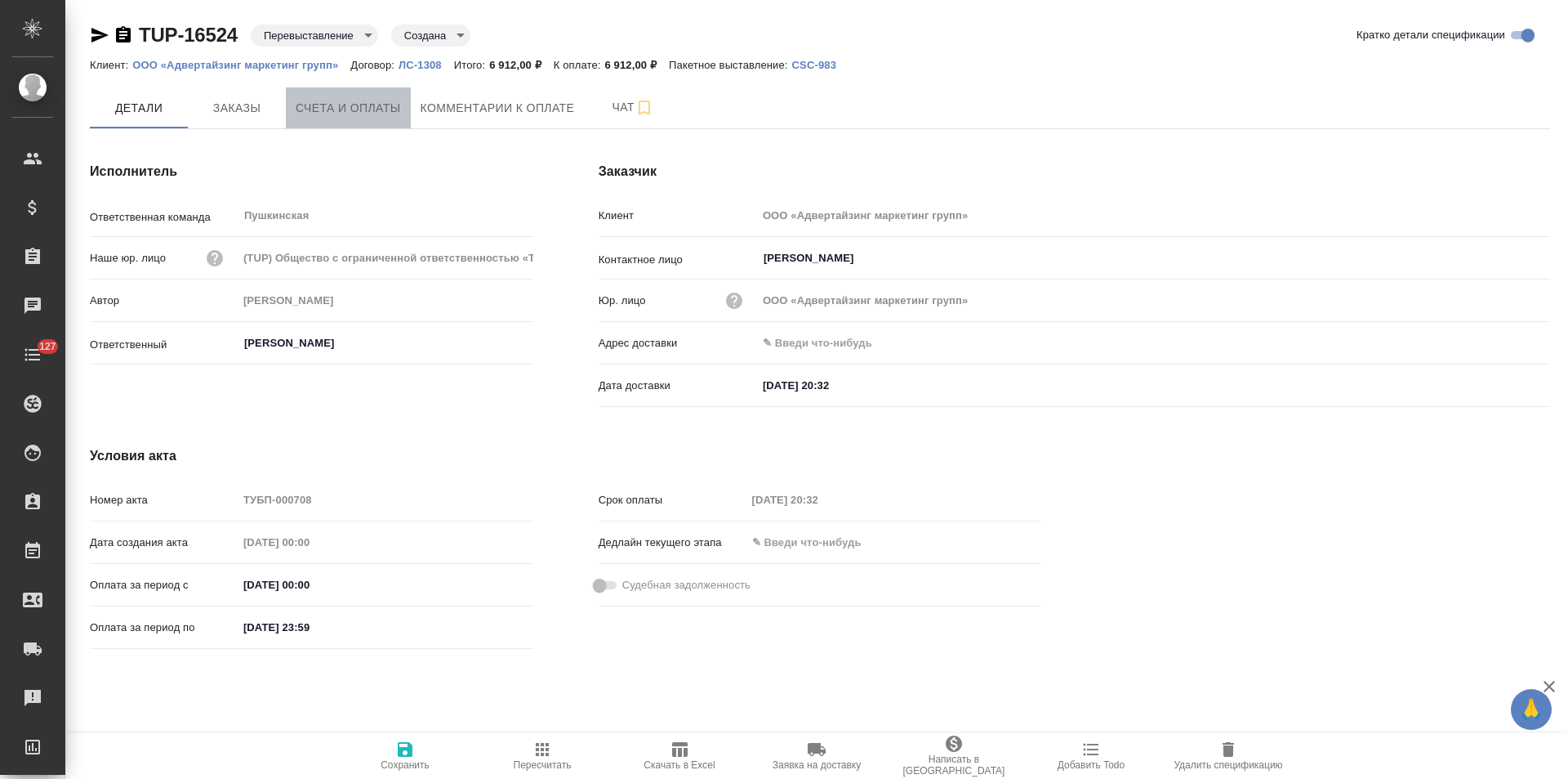
click at [329, 124] on button "Счета и оплаты" at bounding box center [347, 108] width 125 height 41
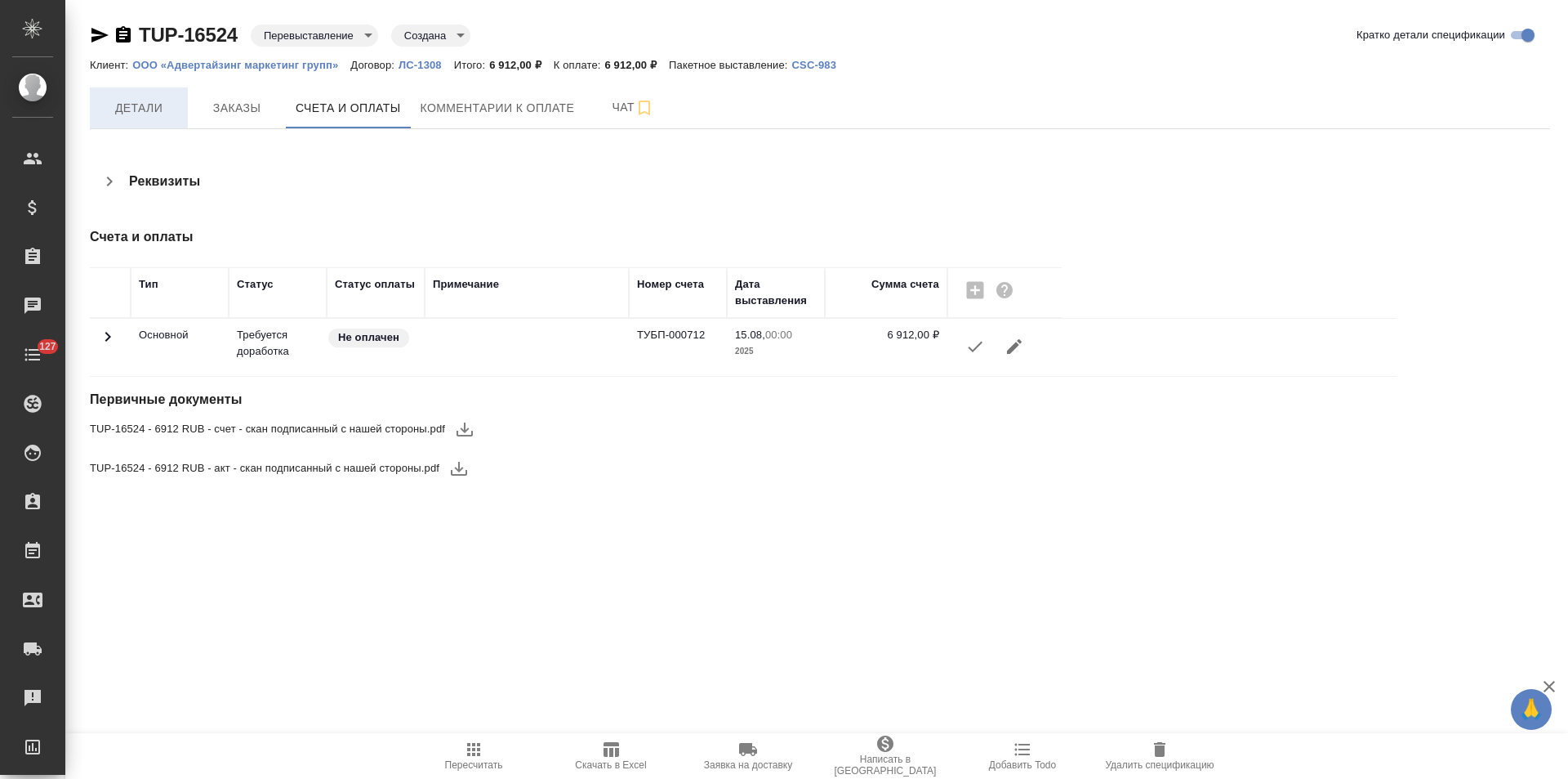
click at [151, 105] on span "Детали" at bounding box center [139, 108] width 79 height 20
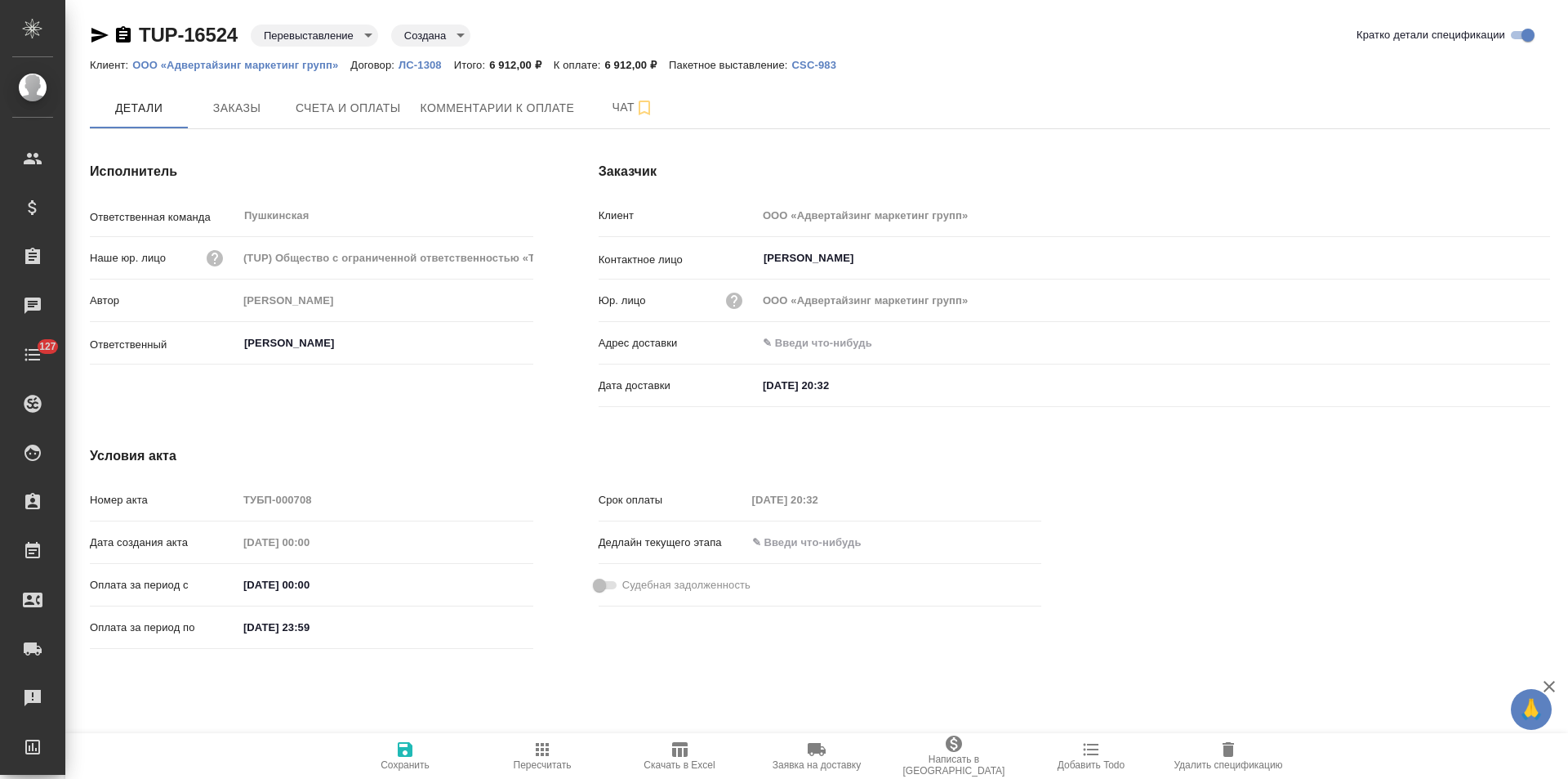
click at [124, 37] on icon "button" at bounding box center [123, 34] width 15 height 16
click at [470, 113] on span "Комментарии к оплате" at bounding box center [497, 108] width 155 height 20
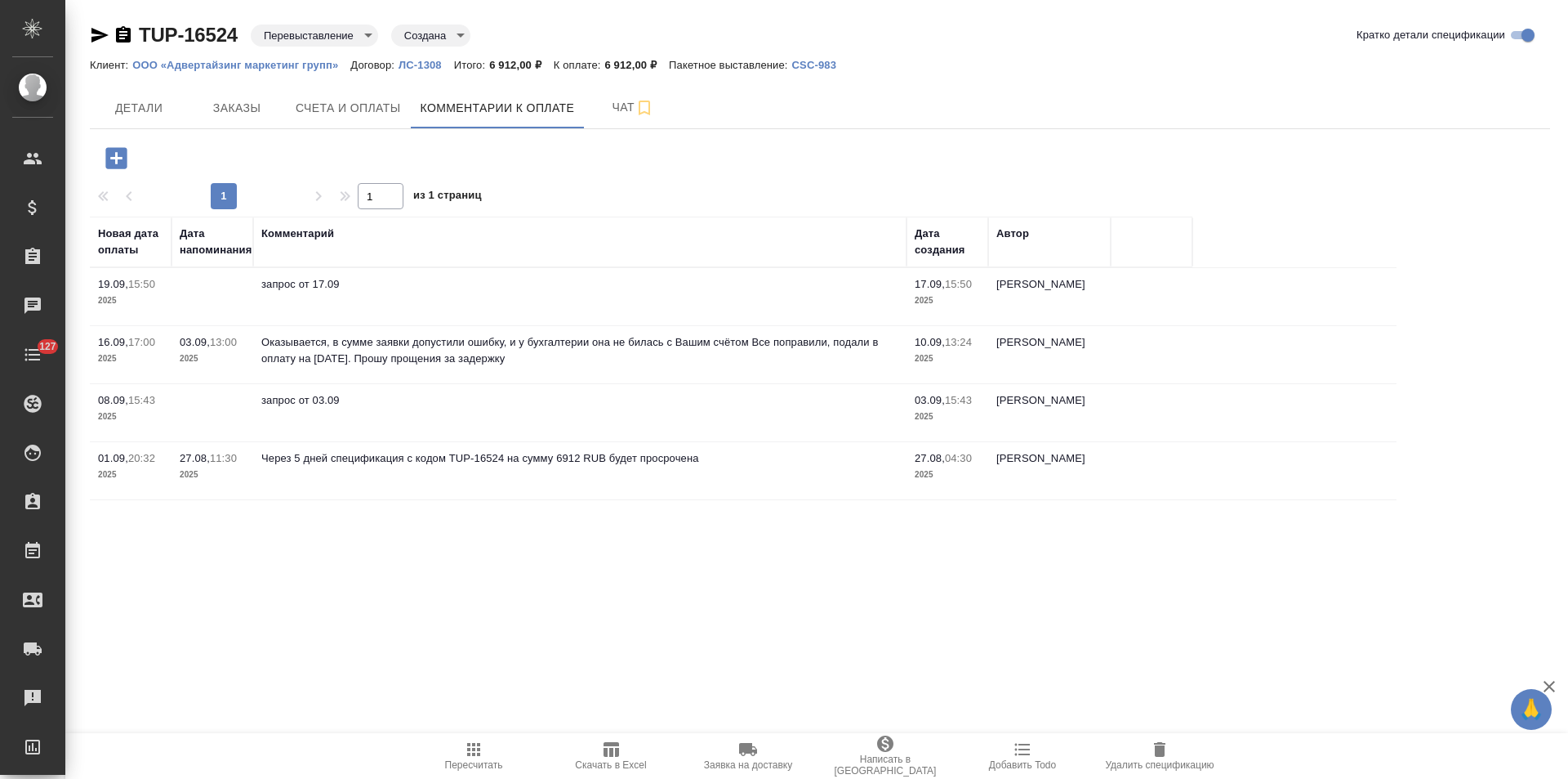
click at [423, 61] on p "ЛС-1308" at bounding box center [426, 65] width 56 height 12
click at [136, 117] on span "Детали" at bounding box center [139, 108] width 79 height 20
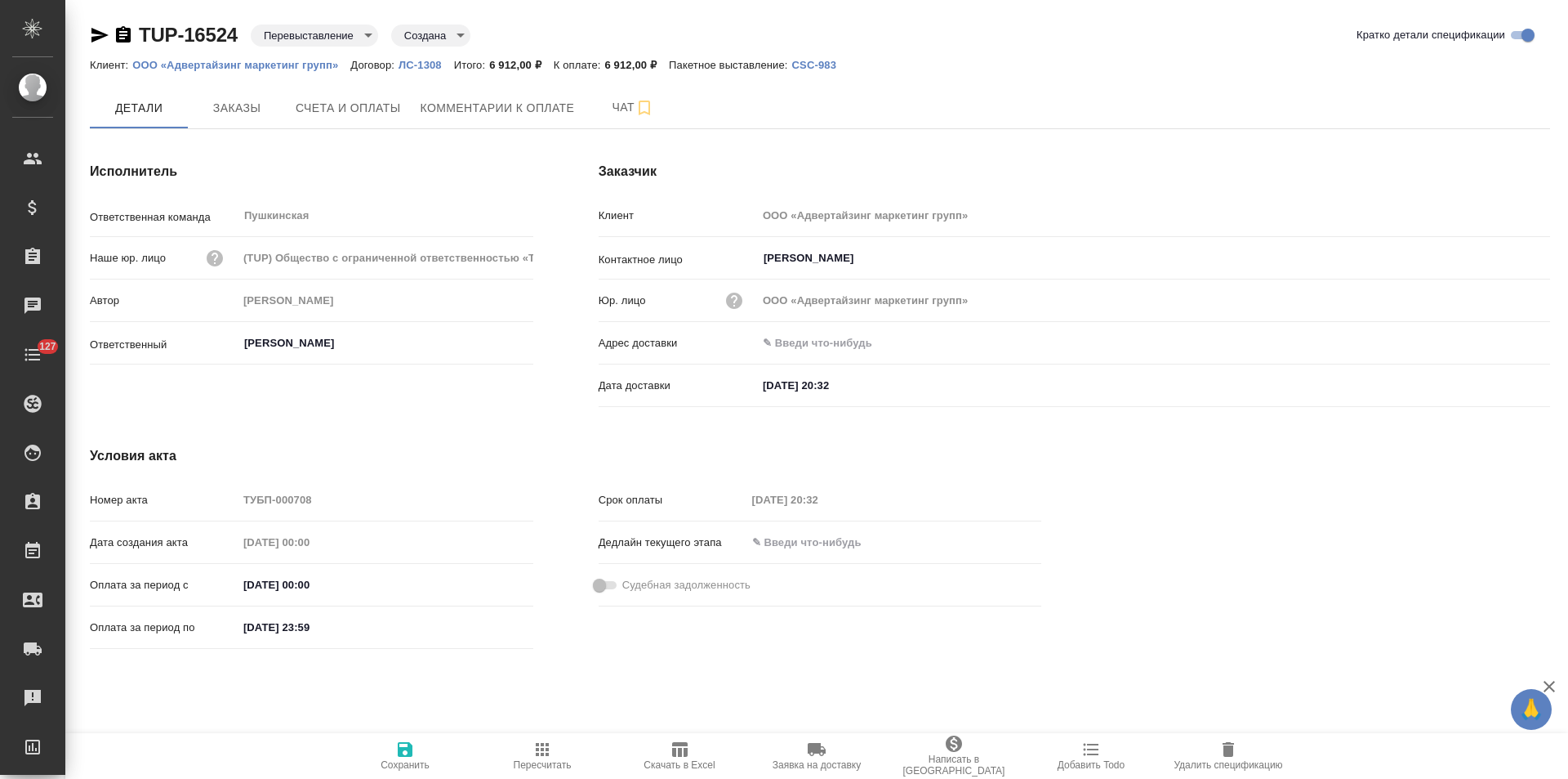
click at [124, 38] on icon "button" at bounding box center [124, 35] width 20 height 20
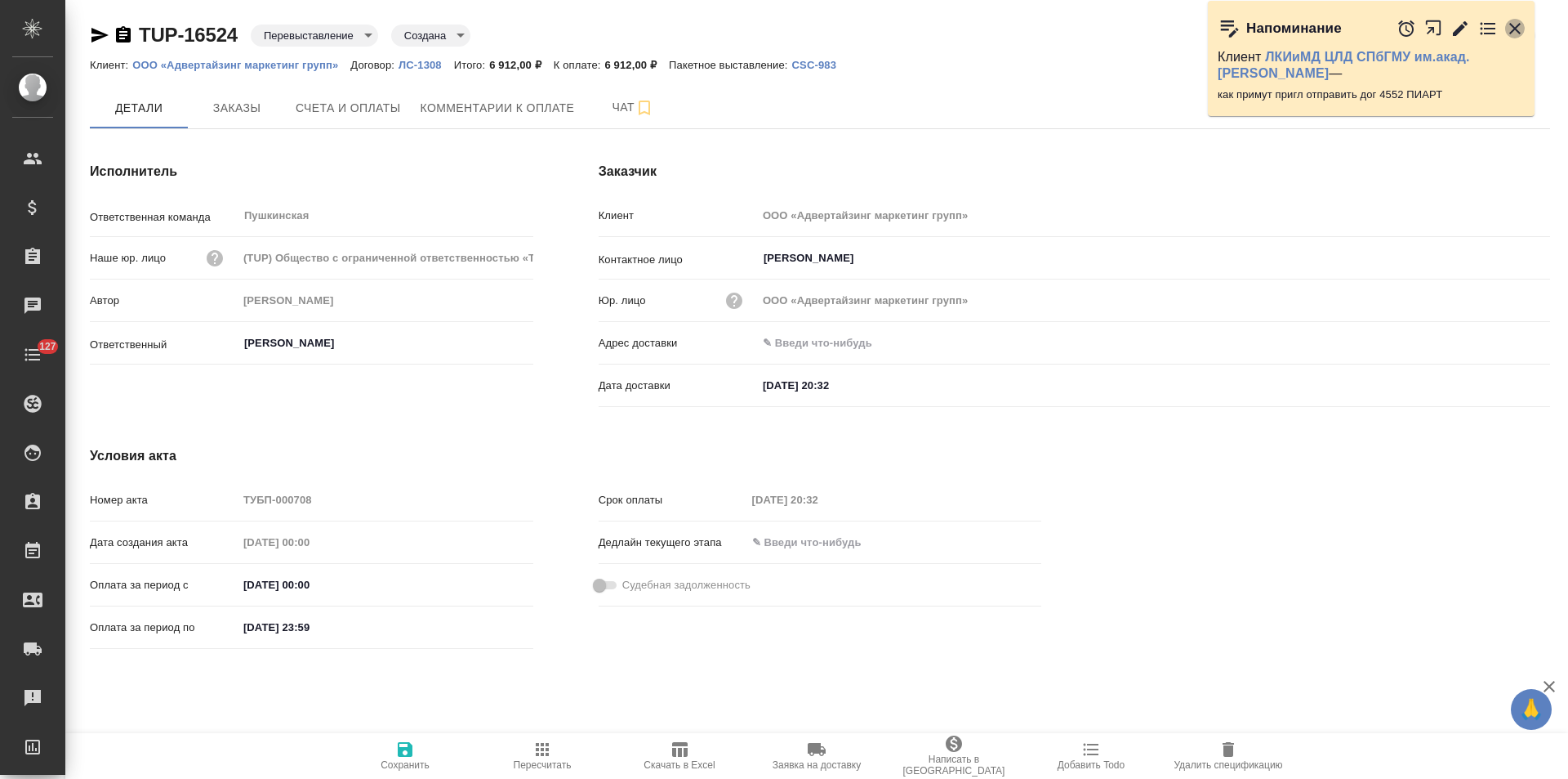
click at [1509, 29] on icon "button" at bounding box center [1515, 29] width 20 height 20
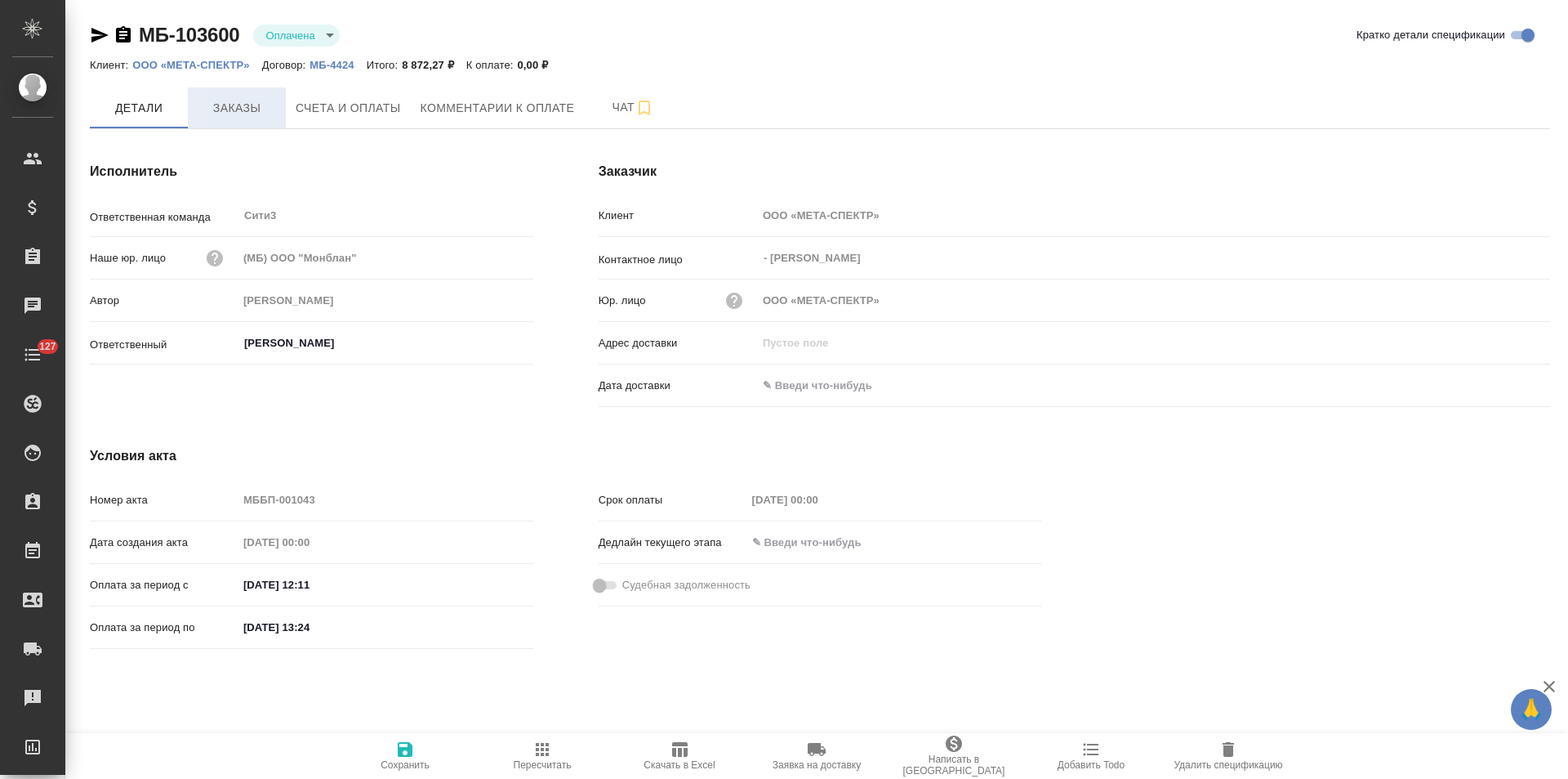
click at [251, 111] on span "Заказы" at bounding box center [237, 108] width 79 height 20
click at [253, 113] on span "Заказы" at bounding box center [237, 107] width 79 height 20
click at [129, 38] on icon "button" at bounding box center [123, 34] width 15 height 16
click at [684, 759] on span "Скачать в Excel" at bounding box center [679, 764] width 71 height 11
click at [124, 33] on icon "button" at bounding box center [123, 34] width 15 height 16
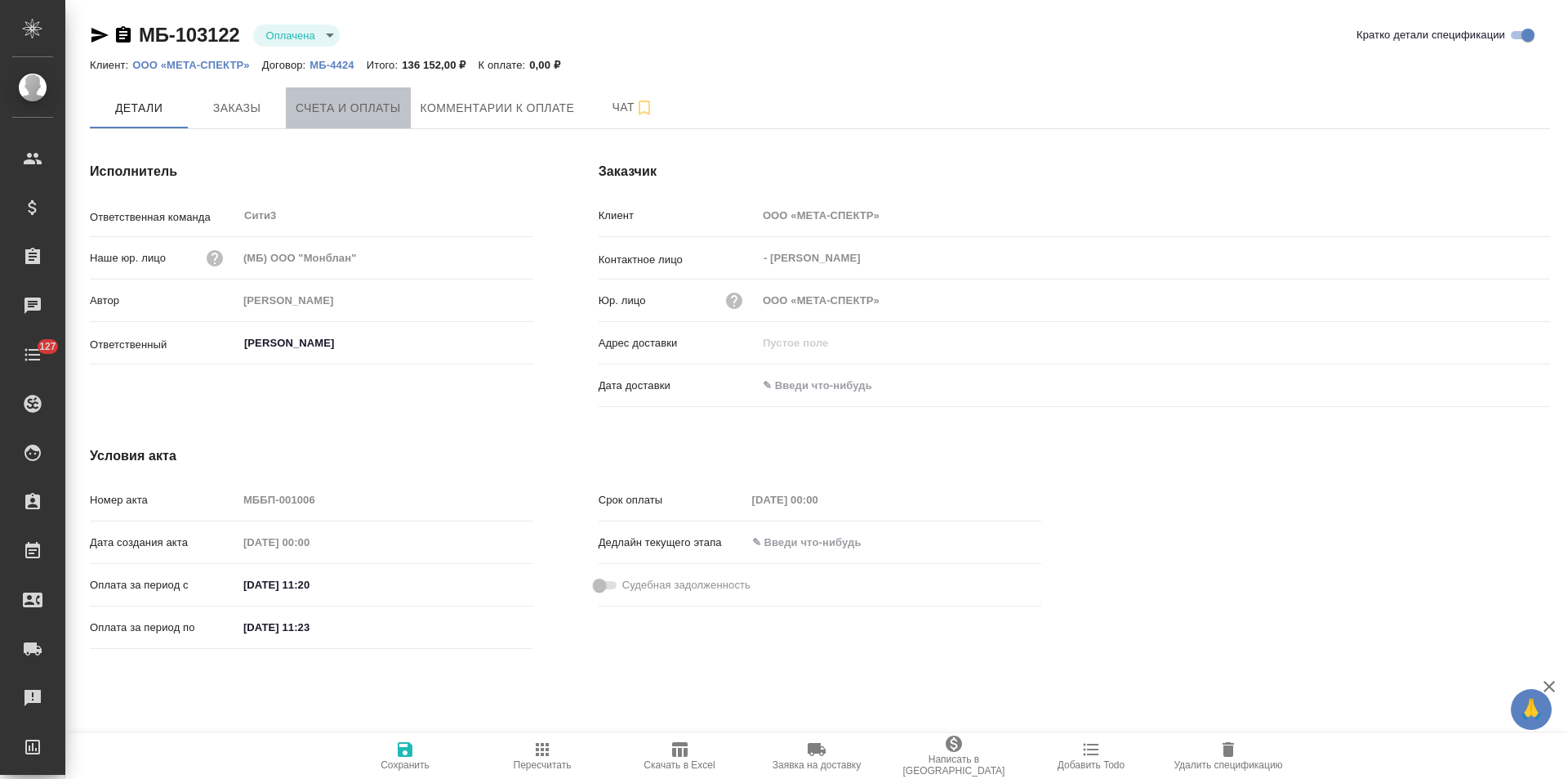
click at [345, 114] on span "Счета и оплаты" at bounding box center [348, 108] width 106 height 20
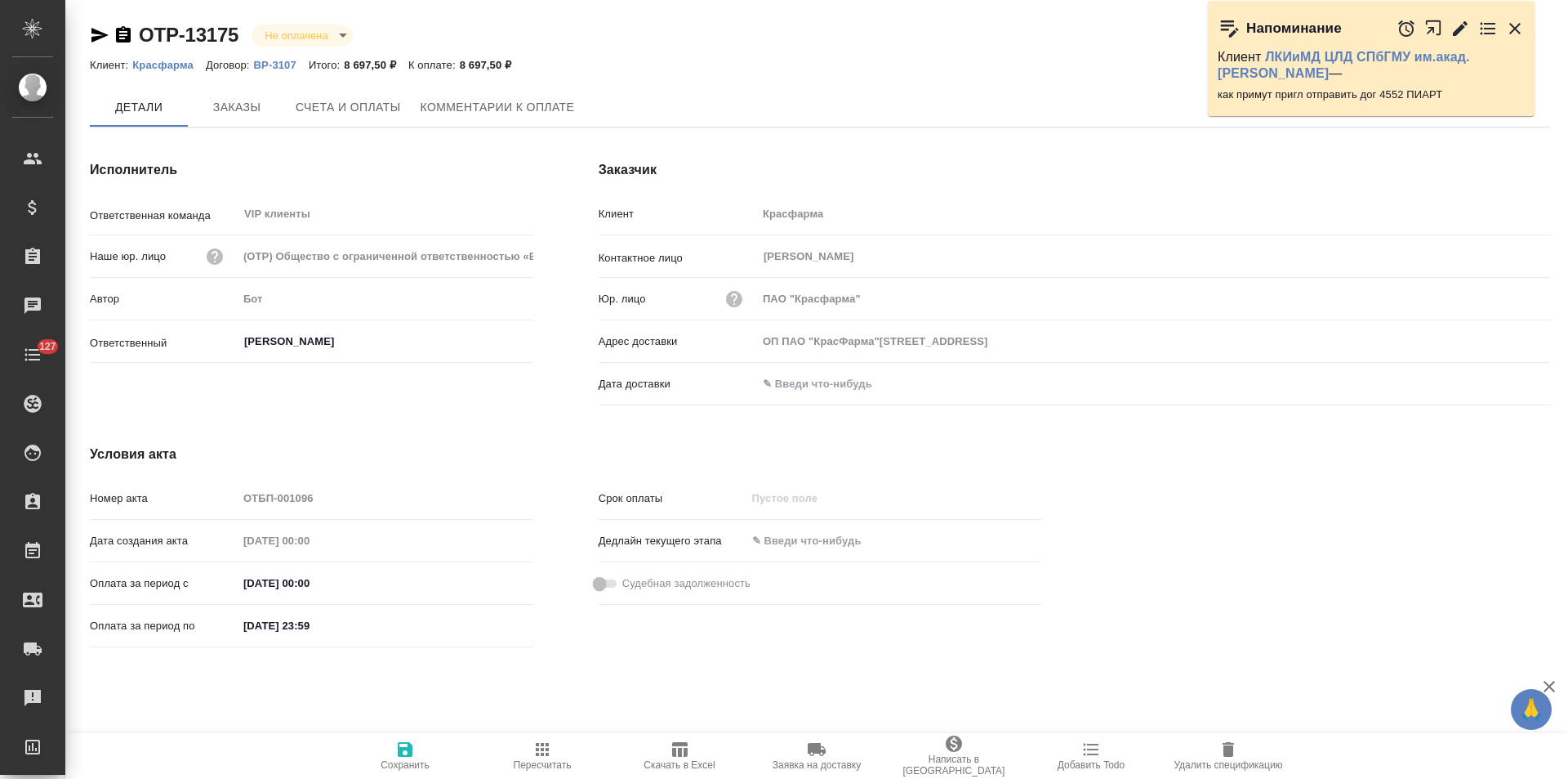
type input "ОП ПАО "КрасФарма"[STREET_ADDRESS]"
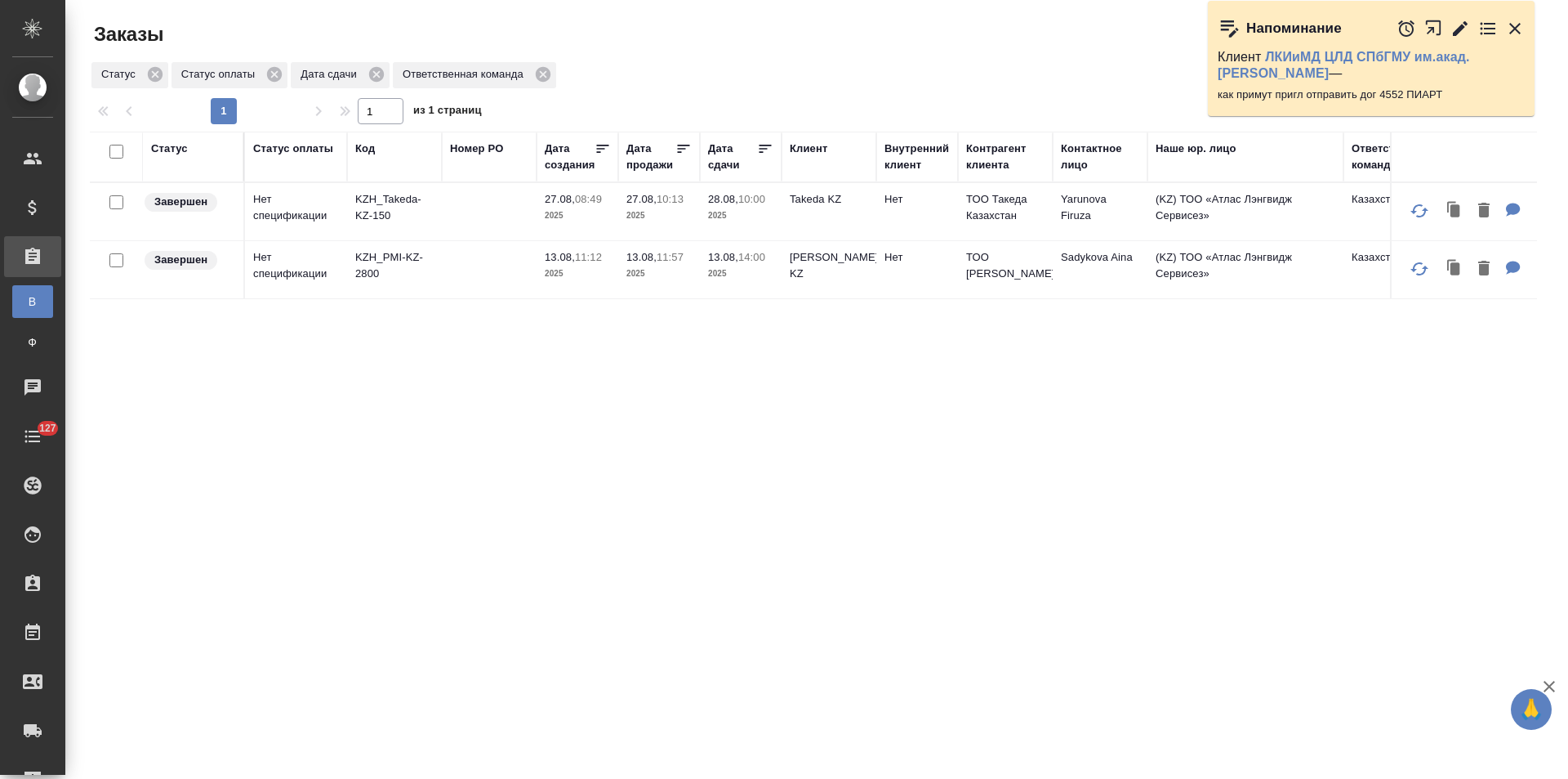
click at [815, 154] on div "Клиент" at bounding box center [808, 149] width 38 height 16
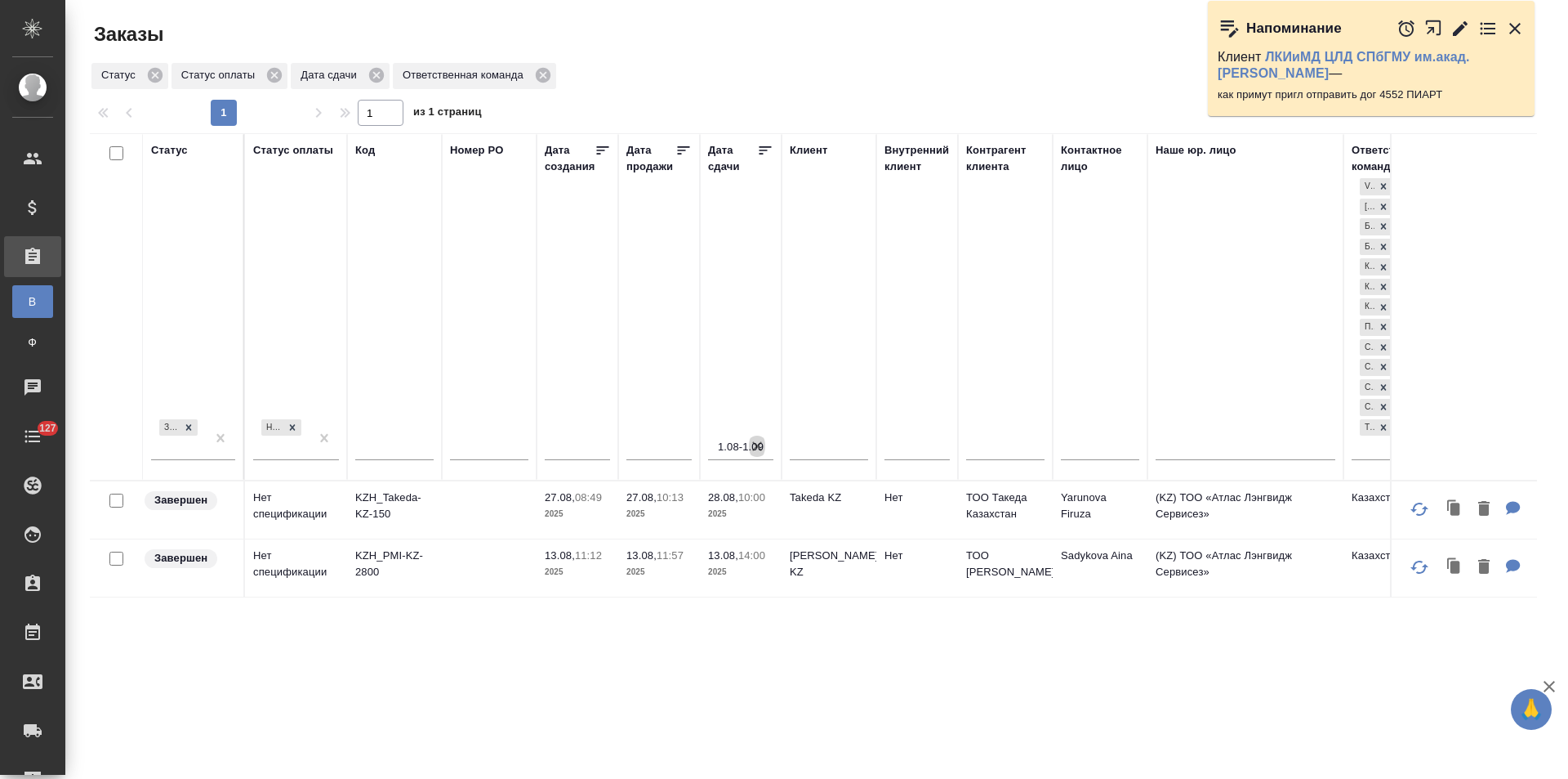
drag, startPoint x: 757, startPoint y: 443, endPoint x: 816, endPoint y: 452, distance: 59.7
click at [760, 443] on icon "button" at bounding box center [757, 445] width 16 height 16
click at [814, 452] on input "text" at bounding box center [828, 449] width 79 height 20
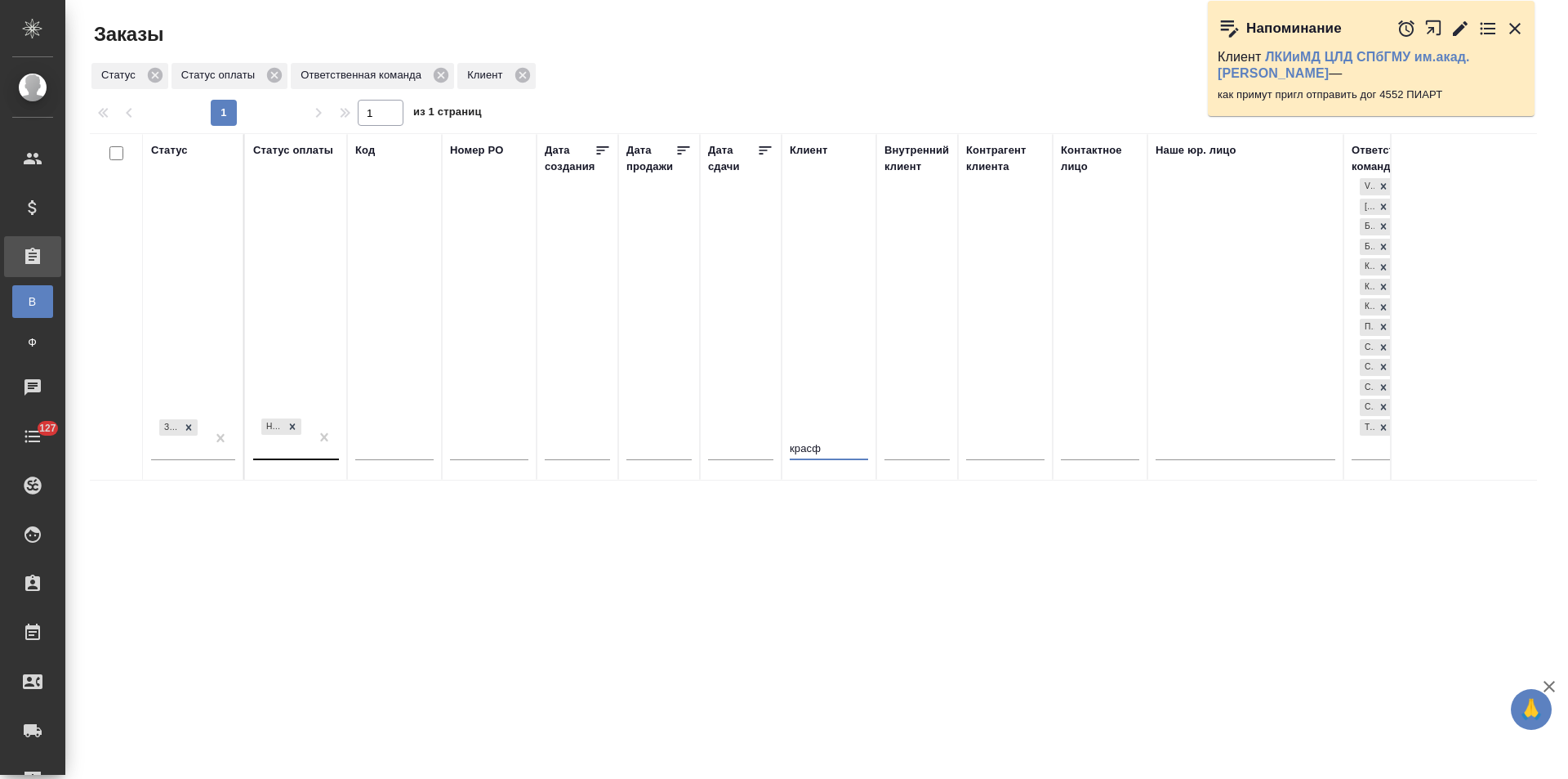
type input "красф"
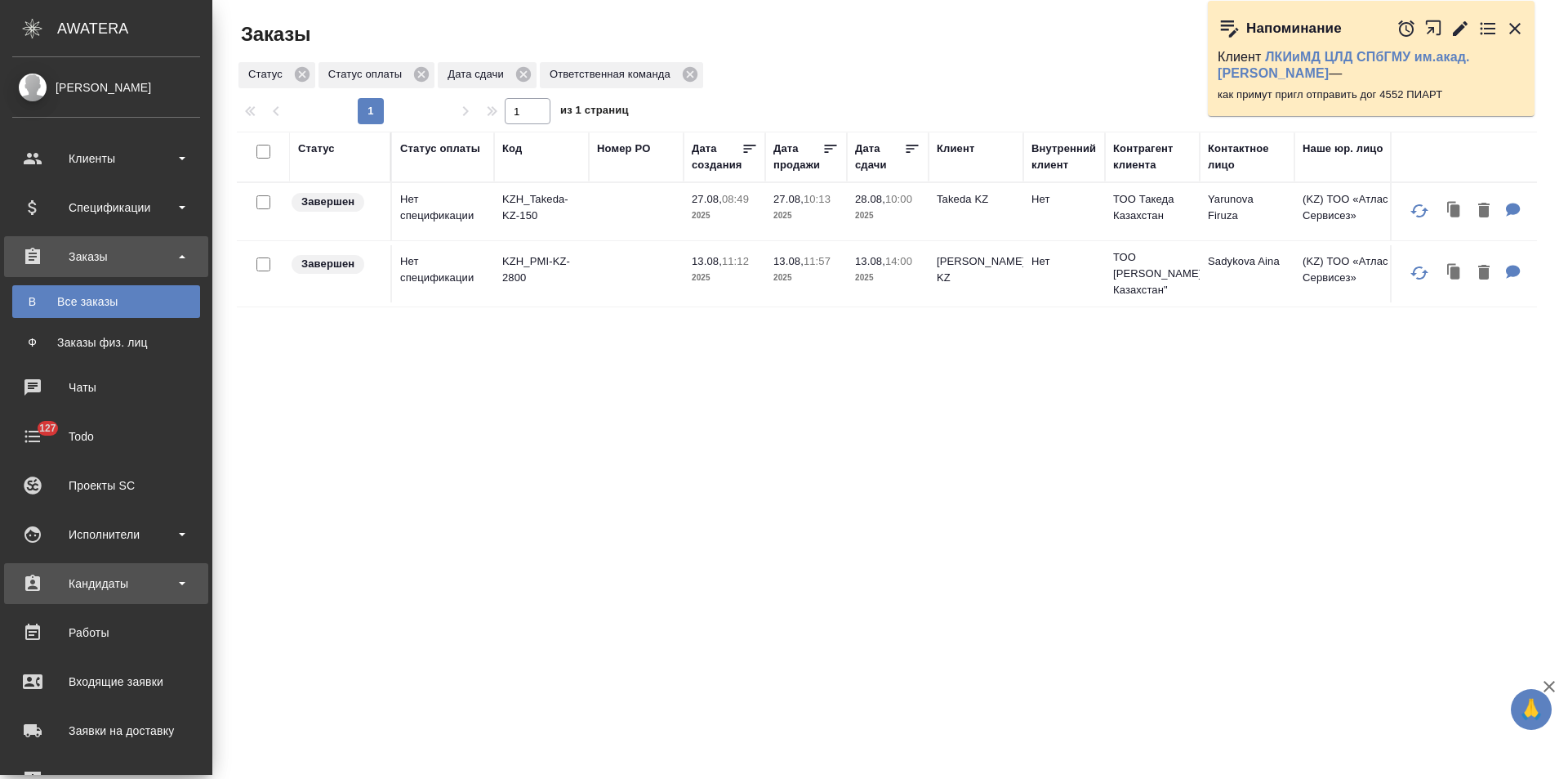
scroll to position [197, 0]
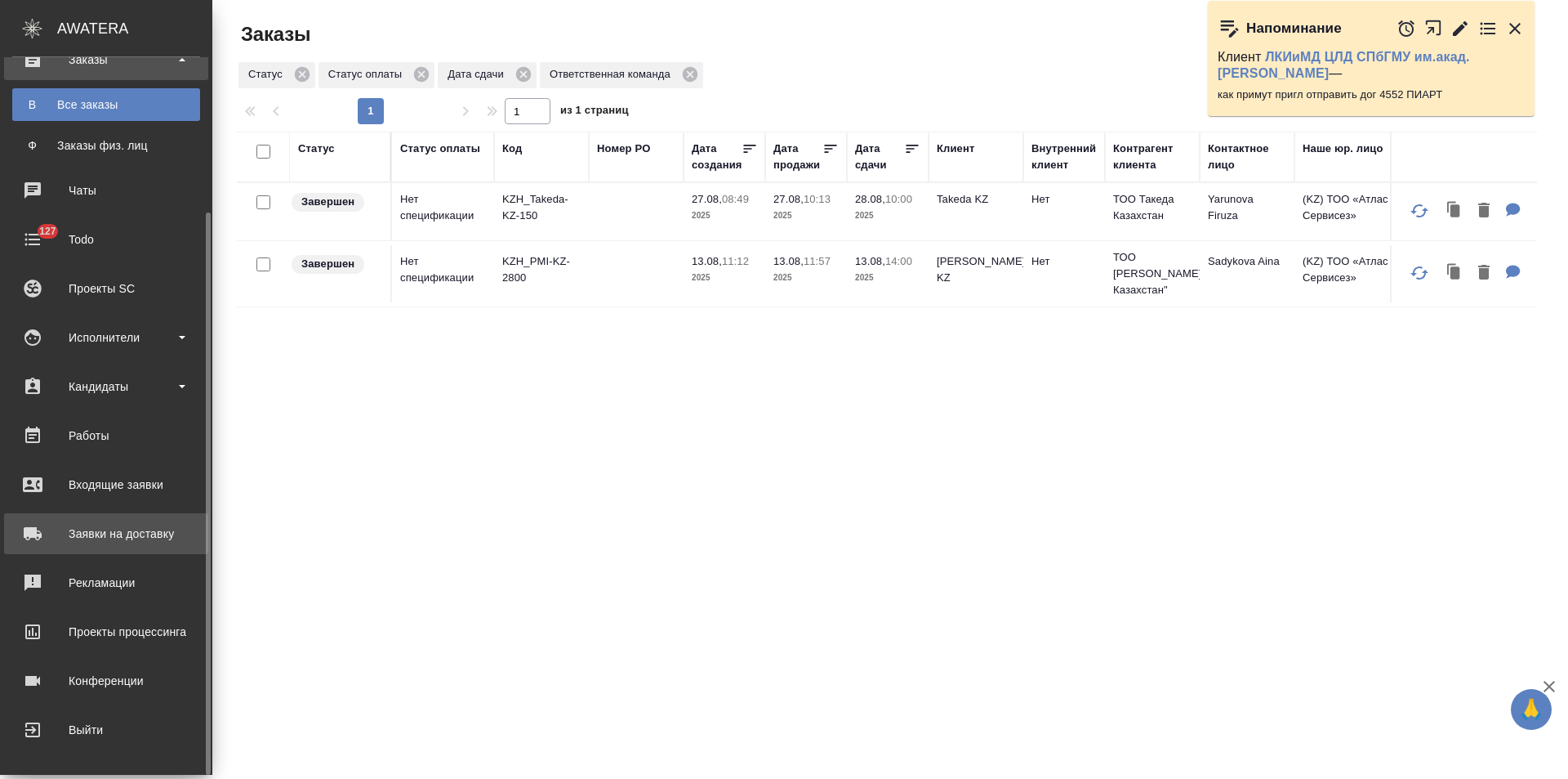
click at [137, 527] on div "Заявки на доставку" at bounding box center [106, 533] width 188 height 25
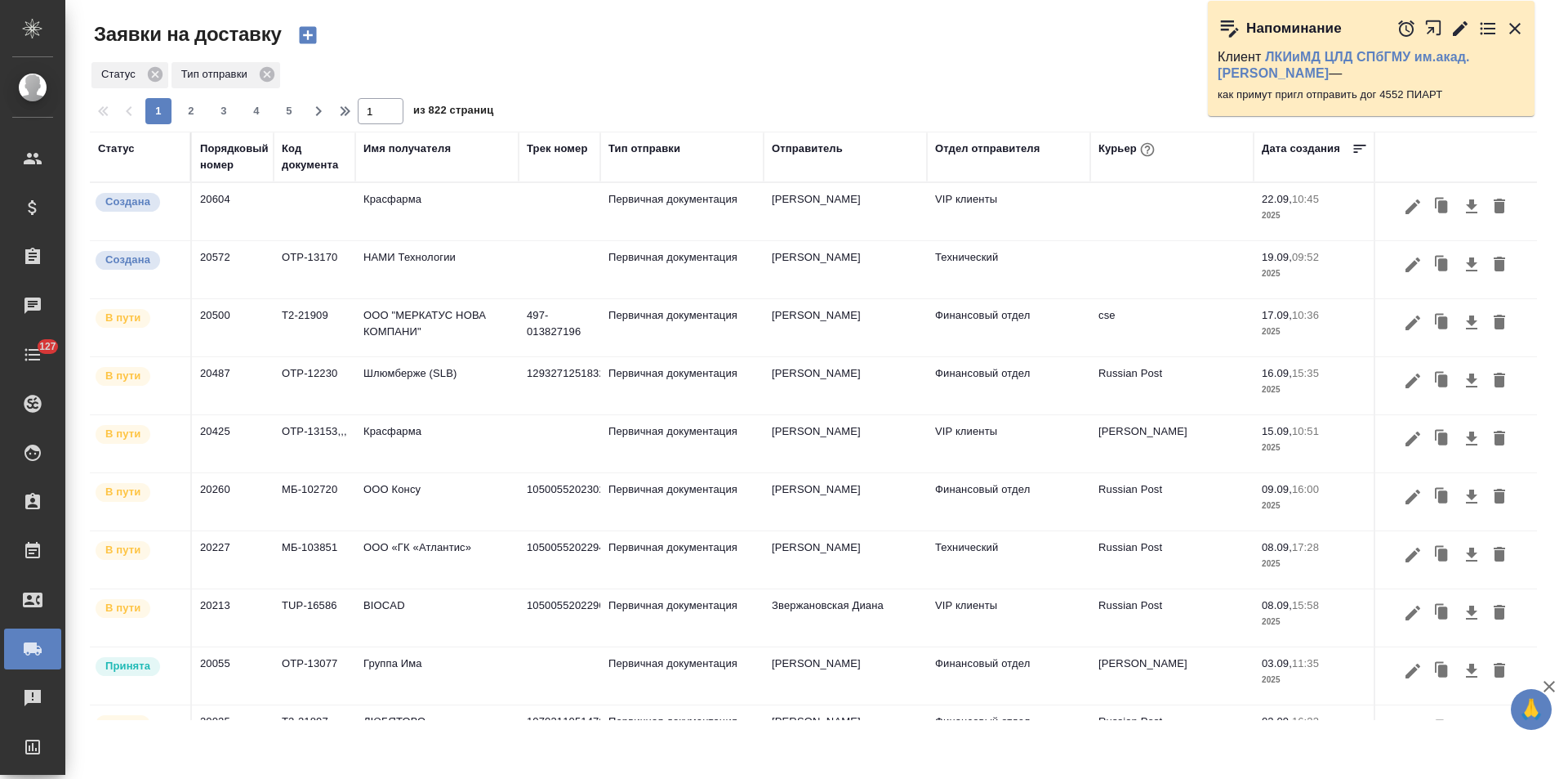
click at [701, 230] on td "Первичная документация" at bounding box center [682, 211] width 164 height 57
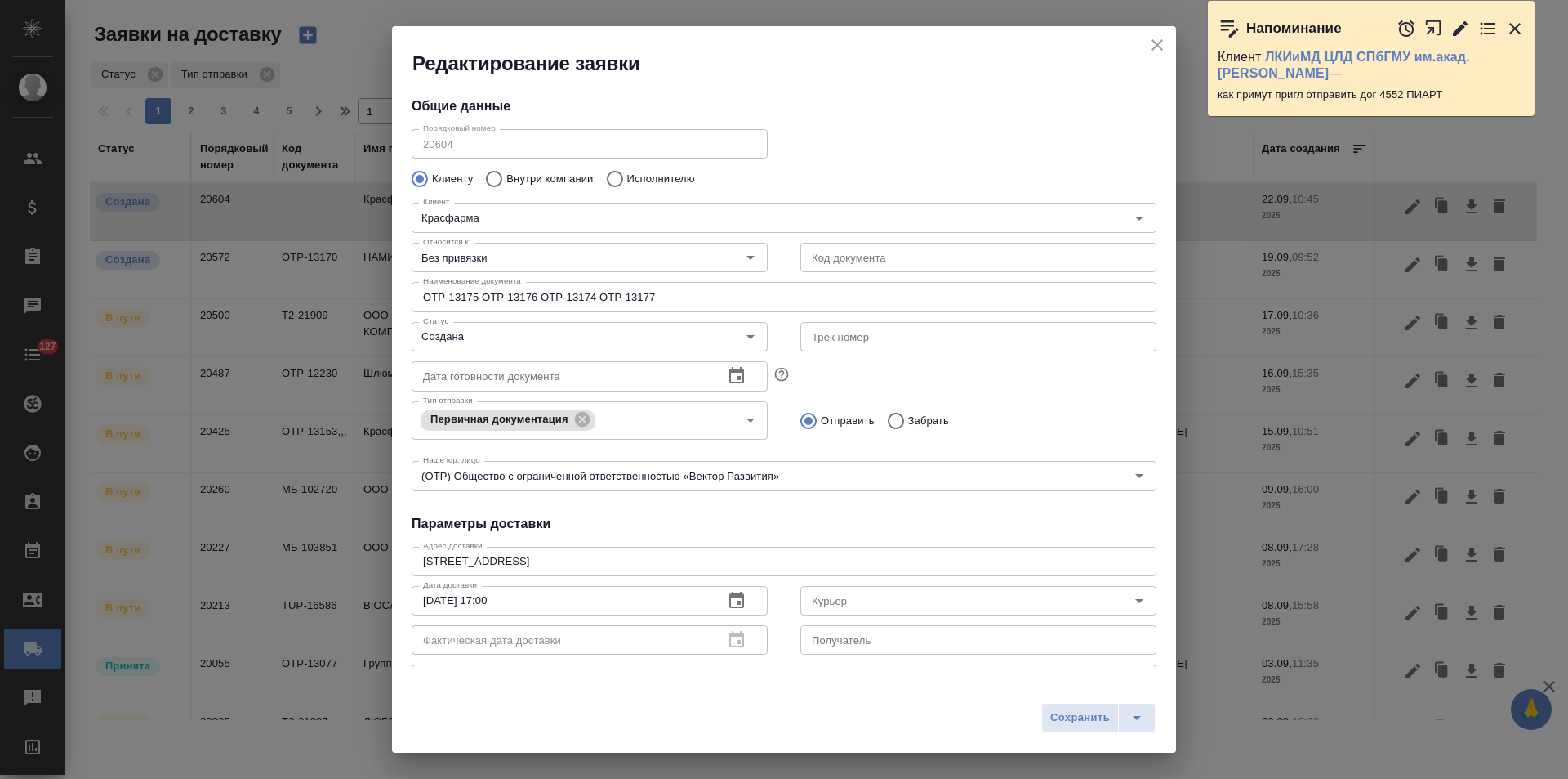
type input "Кузьмина Ксения"
type input "+7 (926) 091 19 79"
click at [1168, 44] on button "close" at bounding box center [1157, 45] width 25 height 25
